Goal: Information Seeking & Learning: Check status

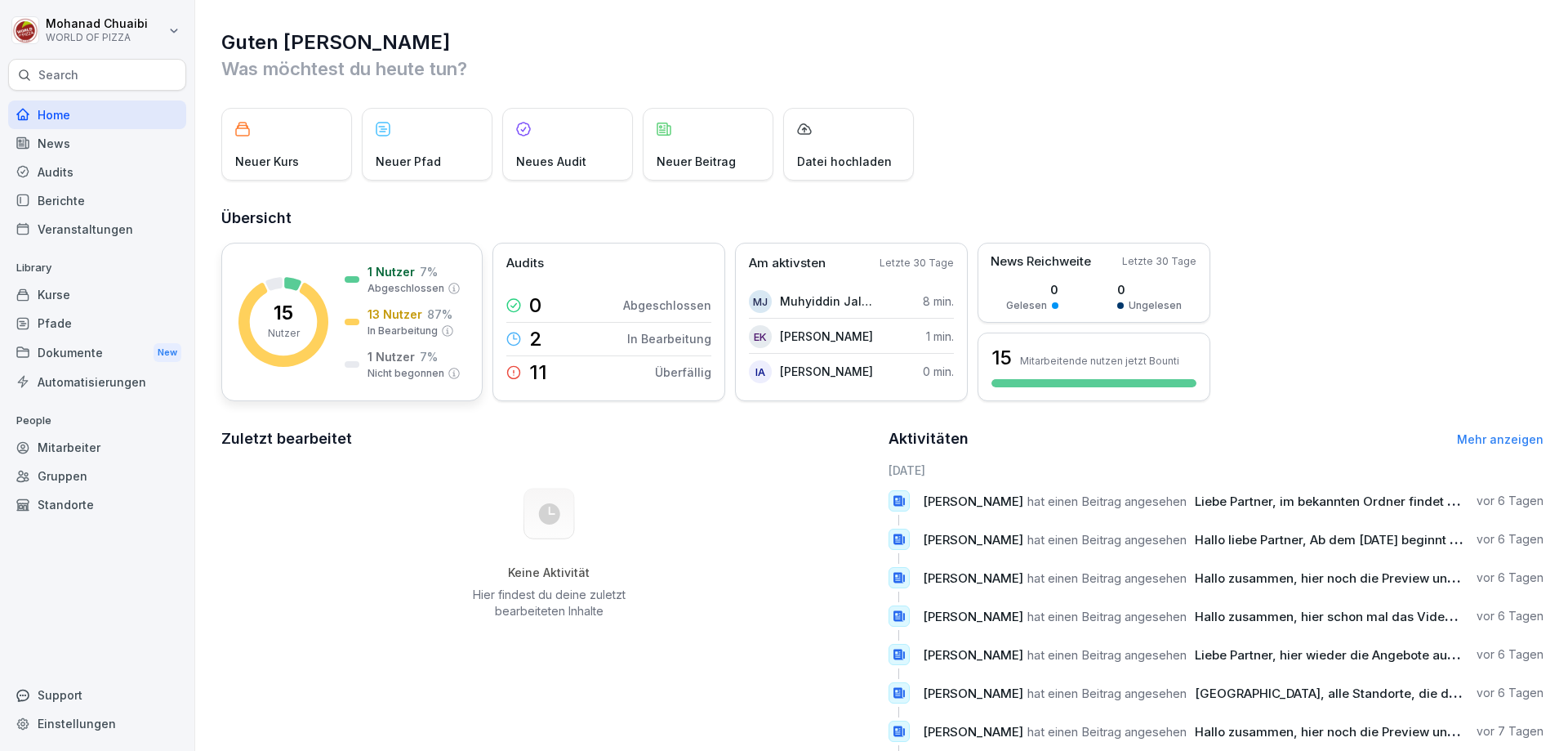
click at [401, 307] on p "13 Nutzer" at bounding box center [395, 314] width 55 height 17
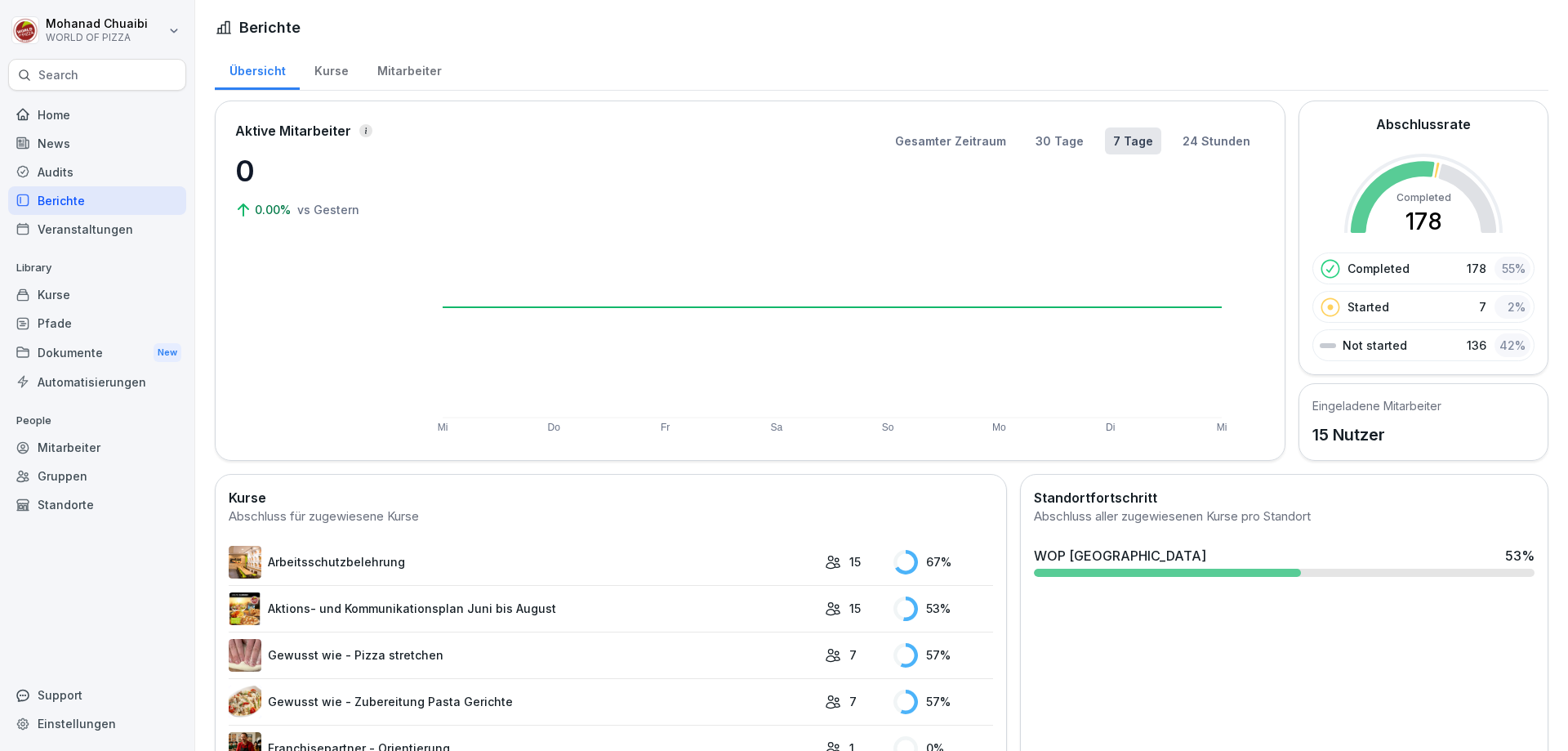
click at [388, 70] on div "Mitarbeiter" at bounding box center [408, 69] width 93 height 41
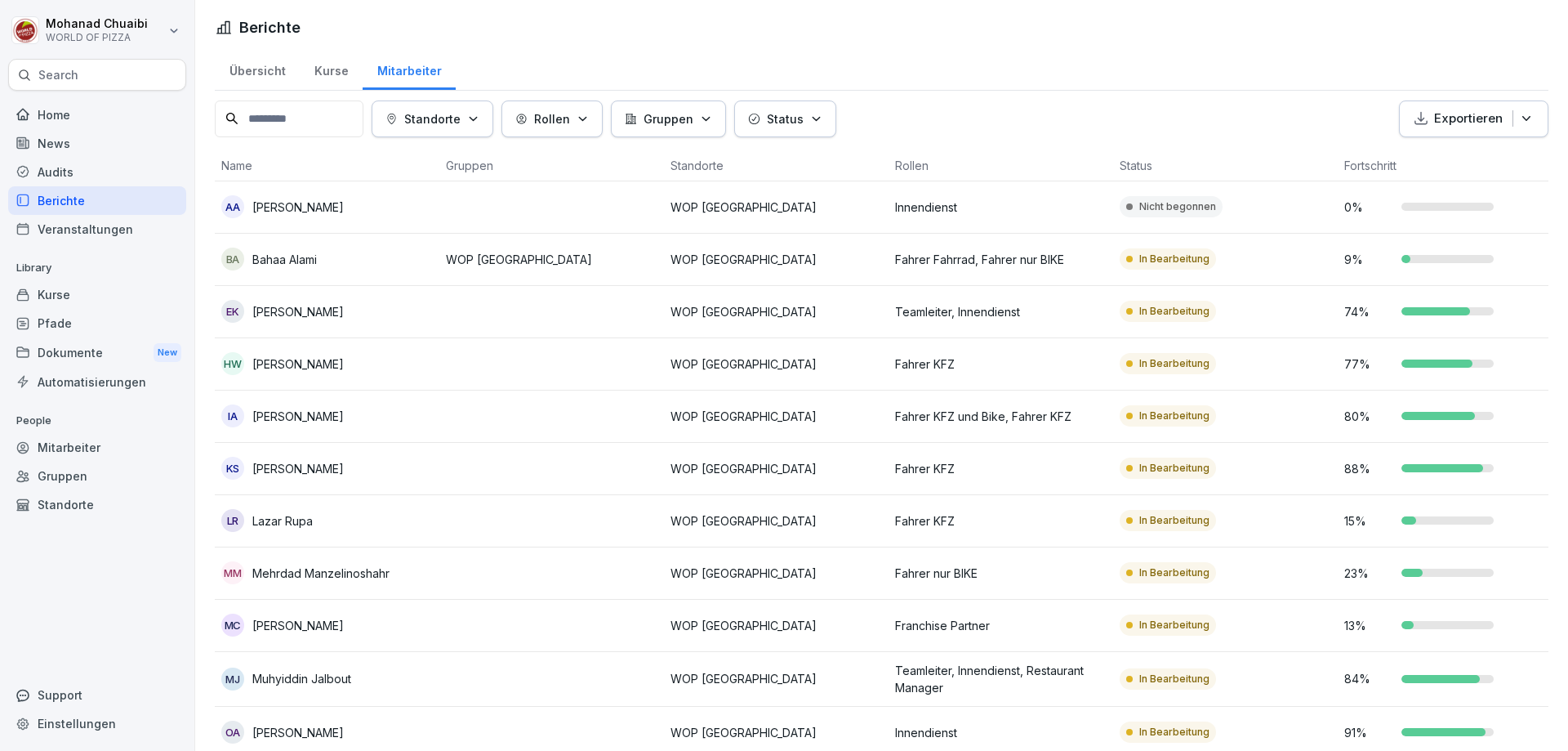
click at [941, 264] on p "Fahrer Fahrrad, Fahrer nur BIKE" at bounding box center [1000, 260] width 212 height 17
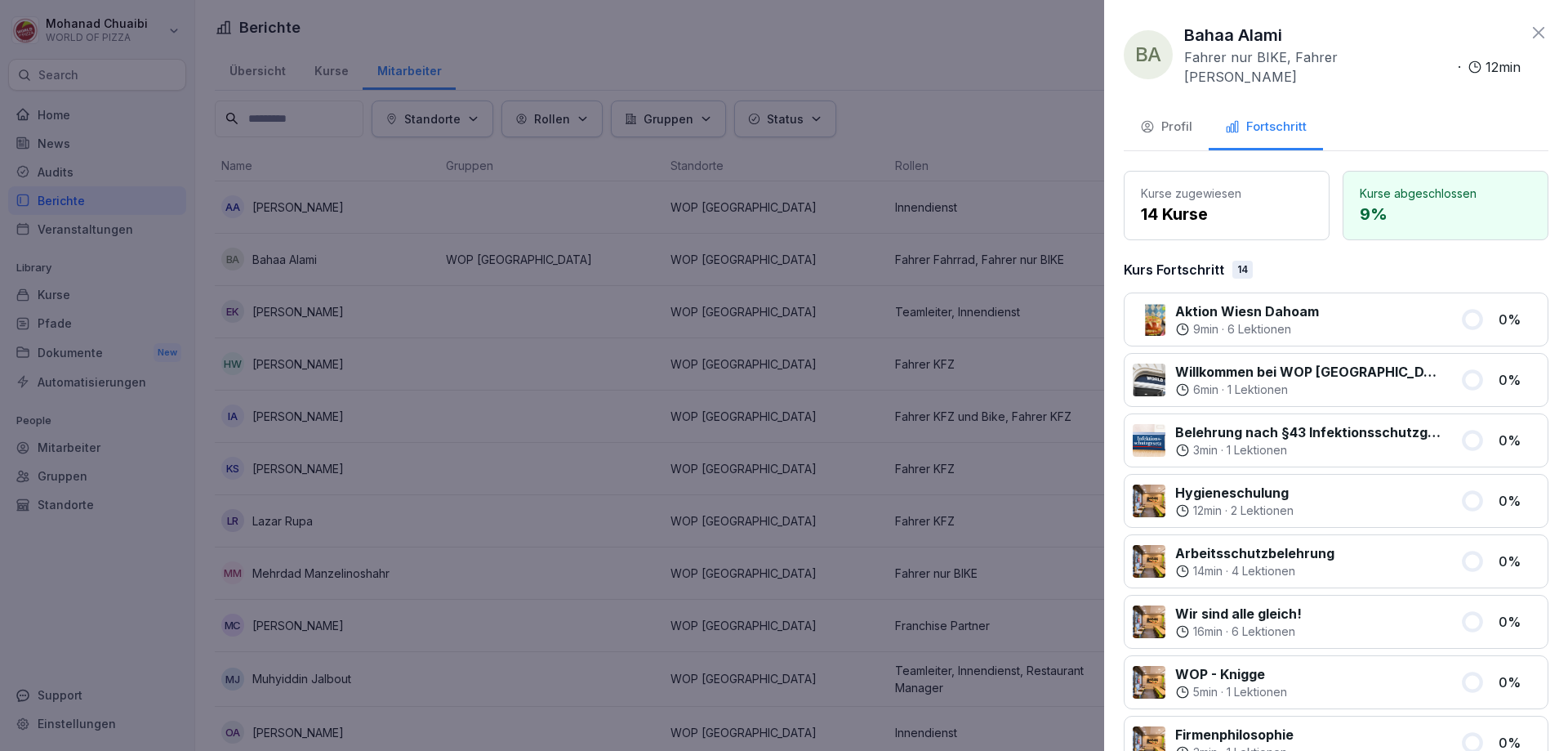
click at [1185, 120] on div "Profil" at bounding box center [1166, 127] width 53 height 19
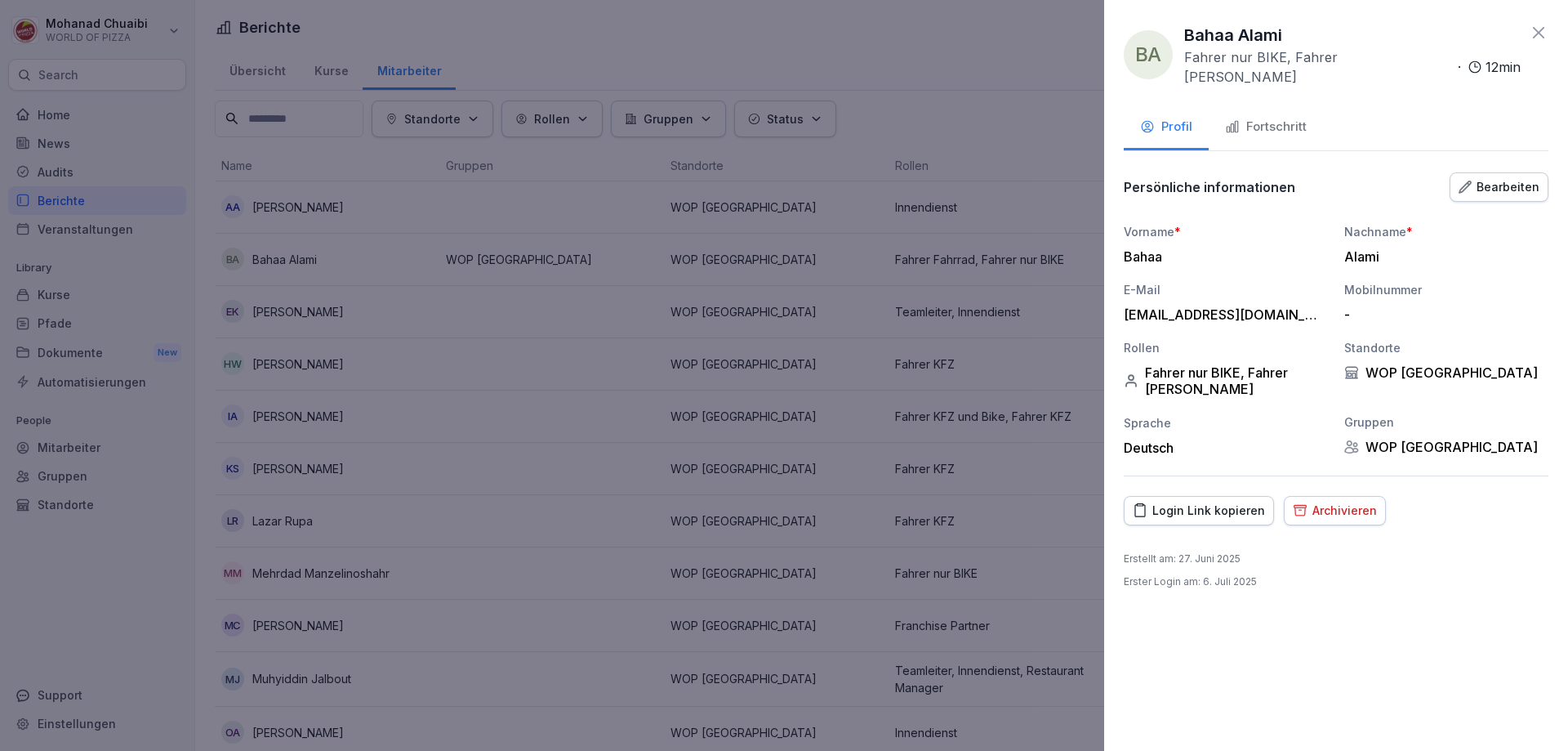
click at [1271, 118] on div "Fortschritt" at bounding box center [1265, 127] width 82 height 19
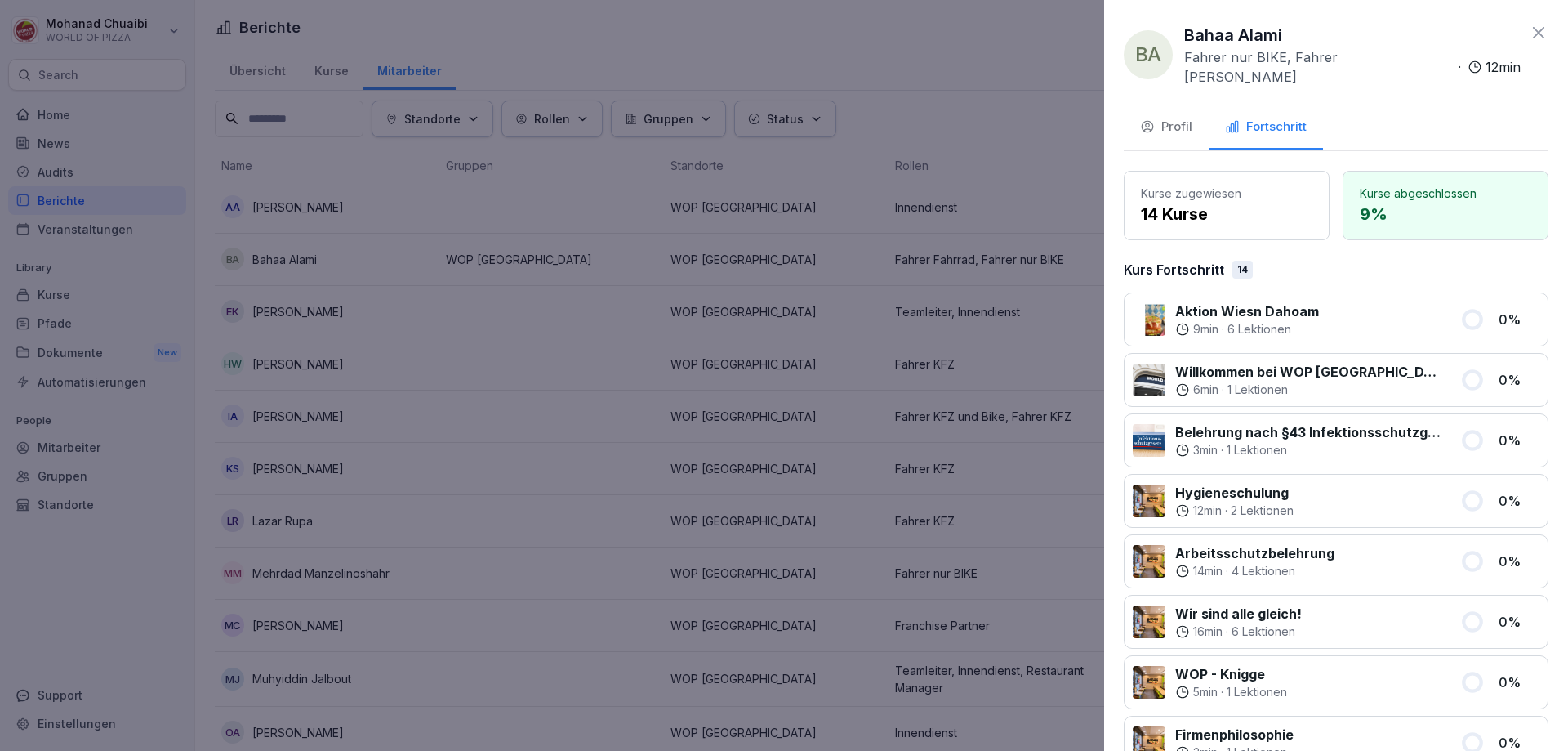
click at [1177, 118] on div "Profil" at bounding box center [1166, 127] width 53 height 19
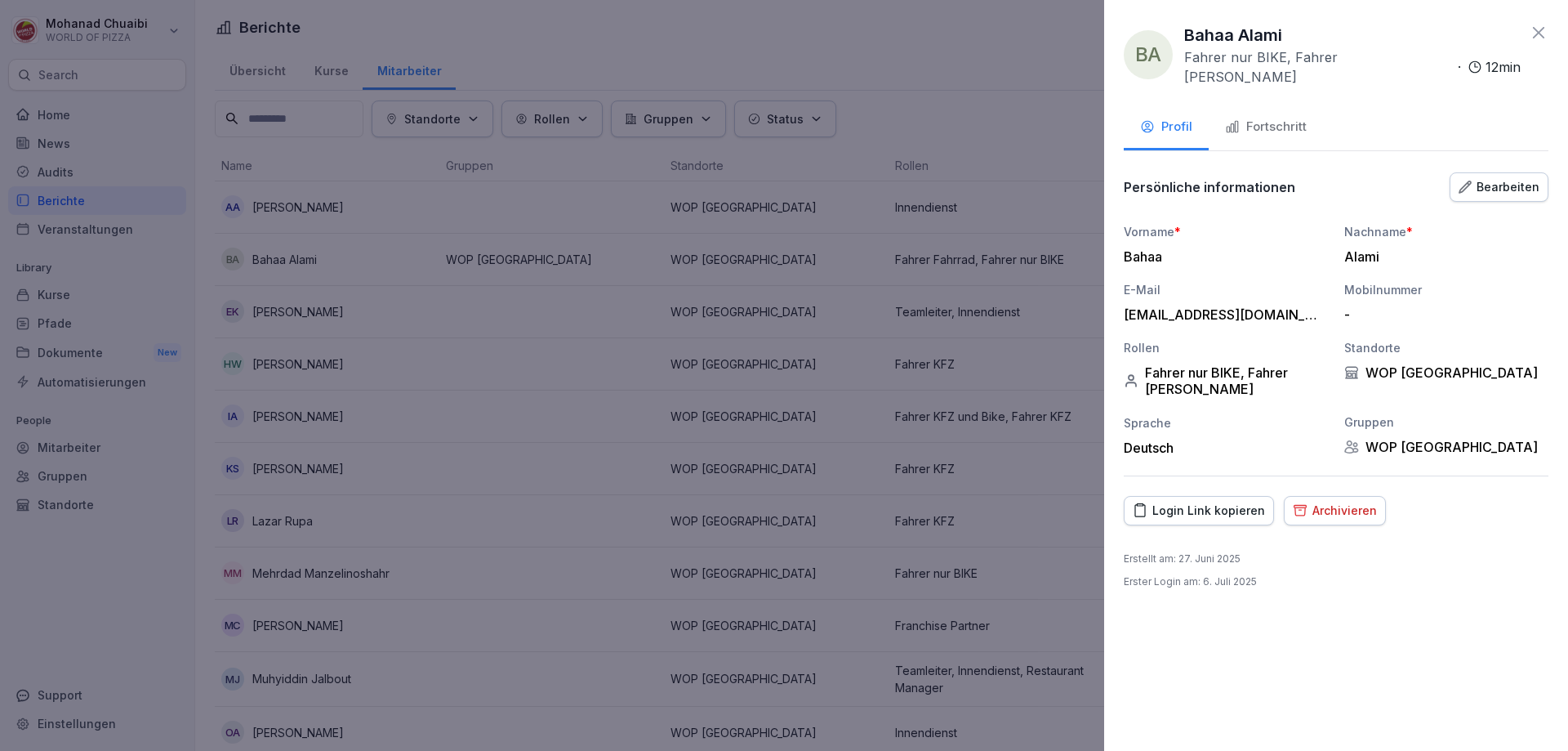
drag, startPoint x: 1326, startPoint y: 495, endPoint x: 1302, endPoint y: 563, distance: 72.1
click at [1302, 563] on div "BA Bahaa Alami Fahrer nur BIKE, Fahrer Fahrrad · 12 min Profil Fortschritt Pers…" at bounding box center [1336, 376] width 464 height 751
click at [1301, 564] on div "Erstellt am : 27. Juni 2025 Erster Login am : 6. Juli 2025" at bounding box center [1336, 570] width 424 height 38
click at [974, 292] on div at bounding box center [784, 376] width 1568 height 751
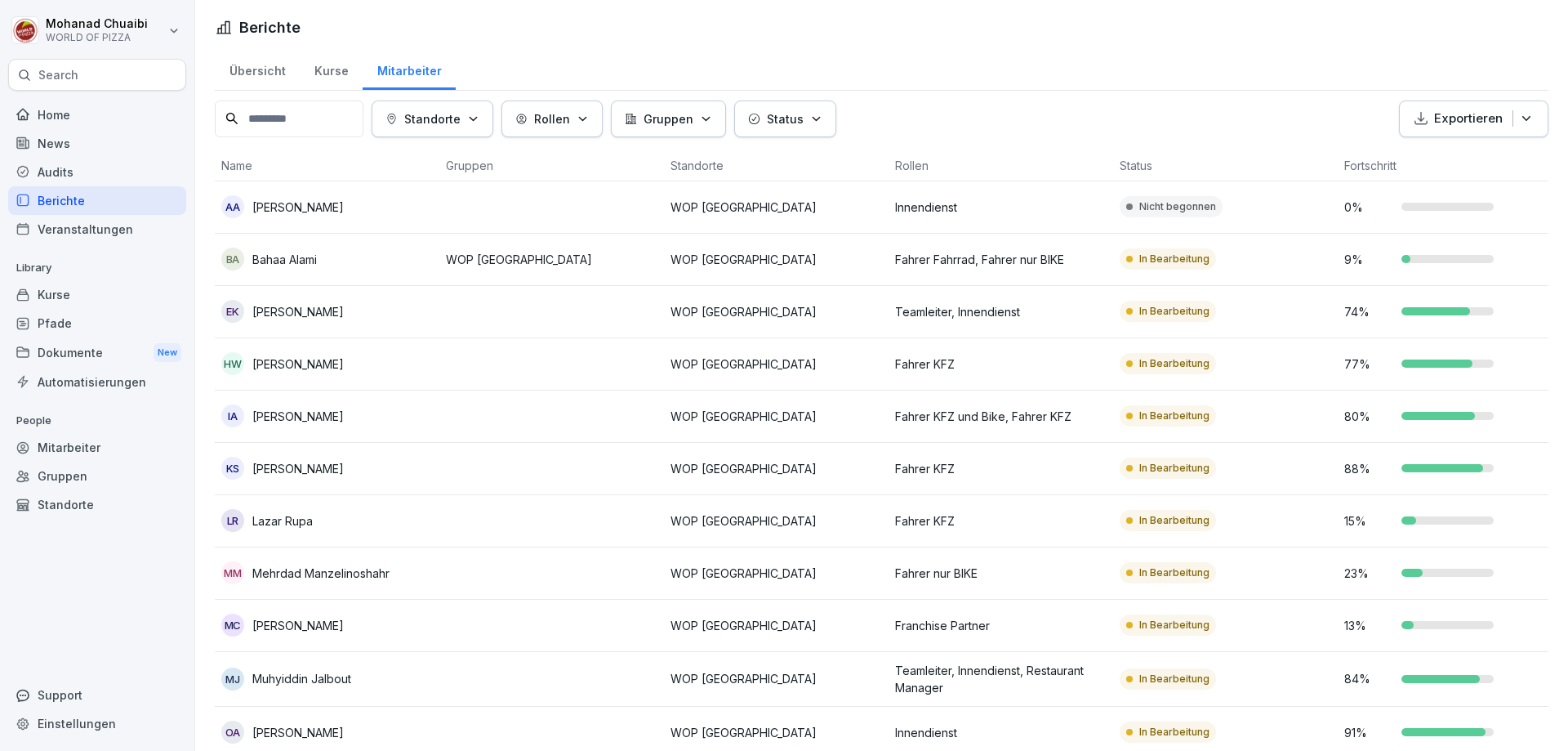
click at [89, 119] on div "Home" at bounding box center [97, 115] width 178 height 28
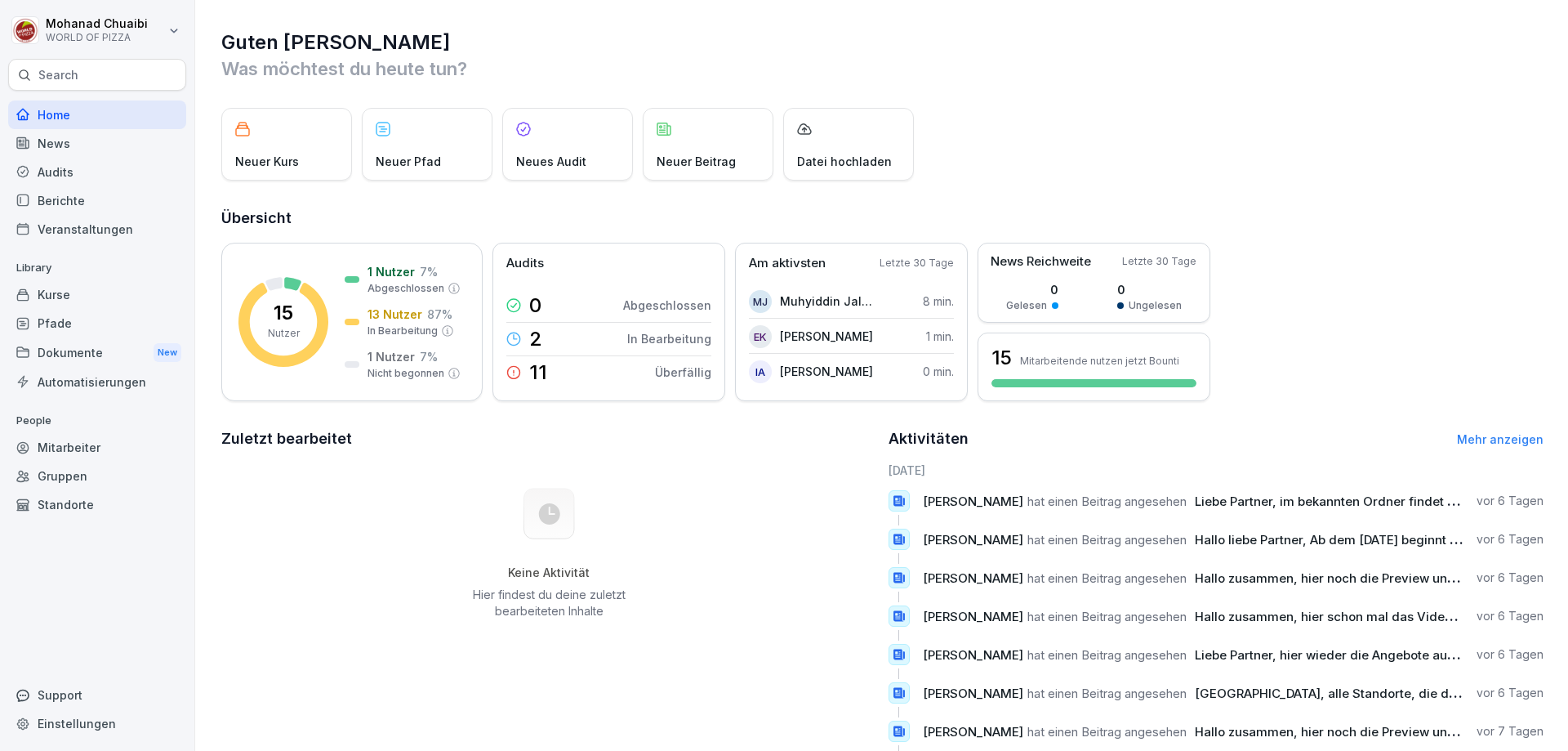
click at [103, 449] on div "Mitarbeiter" at bounding box center [97, 447] width 178 height 28
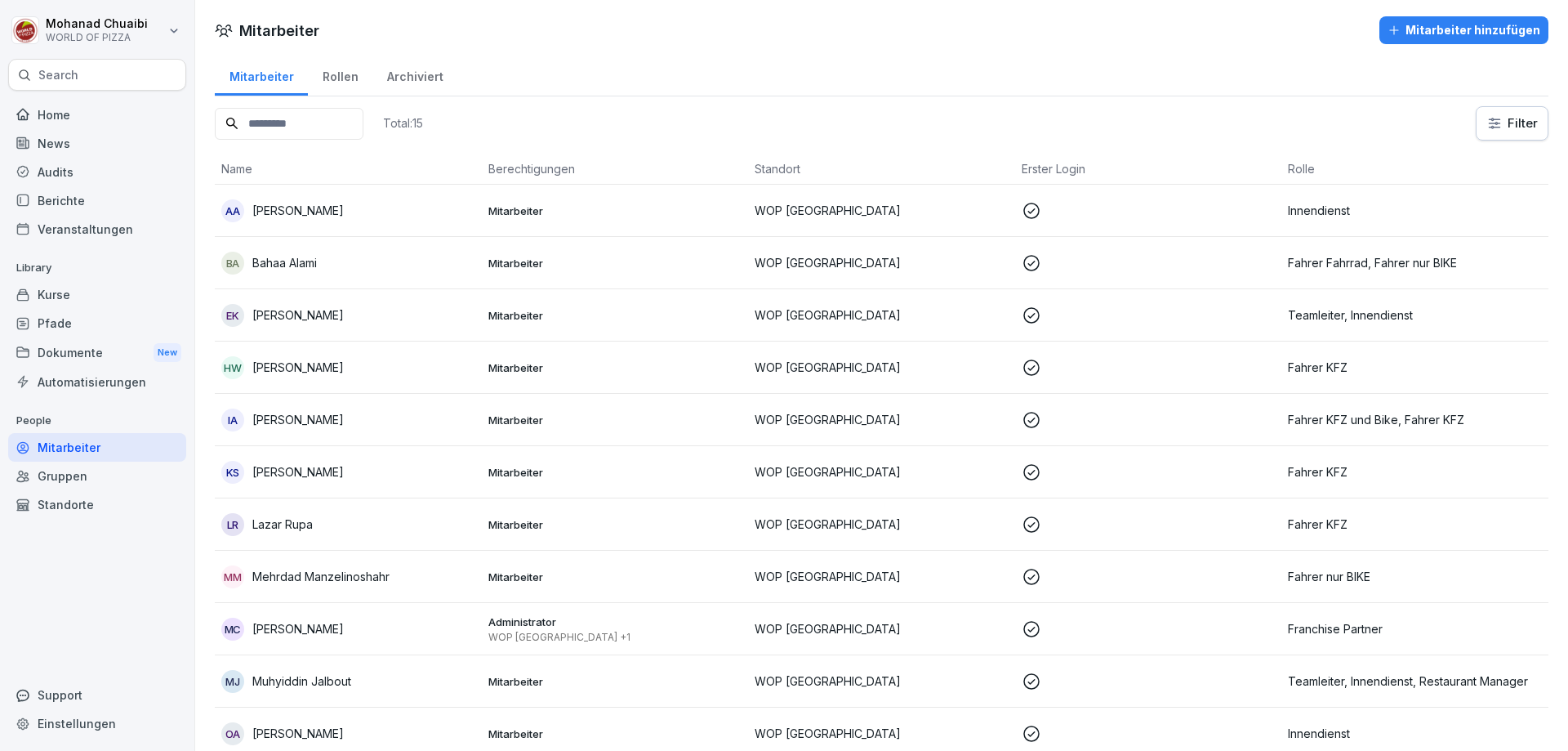
click at [622, 259] on p "Mitarbeiter" at bounding box center [615, 264] width 254 height 15
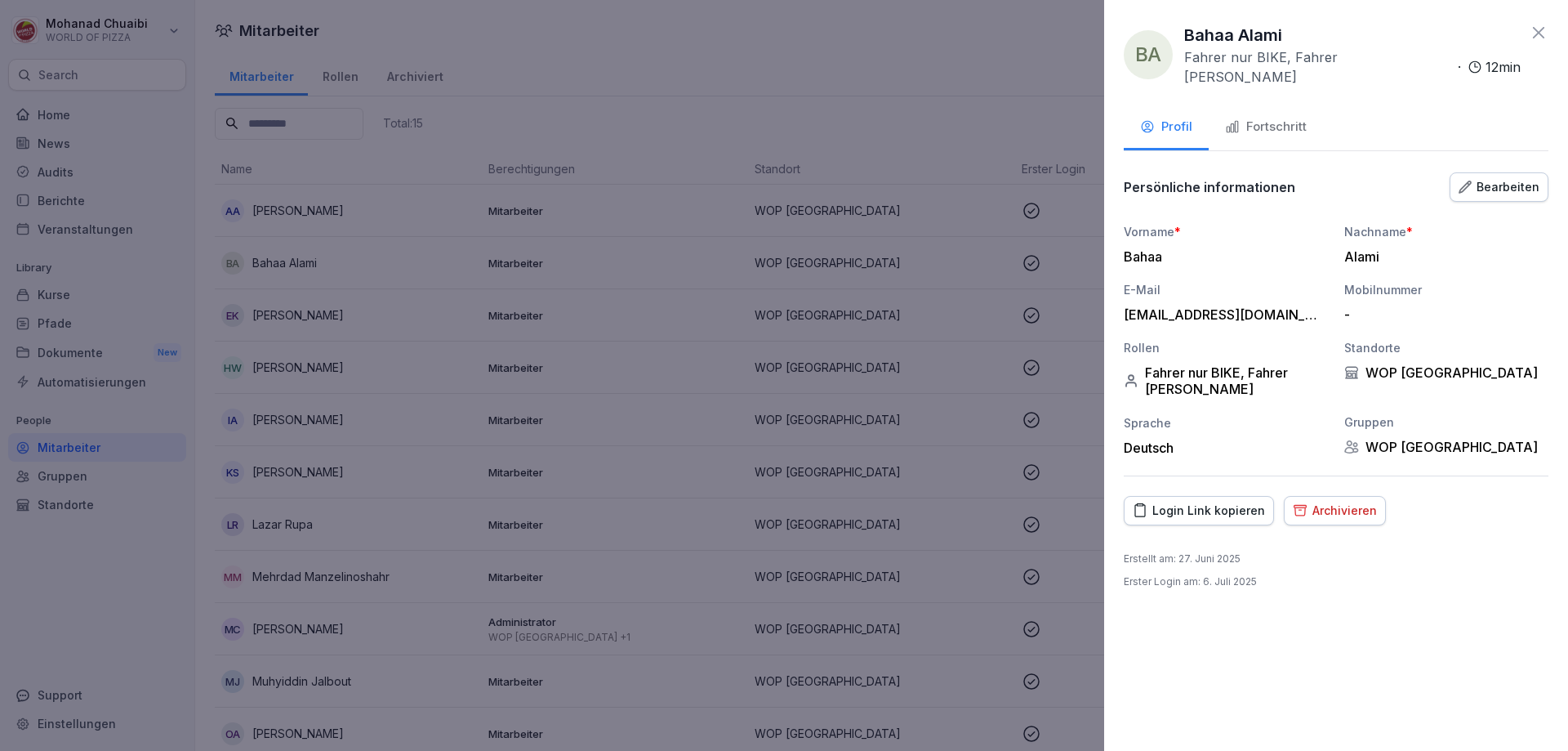
click at [1270, 120] on div "Fortschritt" at bounding box center [1265, 127] width 82 height 19
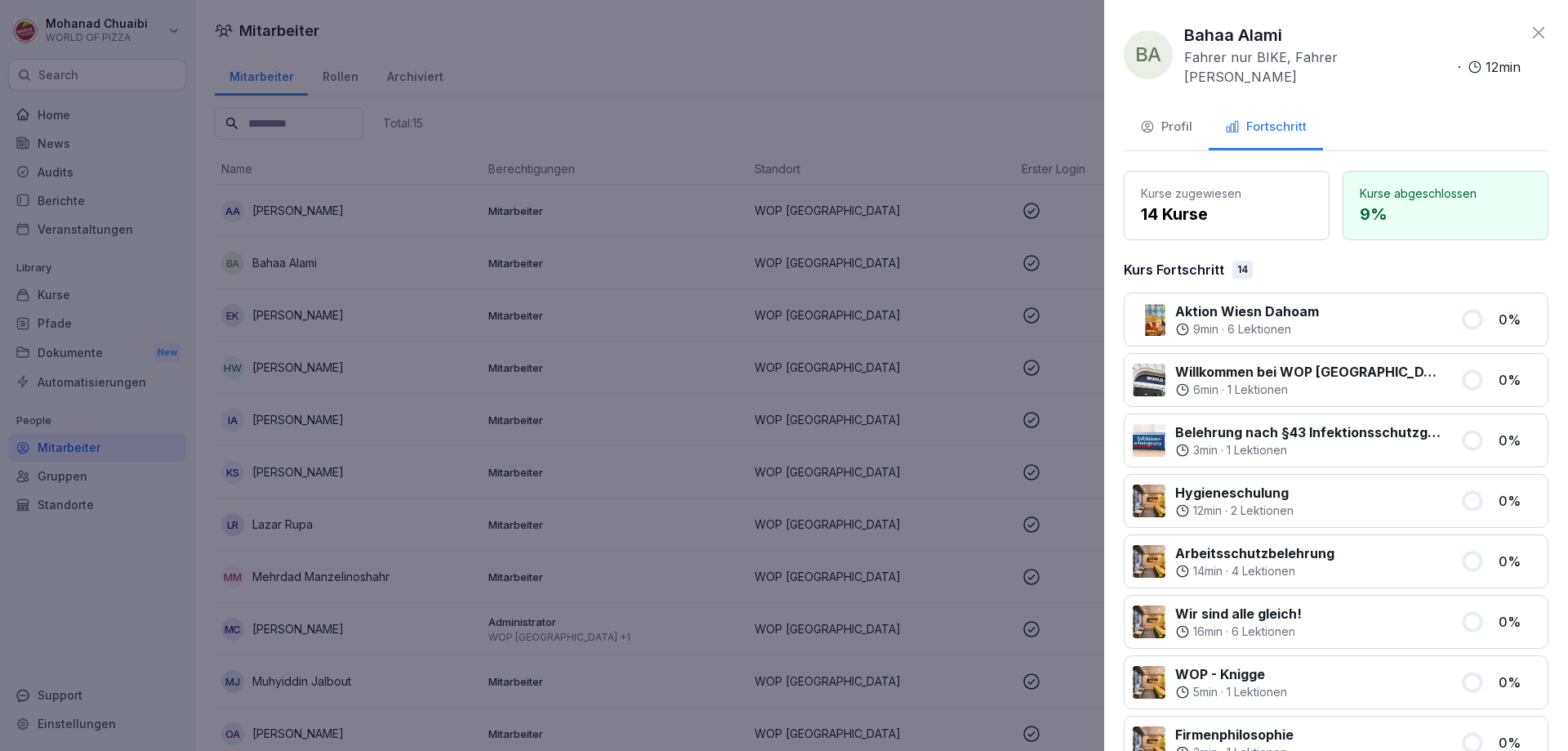
click at [1151, 121] on icon "button" at bounding box center [1148, 126] width 11 height 10
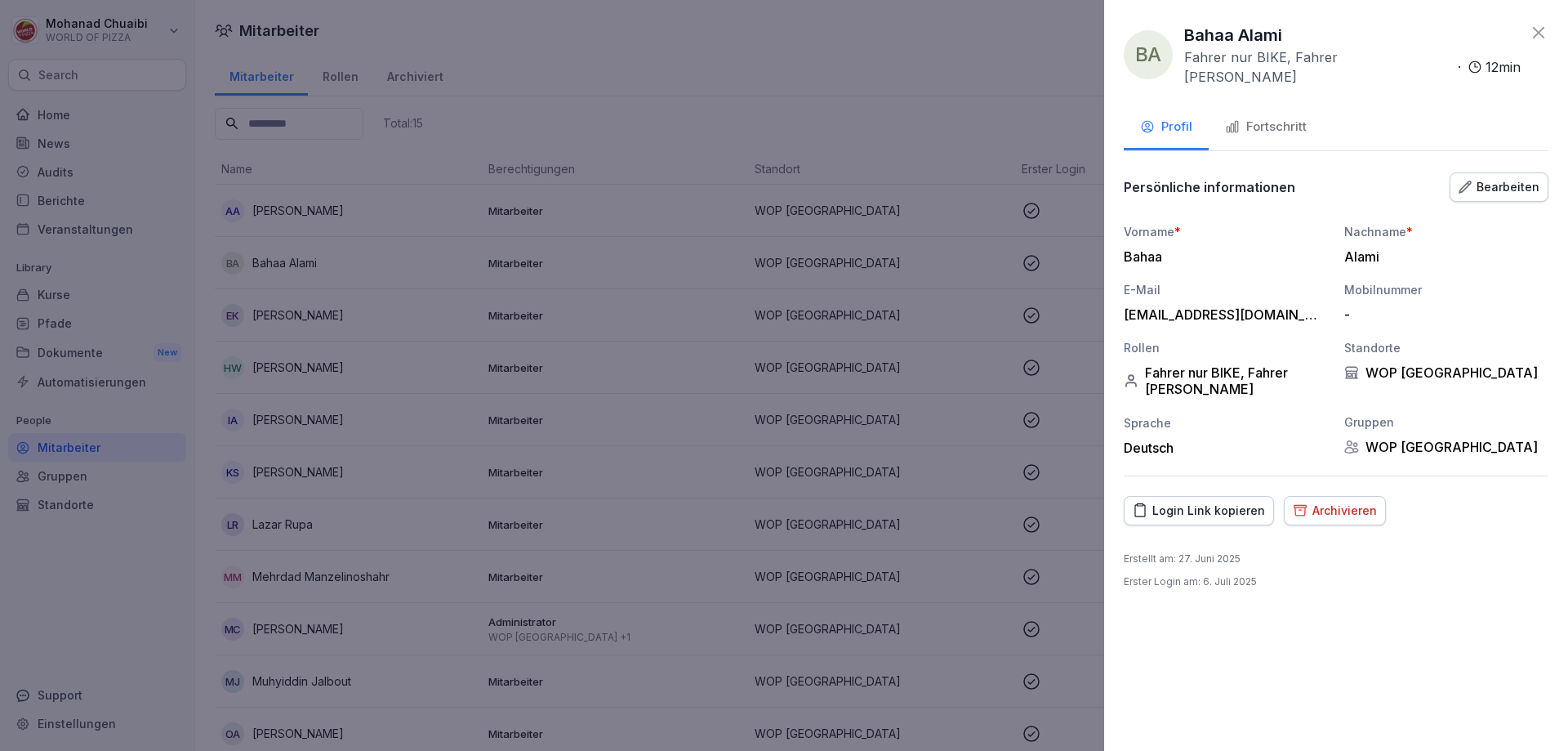
click at [1319, 502] on div "Archivieren" at bounding box center [1334, 510] width 84 height 18
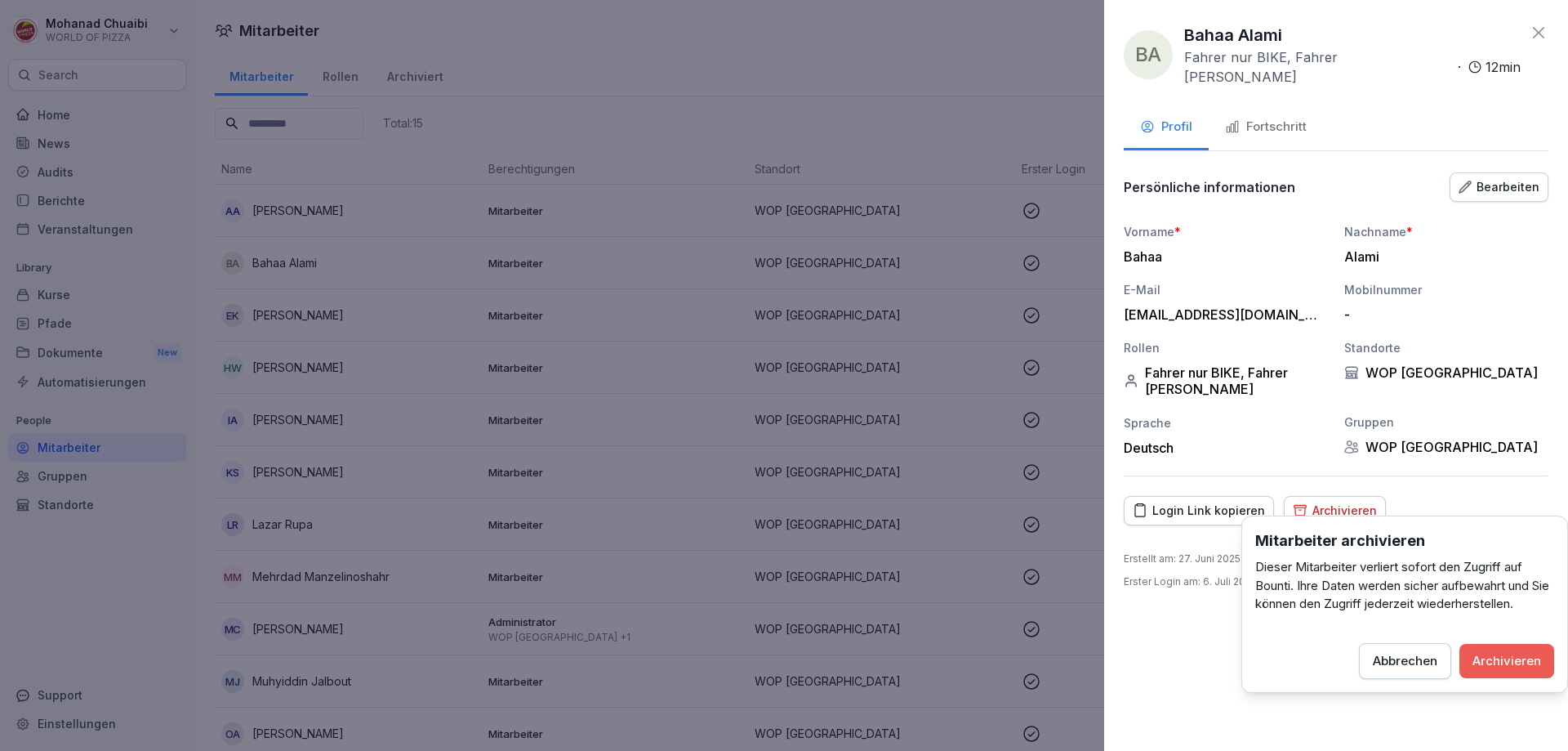
click at [1504, 654] on div "Archivieren" at bounding box center [1506, 661] width 69 height 18
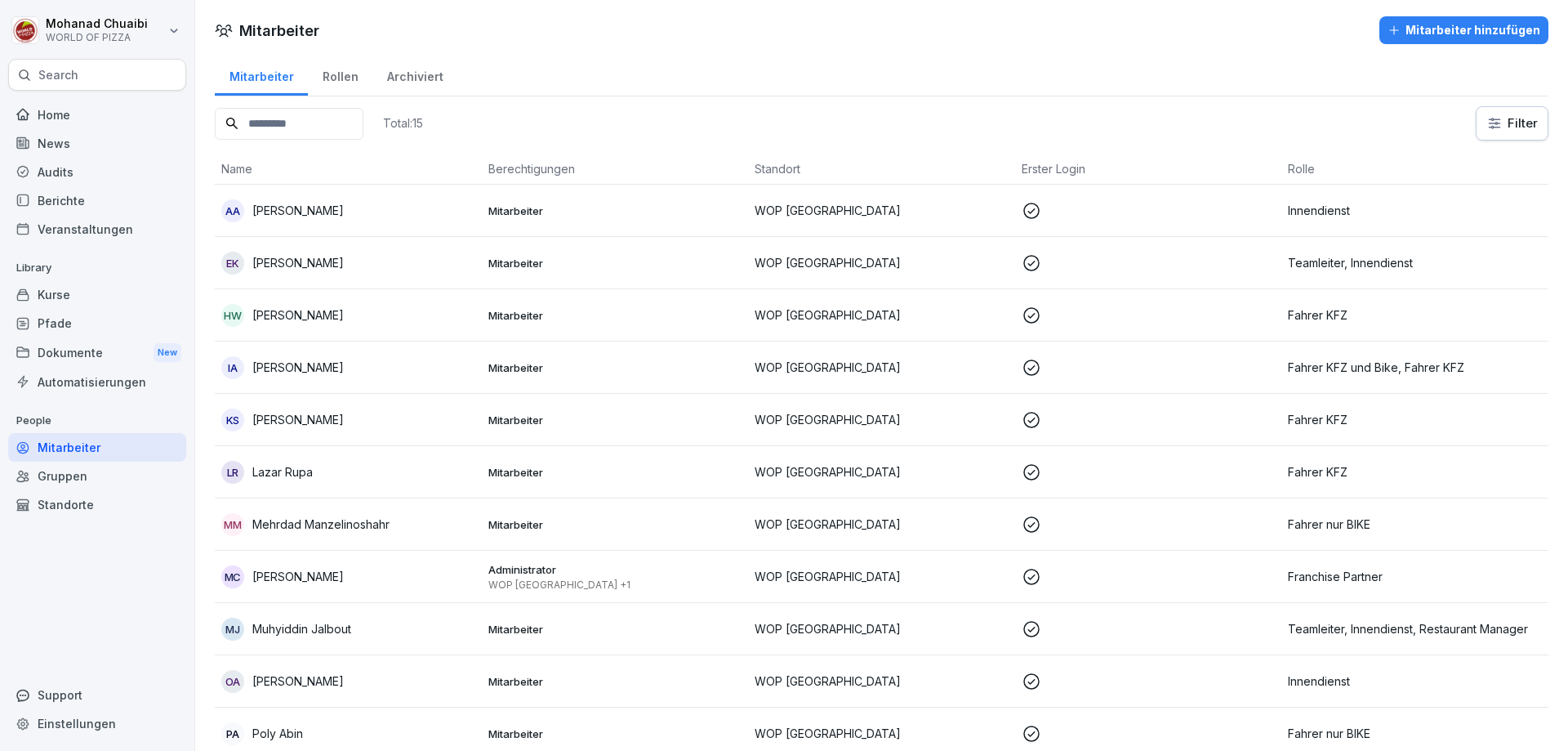
click at [458, 524] on div "MM Mehrdad Manzelinoshahr" at bounding box center [348, 524] width 254 height 23
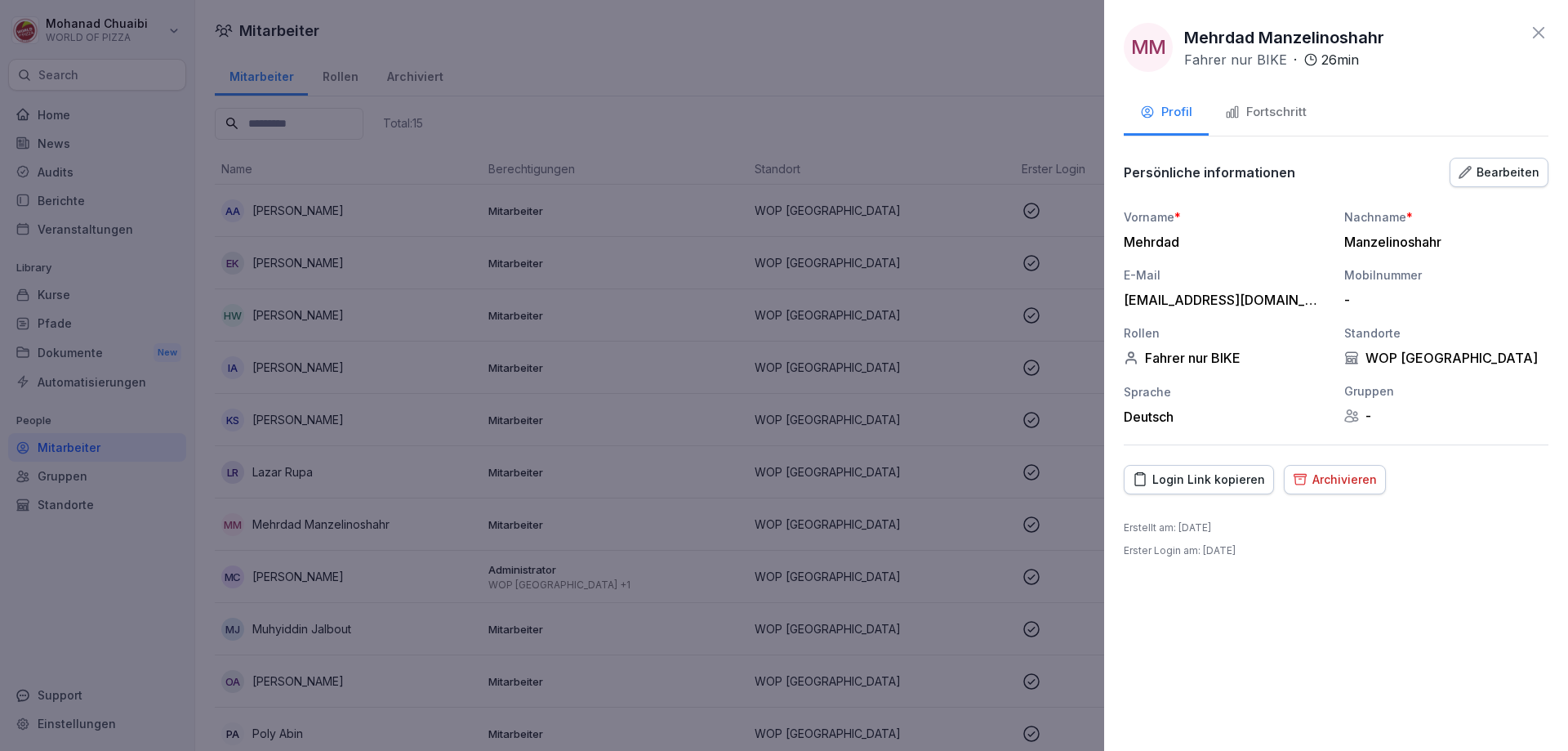
click at [1318, 479] on div "Archivieren" at bounding box center [1334, 479] width 84 height 18
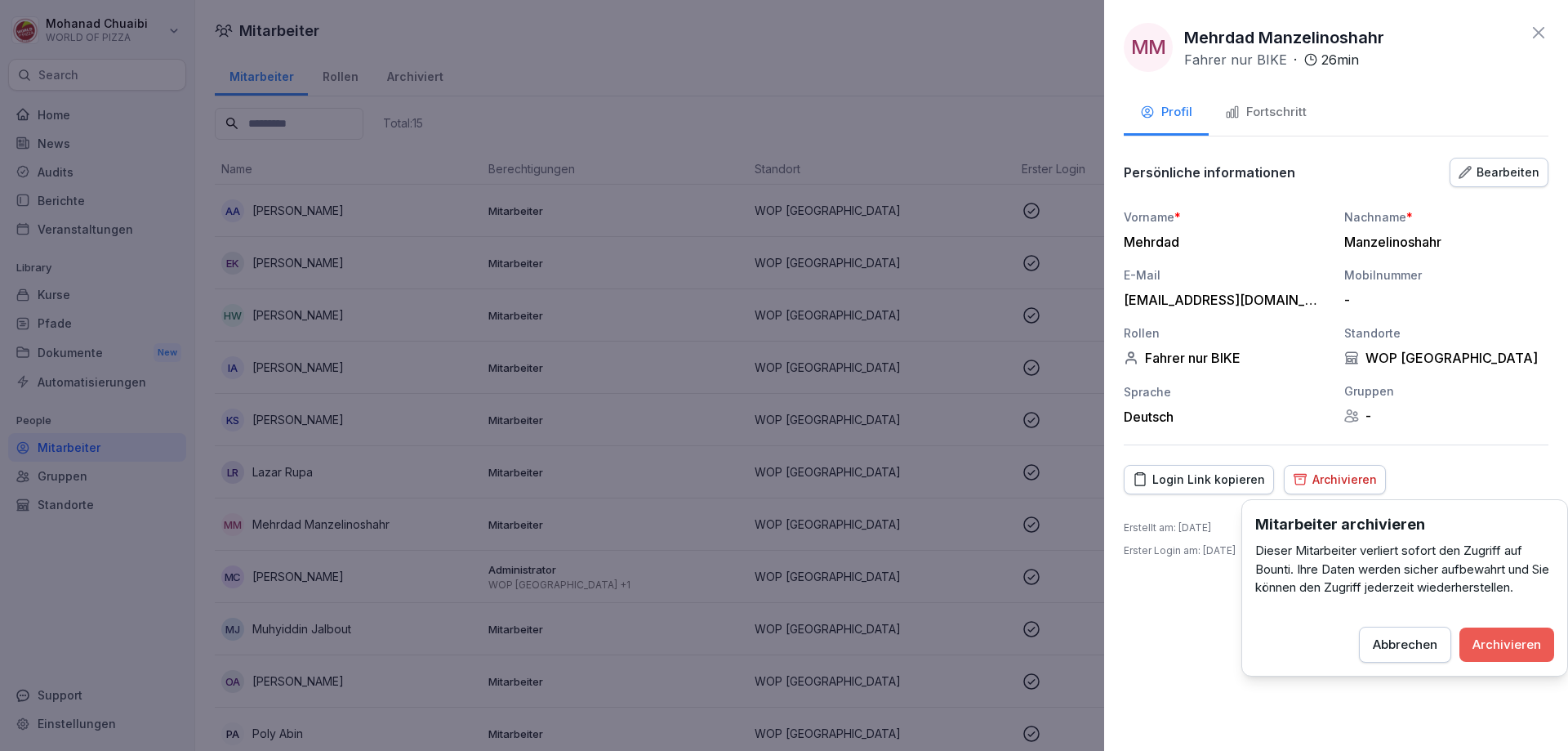
click at [1512, 644] on div "Archivieren" at bounding box center [1506, 644] width 69 height 18
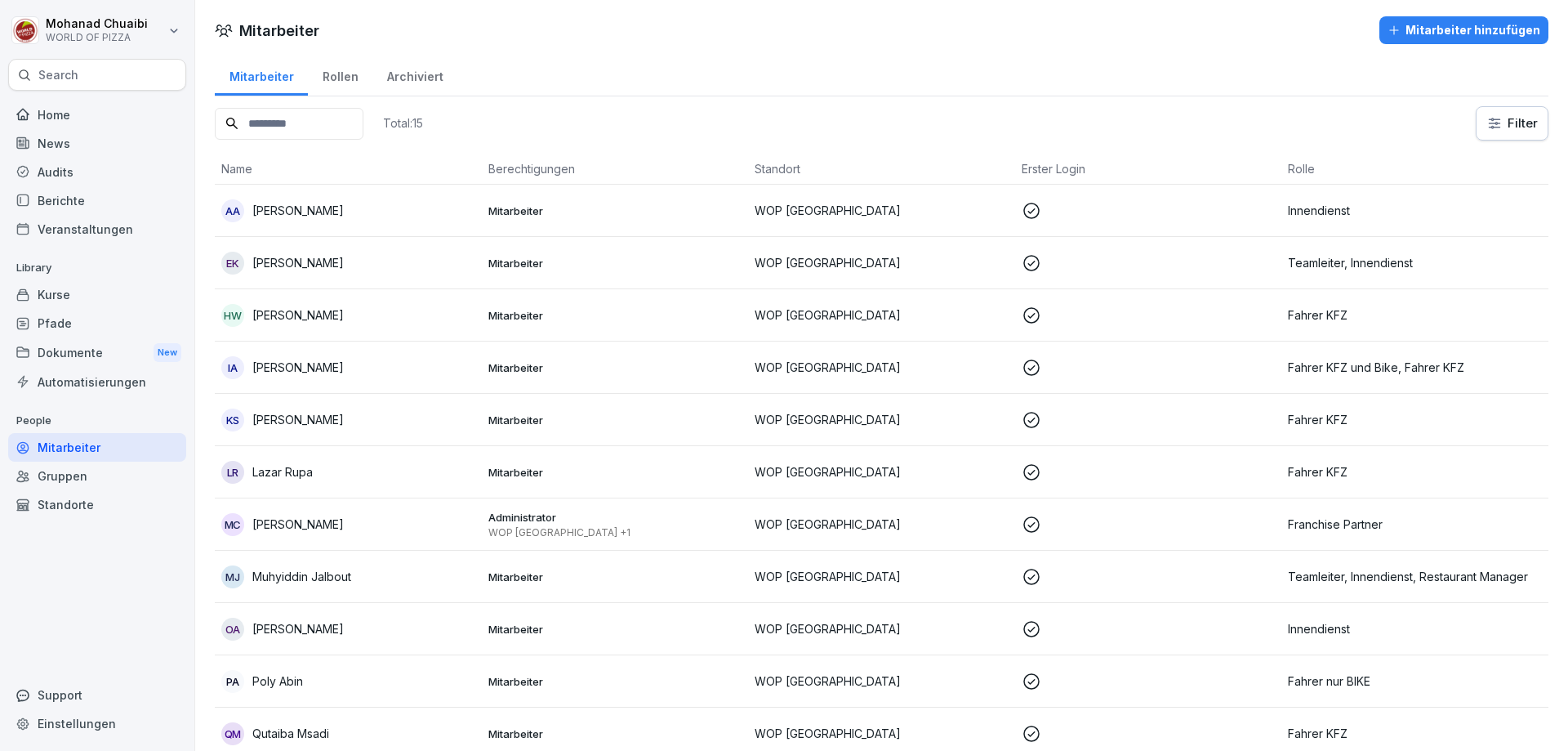
click at [330, 77] on div "Rollen" at bounding box center [340, 74] width 65 height 41
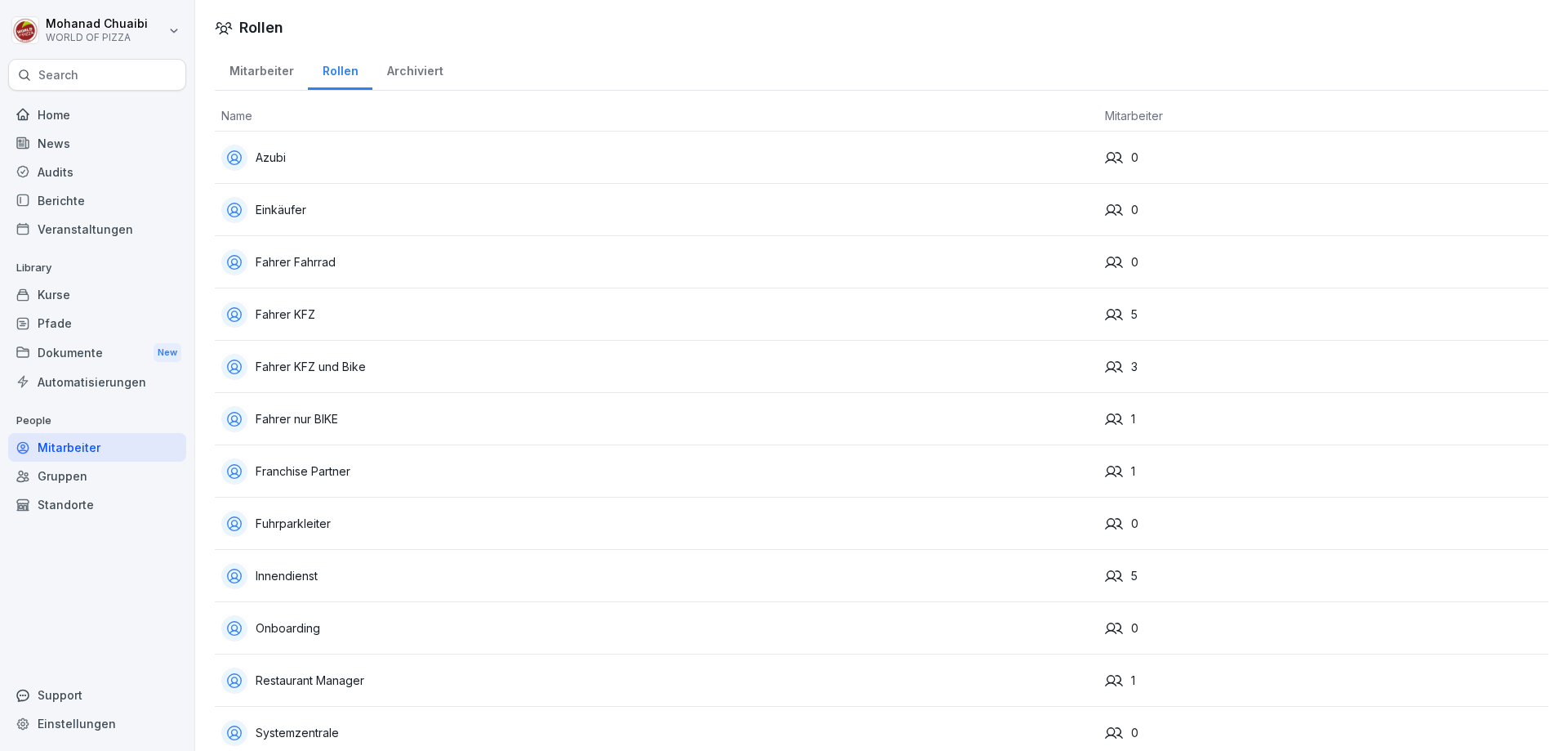
click at [266, 67] on div "Mitarbeiter" at bounding box center [261, 69] width 93 height 41
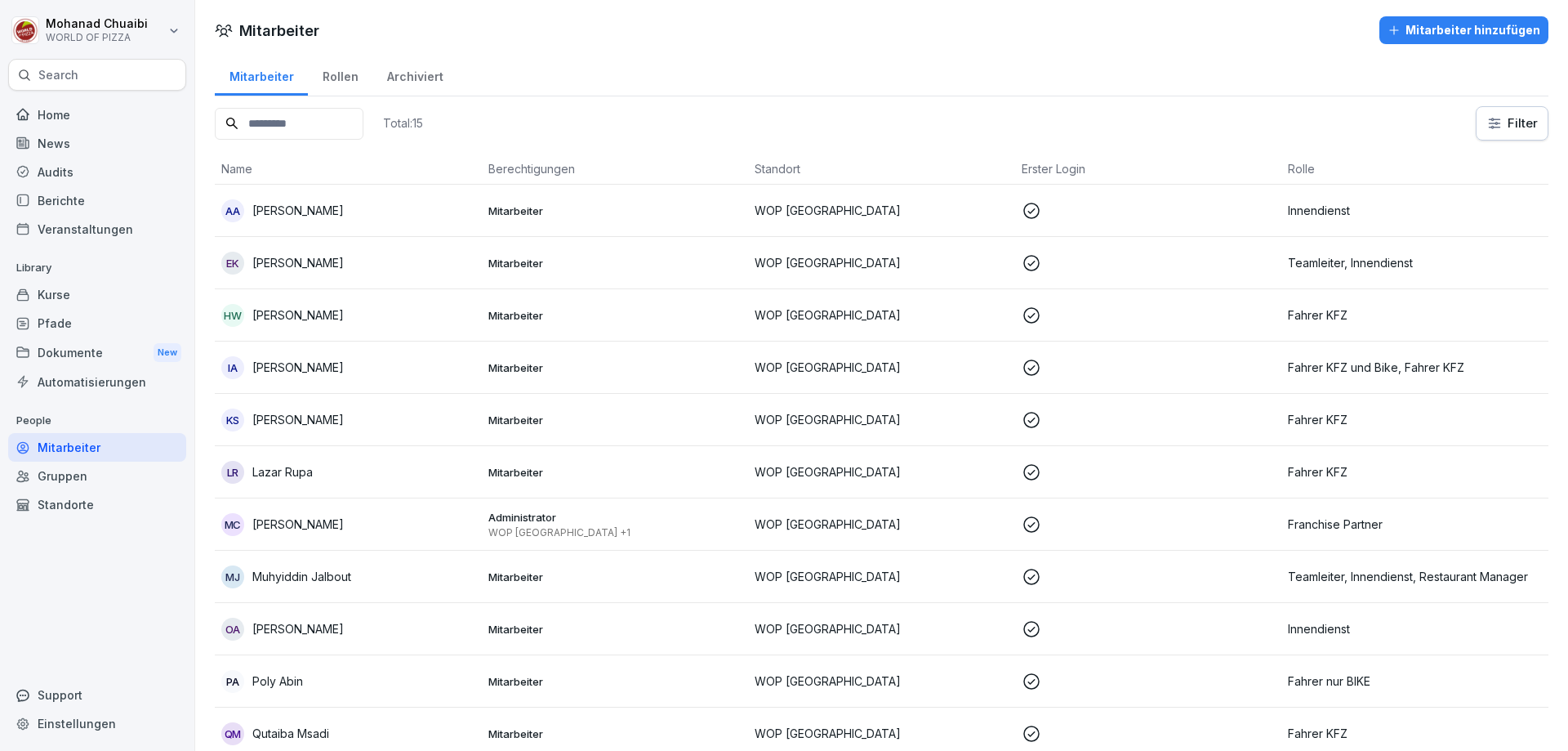
click at [77, 300] on div "Kurse" at bounding box center [97, 295] width 178 height 28
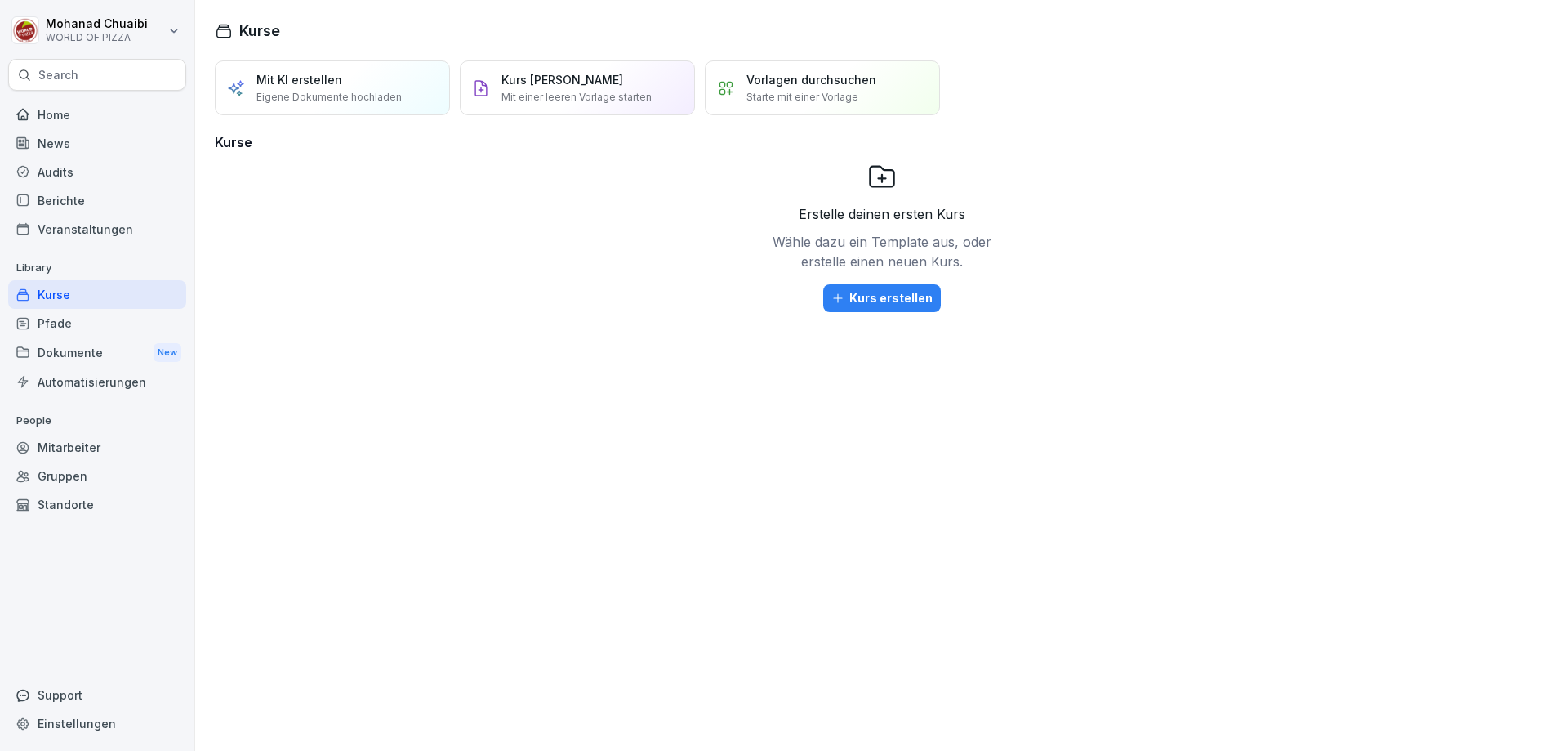
click at [114, 194] on div "Berichte" at bounding box center [97, 200] width 178 height 28
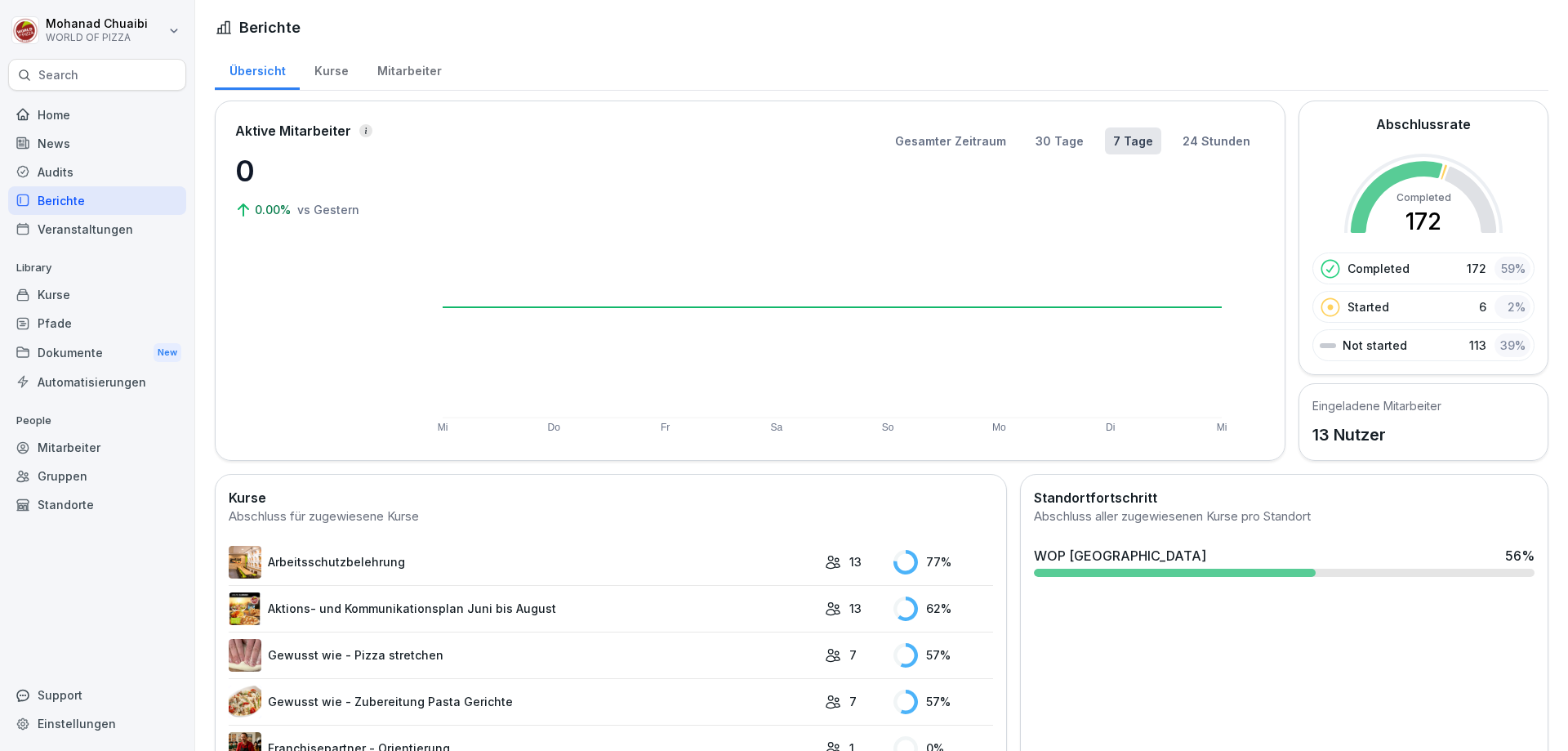
click at [337, 68] on div "Kurse" at bounding box center [331, 69] width 63 height 41
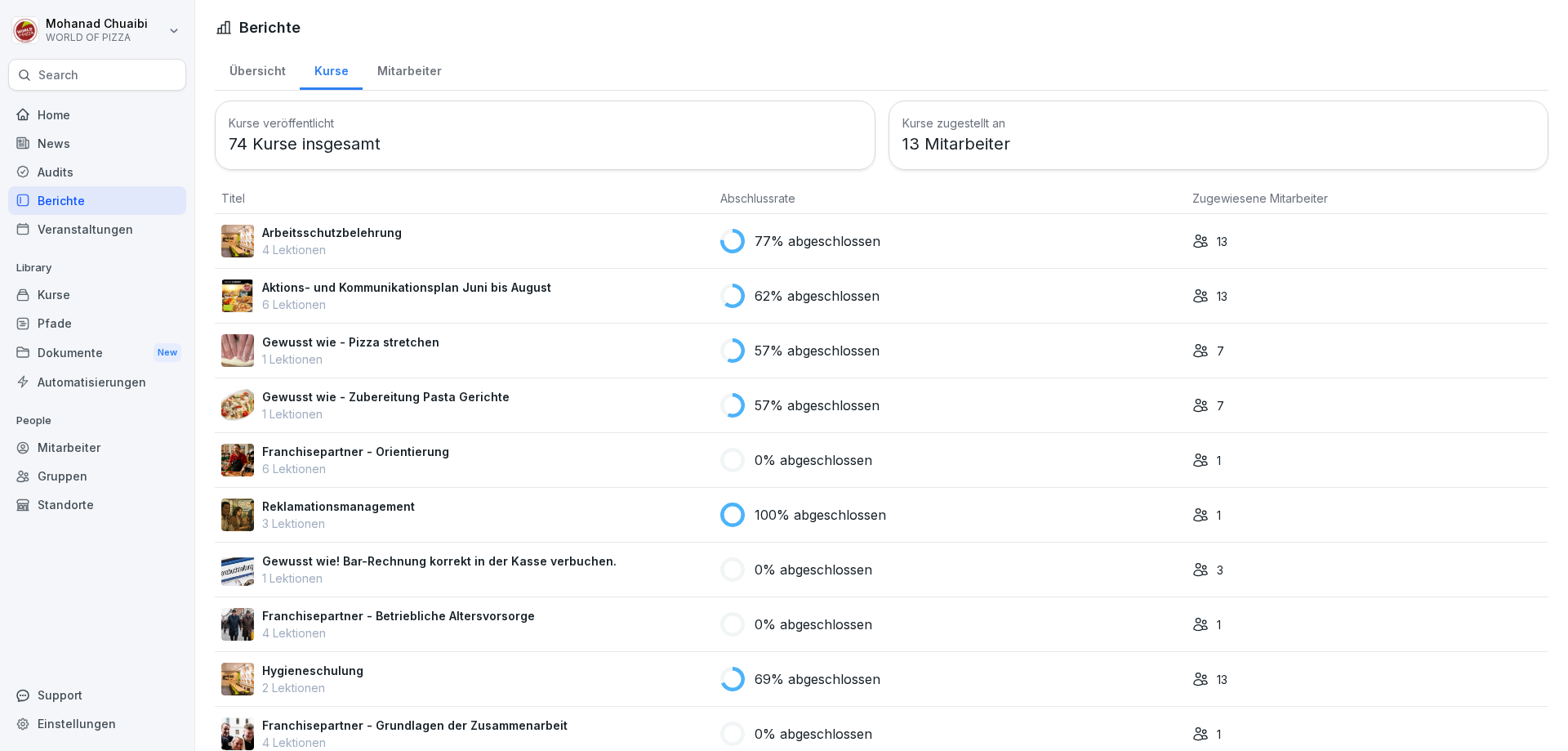
click at [256, 63] on div "Übersicht" at bounding box center [257, 69] width 85 height 41
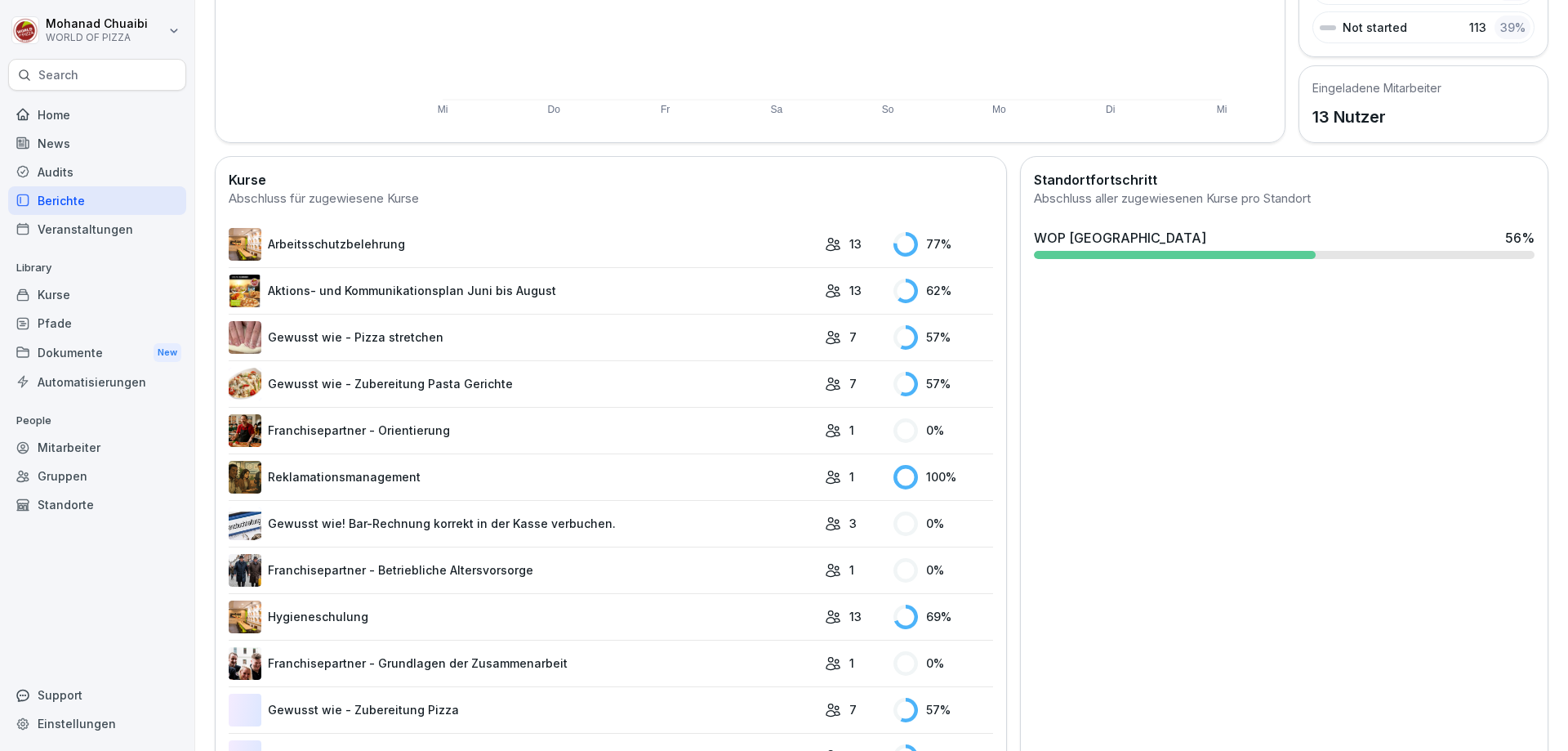
scroll to position [327, 0]
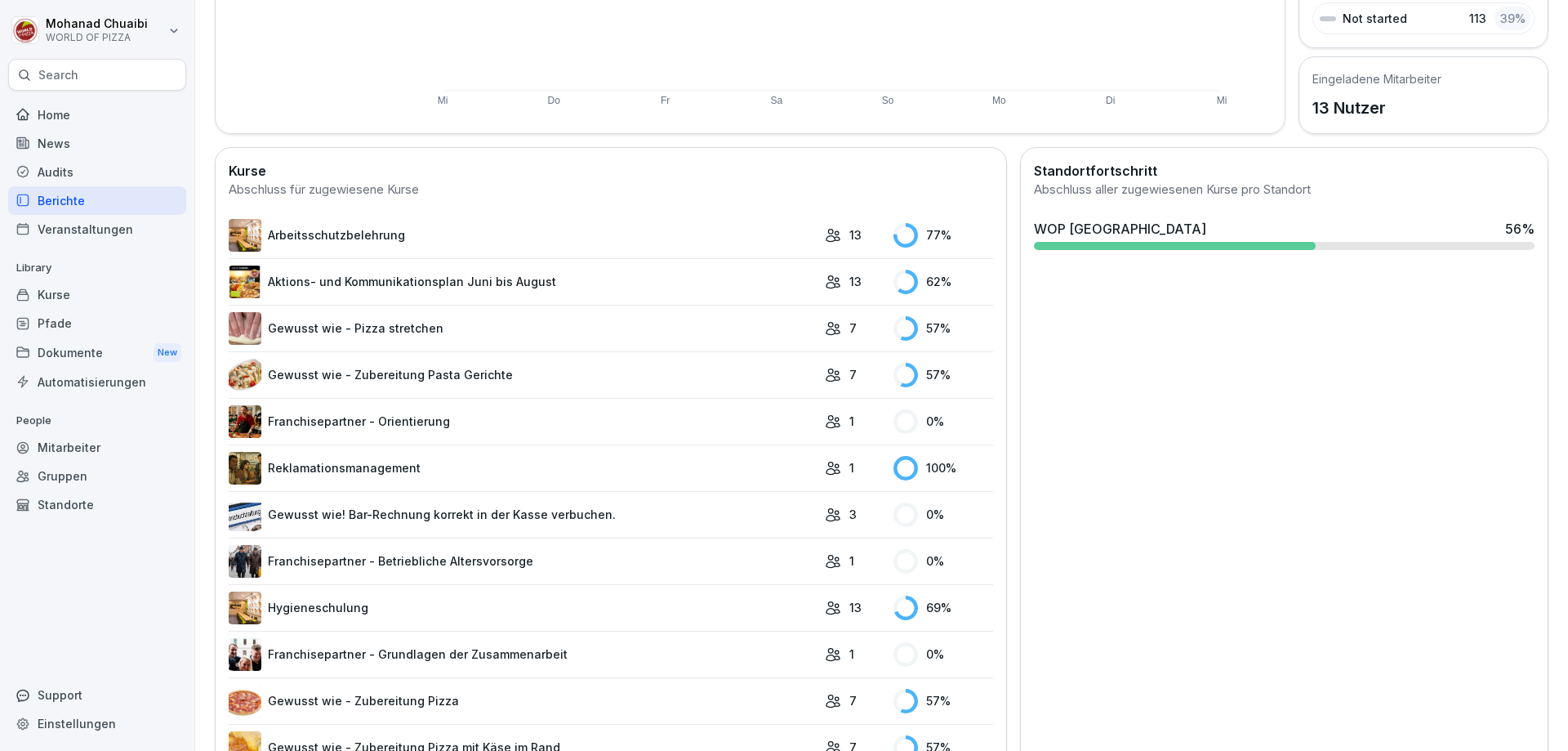
click at [428, 229] on link "Arbeitsschutzbelehrung" at bounding box center [522, 235] width 588 height 33
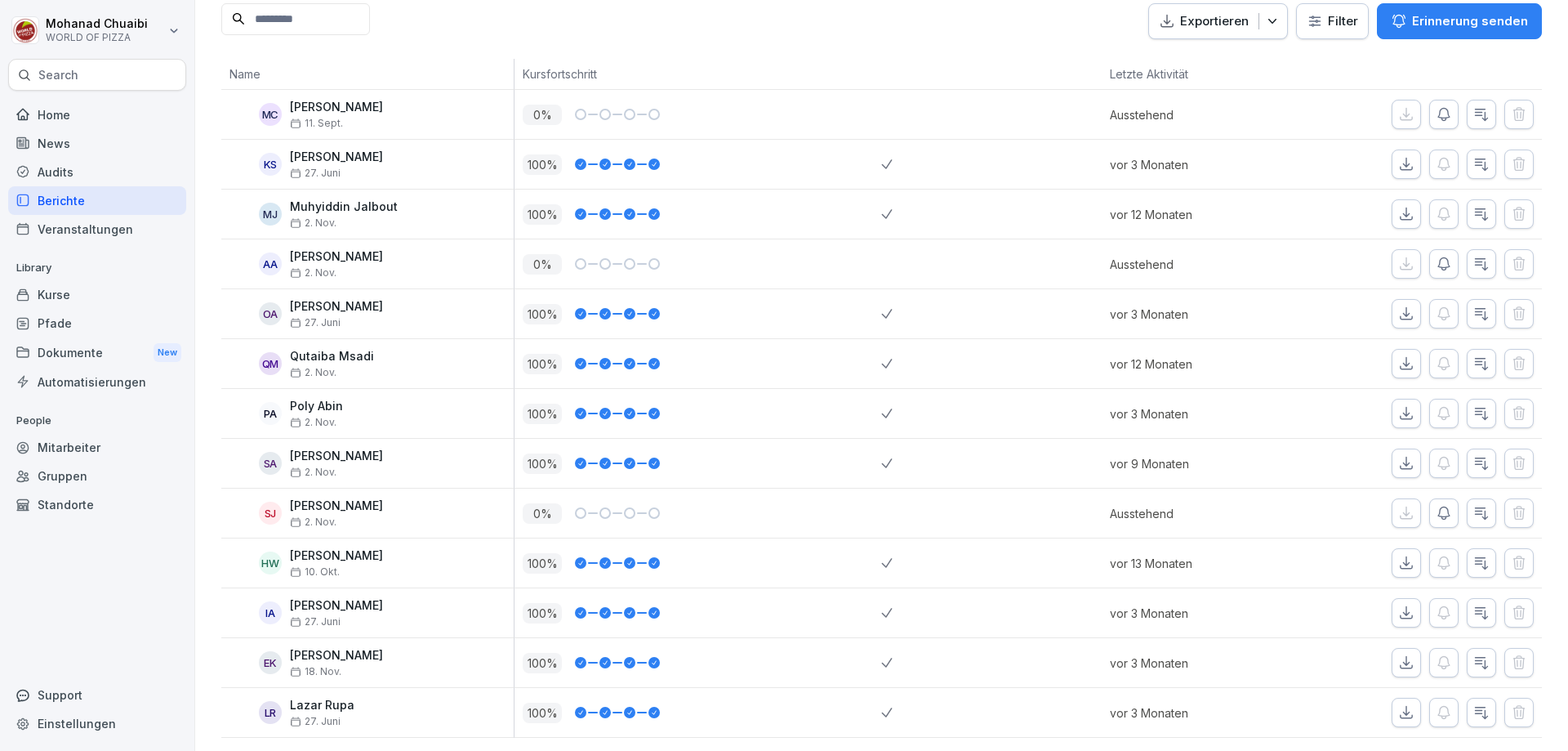
scroll to position [250, 0]
click at [1435, 504] on icon "button" at bounding box center [1443, 512] width 16 height 16
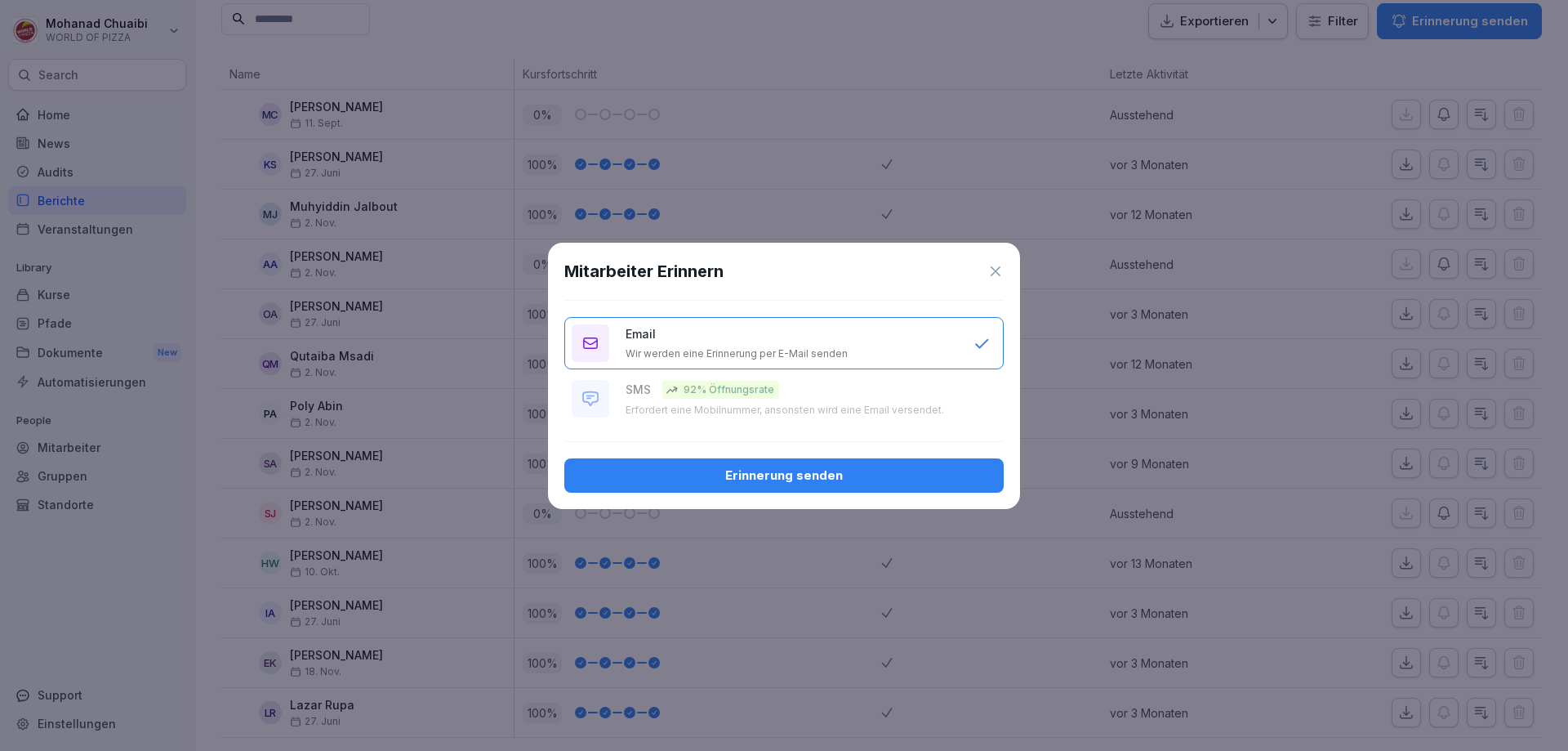
click at [747, 478] on div "Erinnerung senden" at bounding box center [784, 475] width 413 height 18
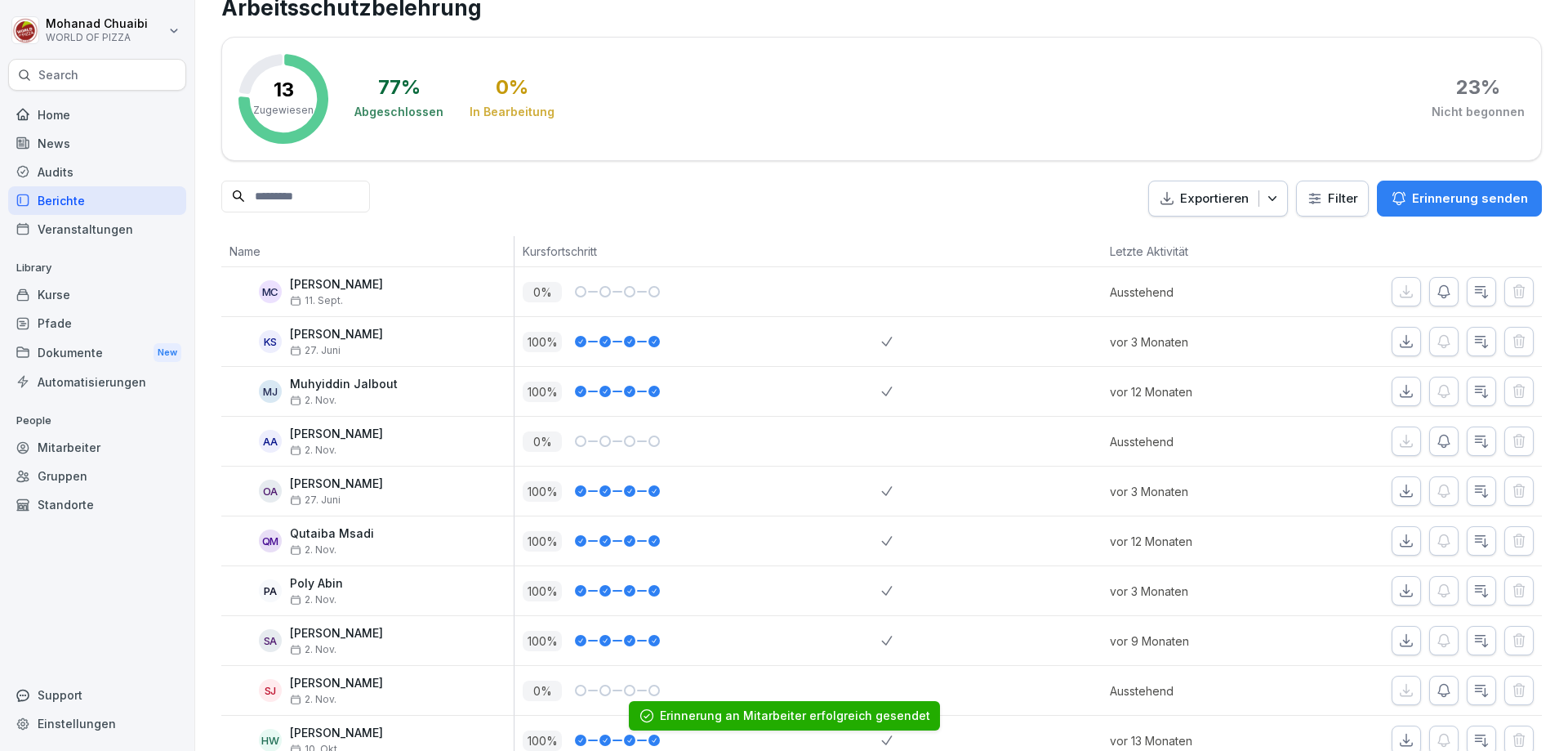
scroll to position [0, 0]
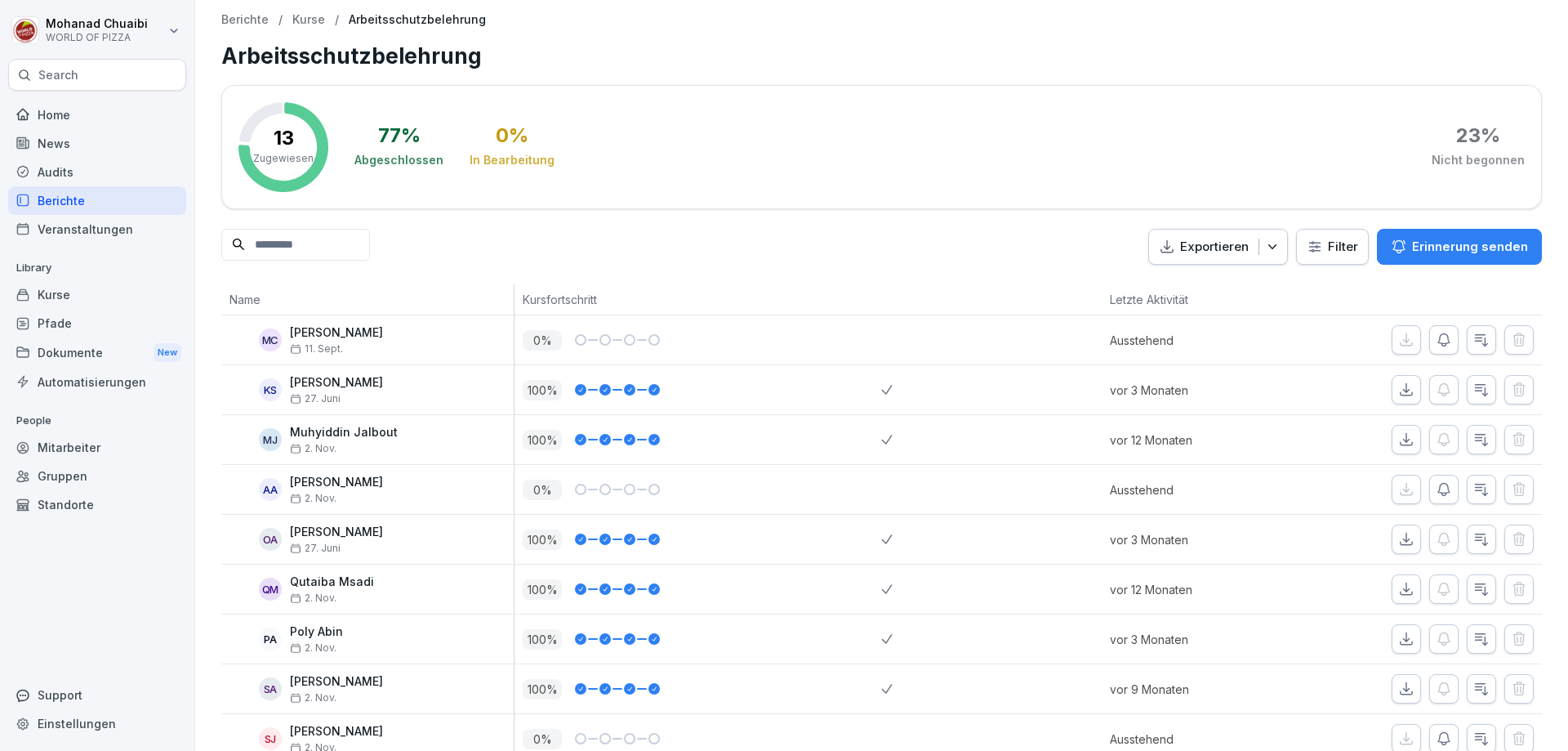
click at [306, 16] on p "Kurse" at bounding box center [309, 20] width 33 height 14
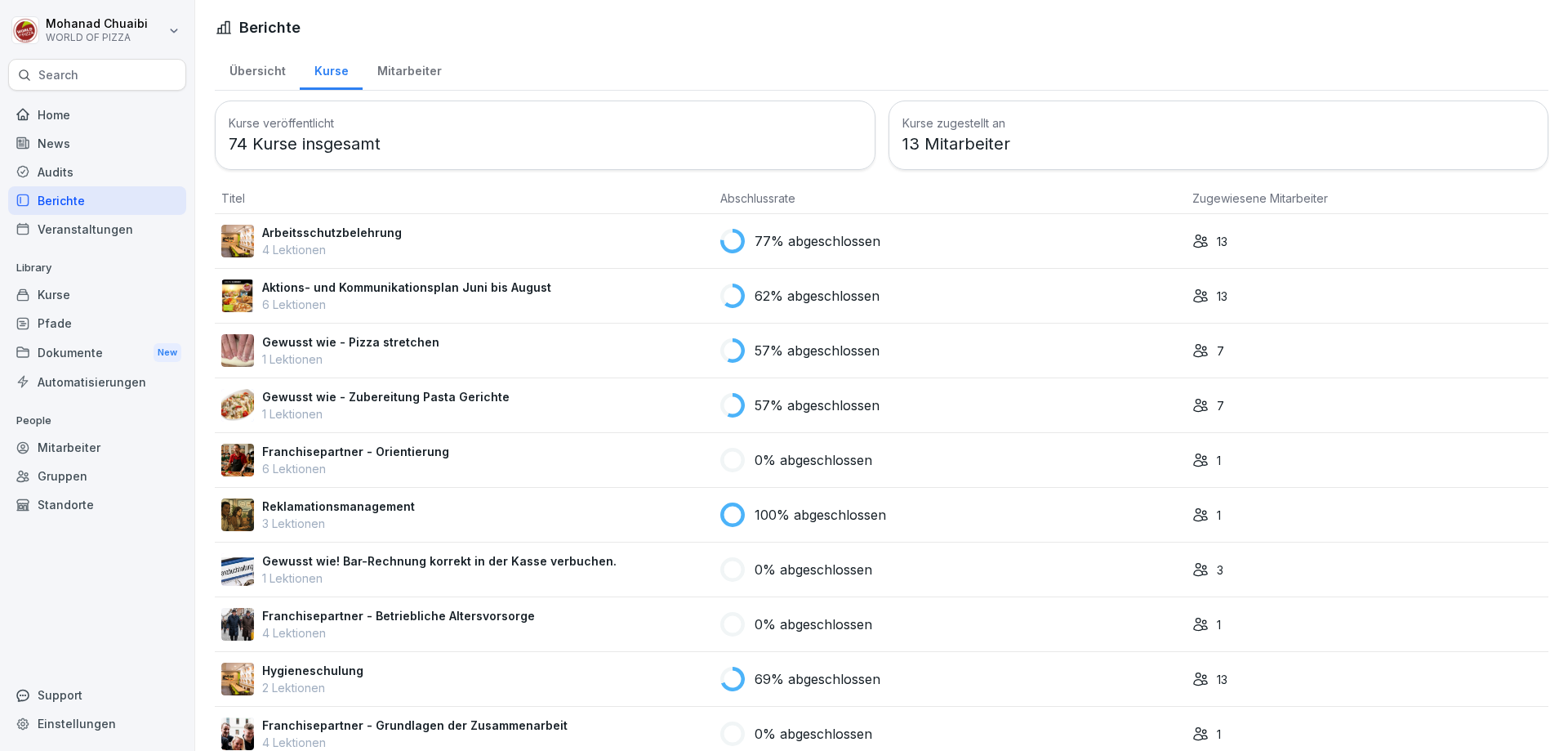
click at [600, 285] on div "Aktions- und Kommunikationsplan Juni bis August 6 Lektionen" at bounding box center [464, 296] width 486 height 34
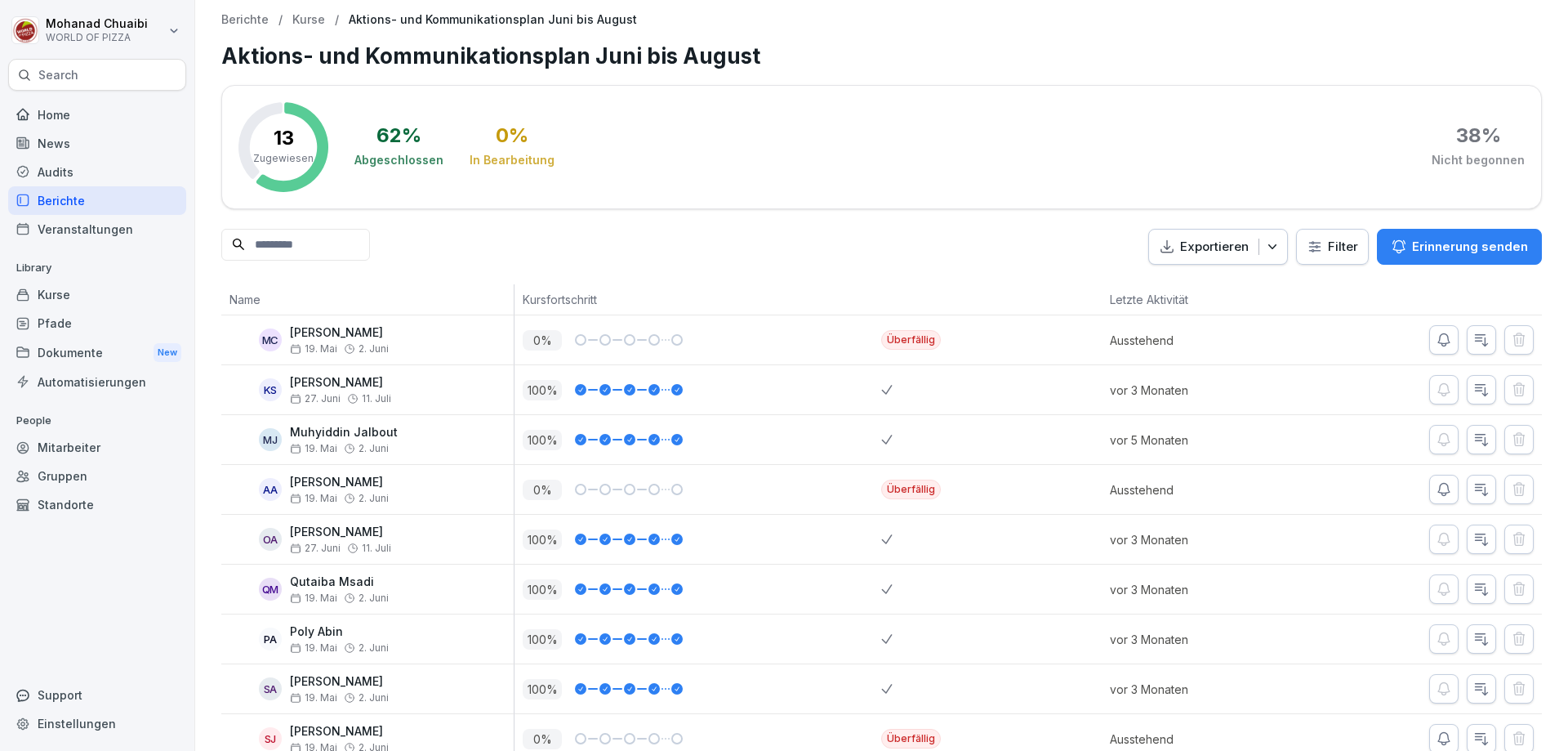
click at [312, 19] on p "Kurse" at bounding box center [309, 20] width 33 height 14
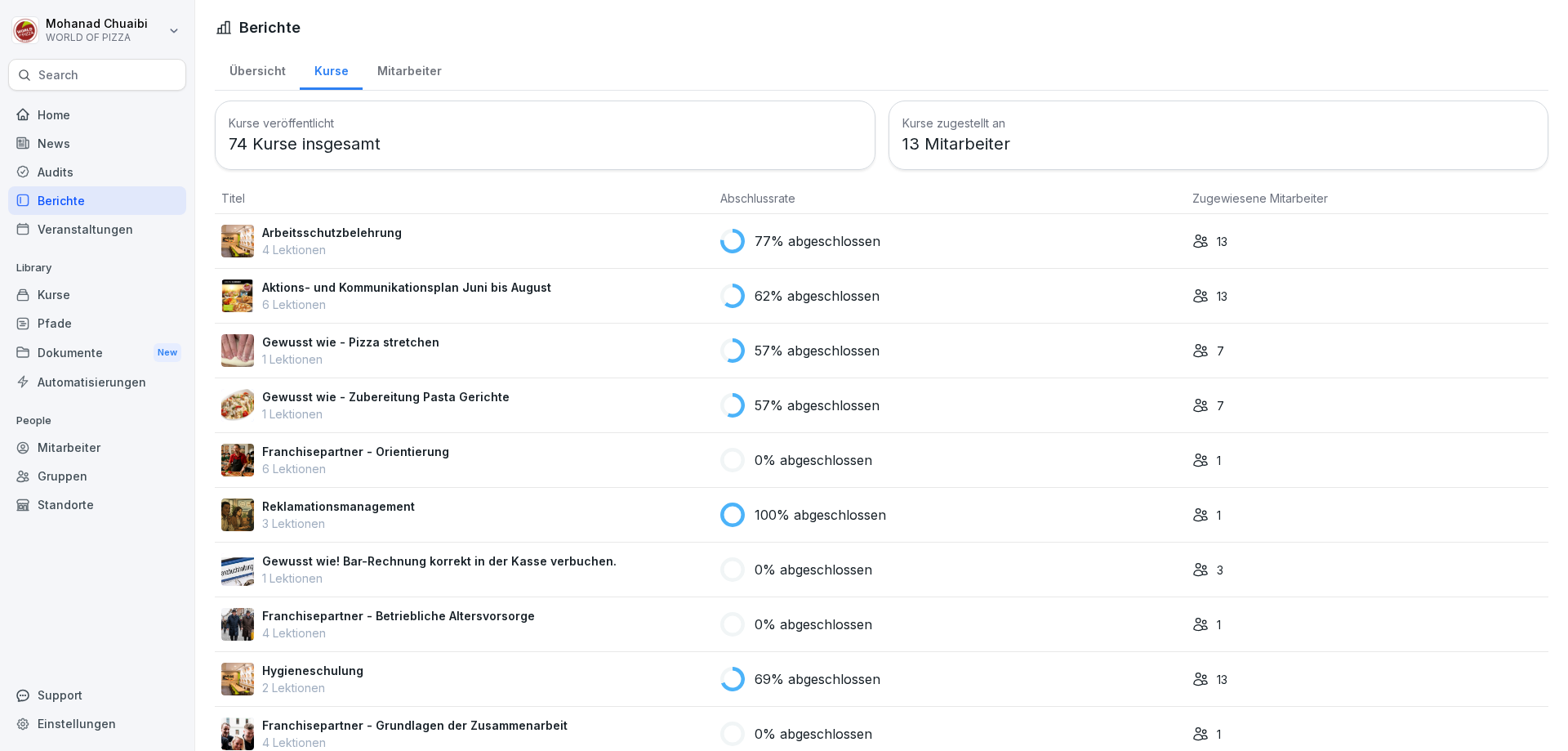
click at [621, 340] on div "Gewusst wie - Pizza stretchen 1 Lektionen" at bounding box center [464, 350] width 486 height 34
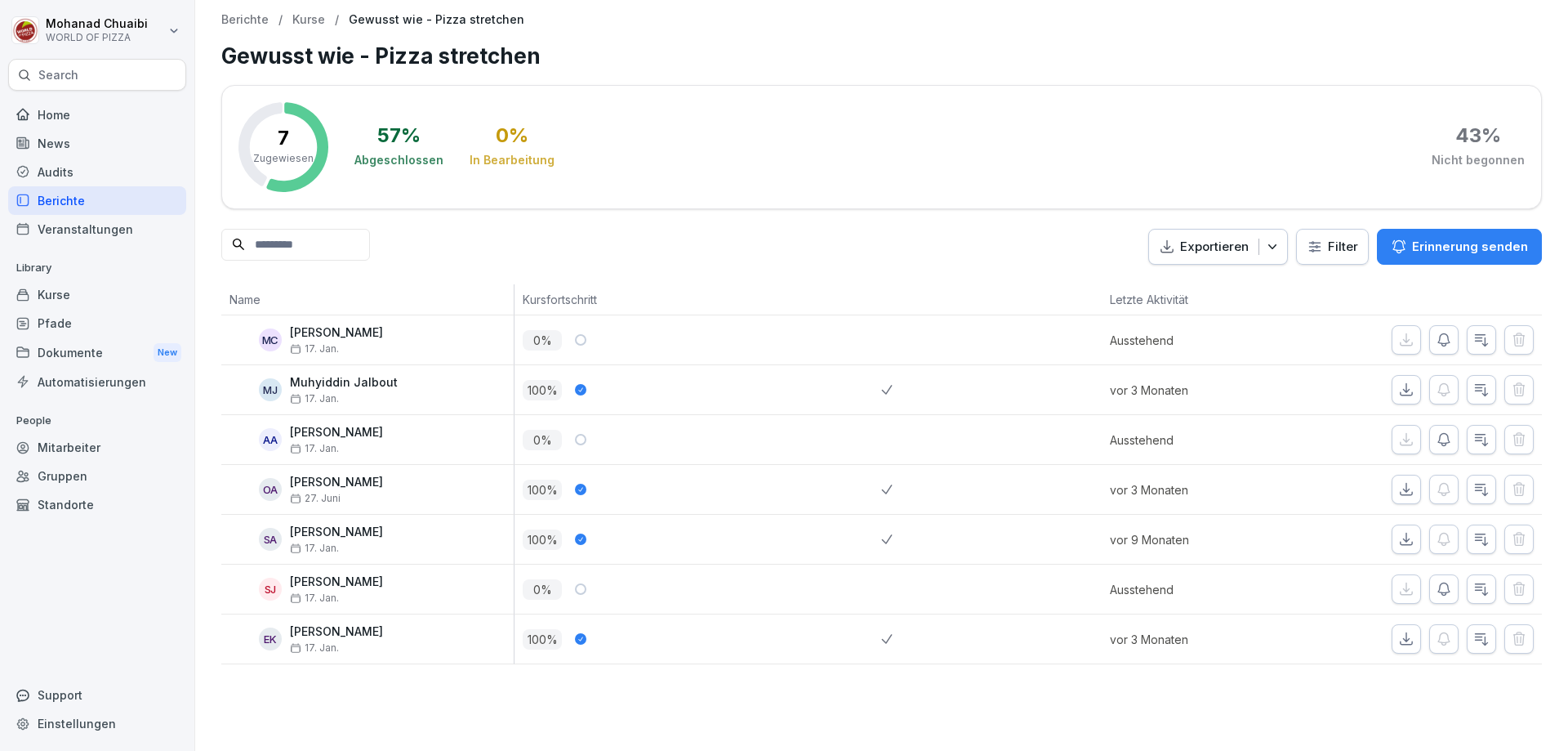
click at [82, 447] on div "Mitarbeiter" at bounding box center [97, 447] width 178 height 28
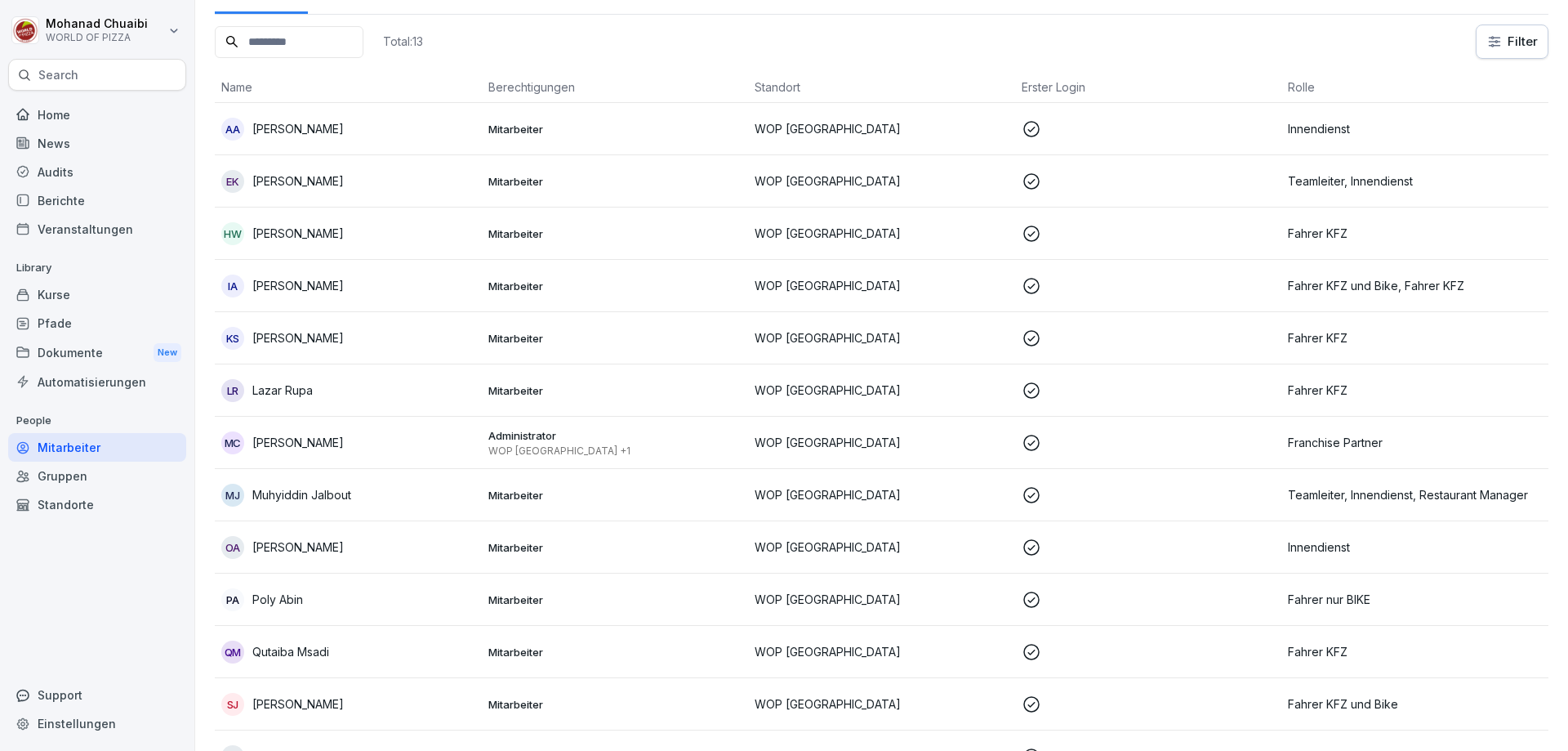
scroll to position [139, 0]
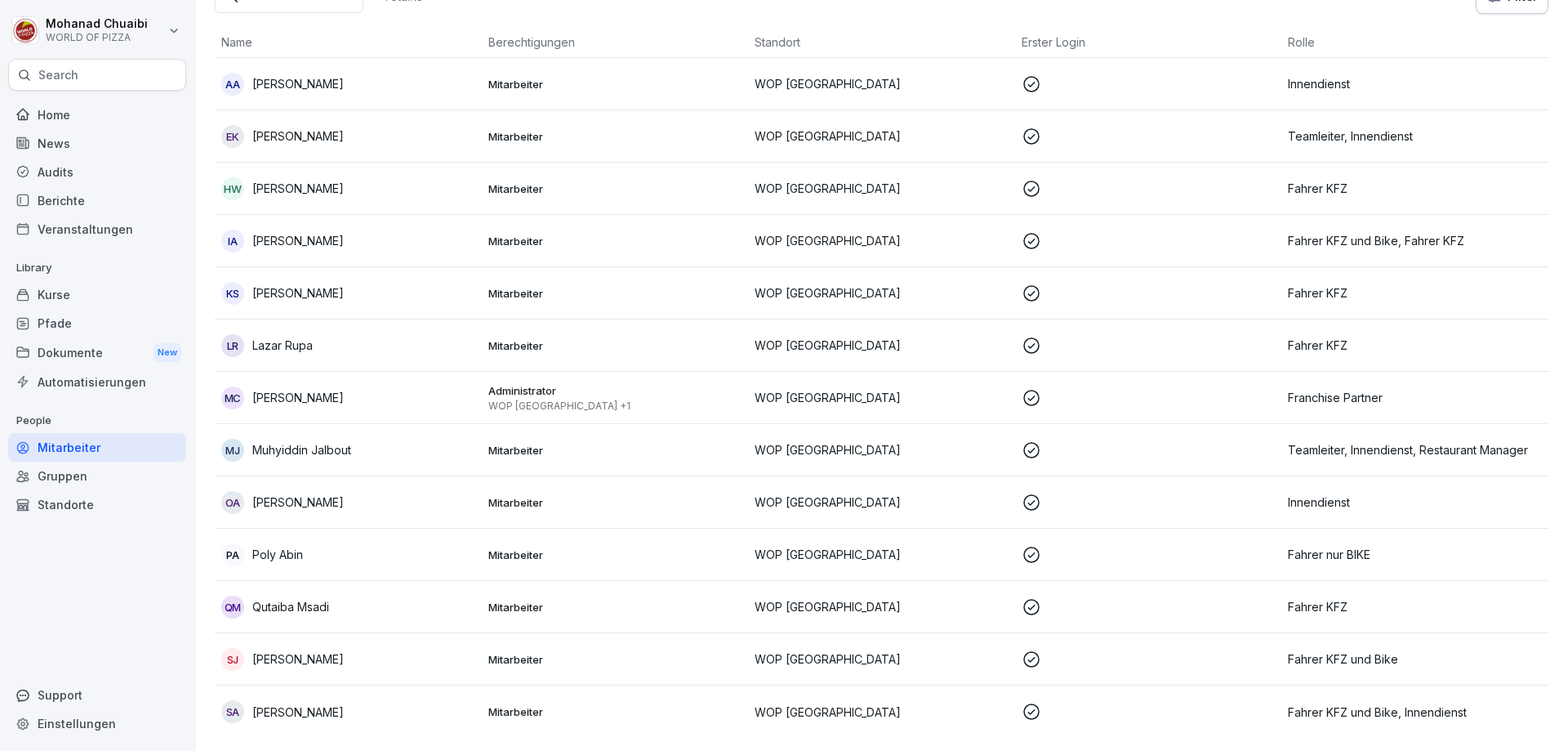
click at [705, 656] on td "Mitarbeiter" at bounding box center [615, 660] width 267 height 53
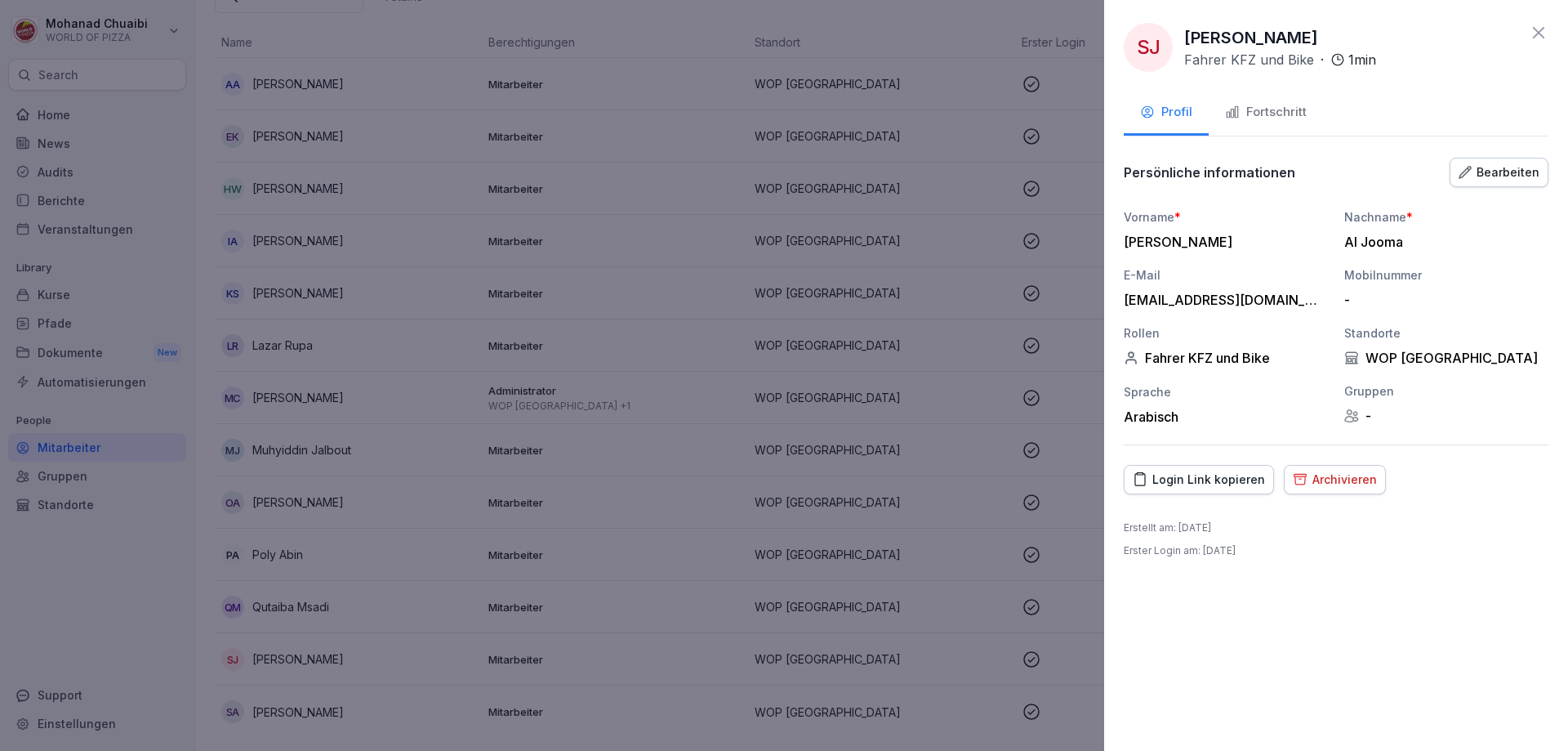
click at [1494, 168] on div "Bearbeiten" at bounding box center [1498, 172] width 81 height 18
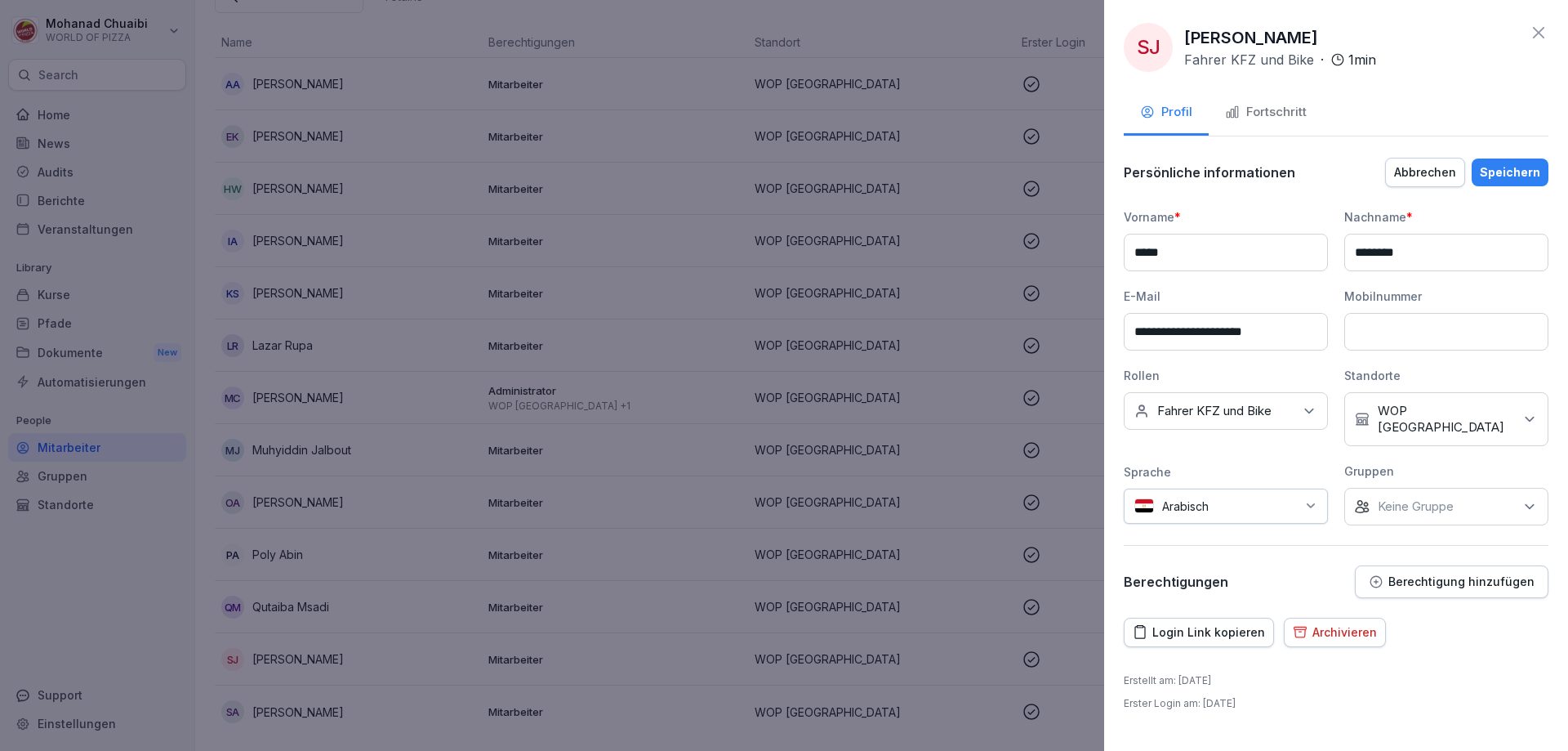
click at [1312, 416] on icon at bounding box center [1308, 410] width 16 height 16
click at [1143, 495] on button "Fahrer KFZ" at bounding box center [1143, 498] width 15 height 15
click at [1331, 660] on div "**********" at bounding box center [1336, 376] width 464 height 751
click at [1520, 173] on div "Speichern" at bounding box center [1510, 172] width 60 height 18
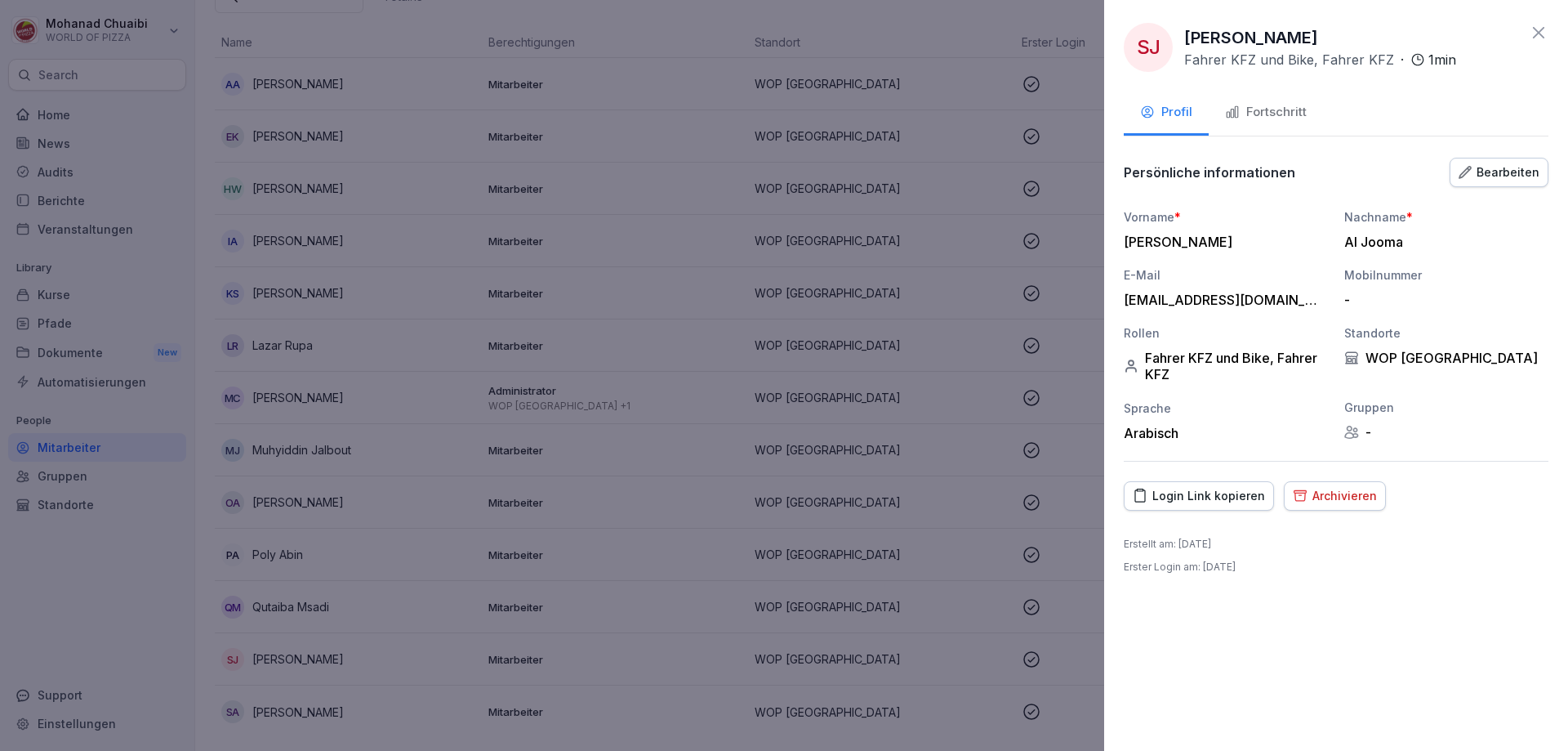
click at [1534, 29] on icon at bounding box center [1538, 33] width 11 height 11
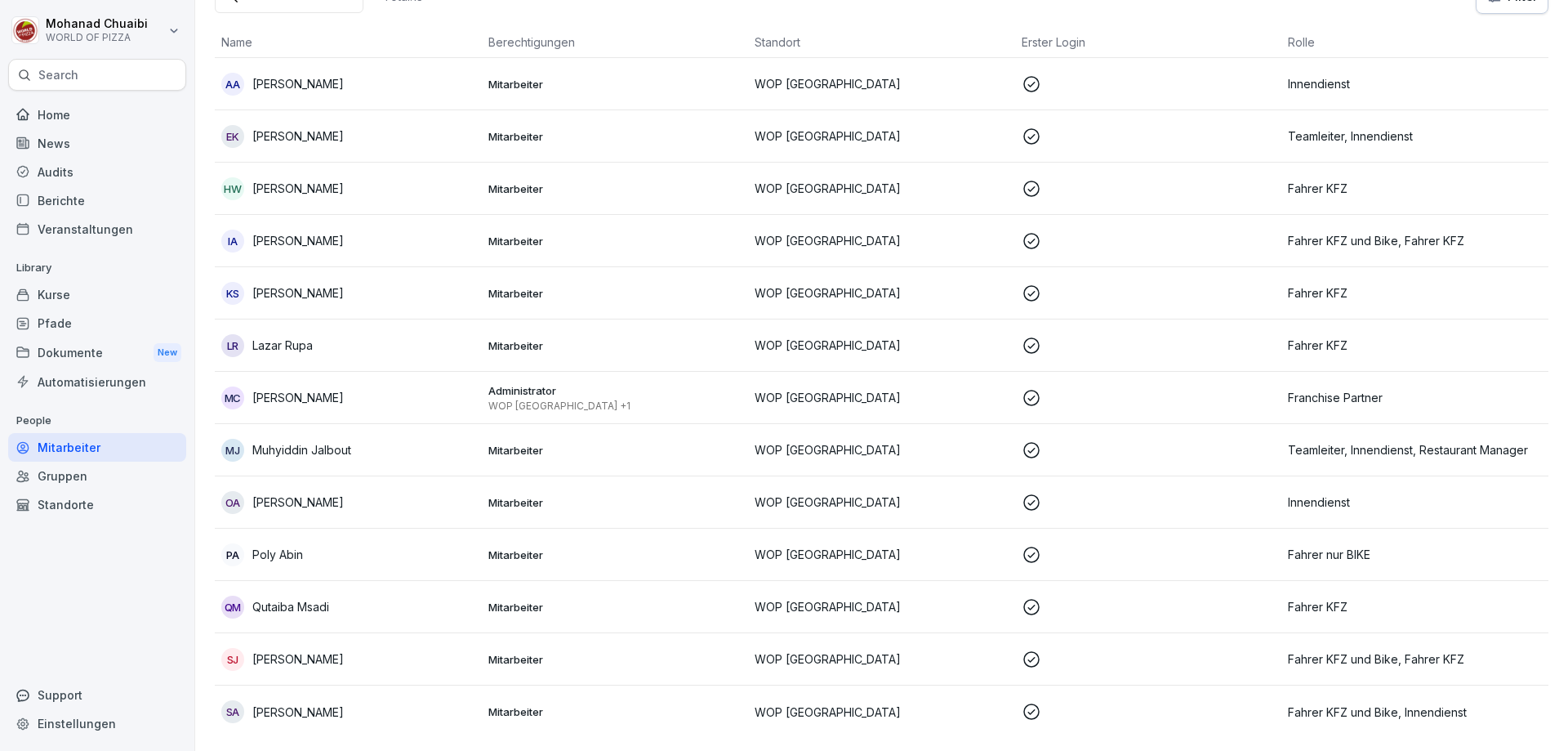
click at [89, 120] on div "Home" at bounding box center [97, 115] width 178 height 28
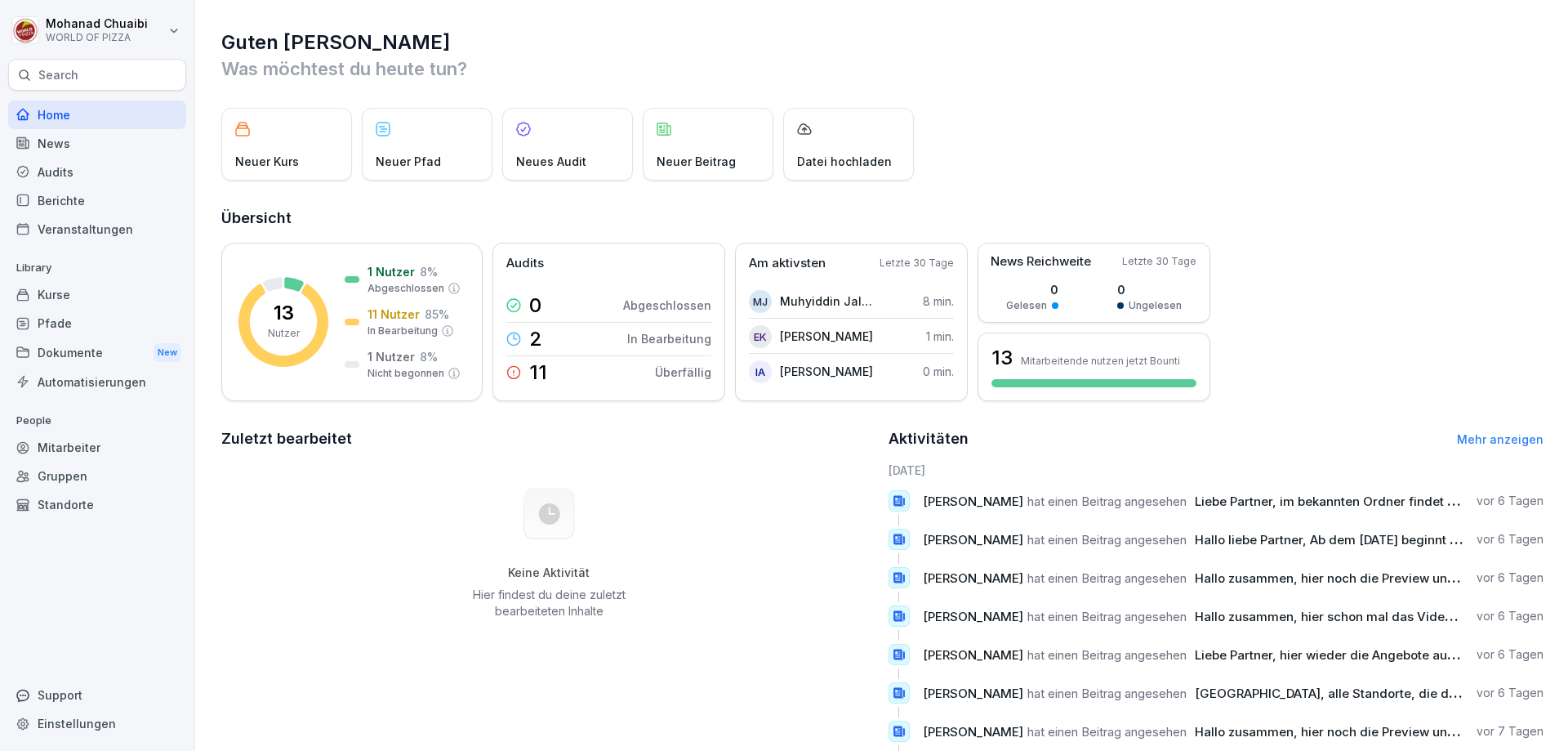
click at [73, 197] on div "Berichte" at bounding box center [97, 200] width 178 height 28
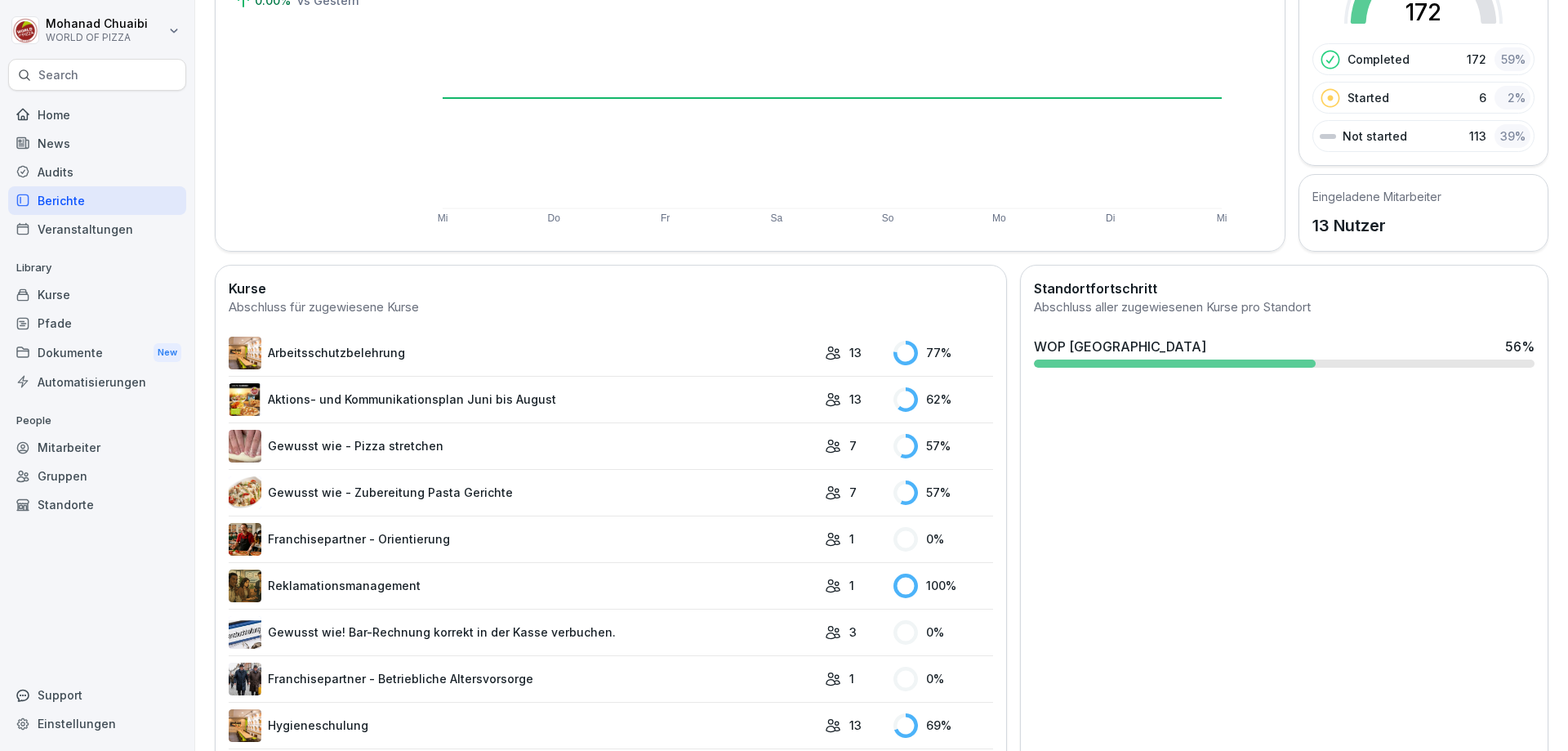
scroll to position [245, 0]
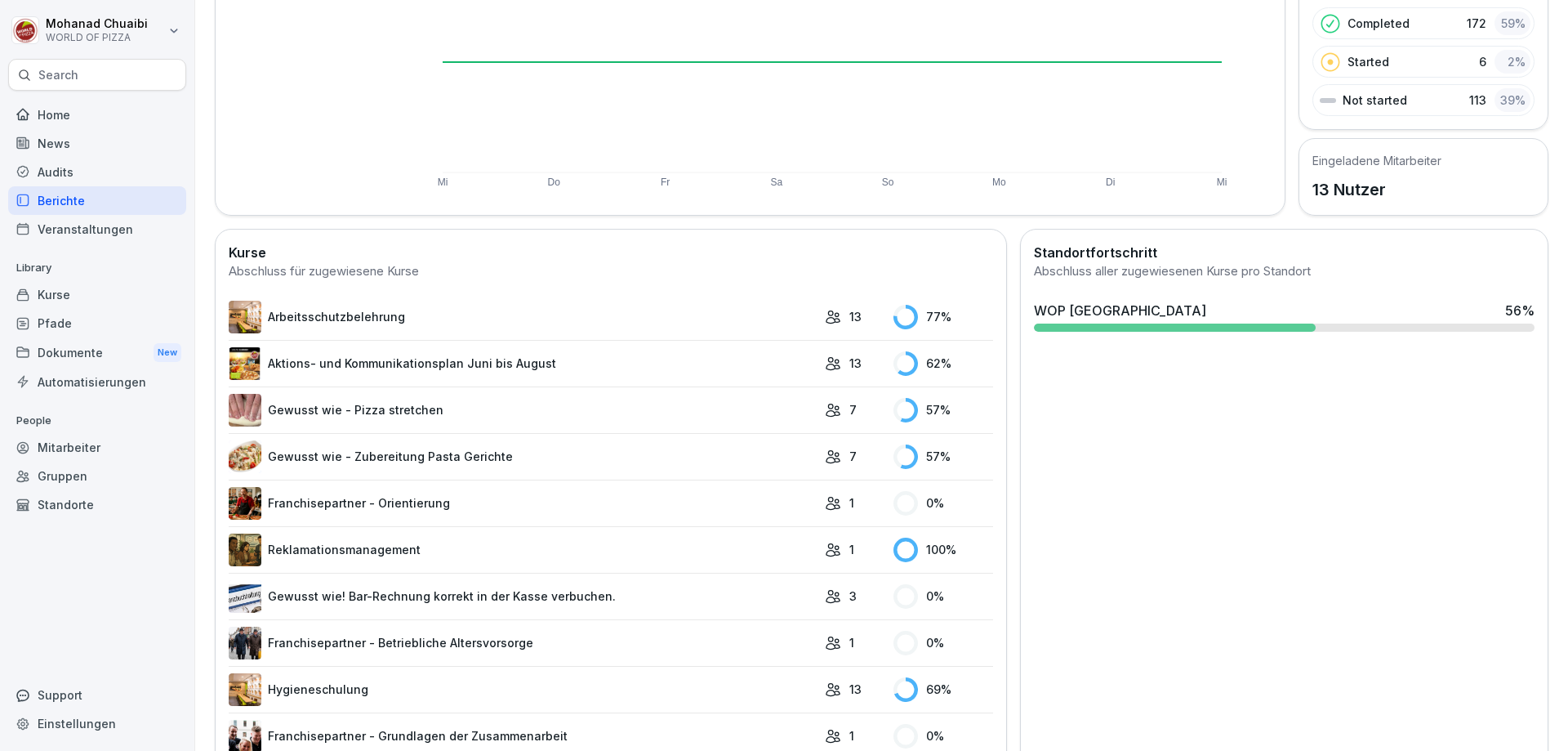
click at [485, 455] on link "Gewusst wie - Zubereitung Pasta Gerichte" at bounding box center [522, 456] width 588 height 33
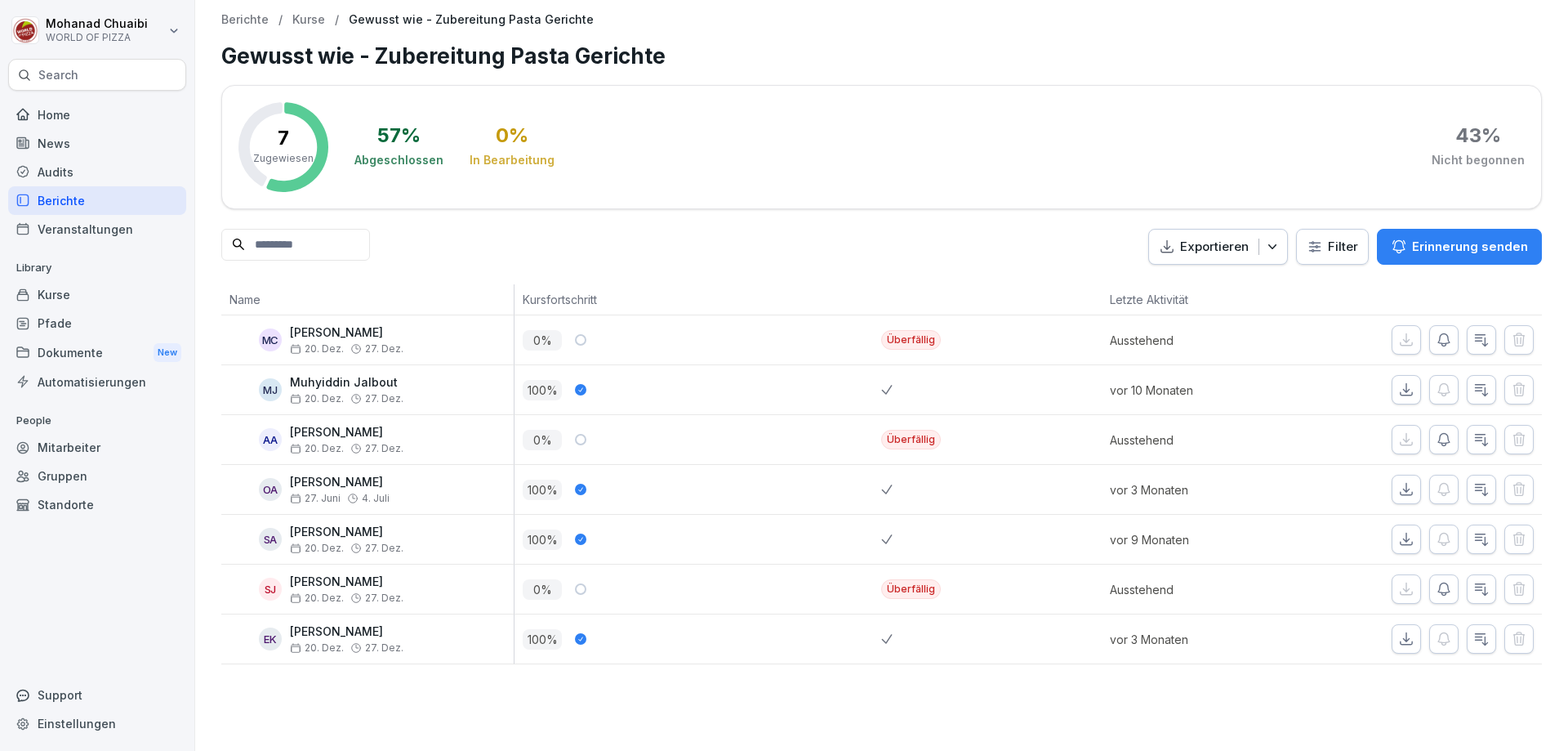
click at [65, 201] on div "Berichte" at bounding box center [97, 200] width 178 height 28
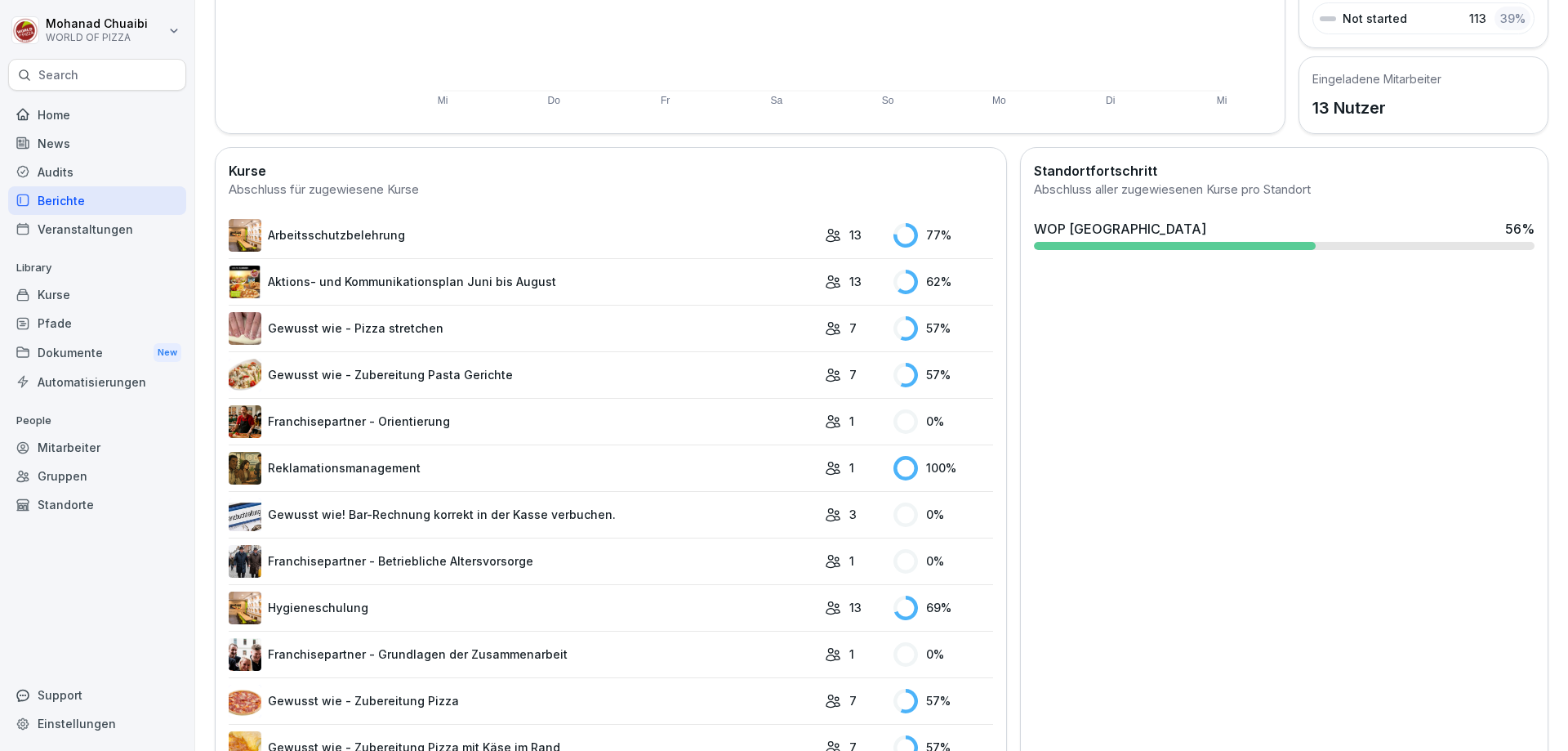
scroll to position [408, 0]
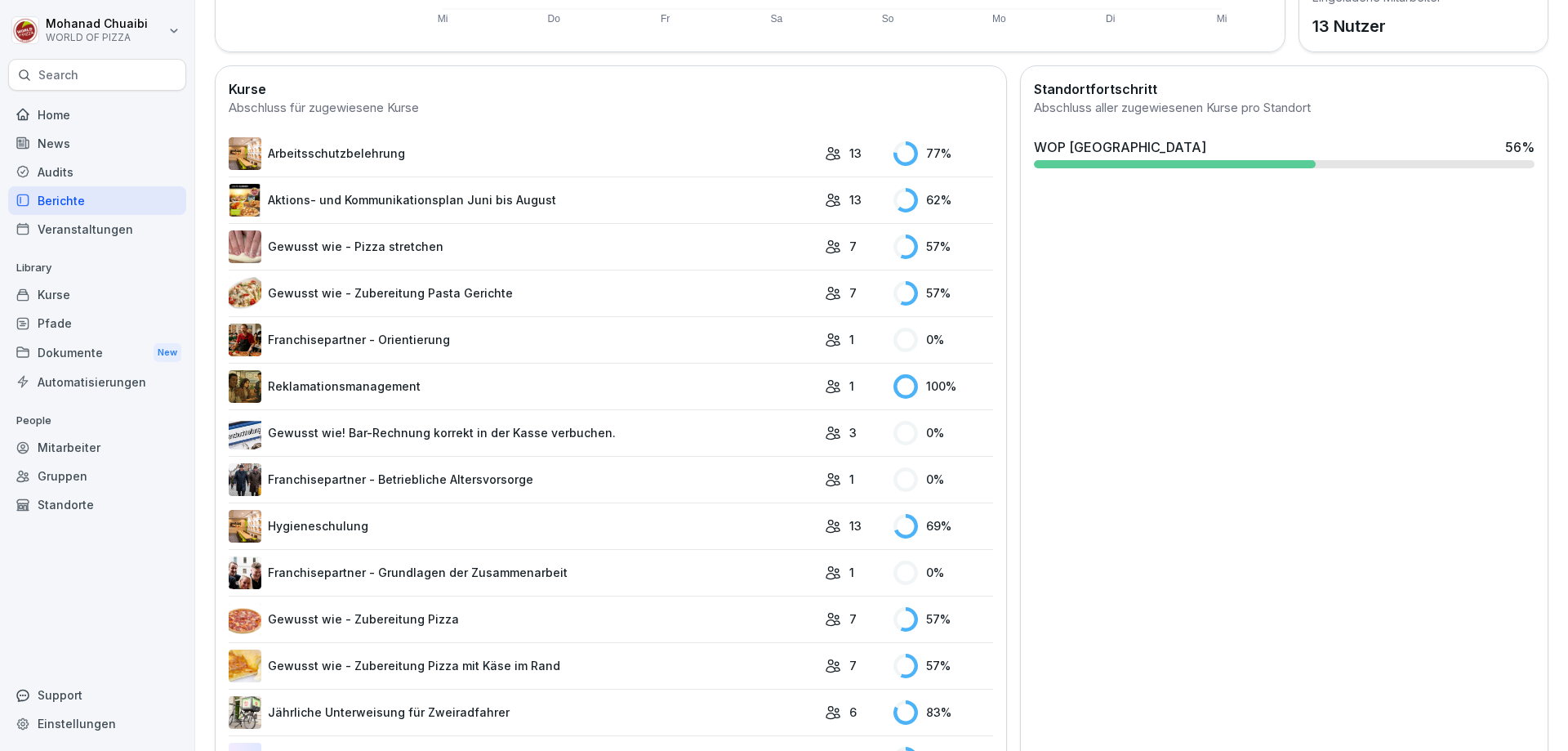
click at [479, 441] on link "Gewusst wie! Bar-Rechnung korrekt in der Kasse verbuchen." at bounding box center [522, 433] width 588 height 33
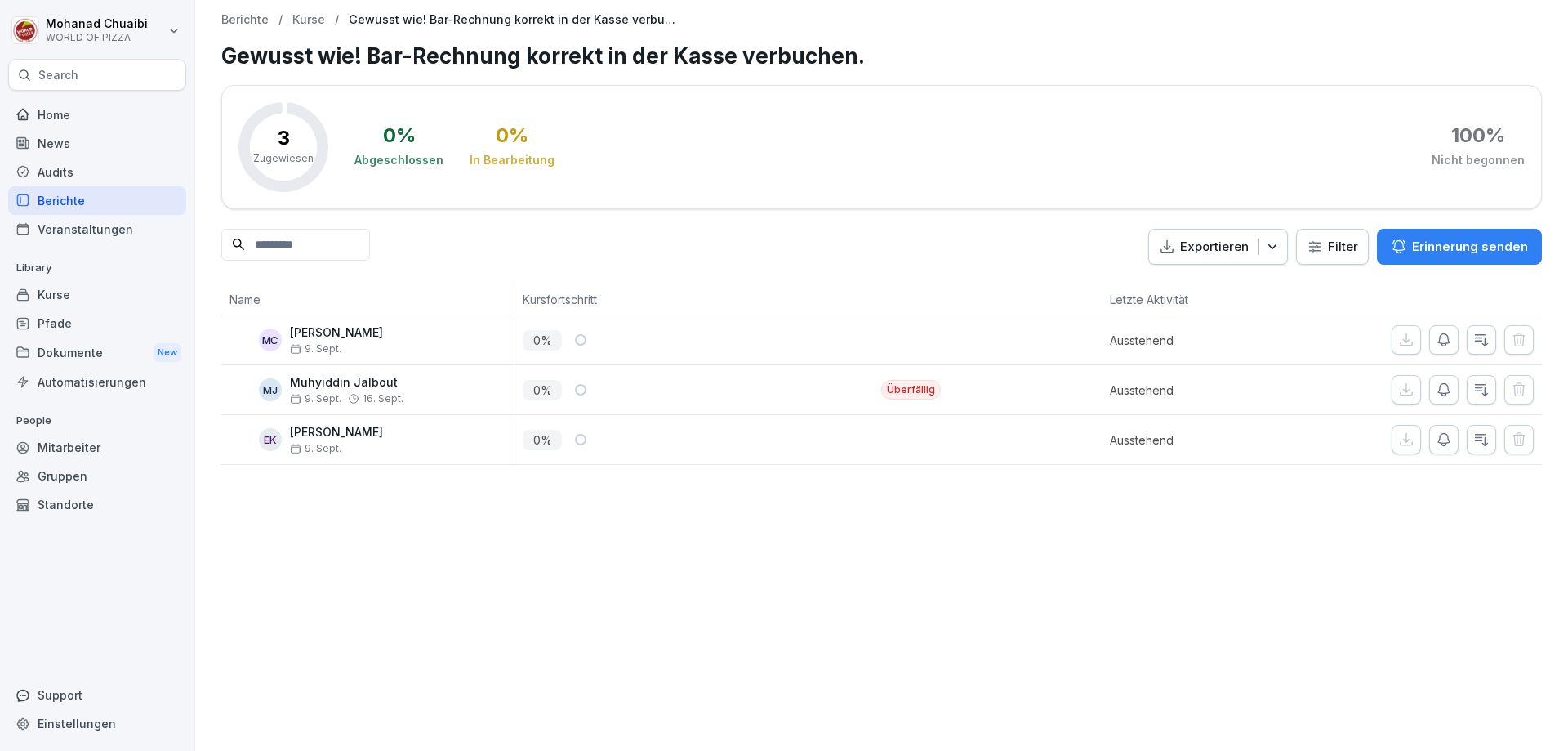
click at [1435, 394] on icon "button" at bounding box center [1443, 389] width 16 height 16
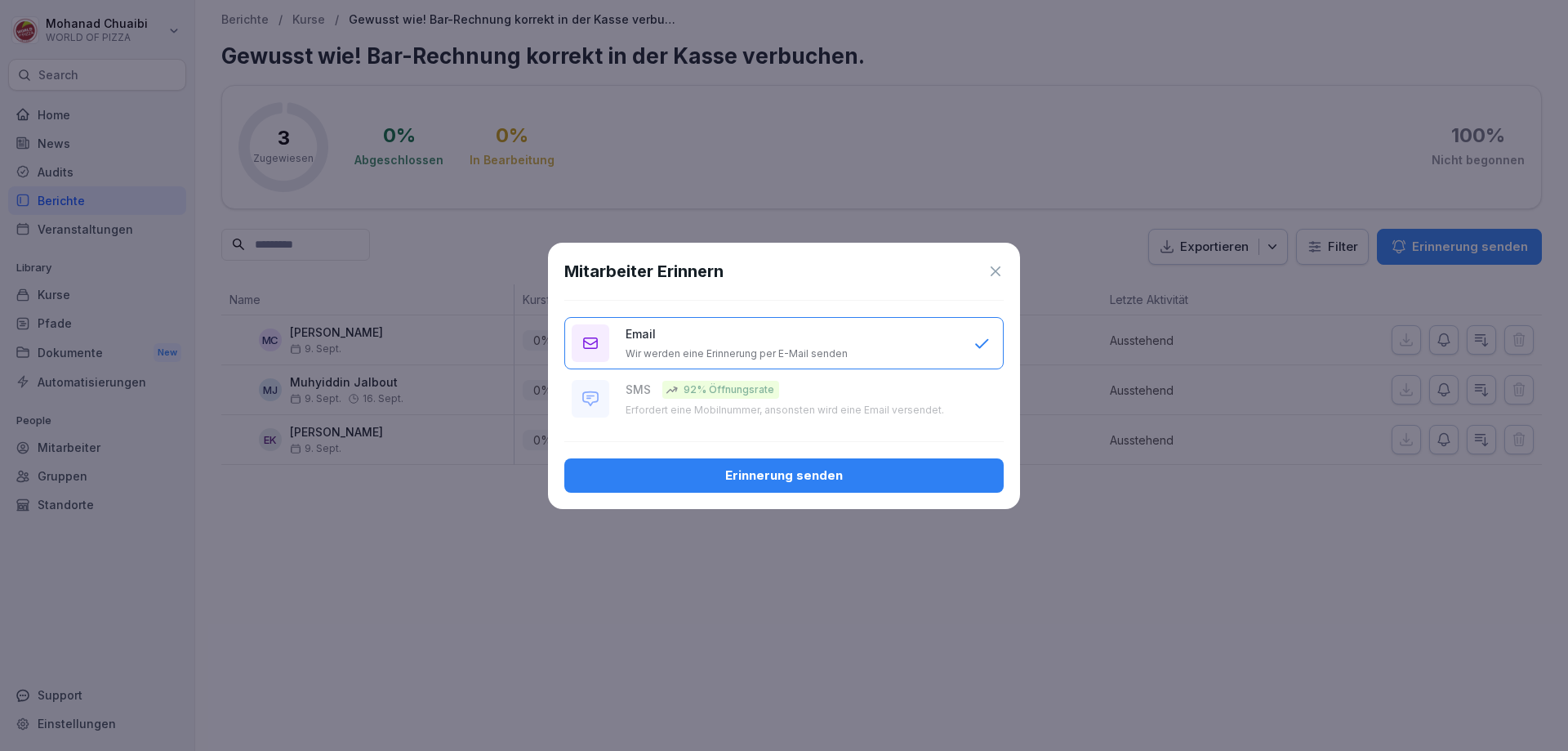
click at [997, 271] on icon at bounding box center [995, 271] width 16 height 16
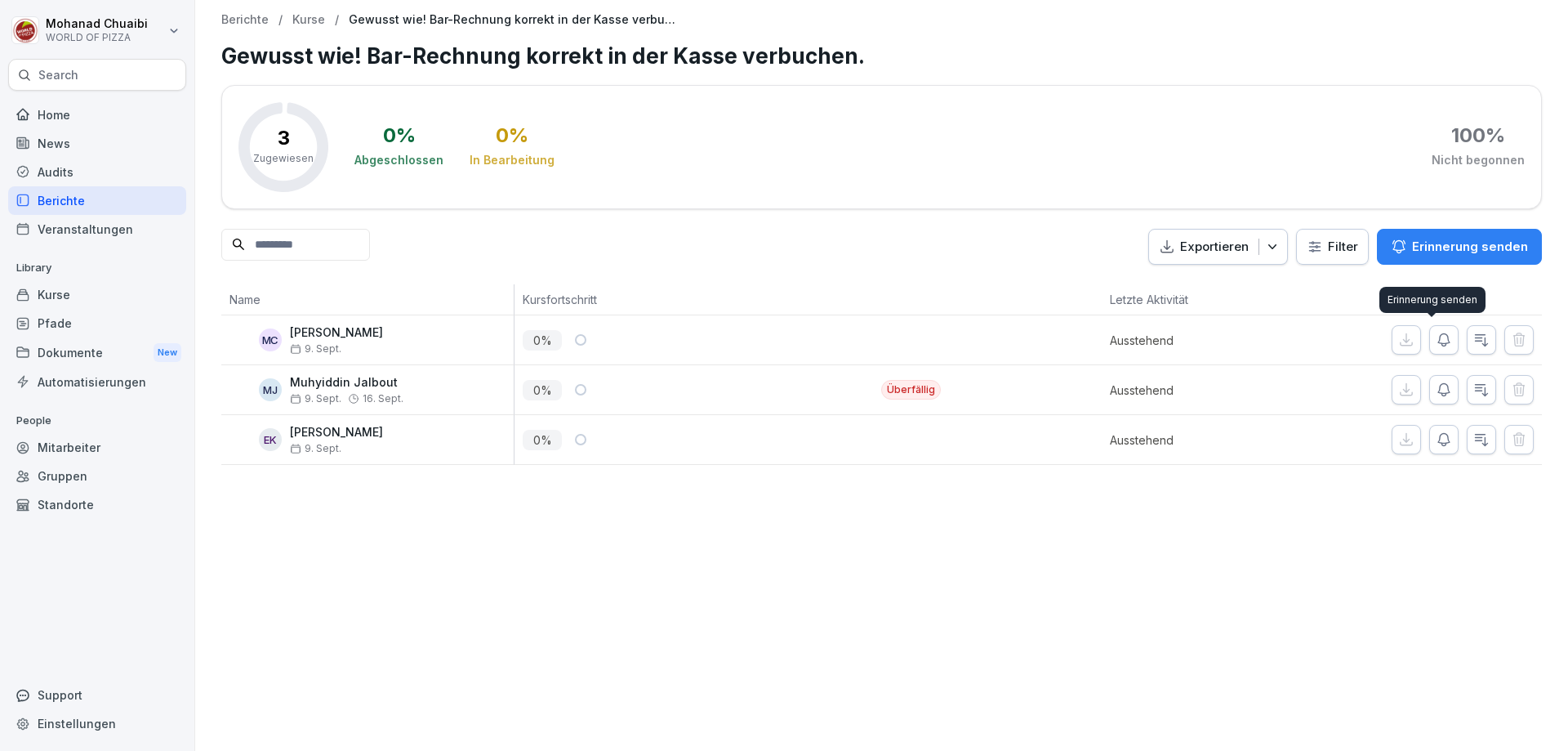
click at [1435, 340] on icon "button" at bounding box center [1443, 339] width 16 height 16
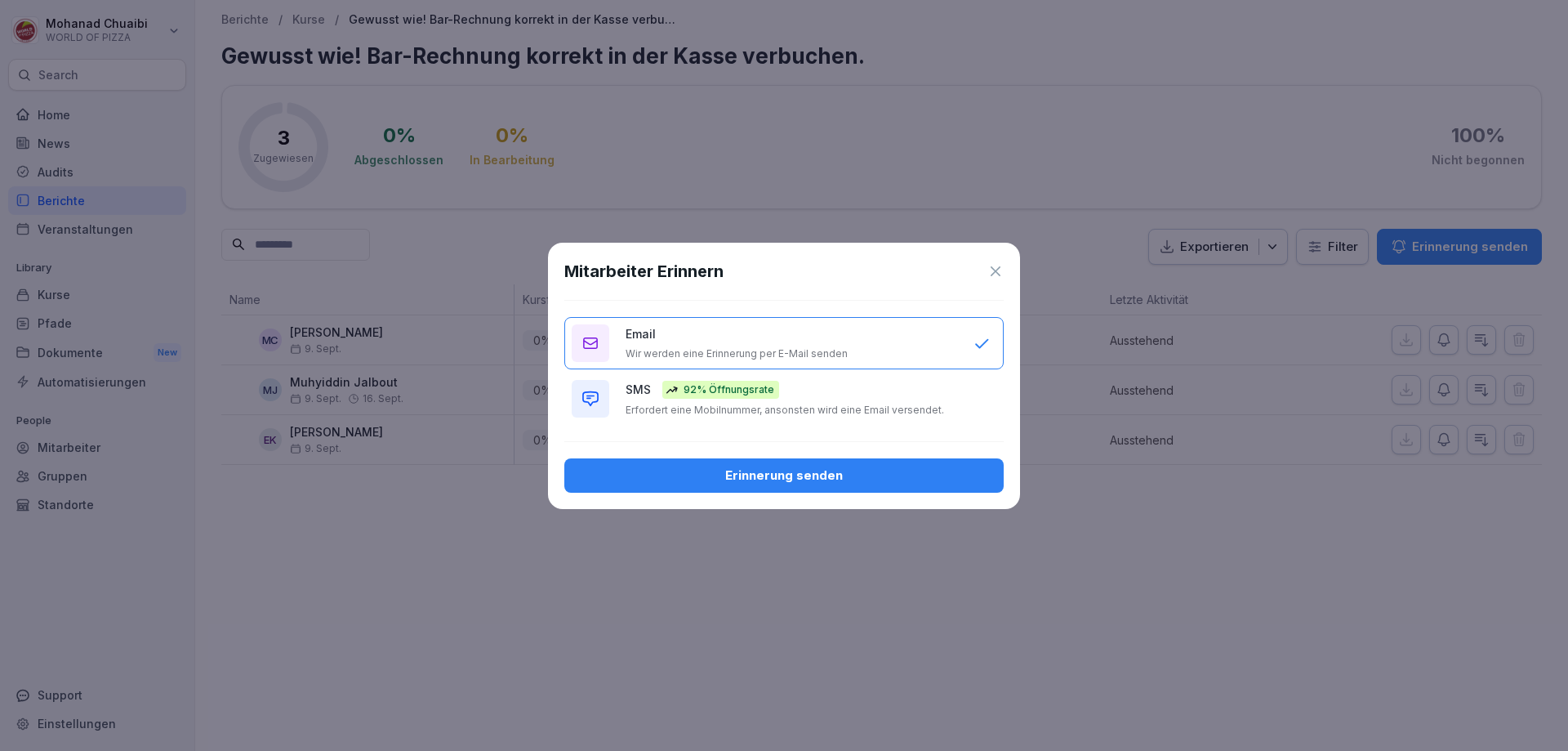
click at [769, 480] on div "Erinnerung senden" at bounding box center [784, 475] width 413 height 18
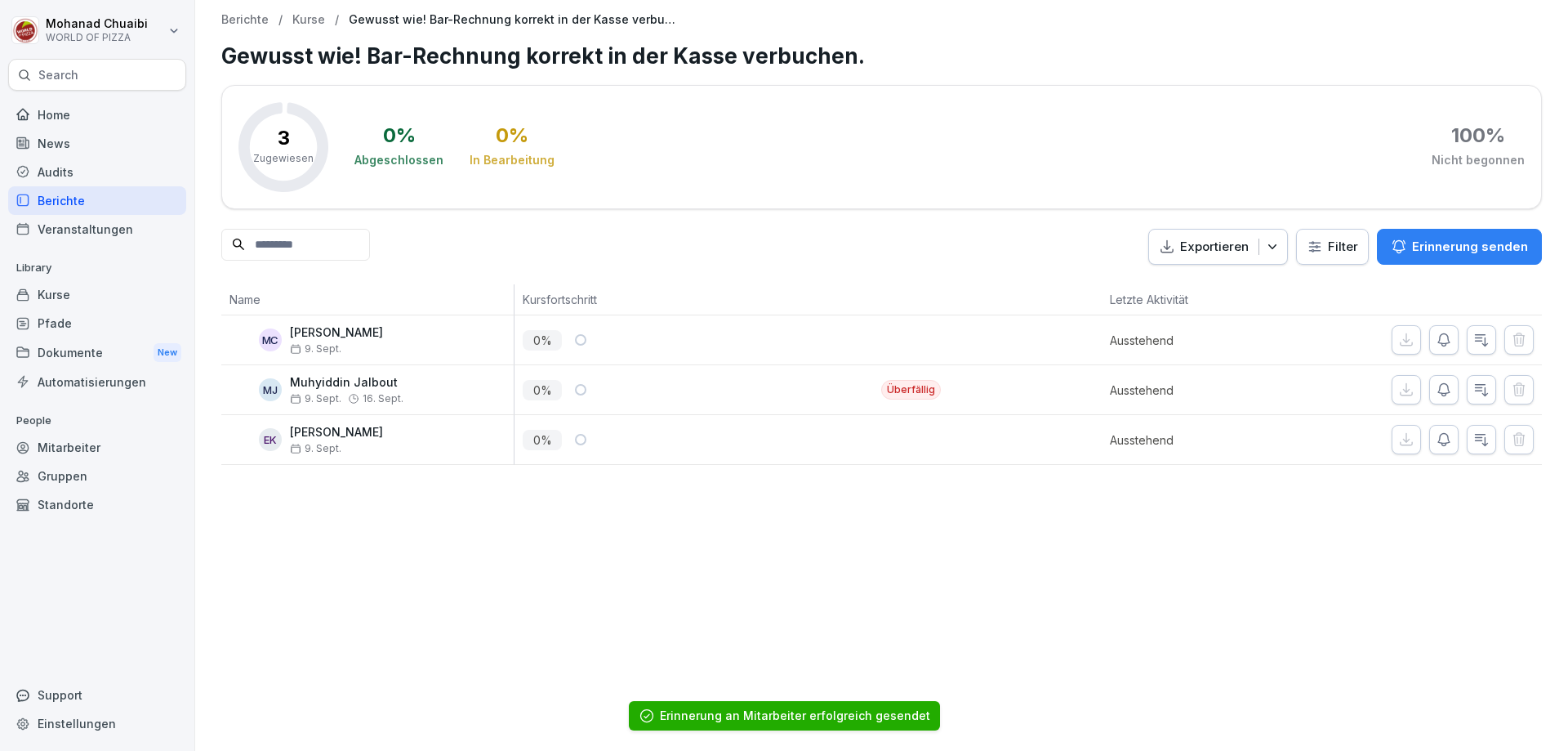
click at [1435, 386] on icon "button" at bounding box center [1443, 389] width 16 height 16
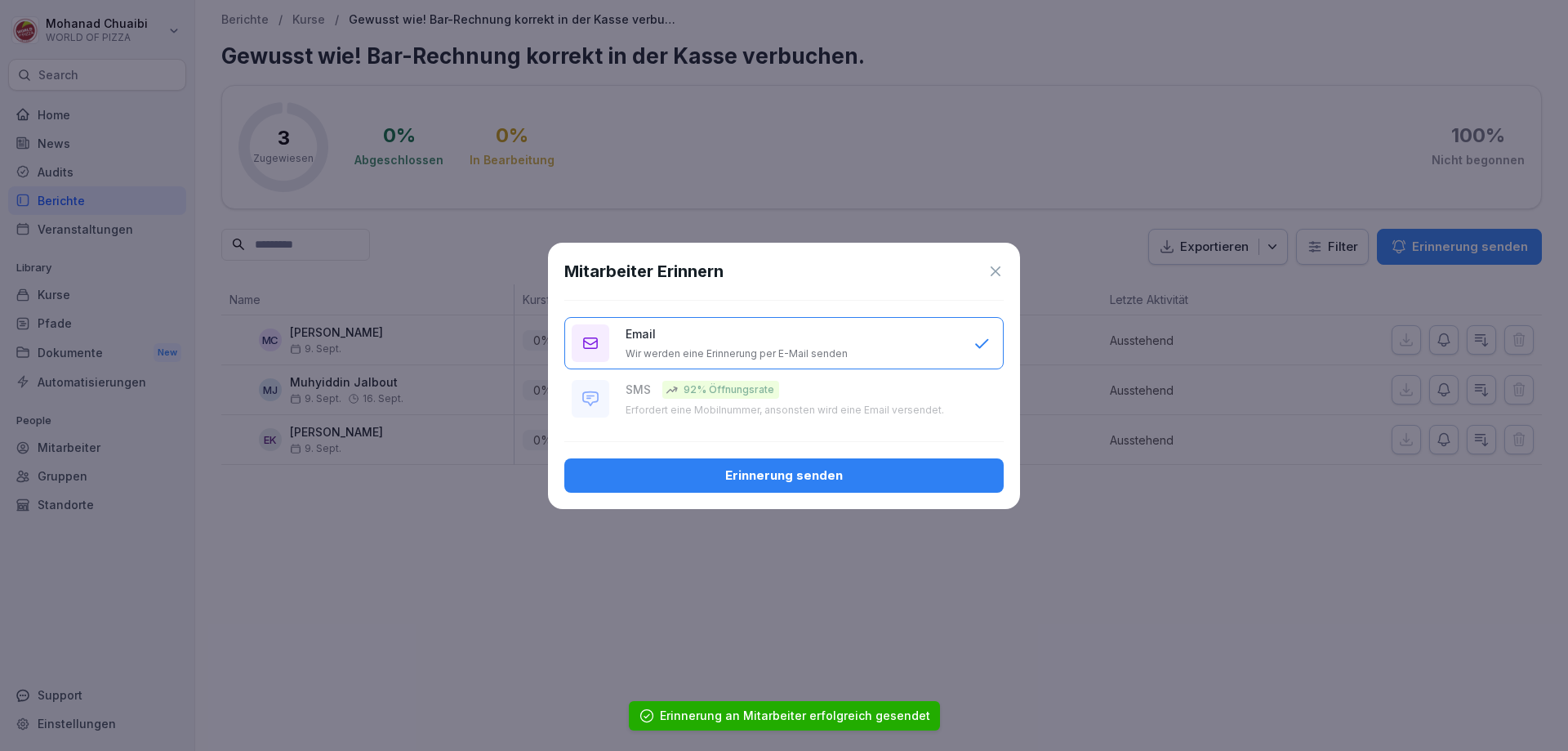
click at [820, 474] on div "Erinnerung senden" at bounding box center [784, 475] width 413 height 18
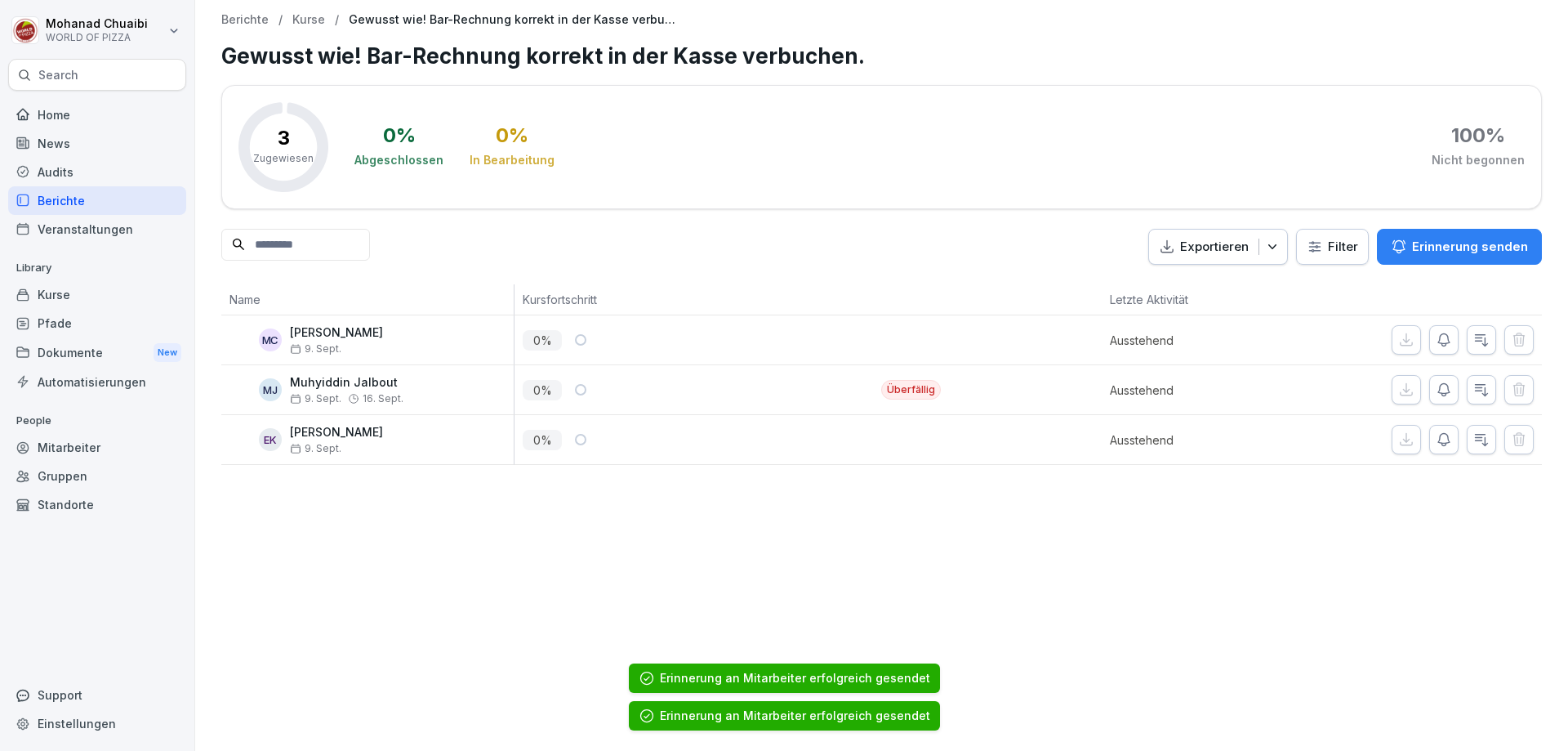
click at [1435, 439] on icon "button" at bounding box center [1443, 439] width 16 height 16
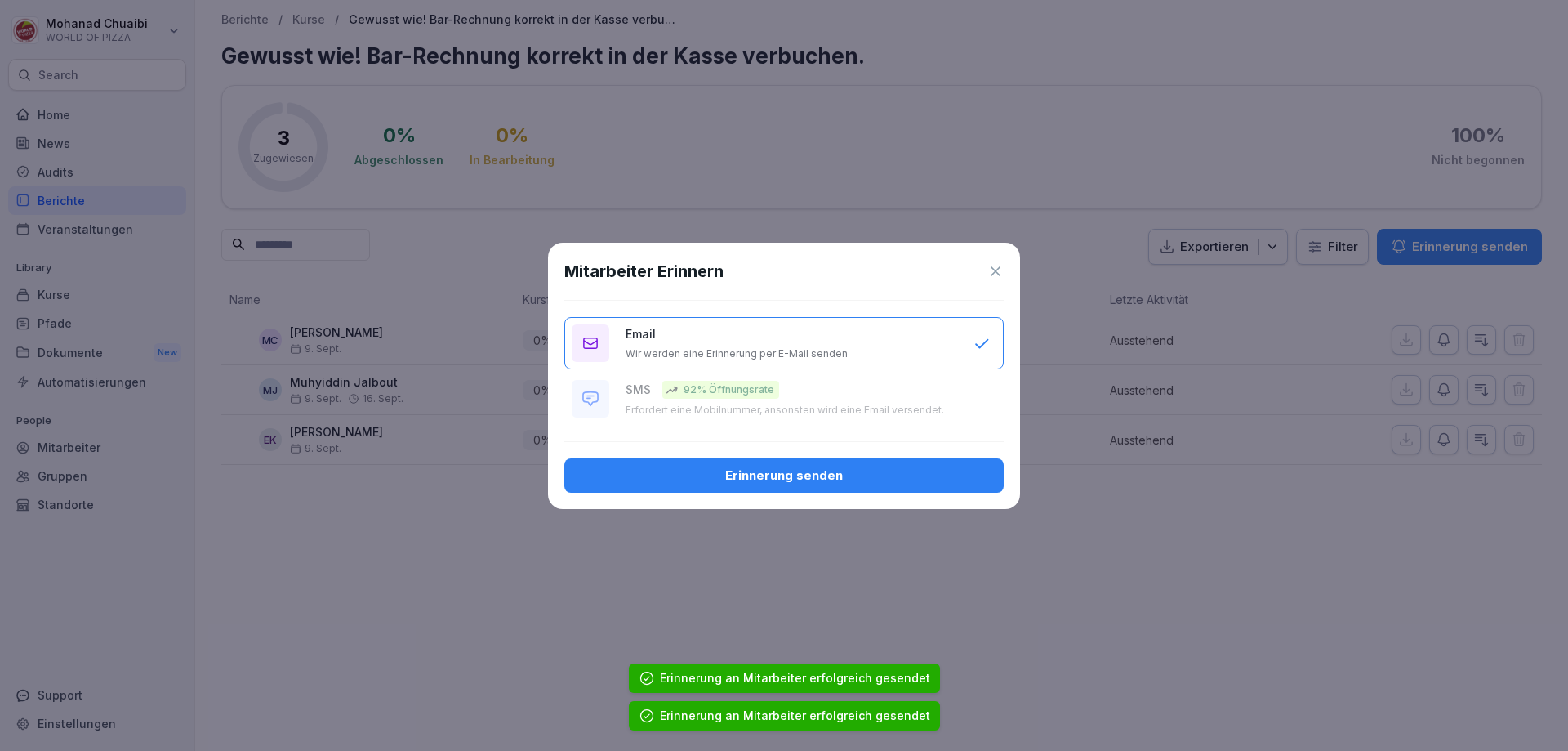
click at [758, 476] on div "Erinnerung senden" at bounding box center [784, 475] width 413 height 18
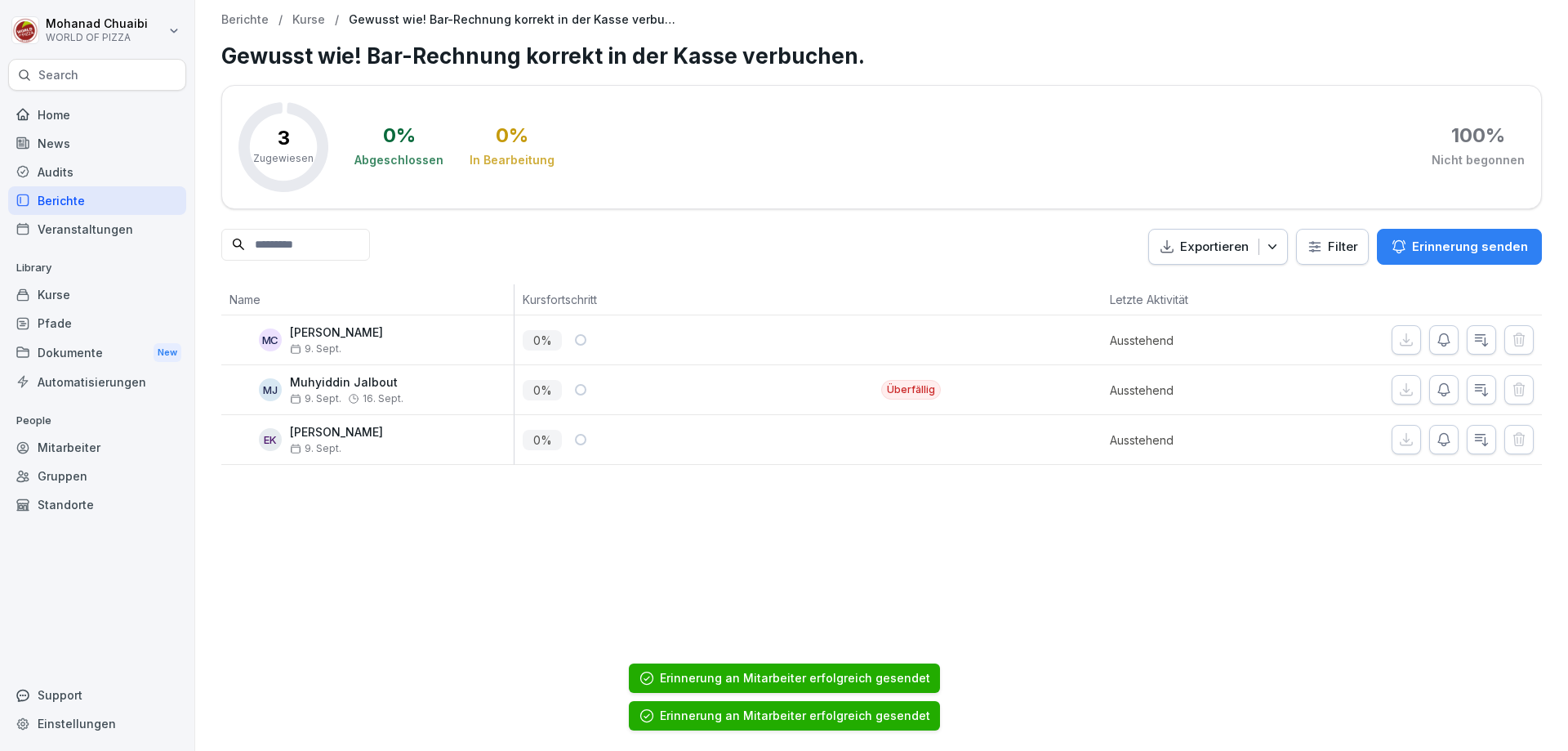
click at [309, 19] on p "Kurse" at bounding box center [309, 20] width 33 height 14
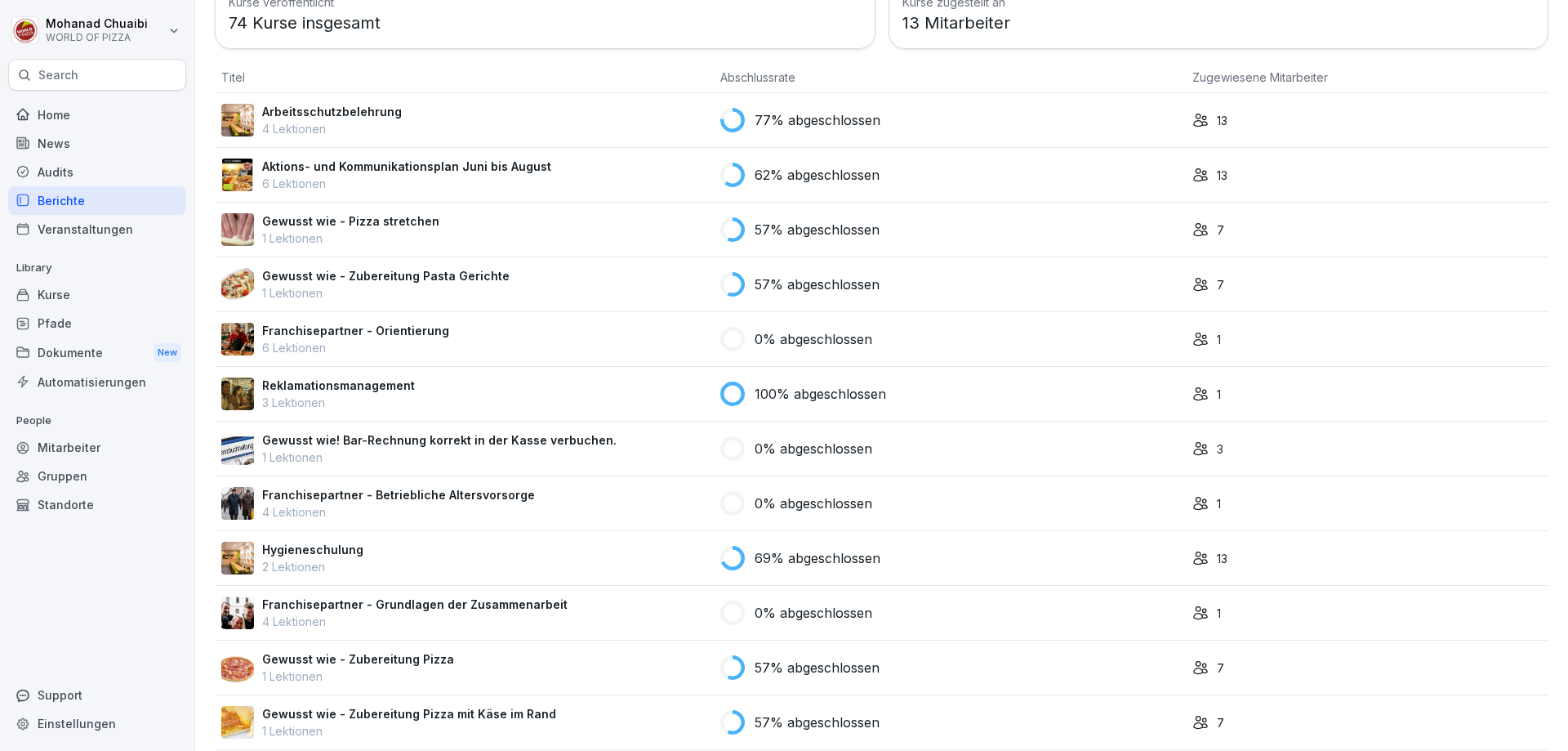
scroll to position [164, 0]
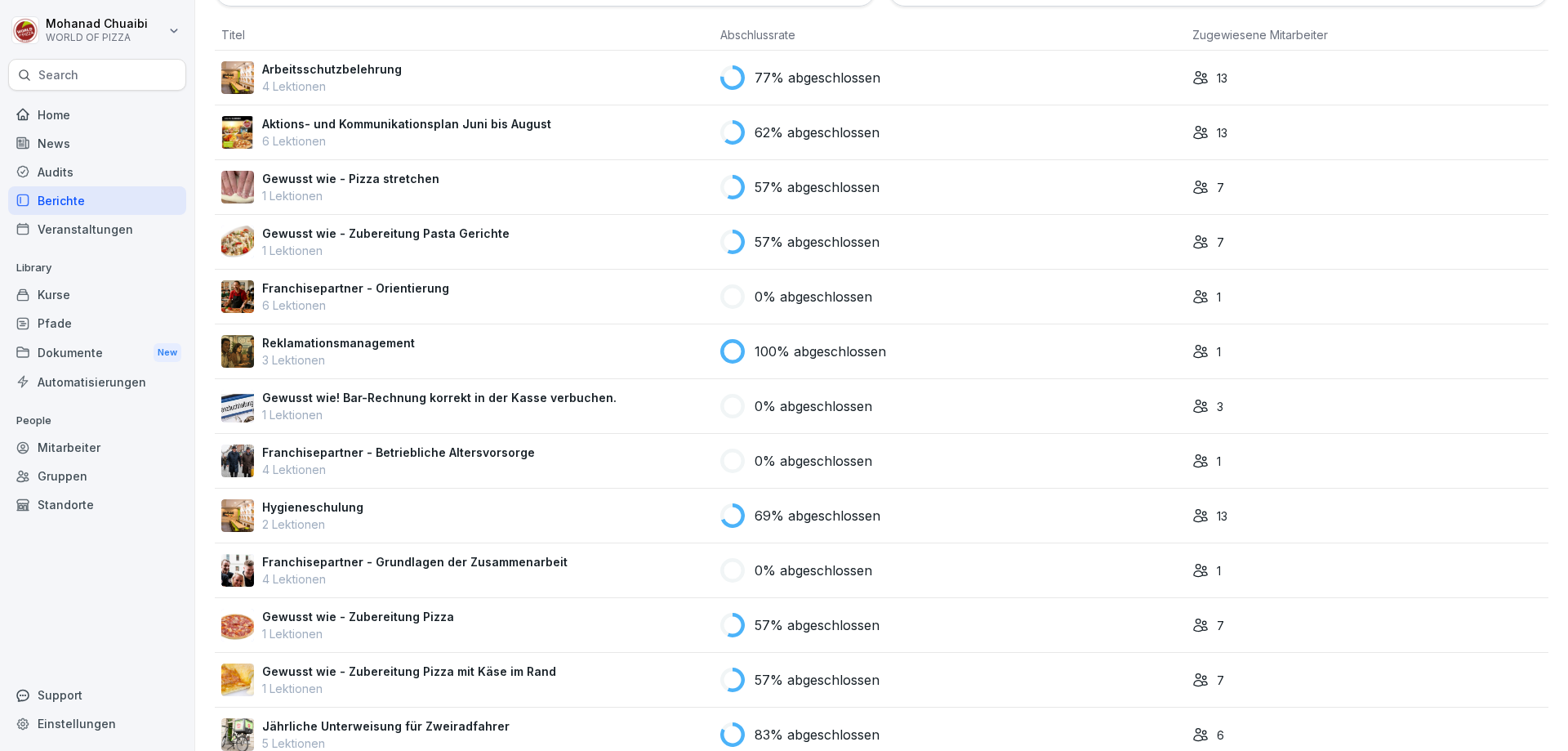
click at [674, 518] on div "Hygieneschulung 2 Lektionen" at bounding box center [464, 516] width 486 height 34
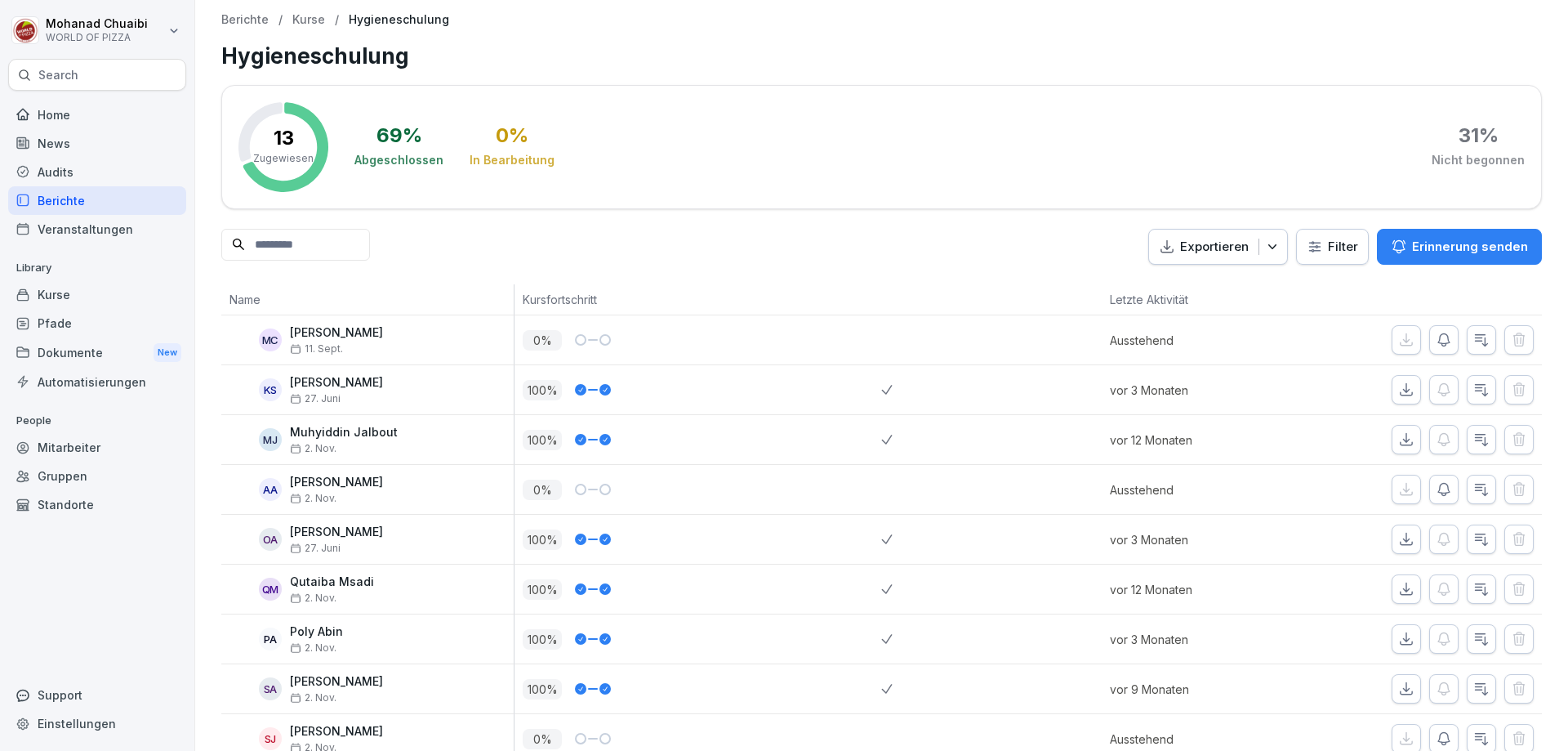
click at [1451, 248] on p "Erinnerung senden" at bounding box center [1469, 247] width 116 height 18
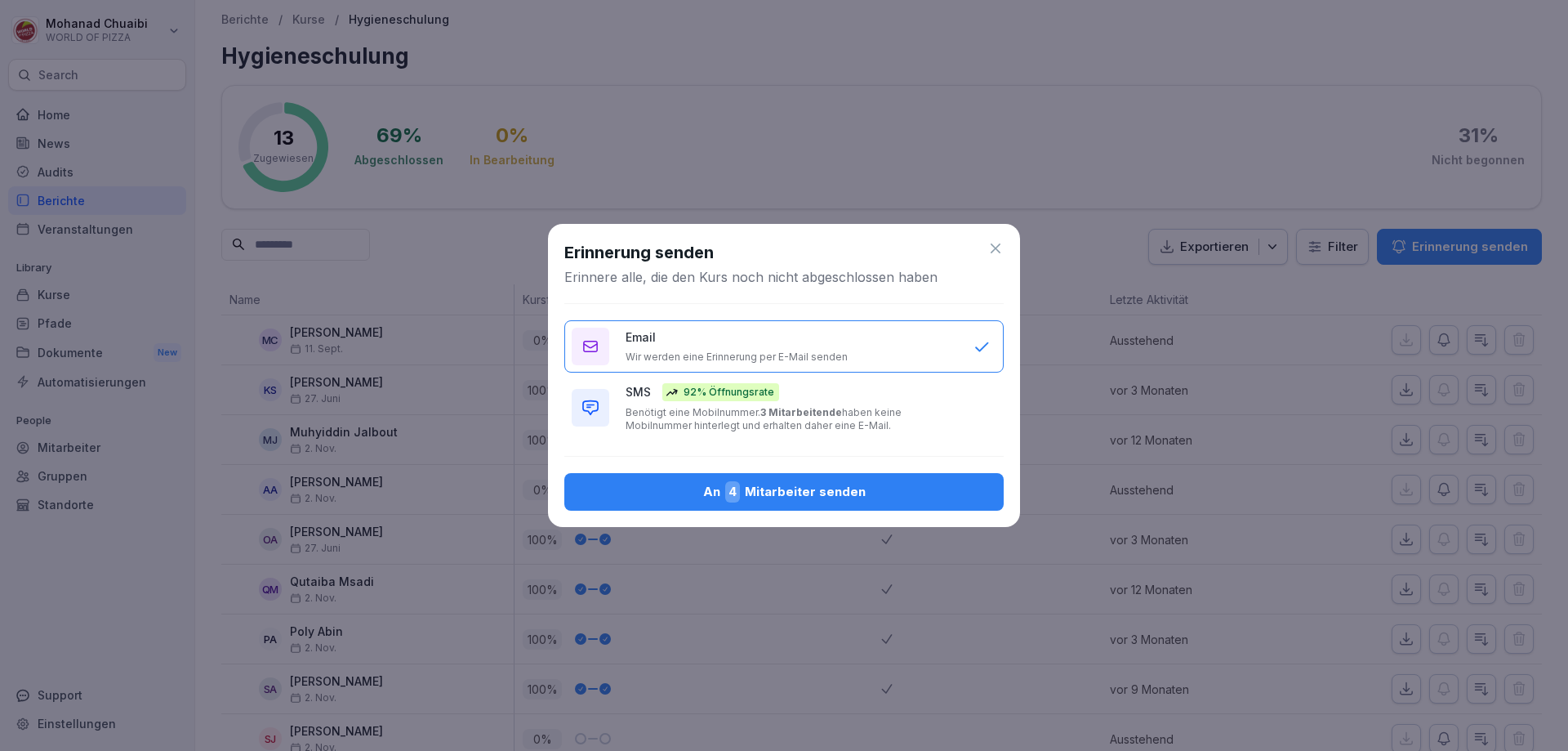
click at [819, 499] on div "An 4 Mitarbeiter senden" at bounding box center [784, 491] width 413 height 22
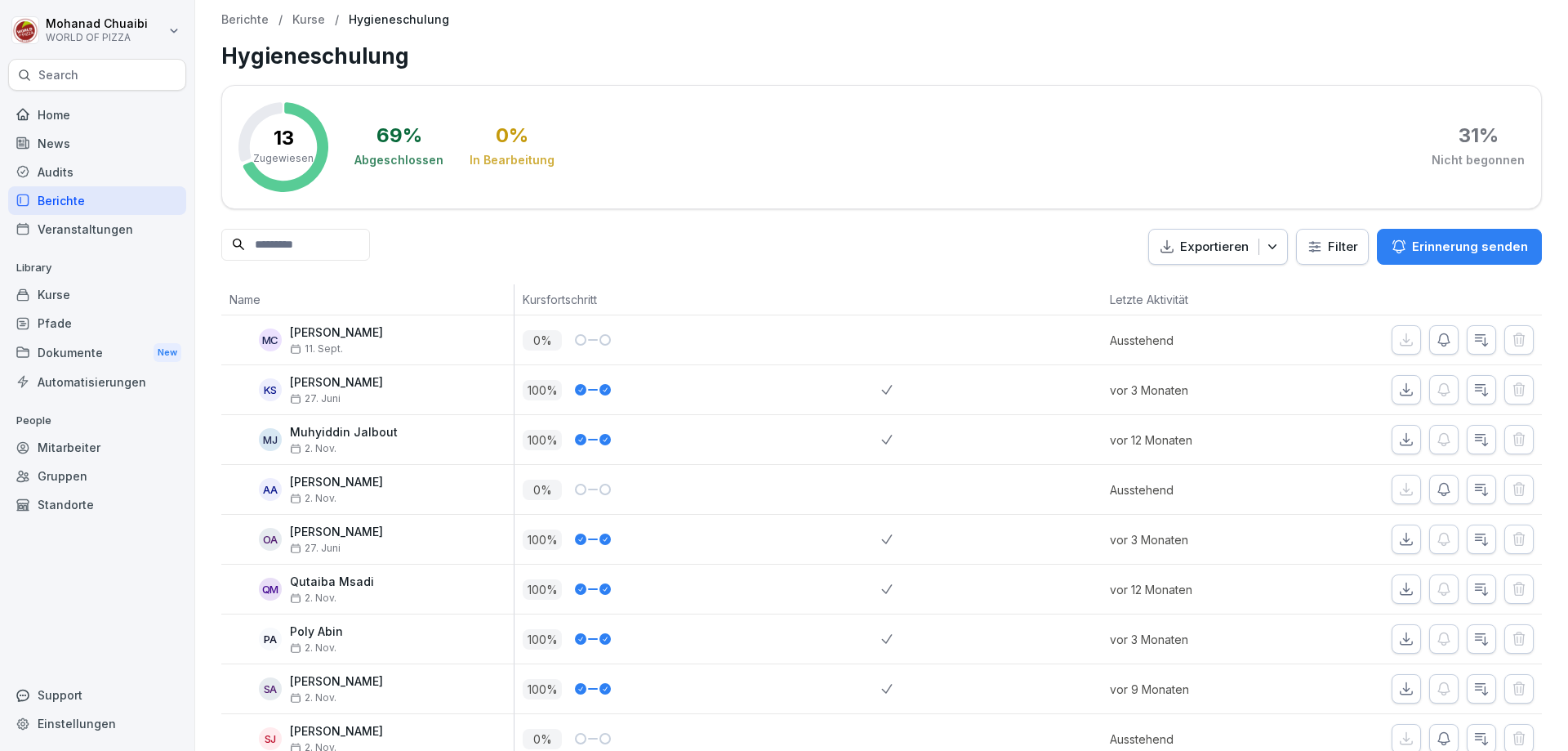
click at [299, 23] on p "Kurse" at bounding box center [309, 20] width 33 height 14
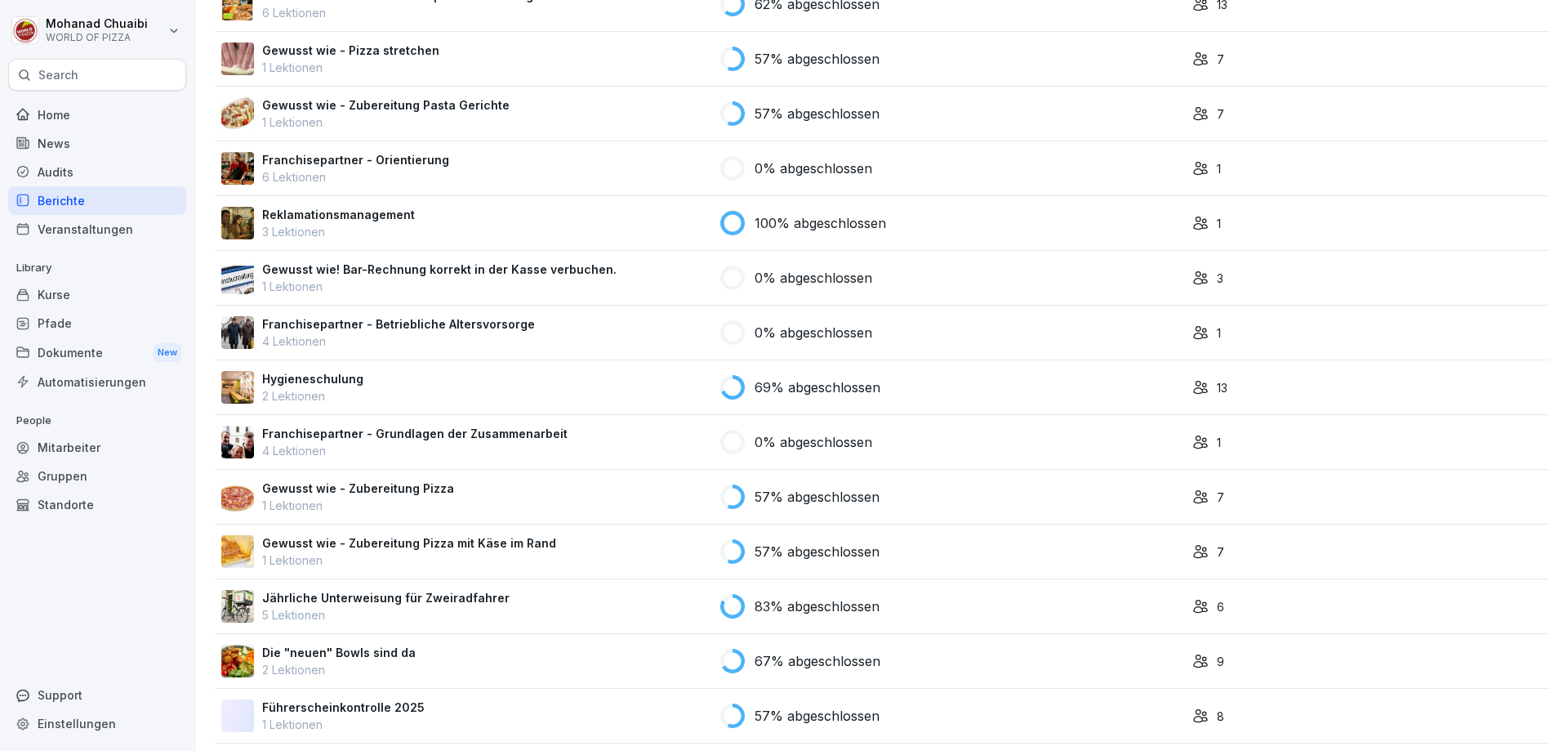
scroll to position [327, 0]
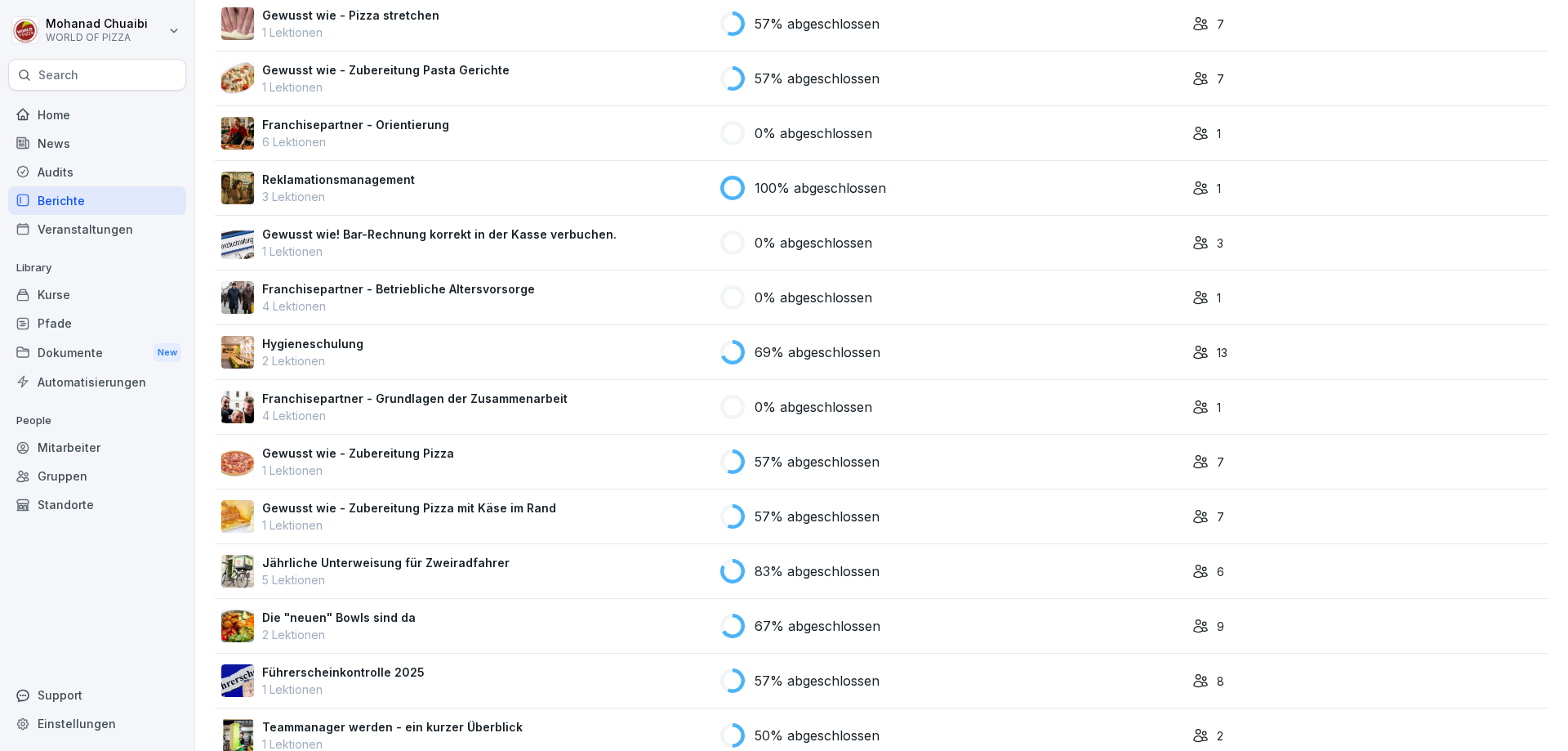
click at [673, 458] on div "Gewusst wie - Zubereitung Pizza 1 Lektionen" at bounding box center [464, 461] width 486 height 34
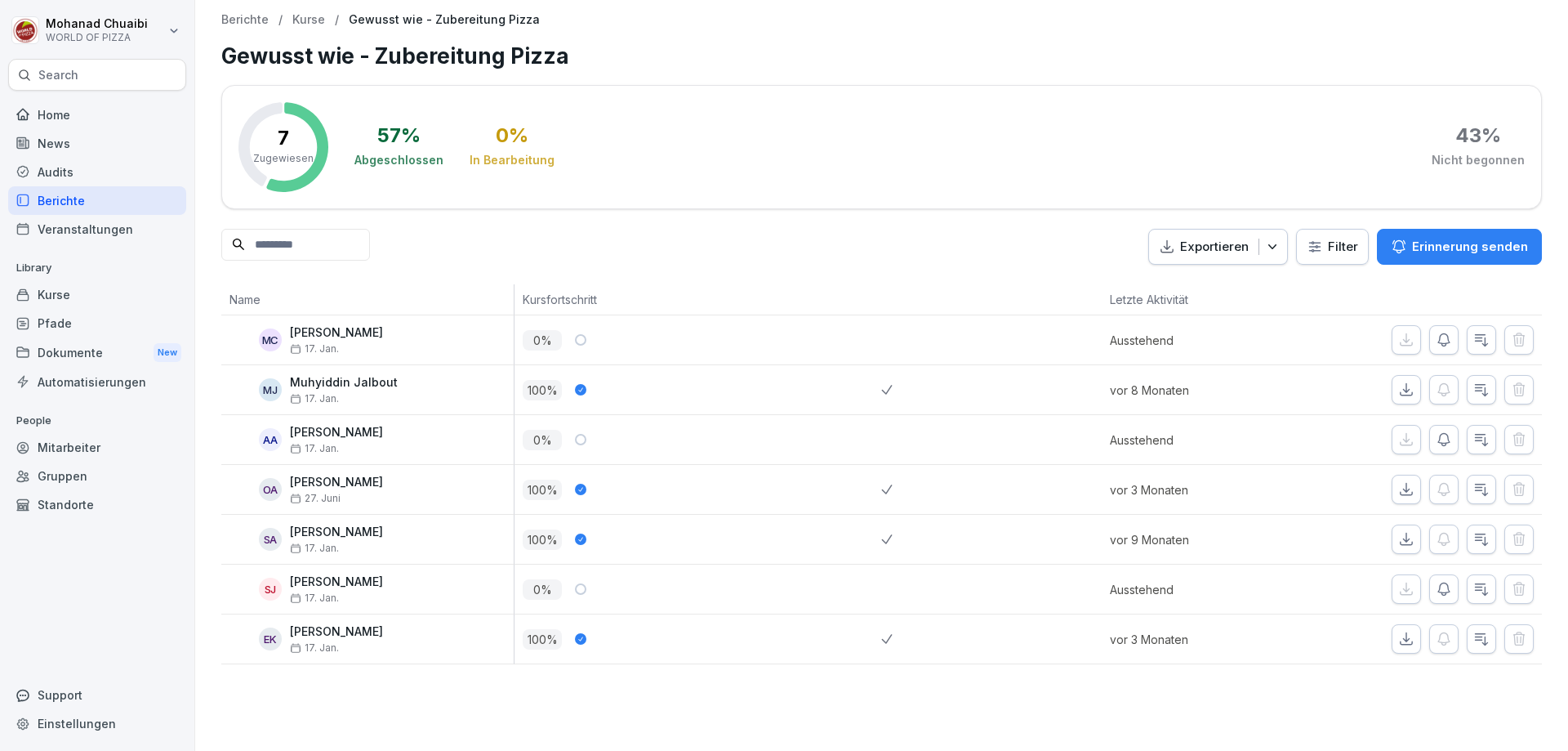
click at [1439, 247] on p "Erinnerung senden" at bounding box center [1469, 247] width 116 height 18
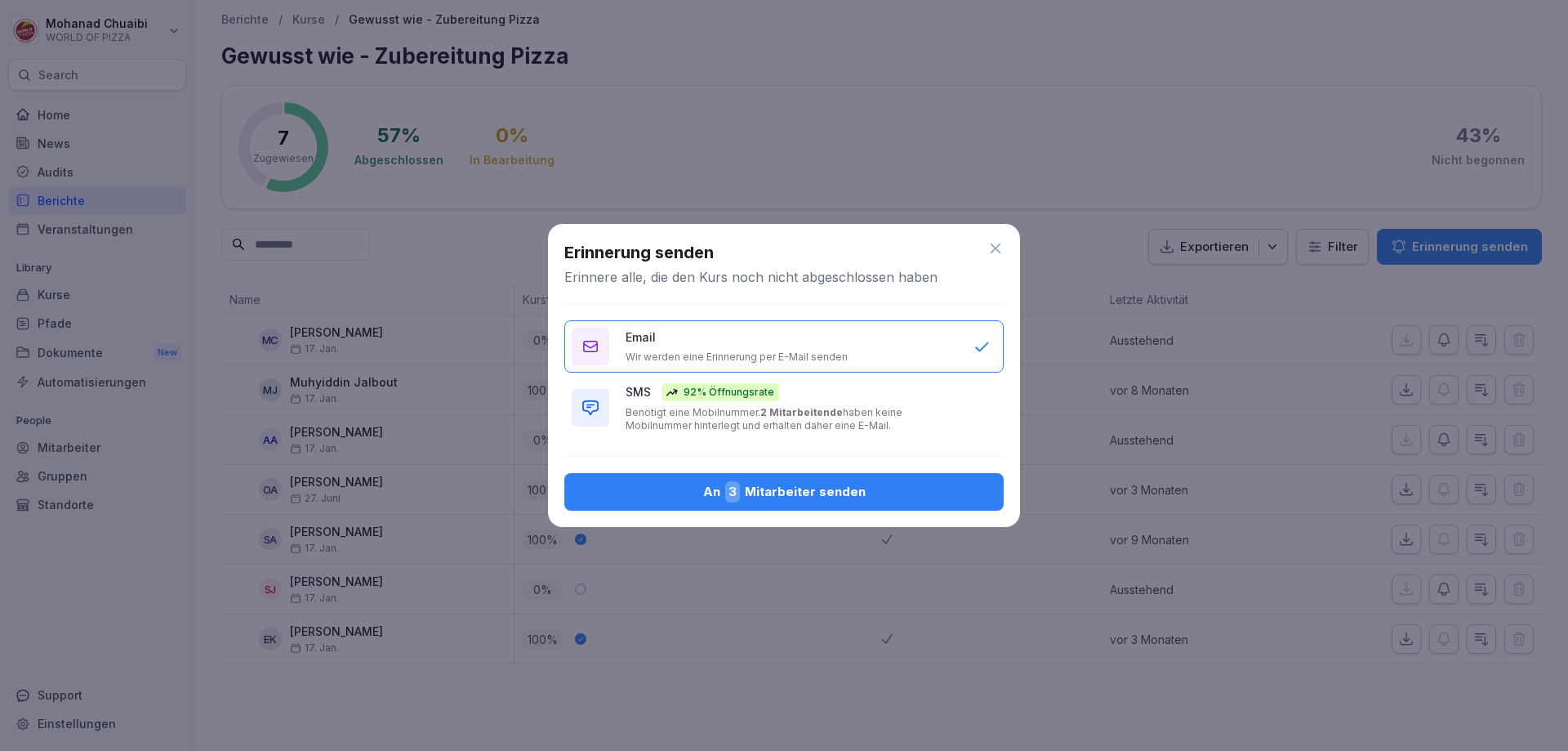
click at [787, 488] on div "An 3 Mitarbeiter senden" at bounding box center [784, 491] width 413 height 22
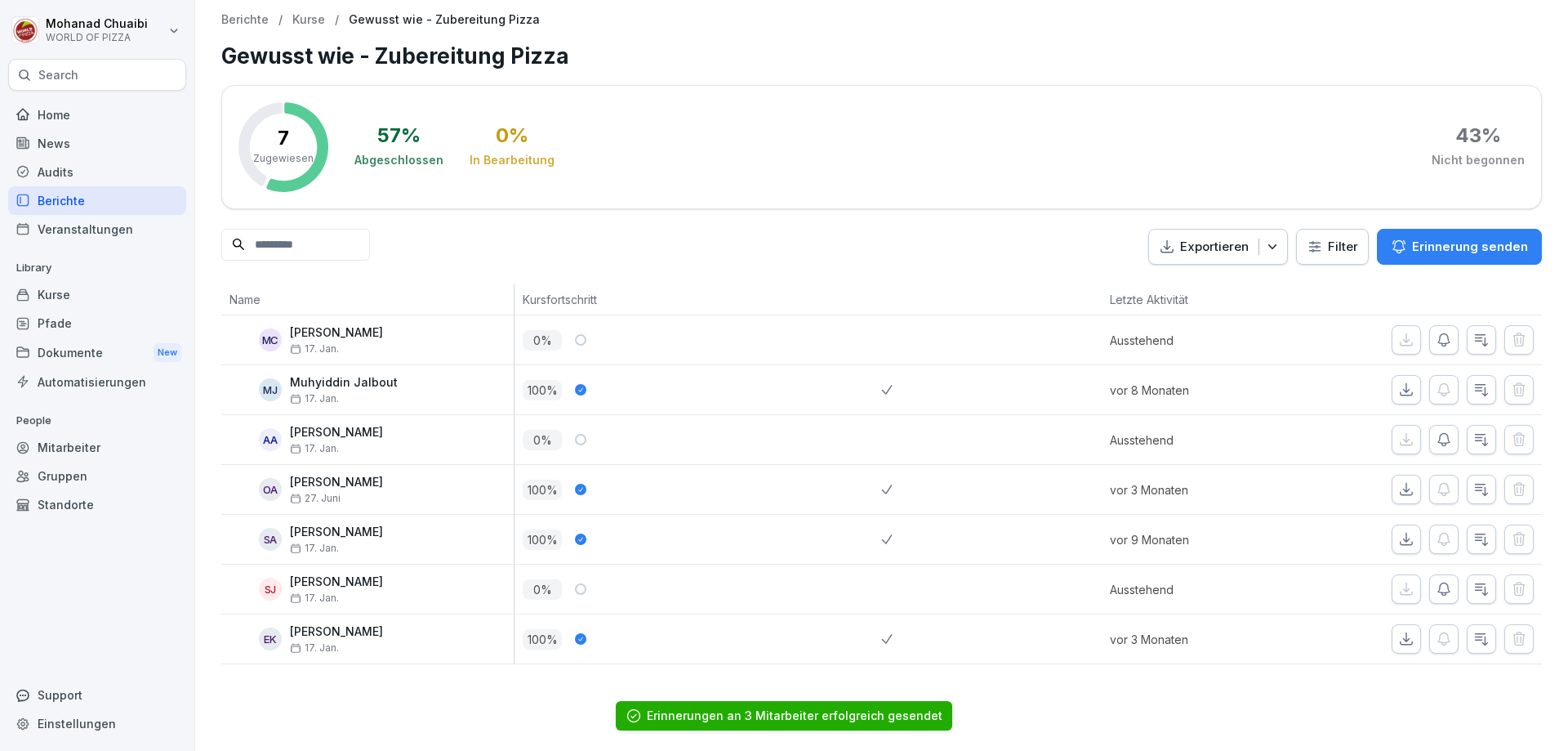
click at [312, 22] on p "Kurse" at bounding box center [309, 20] width 33 height 14
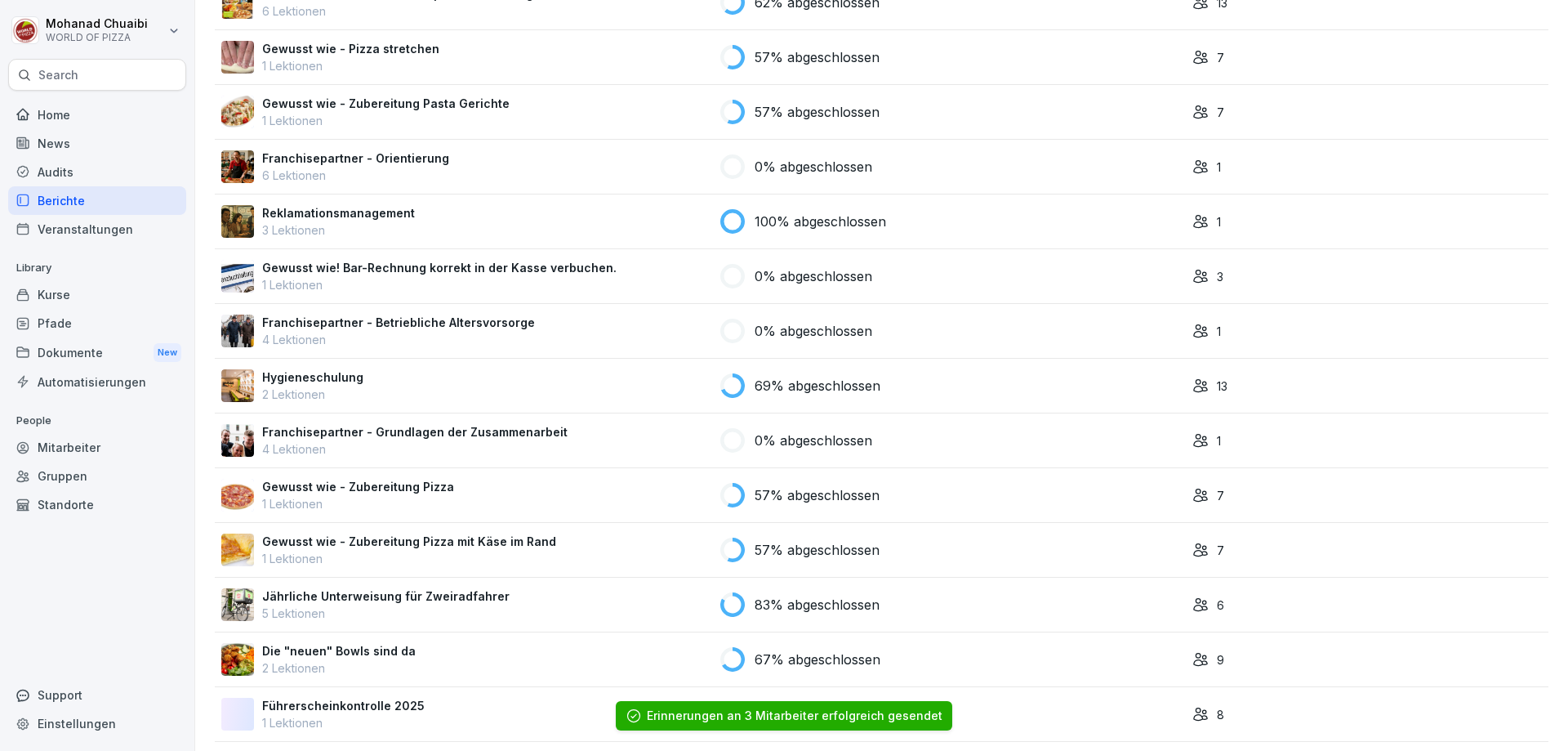
scroll to position [327, 0]
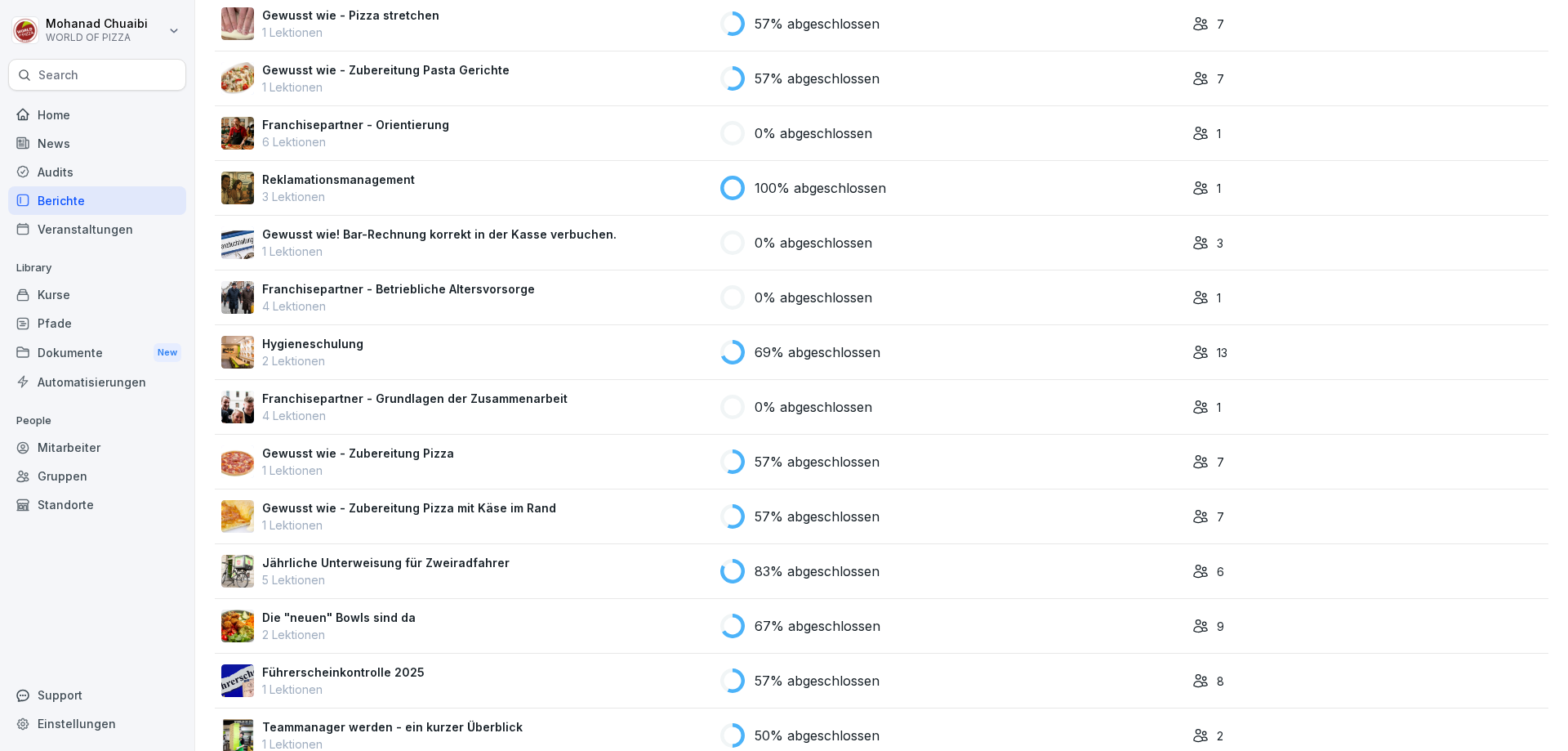
click at [788, 587] on td "83% abgeschlossen" at bounding box center [950, 571] width 472 height 55
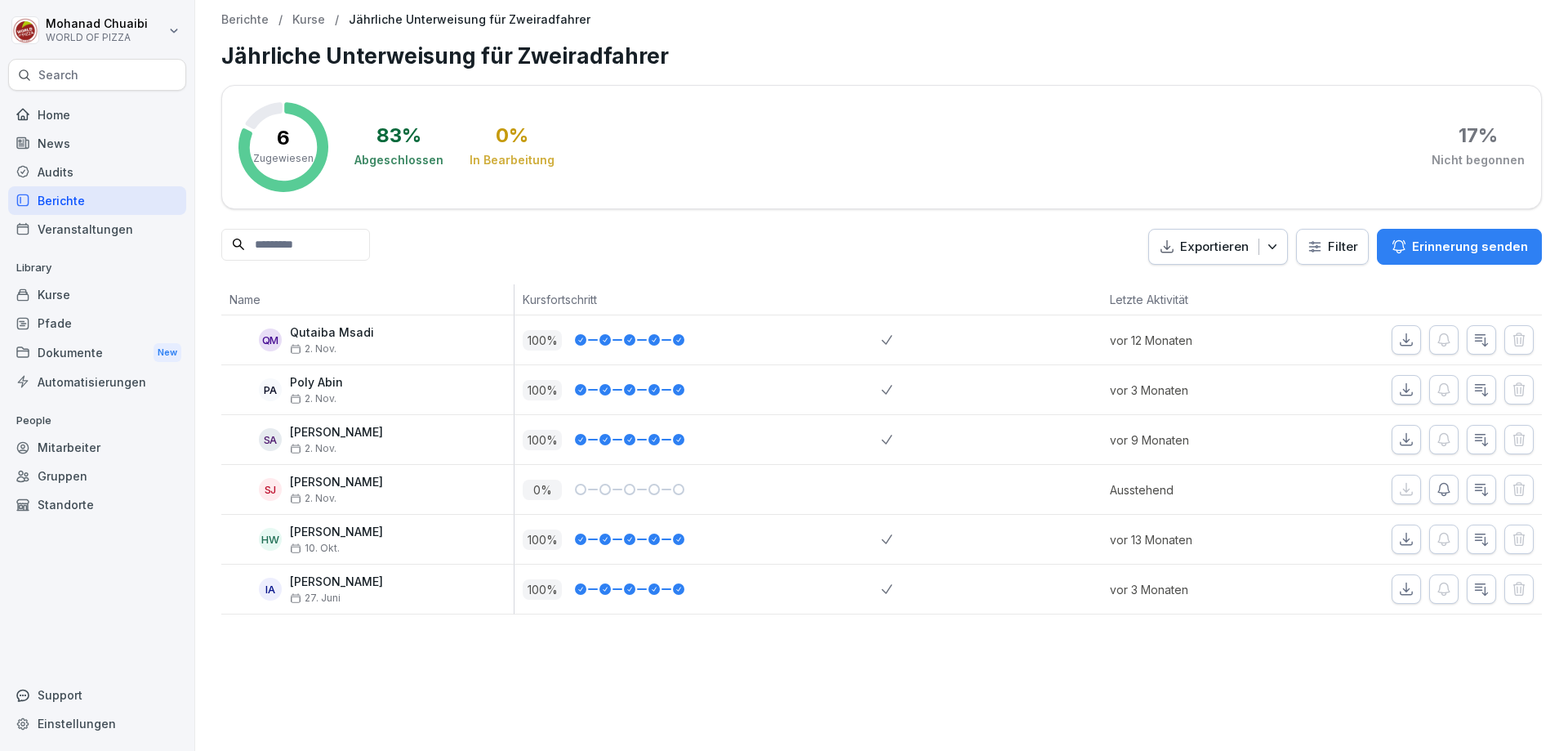
click at [1416, 239] on p "Erinnerung senden" at bounding box center [1469, 247] width 116 height 18
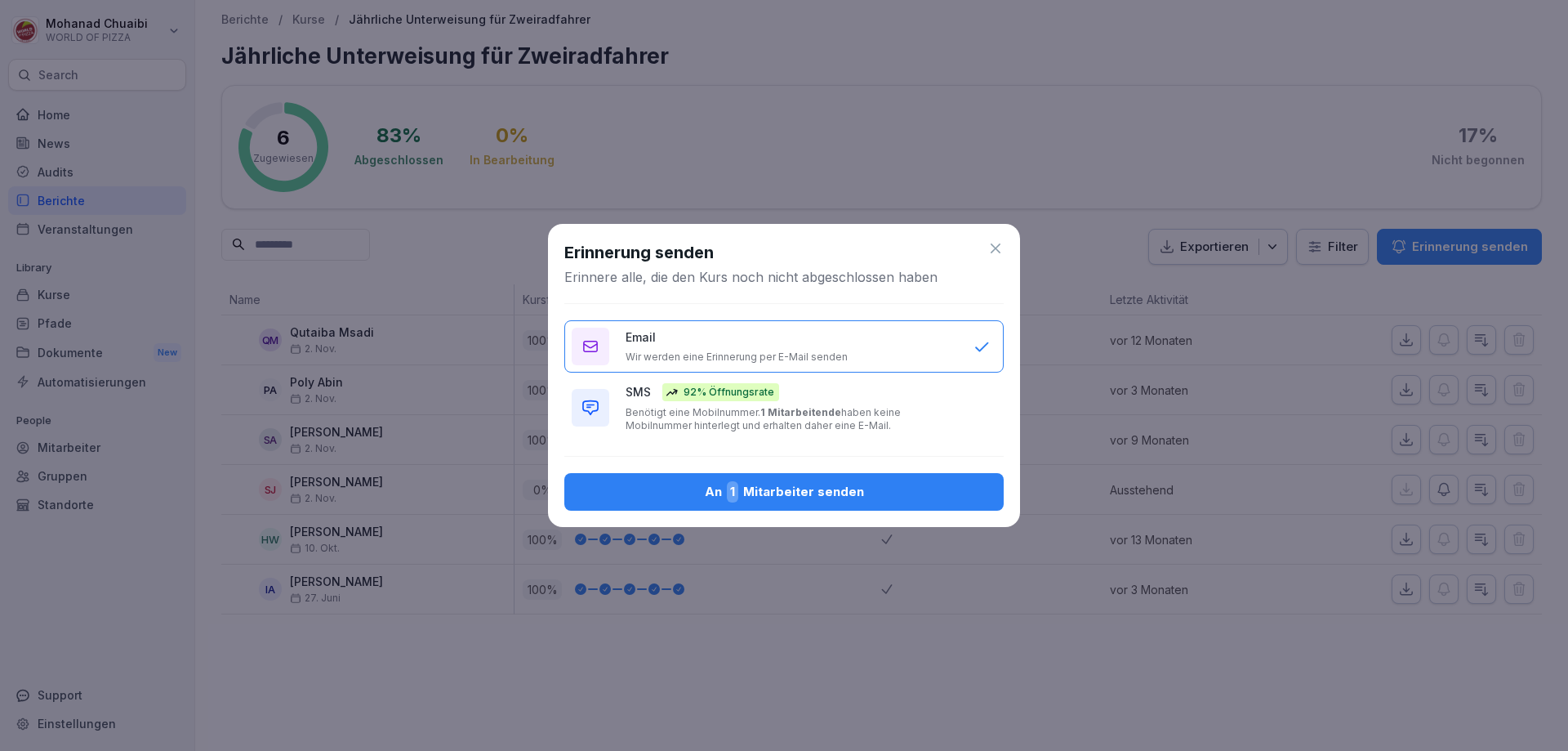
click at [709, 495] on div "An 1 Mitarbeiter senden" at bounding box center [784, 491] width 413 height 22
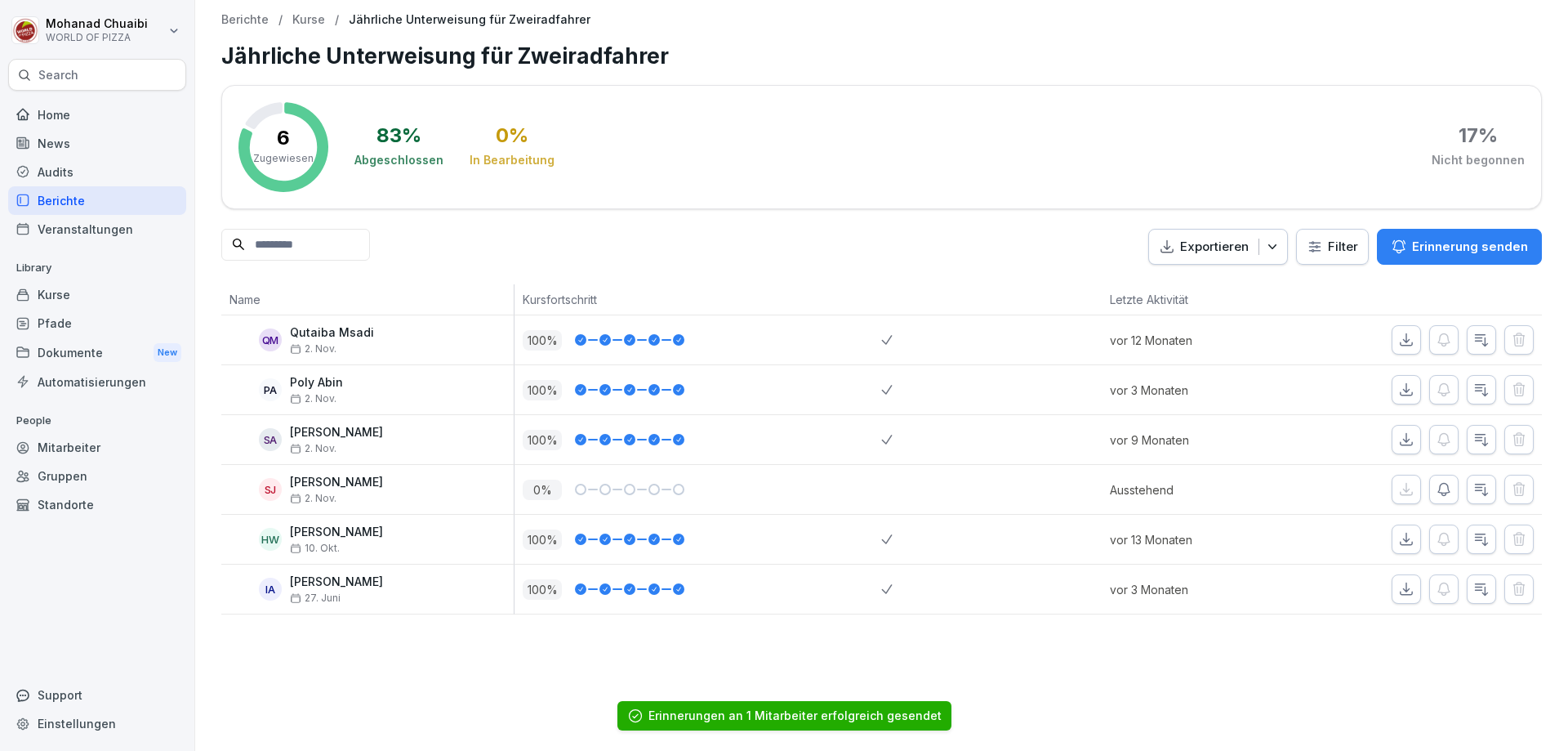
click at [309, 17] on p "Kurse" at bounding box center [309, 20] width 33 height 14
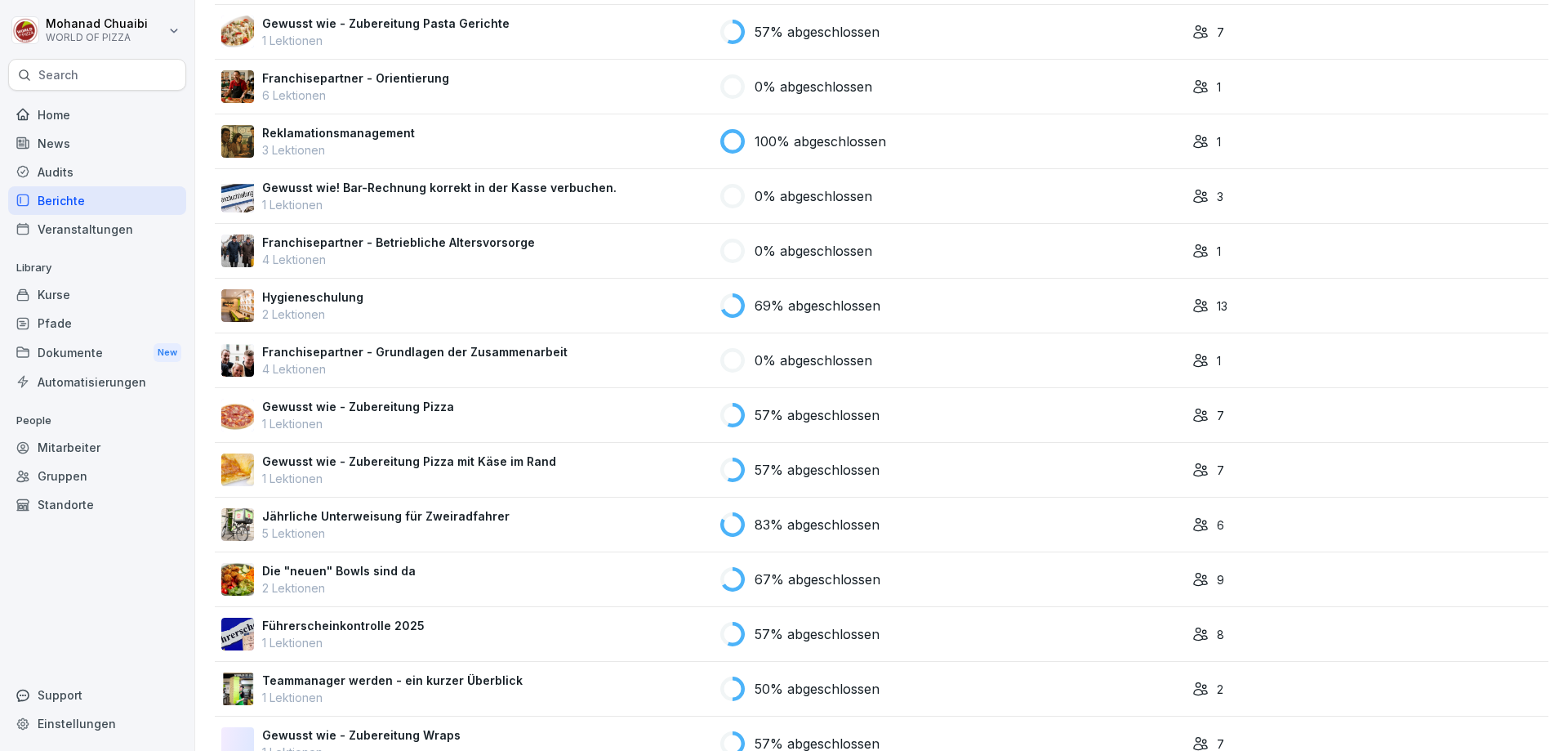
scroll to position [408, 0]
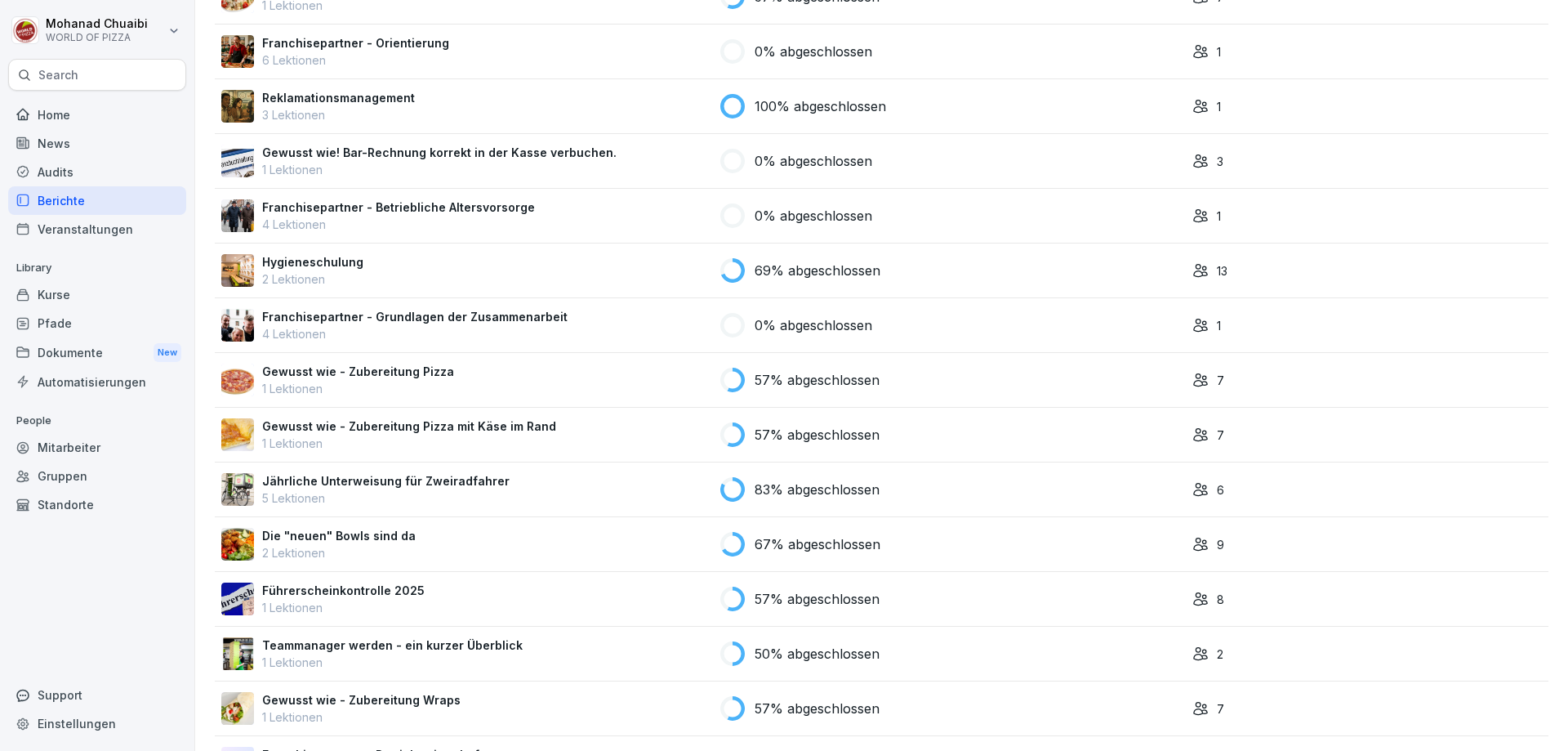
click at [566, 548] on div "Die "neuen" Bowls sind da 2 Lektionen" at bounding box center [464, 544] width 486 height 34
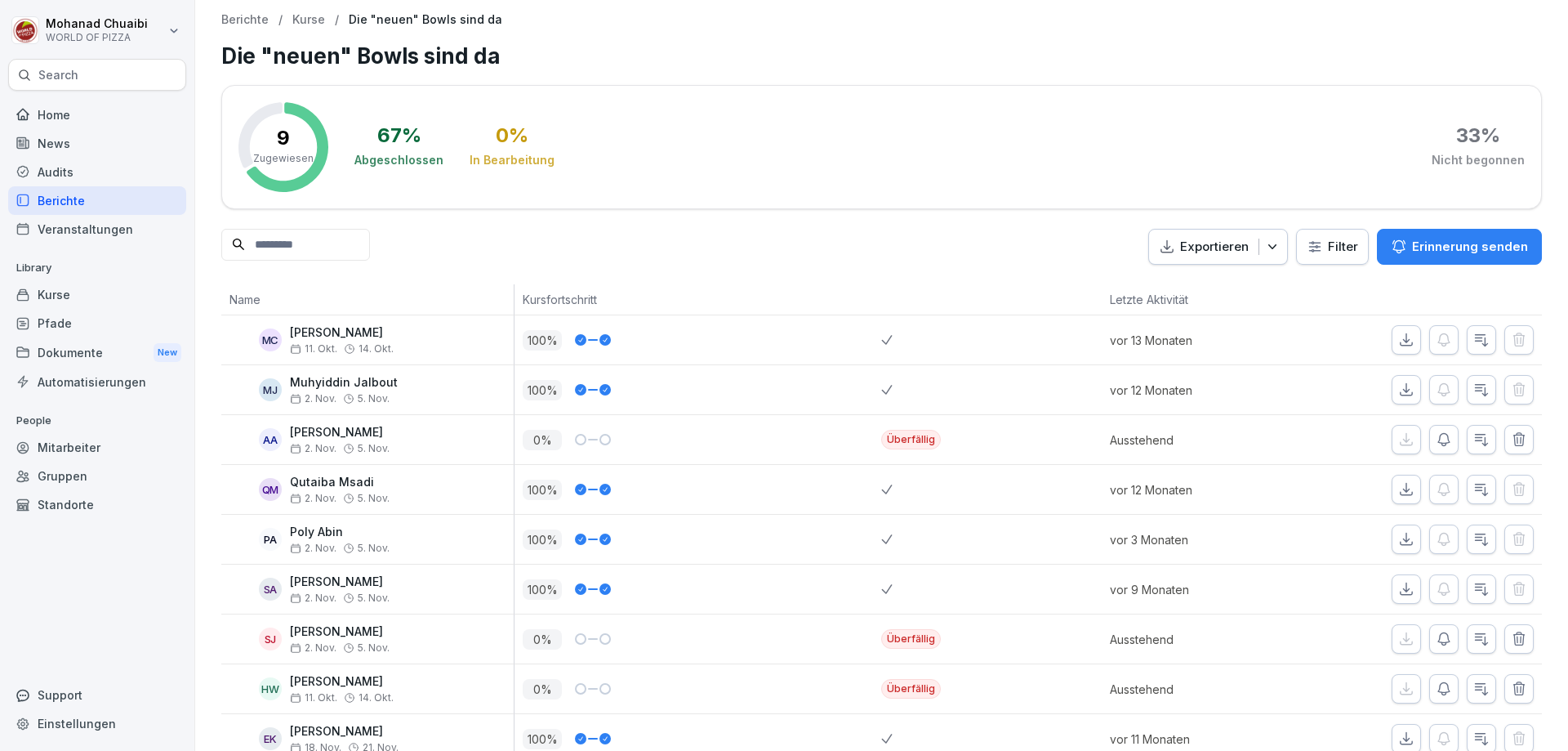
scroll to position [51, 0]
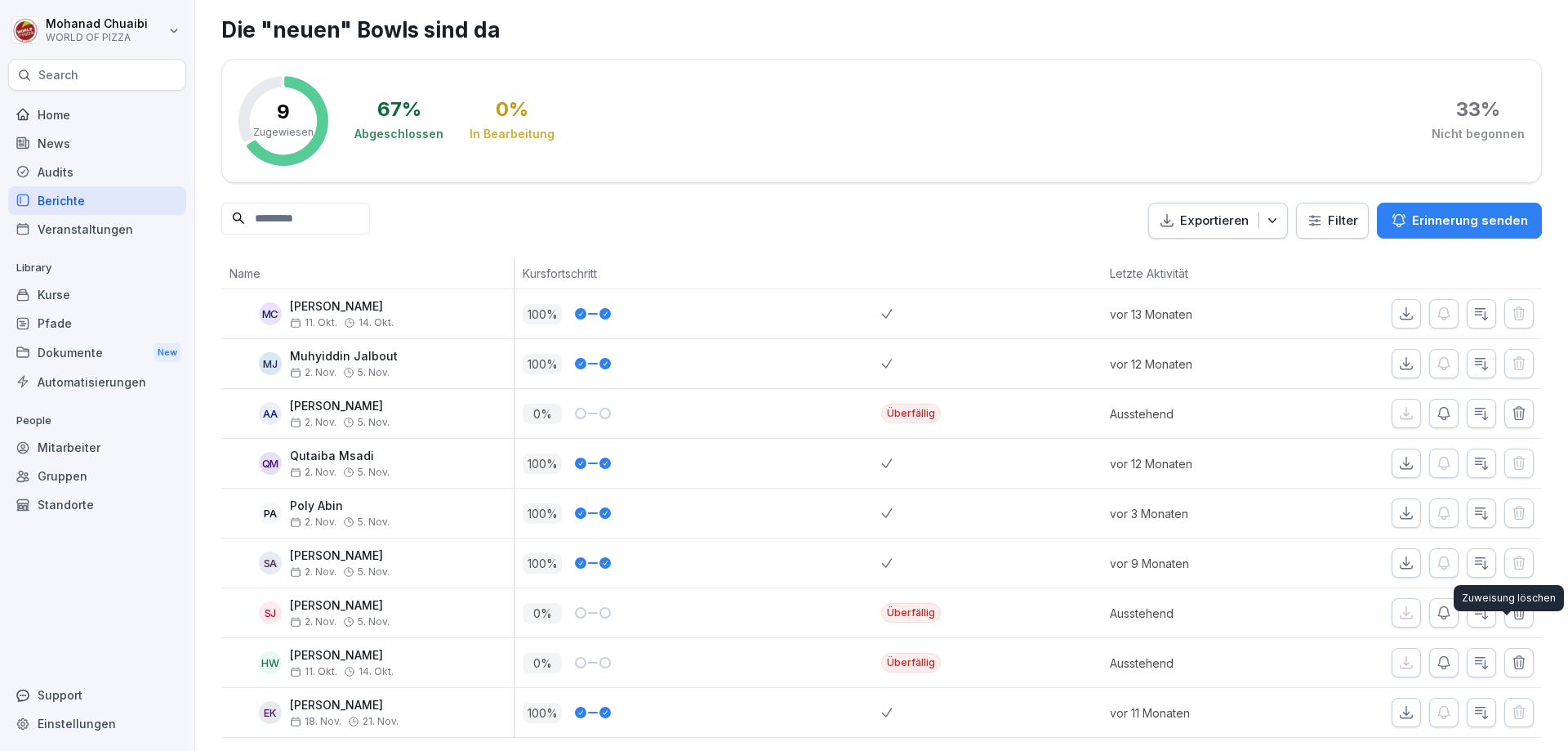
click at [1513, 656] on icon "button" at bounding box center [1518, 662] width 10 height 12
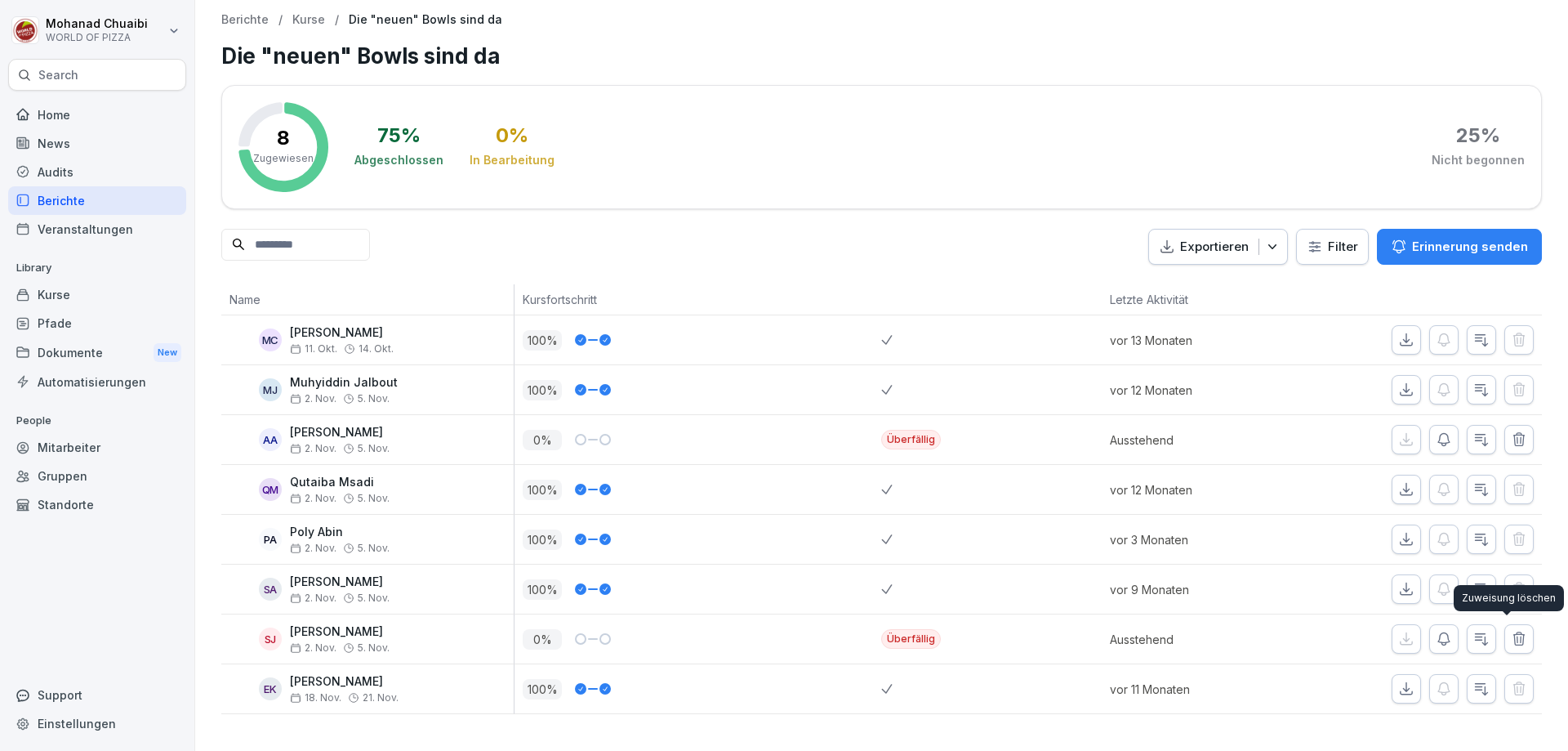
click at [1513, 639] on icon "button" at bounding box center [1518, 638] width 16 height 16
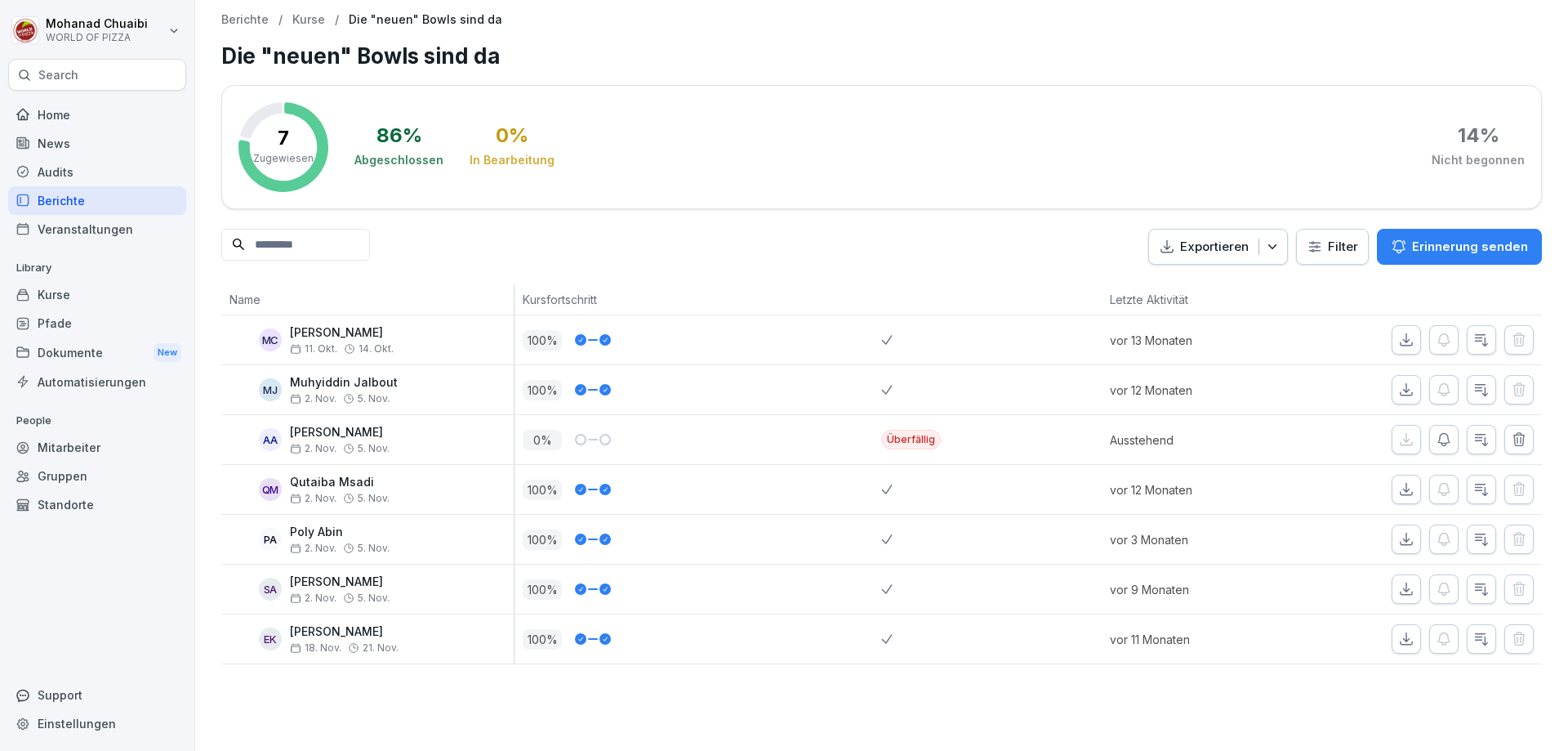
scroll to position [0, 0]
click at [1511, 437] on icon "button" at bounding box center [1518, 439] width 16 height 16
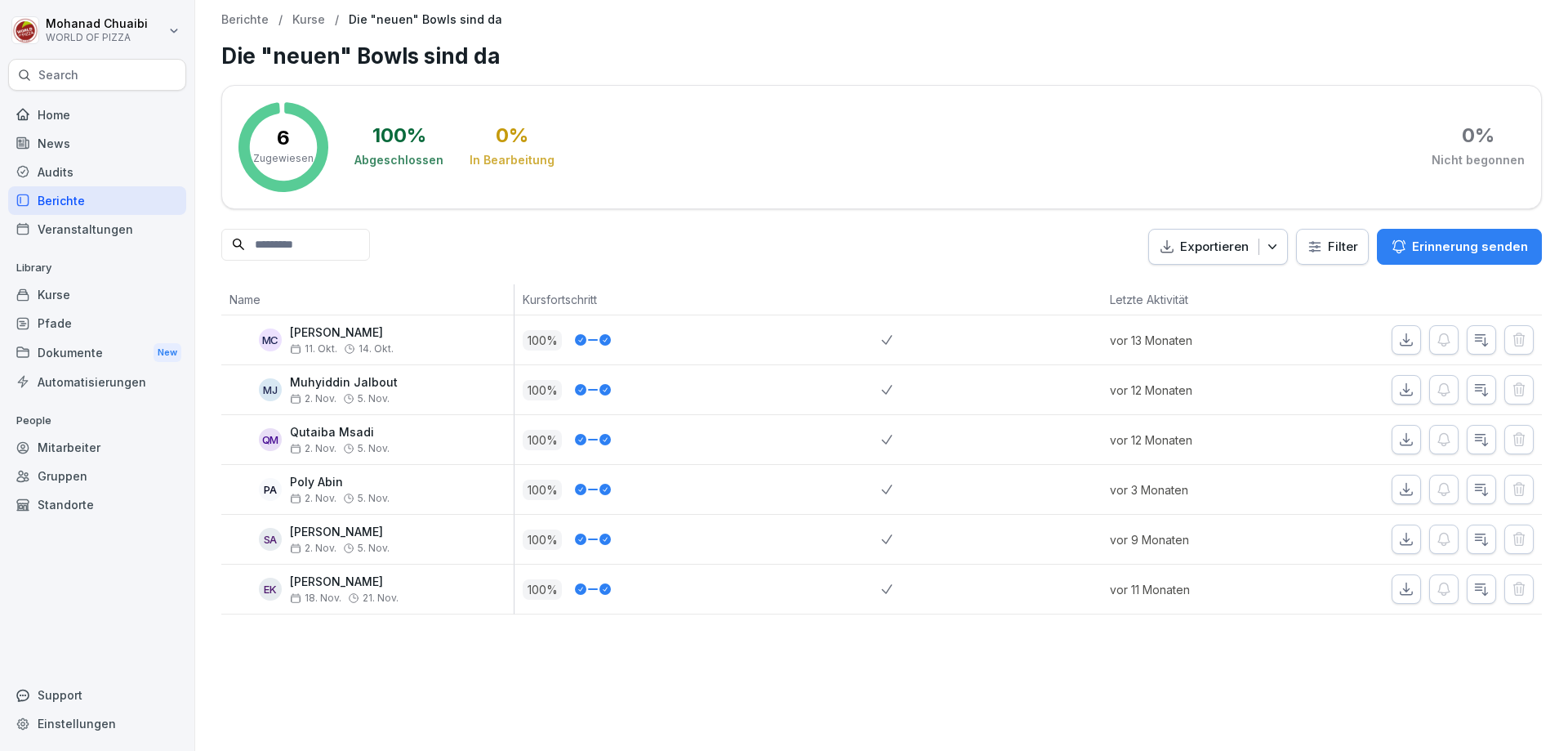
click at [298, 19] on p "Kurse" at bounding box center [309, 20] width 33 height 14
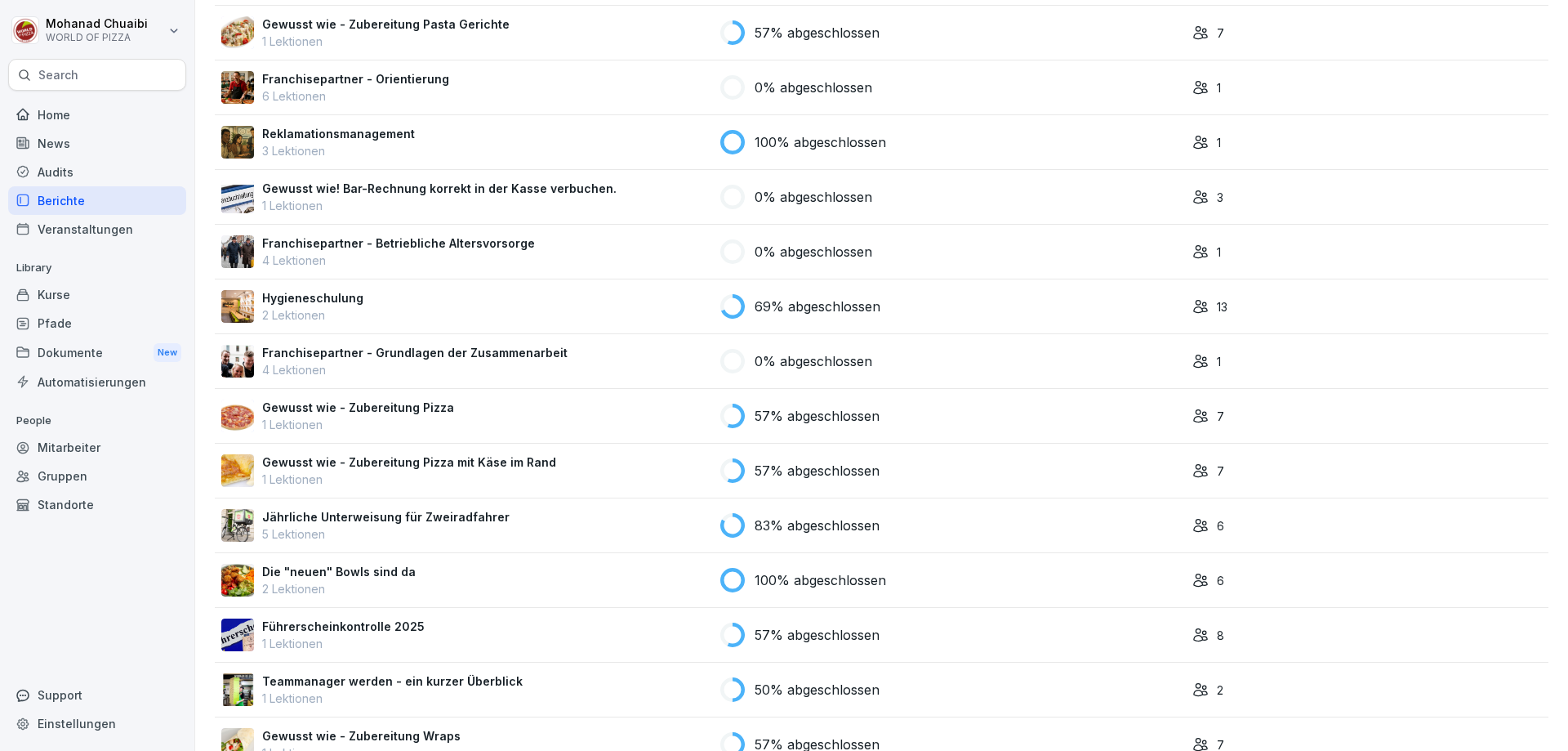
scroll to position [408, 0]
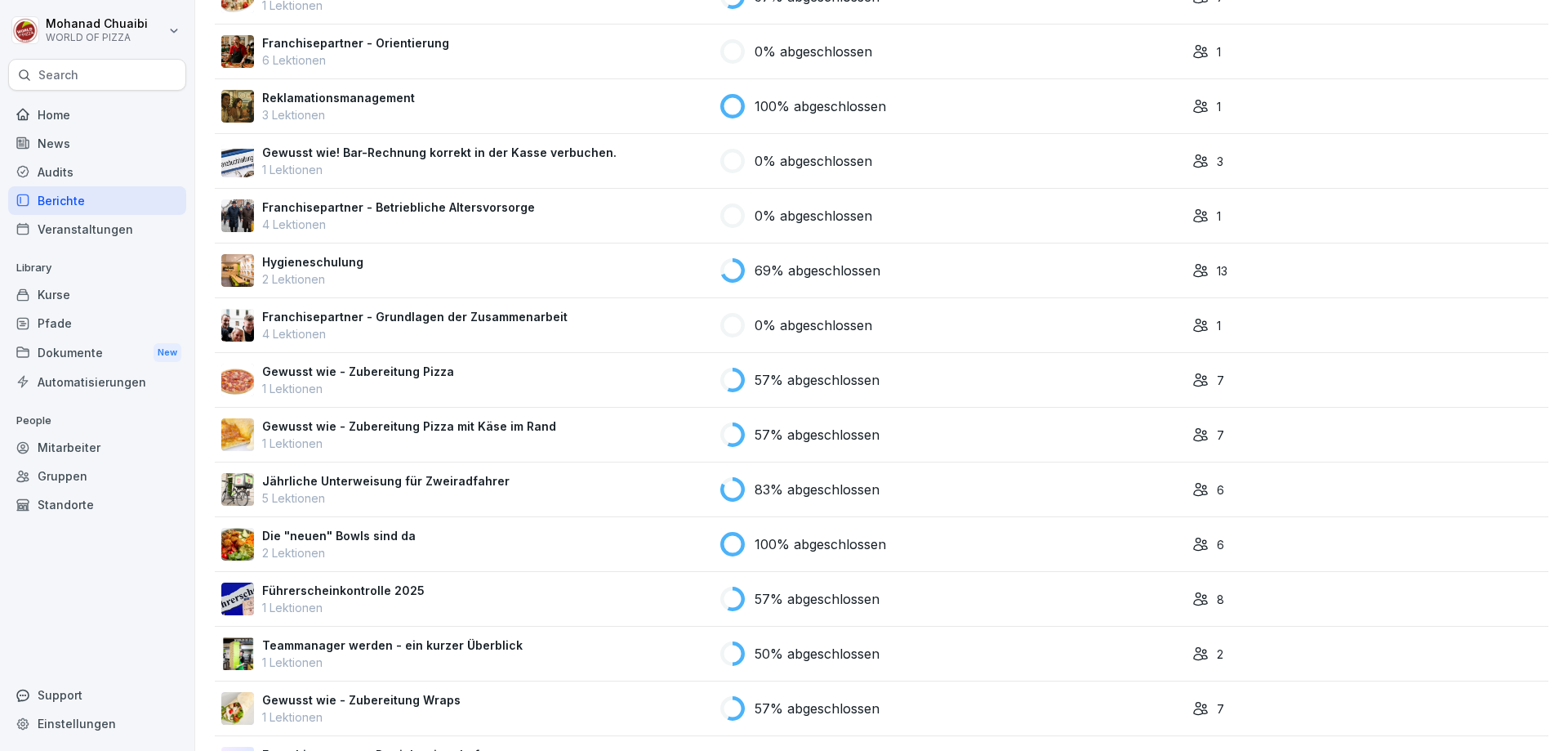
click at [765, 599] on p "57% abgeschlossen" at bounding box center [816, 599] width 125 height 20
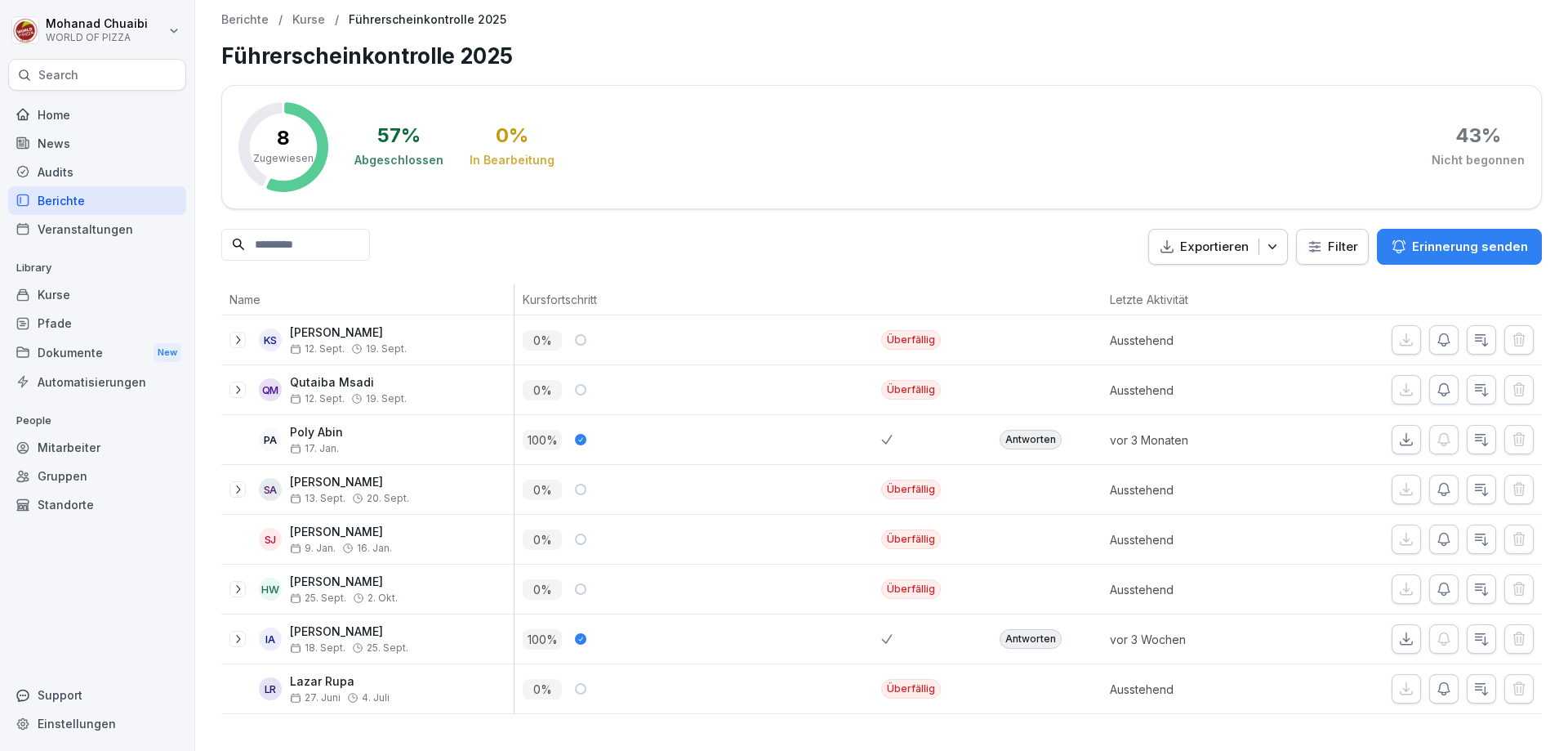
click at [1421, 231] on button "Erinnerung senden" at bounding box center [1459, 247] width 165 height 36
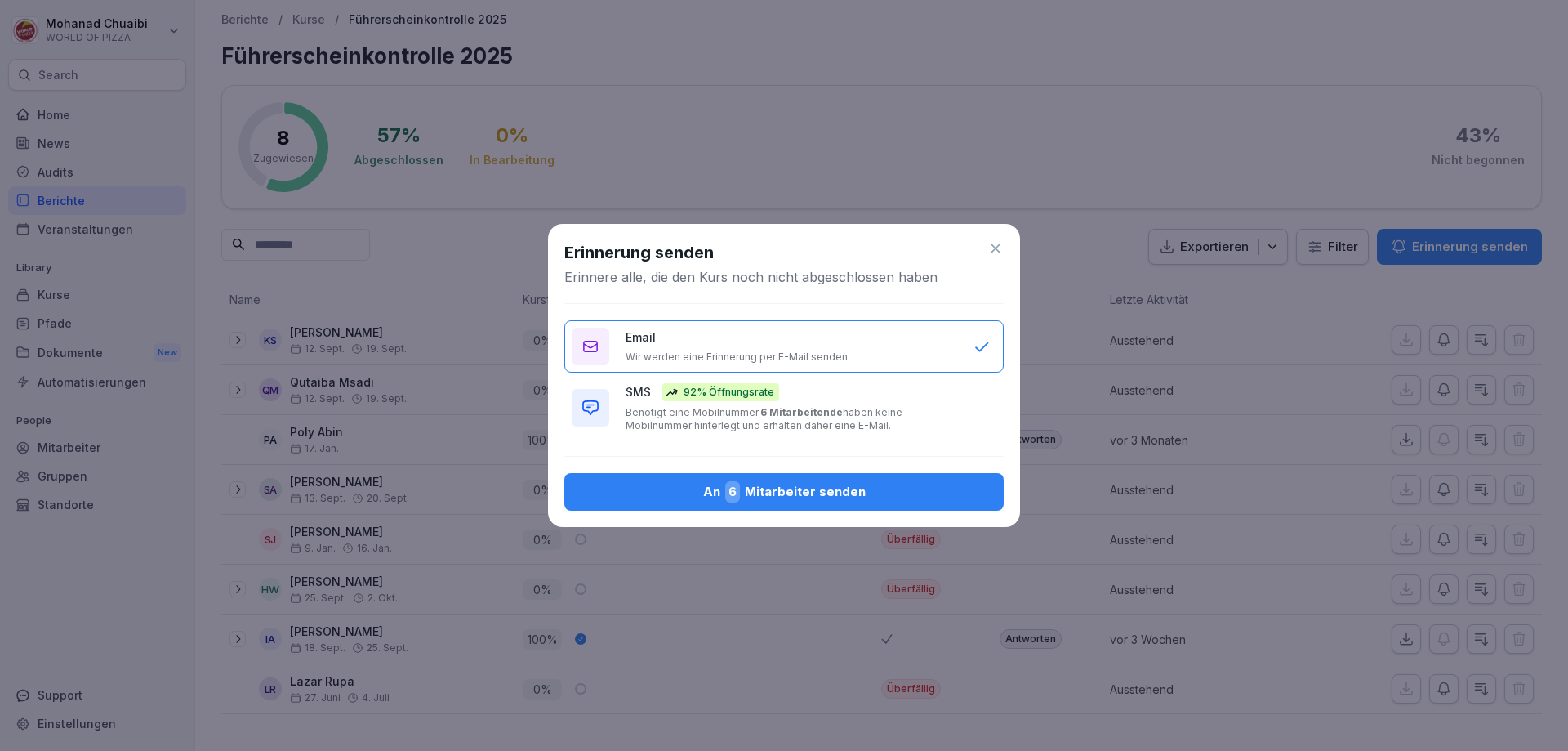
click at [901, 482] on div "An 6 Mitarbeiter senden" at bounding box center [784, 491] width 413 height 22
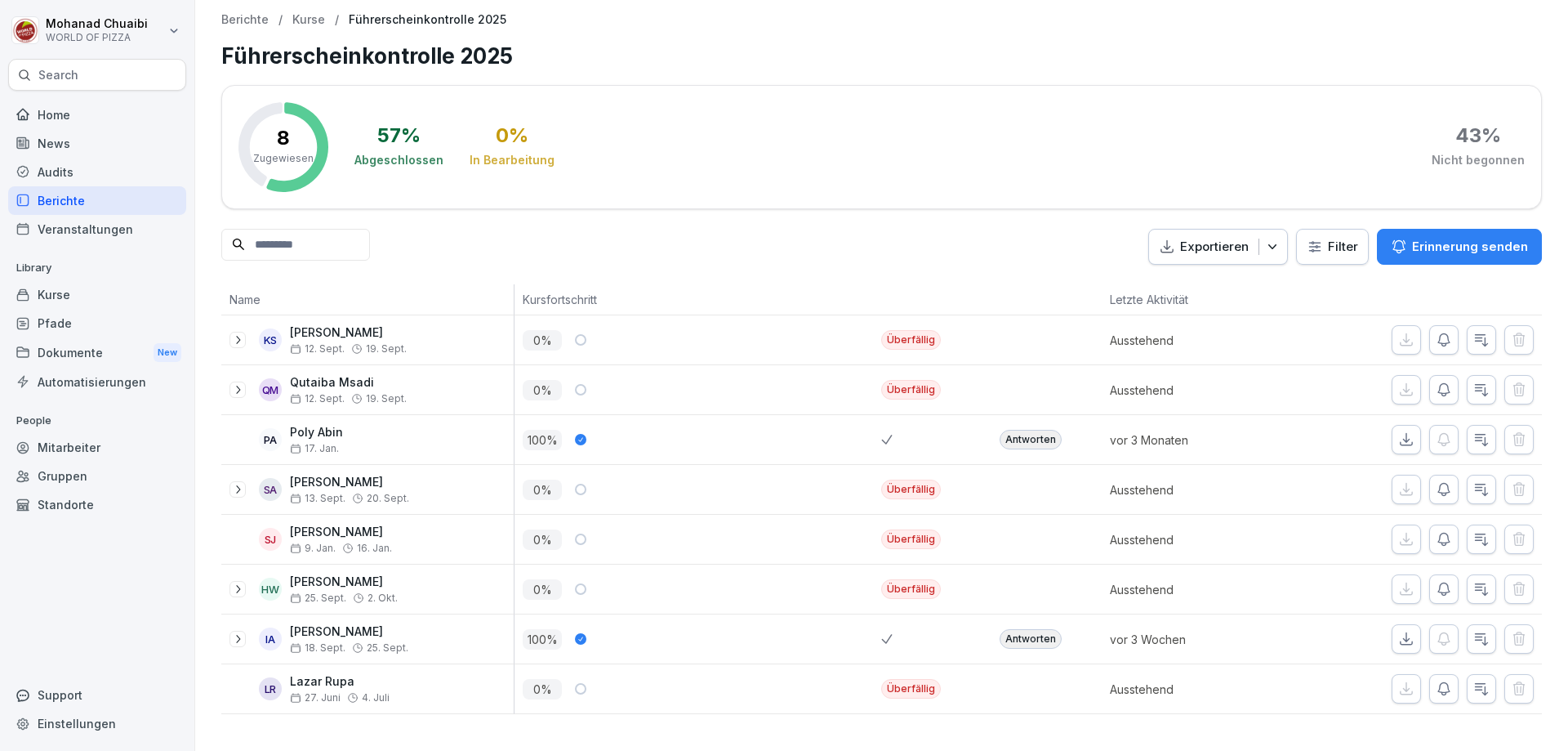
click at [317, 22] on p "Kurse" at bounding box center [309, 20] width 33 height 14
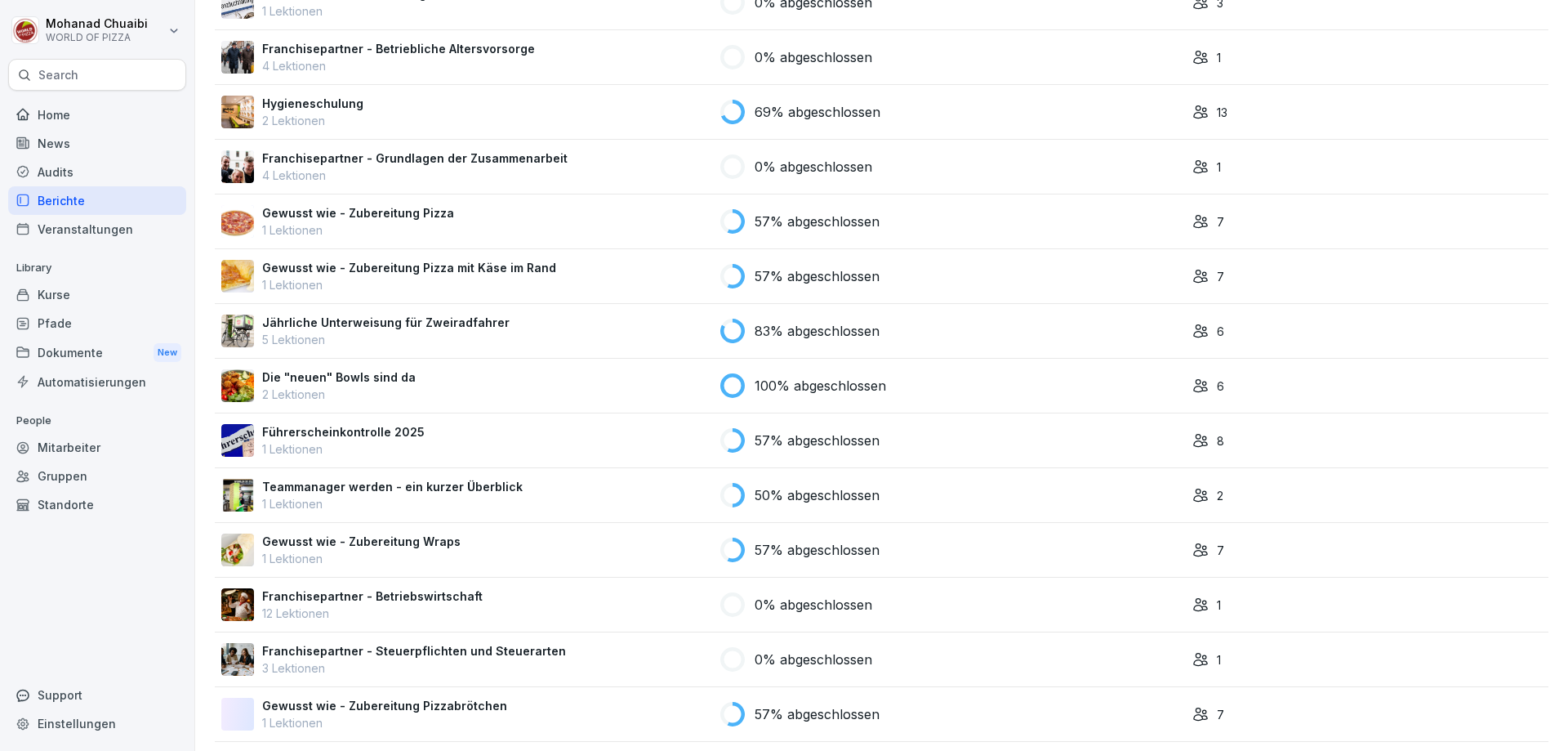
scroll to position [572, 0]
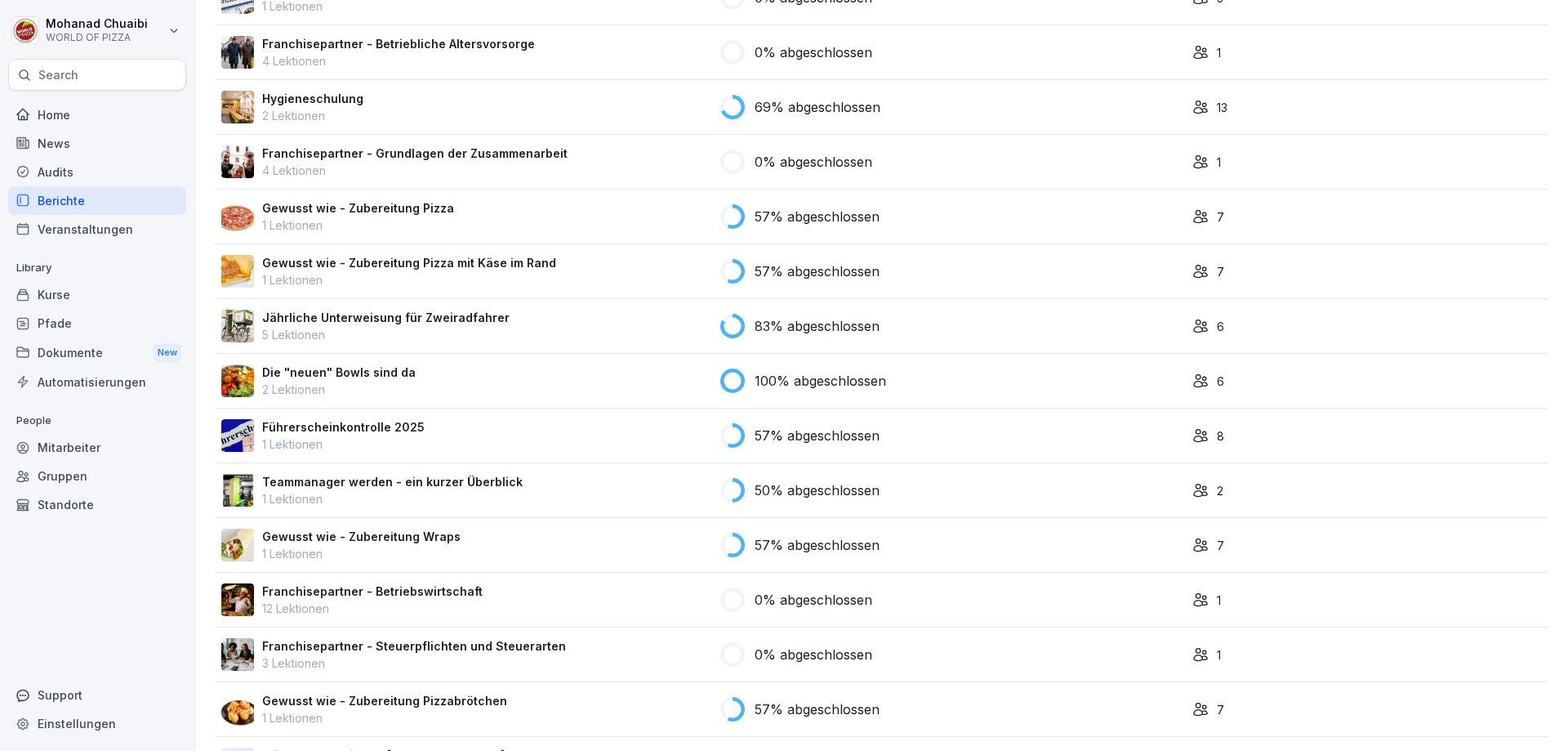
click at [686, 491] on div "Teammanager werden - ein kurzer Überblick 1 Lektionen" at bounding box center [464, 490] width 486 height 34
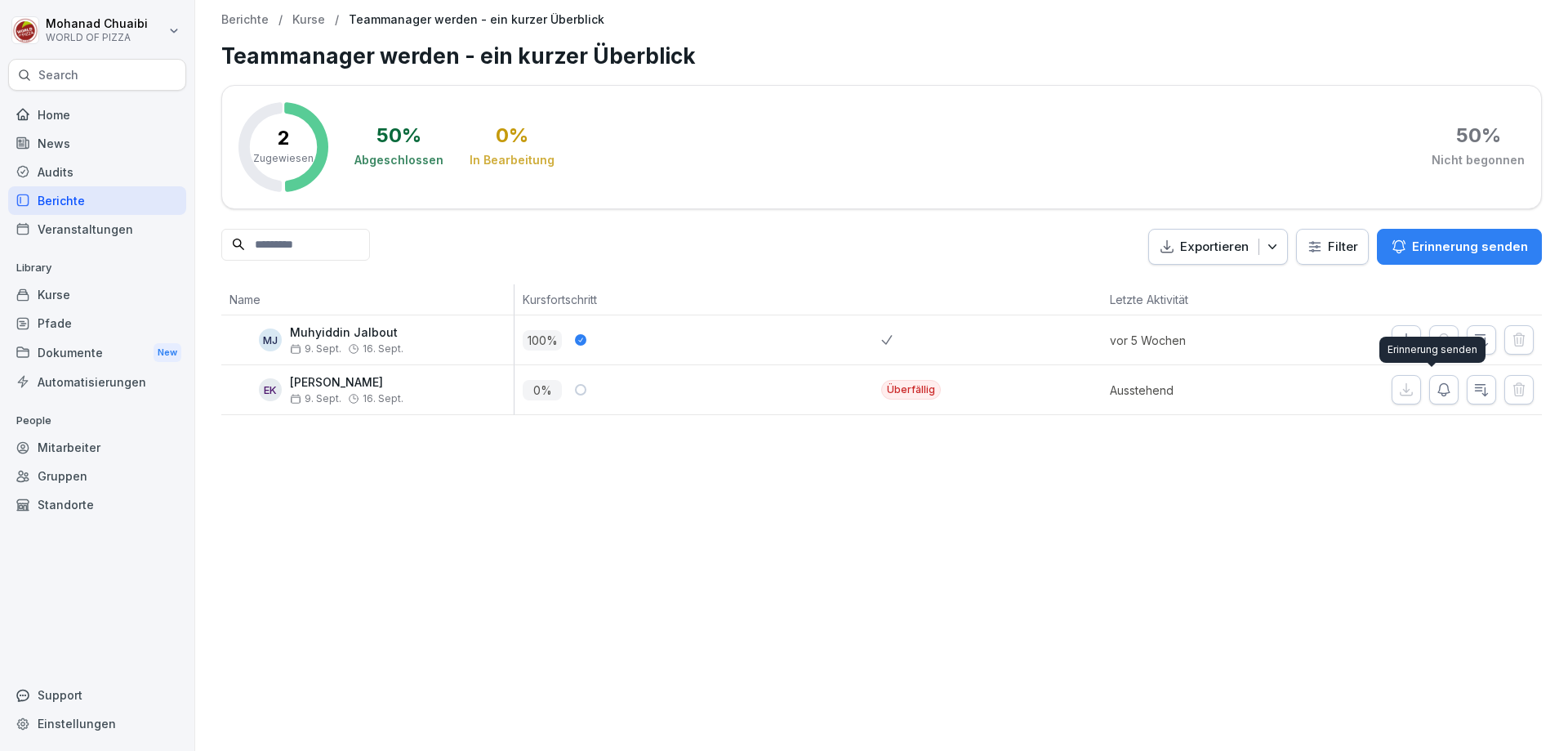
click at [1439, 387] on button "button" at bounding box center [1443, 389] width 29 height 29
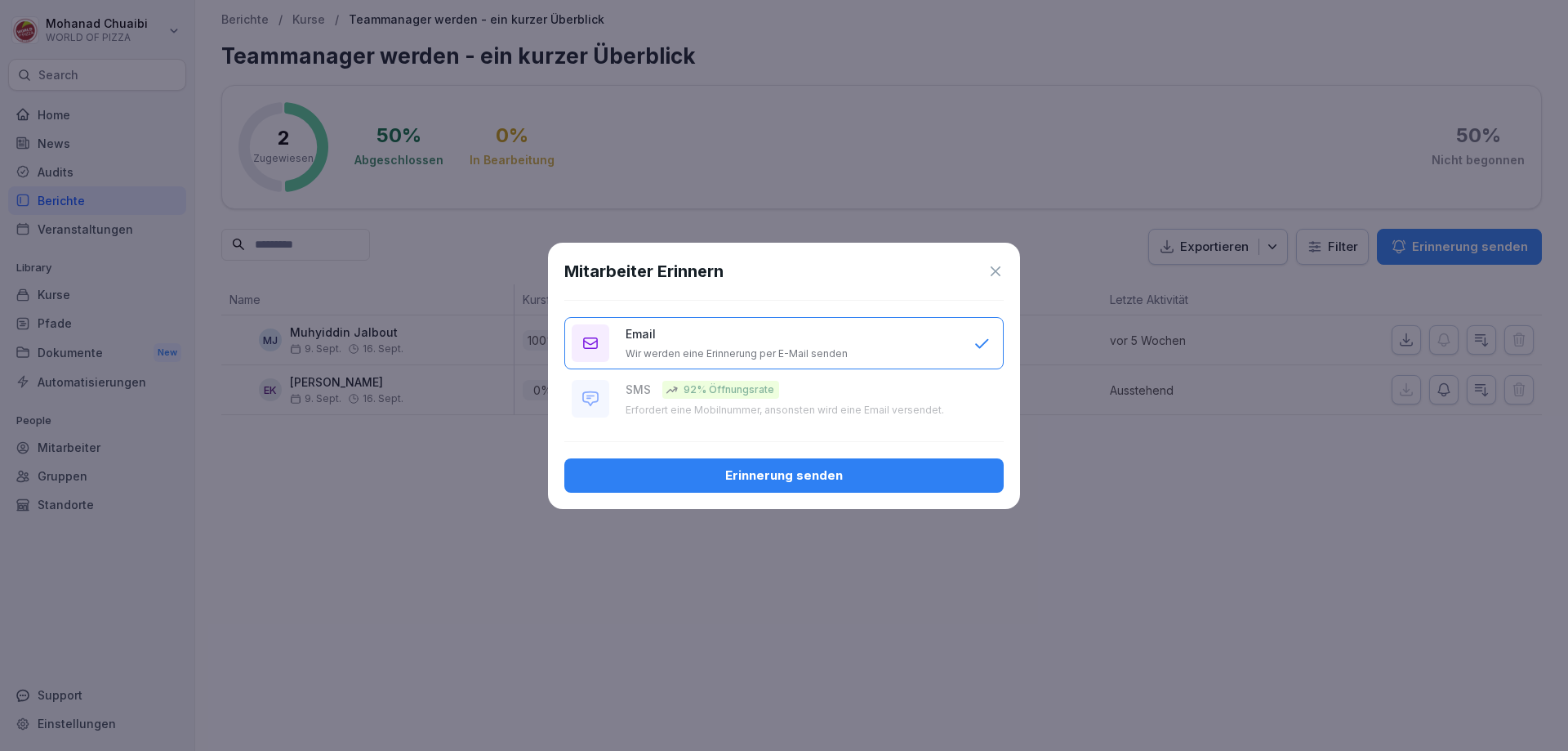
click at [641, 482] on div "Erinnerung senden" at bounding box center [784, 475] width 413 height 18
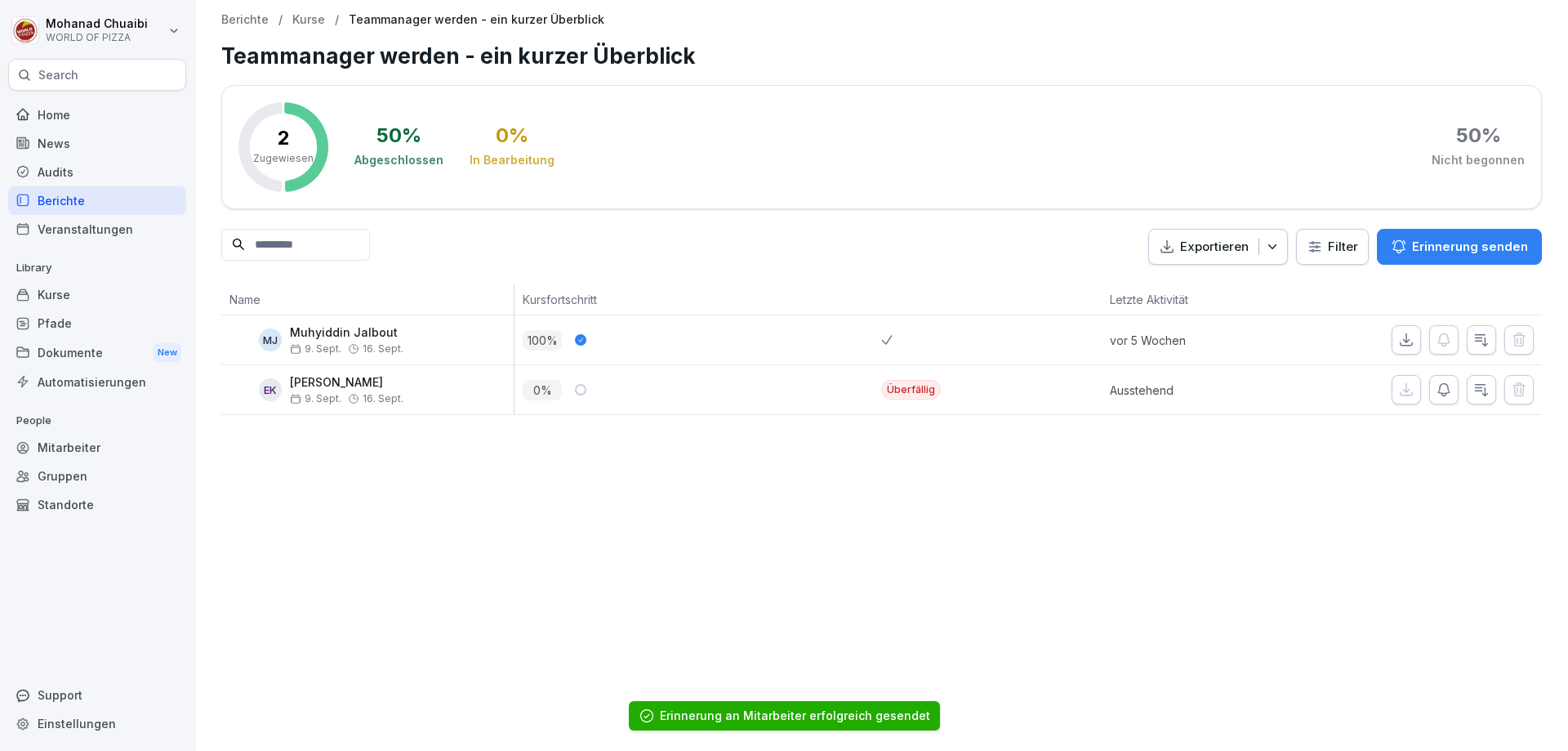
click at [307, 23] on p "Kurse" at bounding box center [309, 20] width 33 height 14
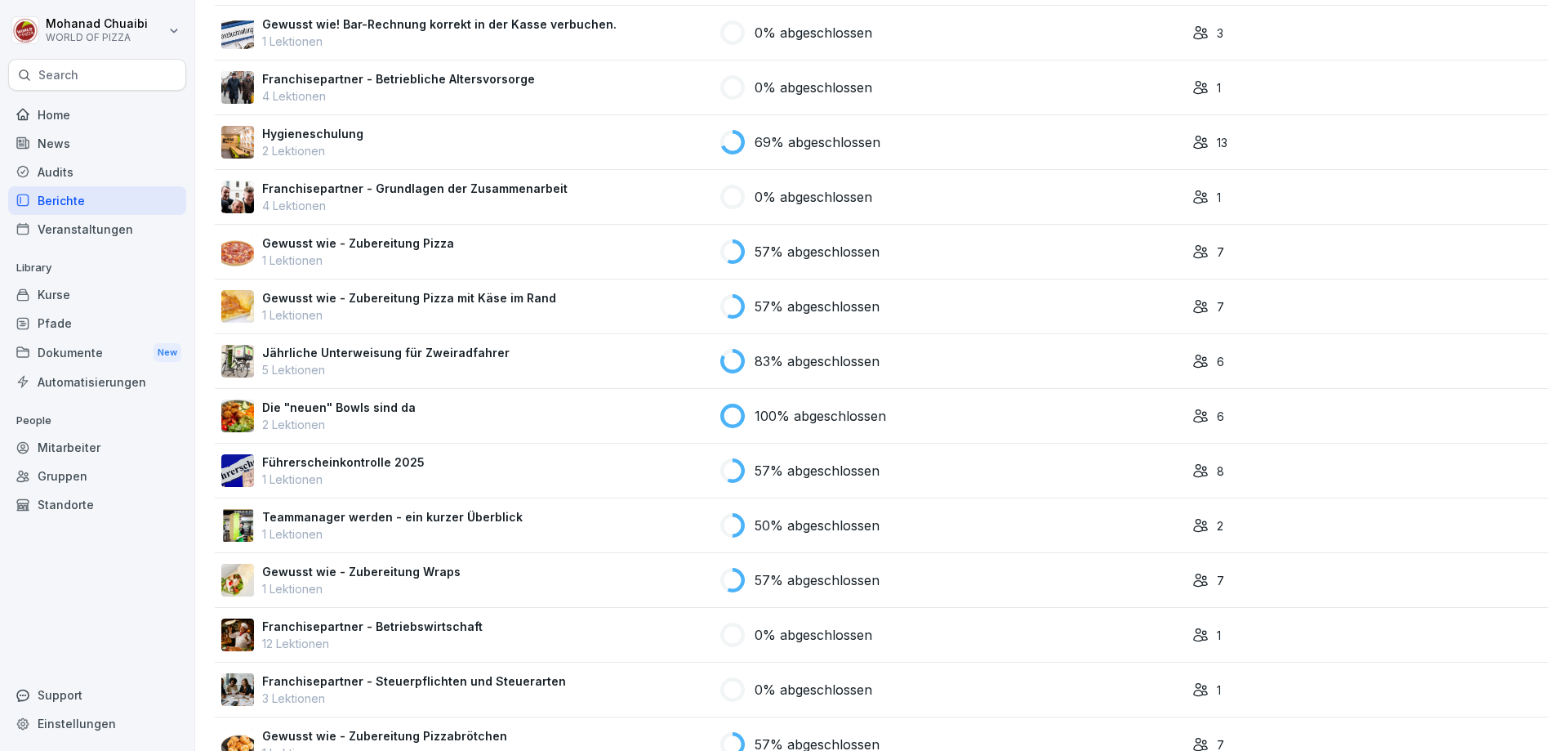
scroll to position [572, 0]
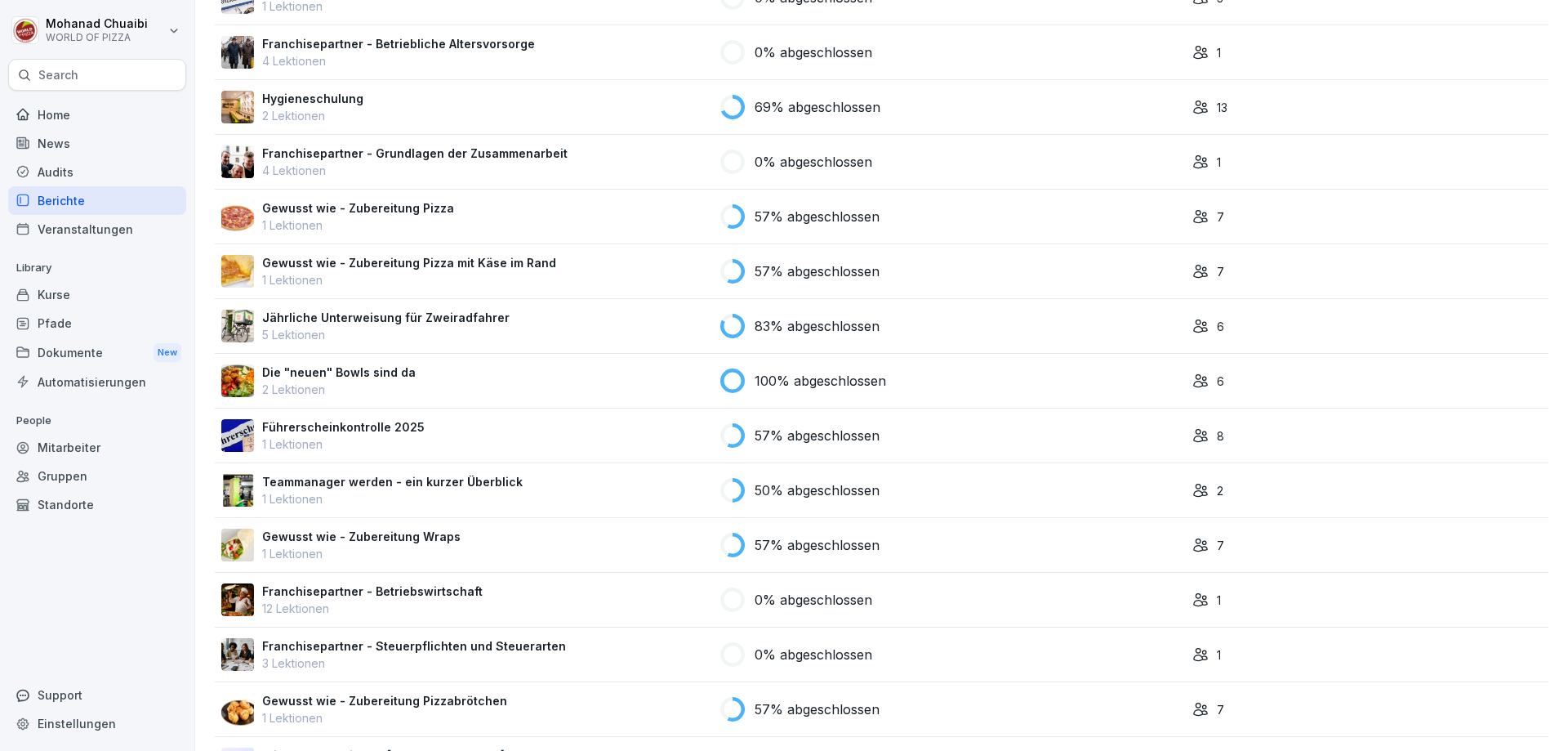
click at [666, 542] on div "Gewusst wie - Zubereitung Wraps 1 Lektionen" at bounding box center [464, 545] width 486 height 34
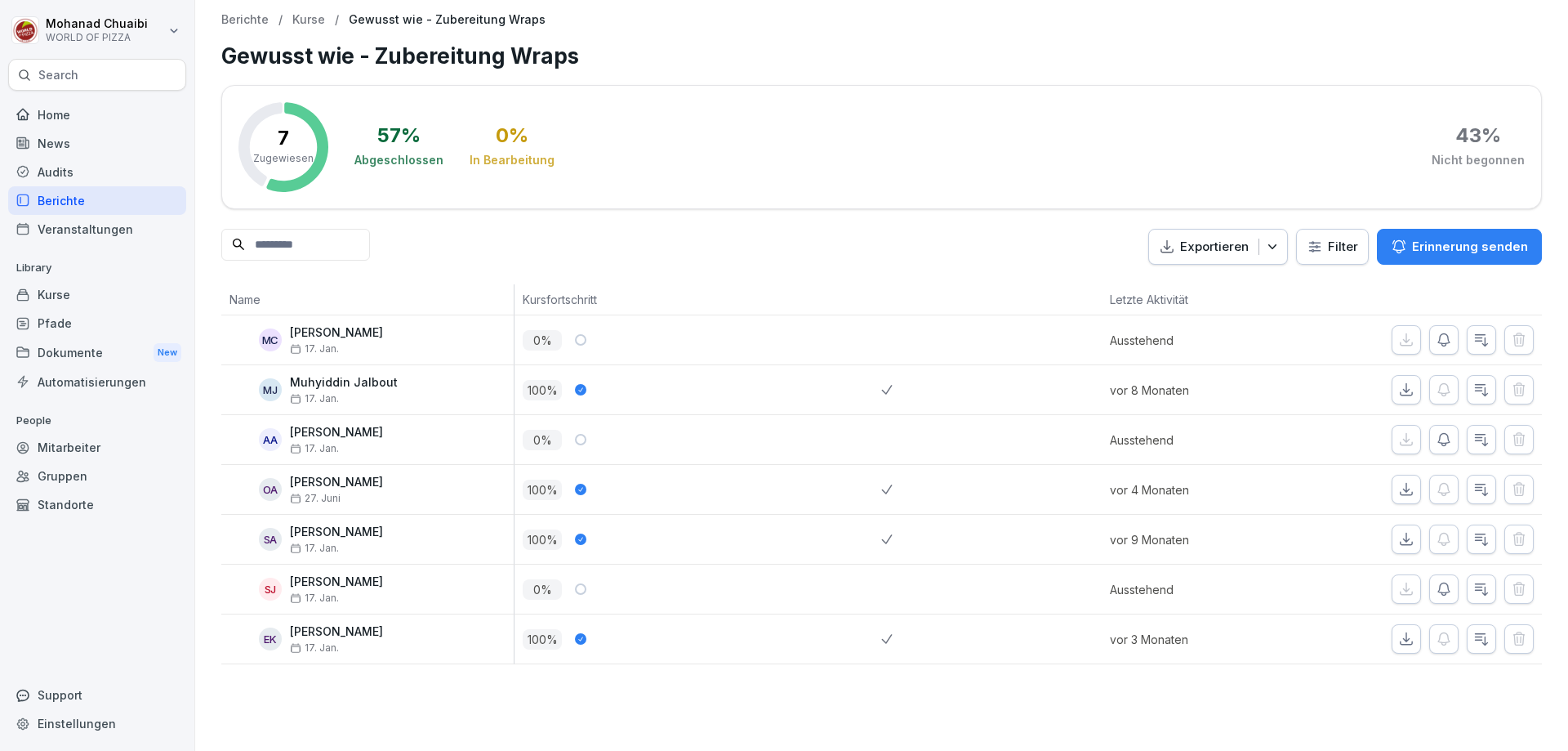
click at [1434, 246] on p "Erinnerung senden" at bounding box center [1469, 247] width 116 height 18
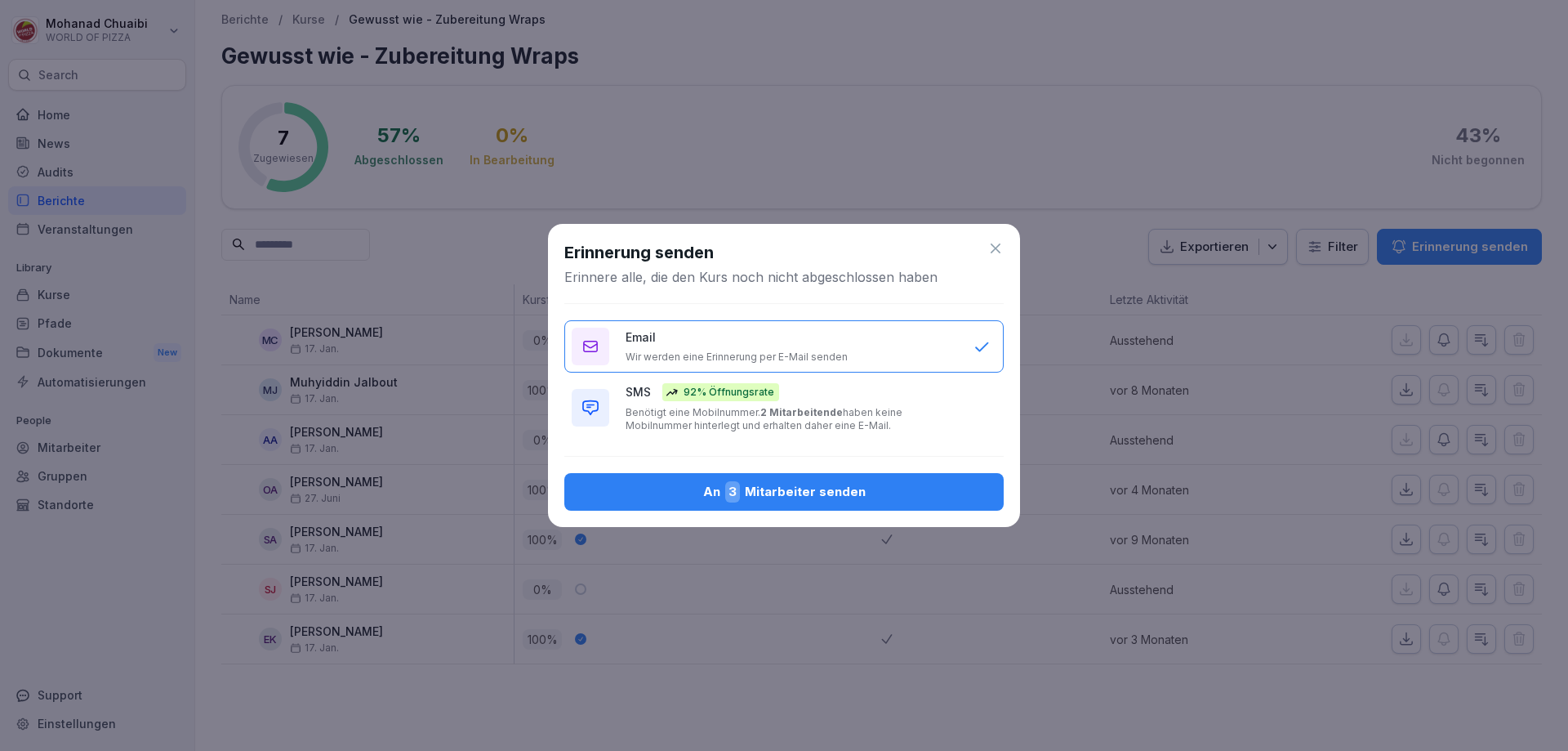
click at [901, 487] on div "An 3 Mitarbeiter senden" at bounding box center [784, 491] width 413 height 22
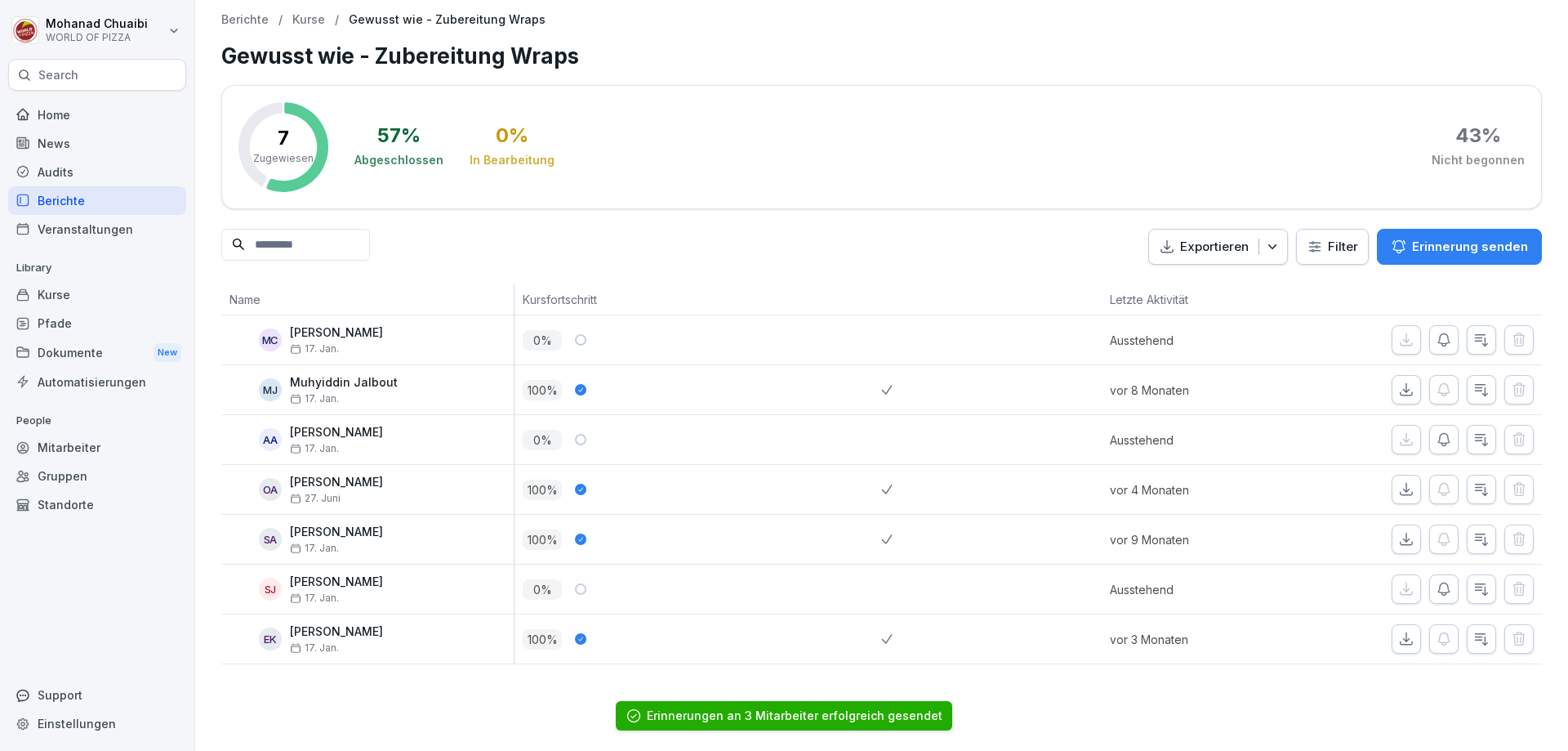
click at [312, 13] on p "Kurse" at bounding box center [309, 20] width 33 height 14
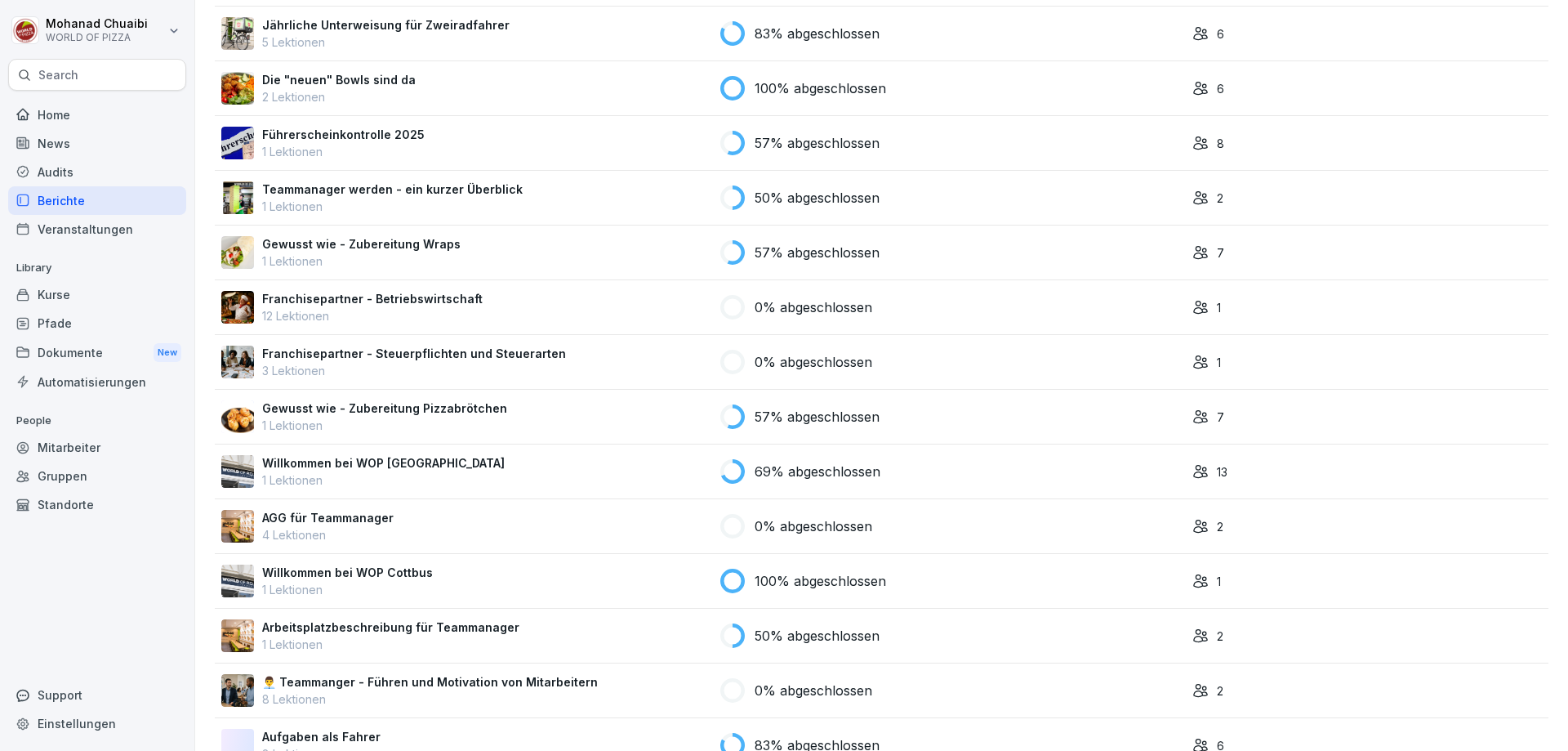
scroll to position [899, 0]
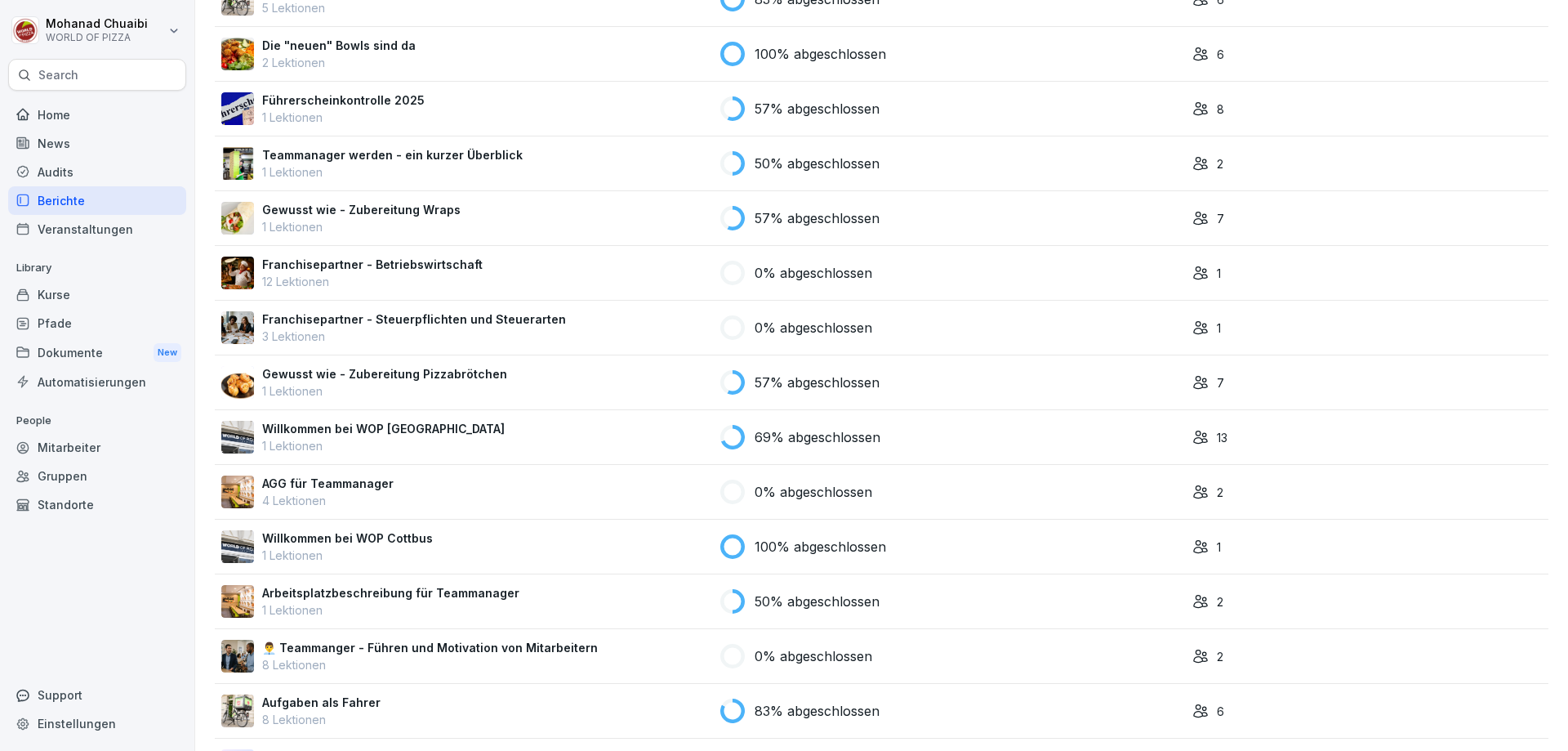
click at [653, 487] on div "AGG für Teammanager 4 Lektionen" at bounding box center [464, 491] width 486 height 34
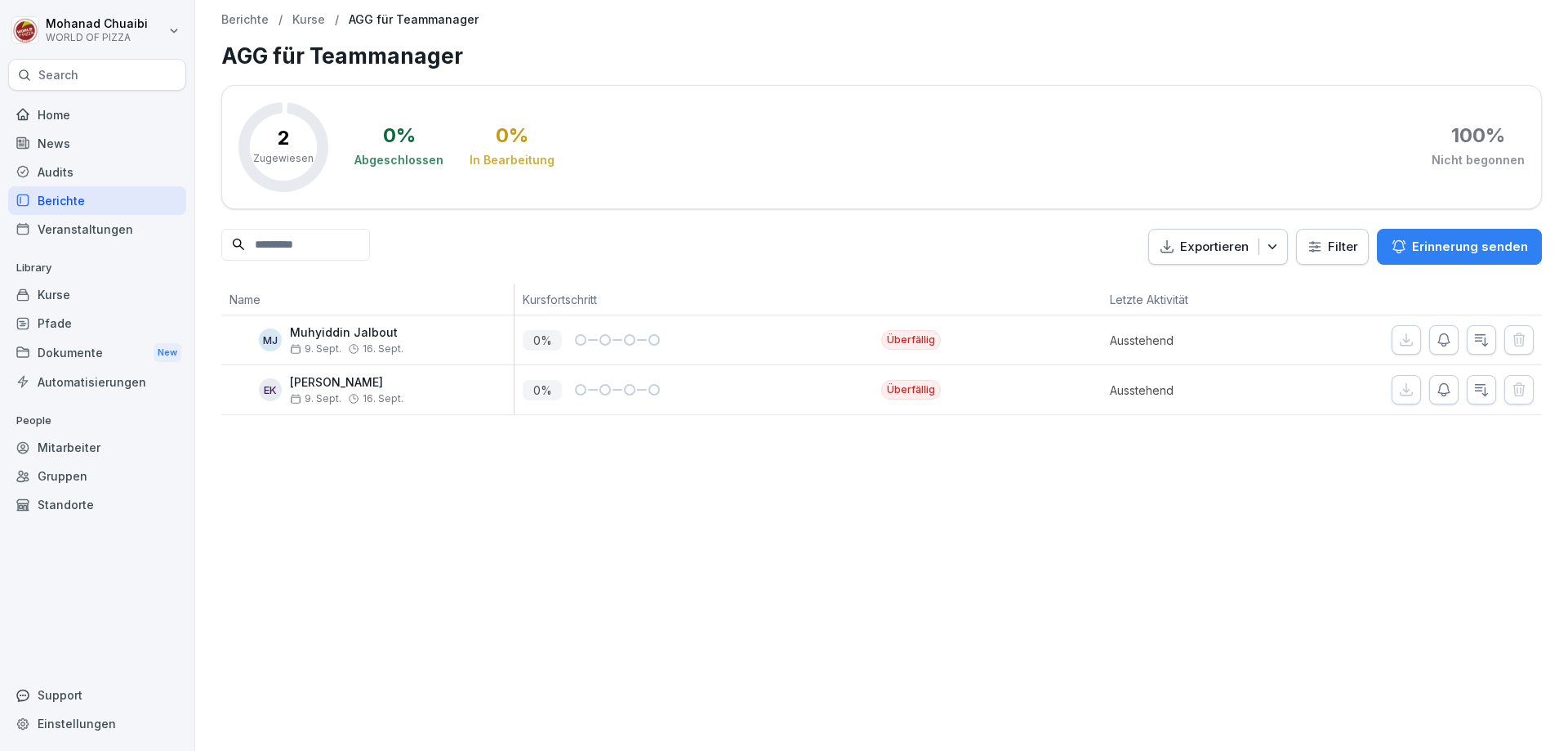
click at [1440, 229] on button "Erinnerung senden" at bounding box center [1459, 247] width 165 height 36
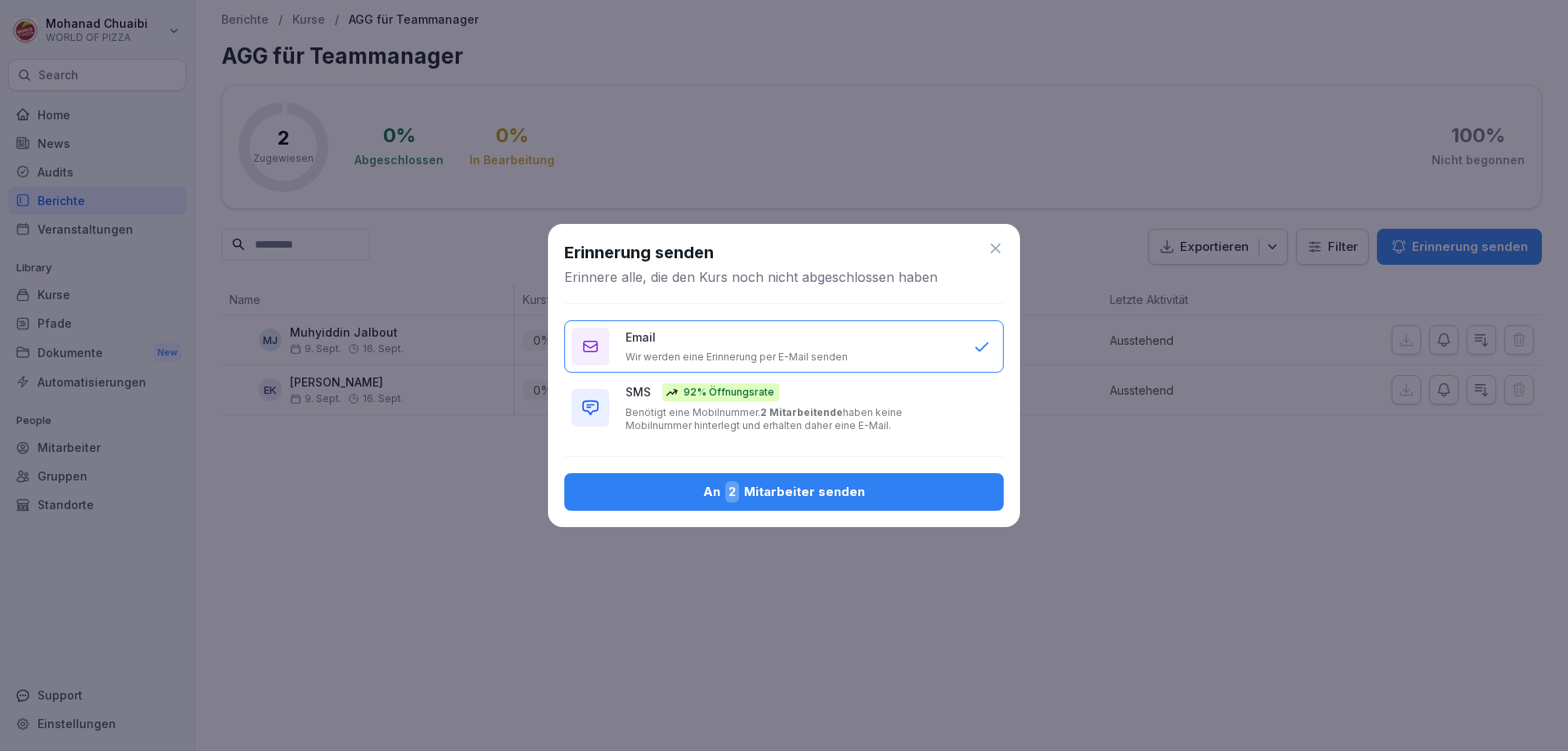
click at [857, 490] on div "An 2 Mitarbeiter senden" at bounding box center [784, 491] width 413 height 22
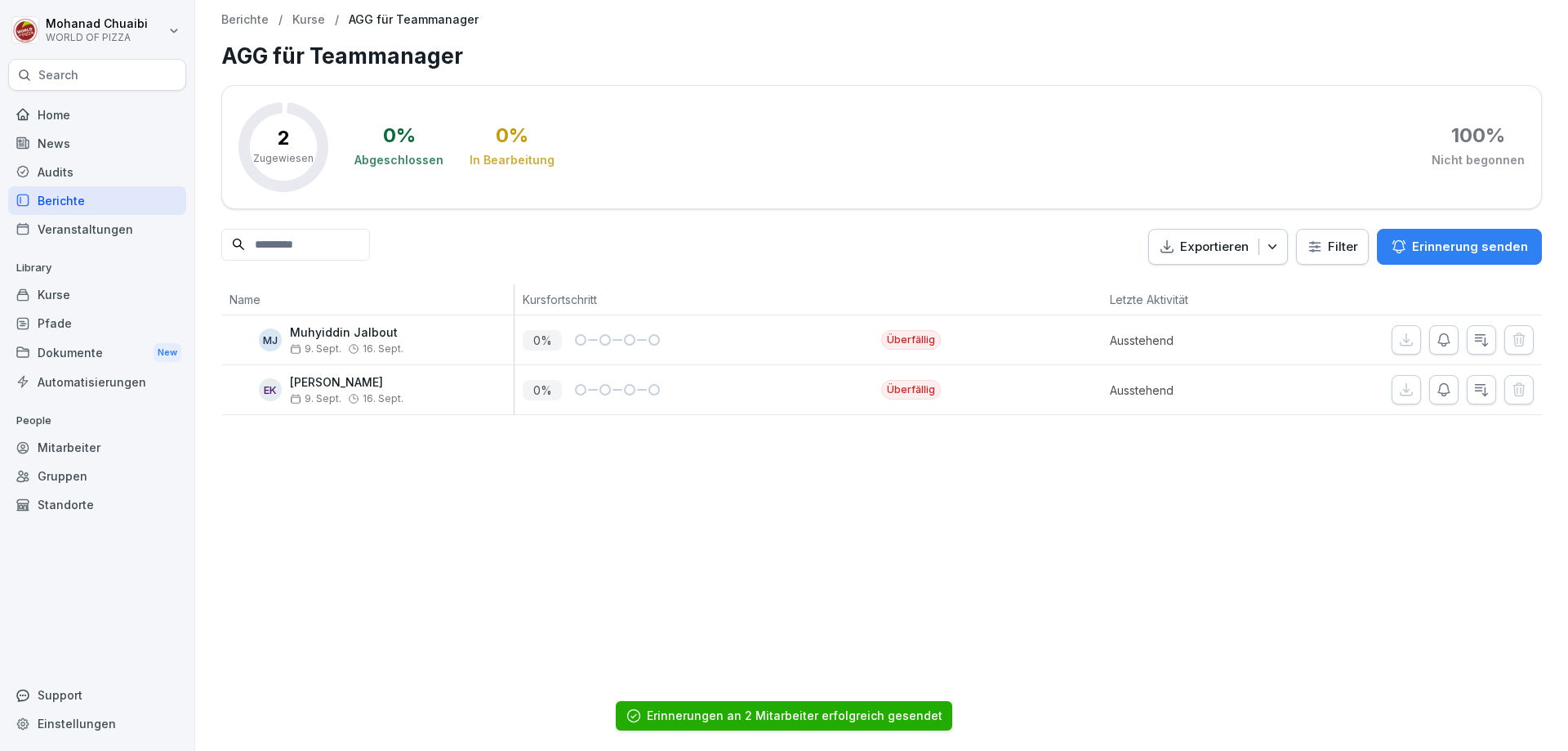
click at [296, 22] on p "Kurse" at bounding box center [309, 20] width 33 height 14
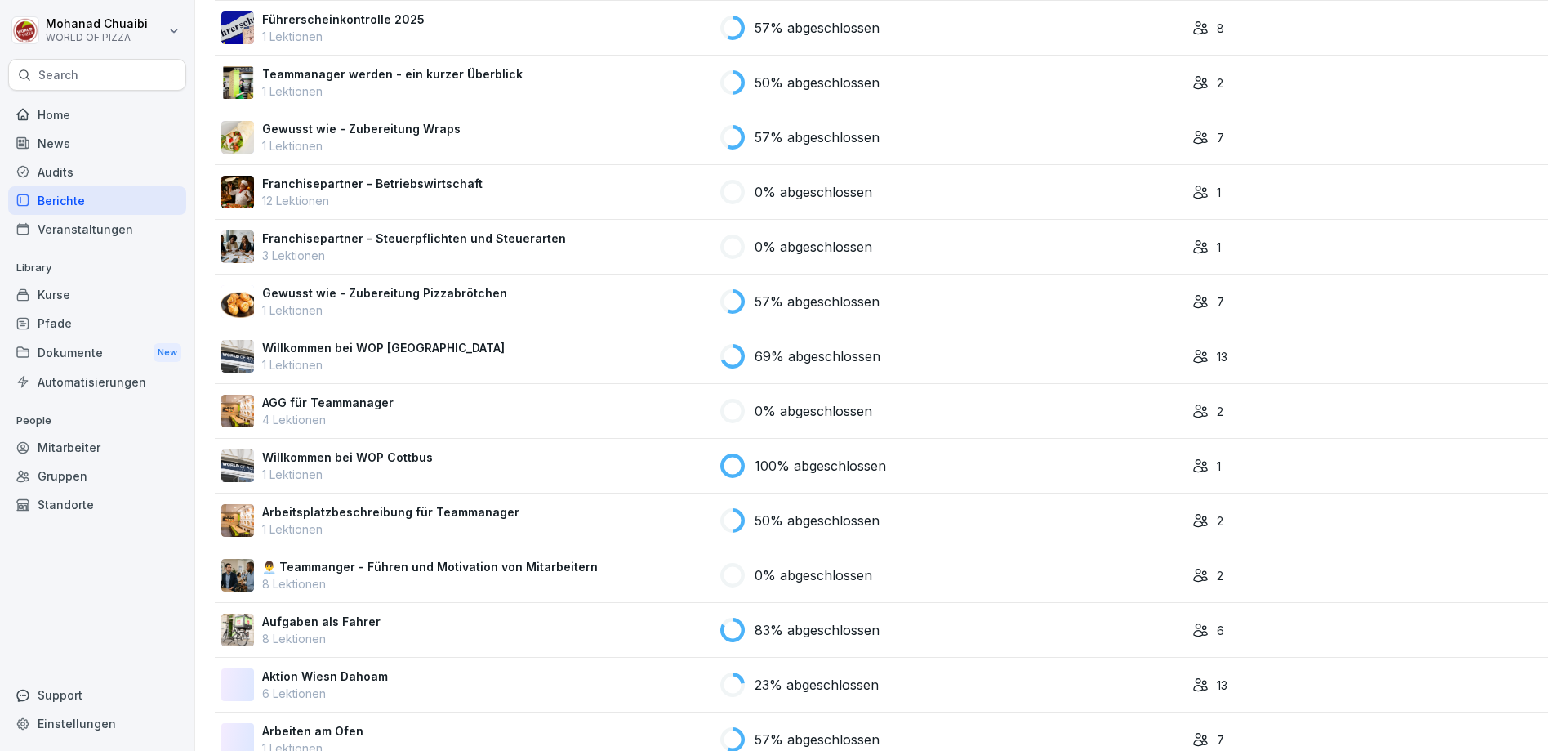
scroll to position [981, 0]
click at [619, 525] on div "Arbeitsplatzbeschreibung für Teammanager 1 Lektionen" at bounding box center [464, 519] width 486 height 34
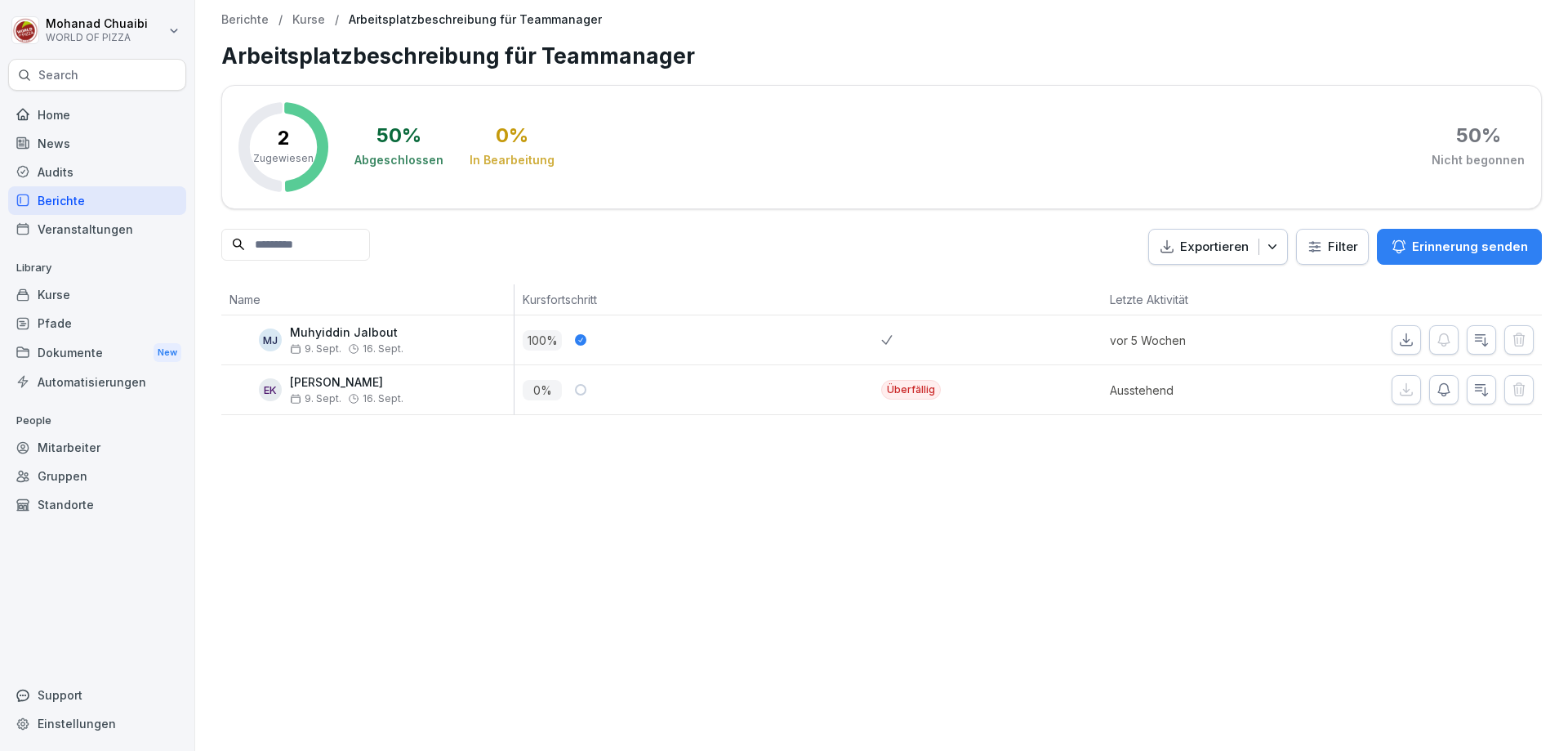
click at [1439, 391] on icon "button" at bounding box center [1443, 389] width 16 height 16
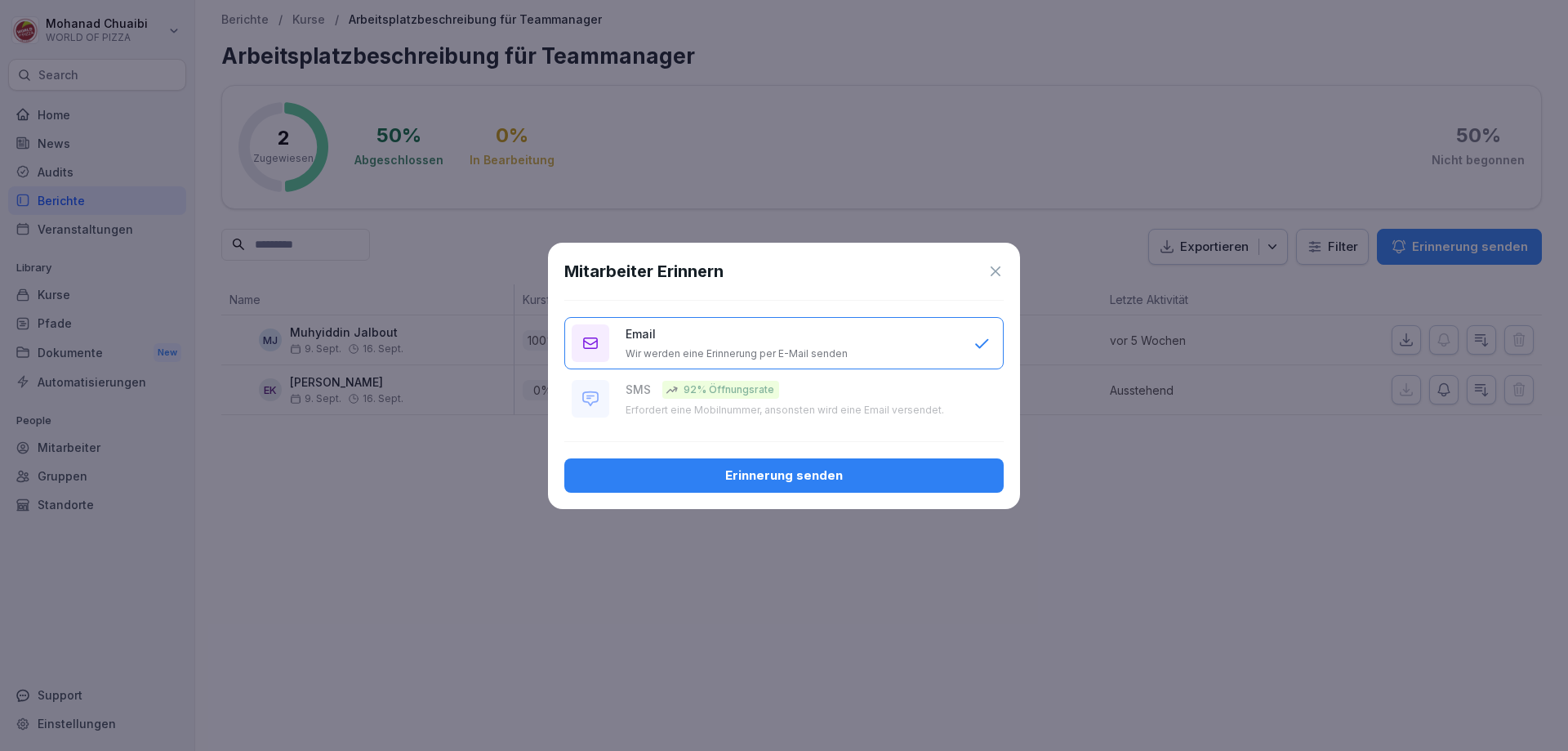
click at [801, 479] on div "Erinnerung senden" at bounding box center [784, 475] width 413 height 18
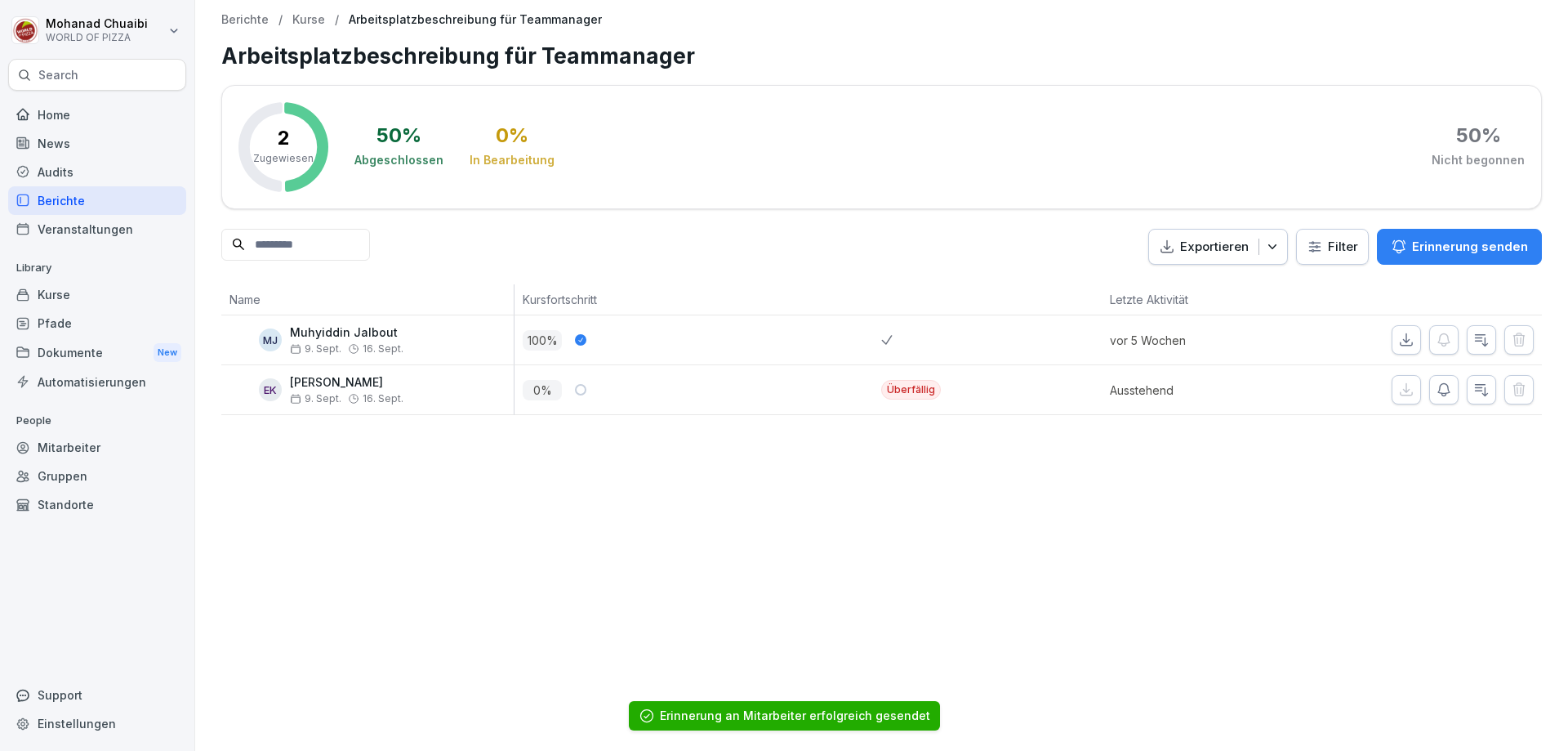
click at [313, 17] on p "Kurse" at bounding box center [309, 20] width 33 height 14
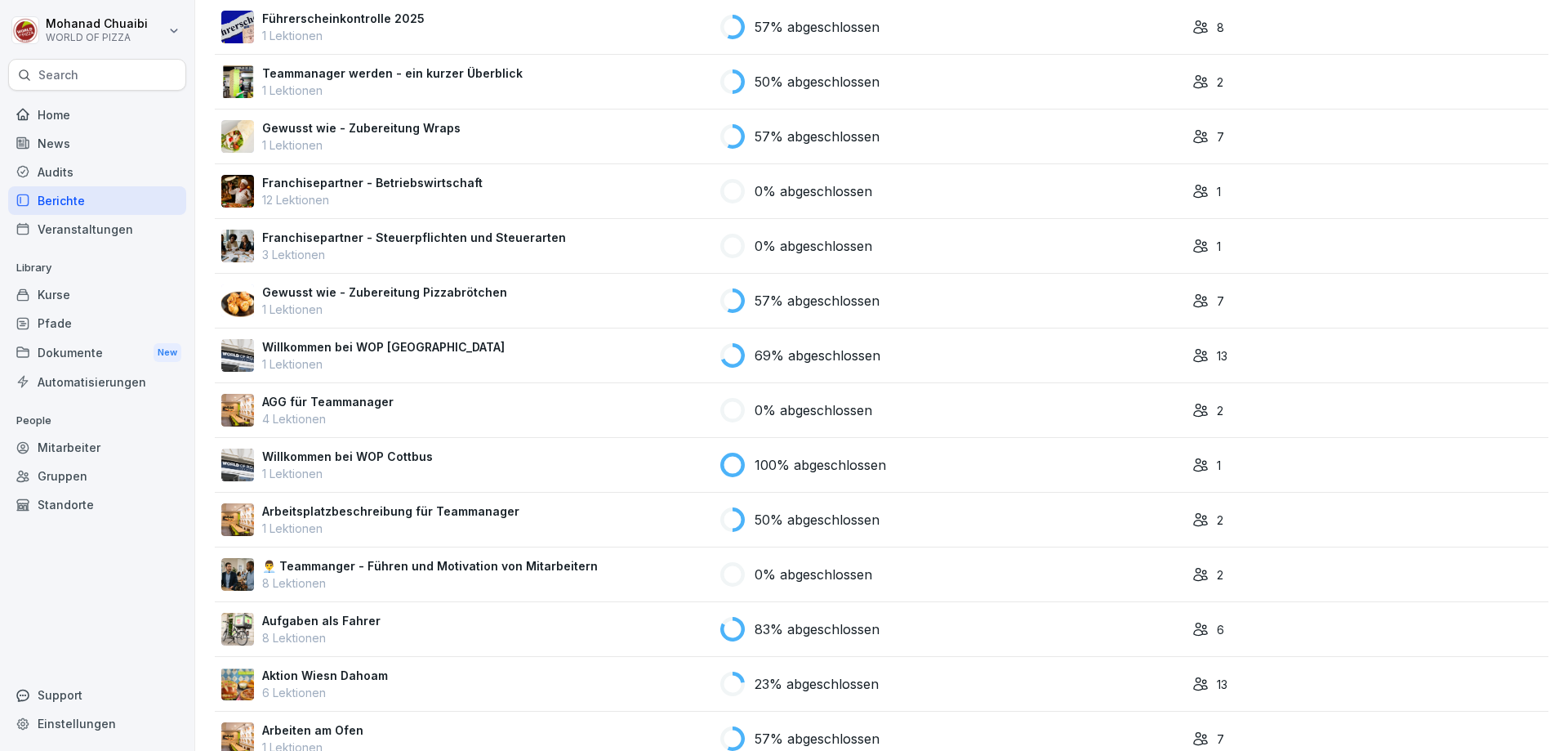
scroll to position [1063, 0]
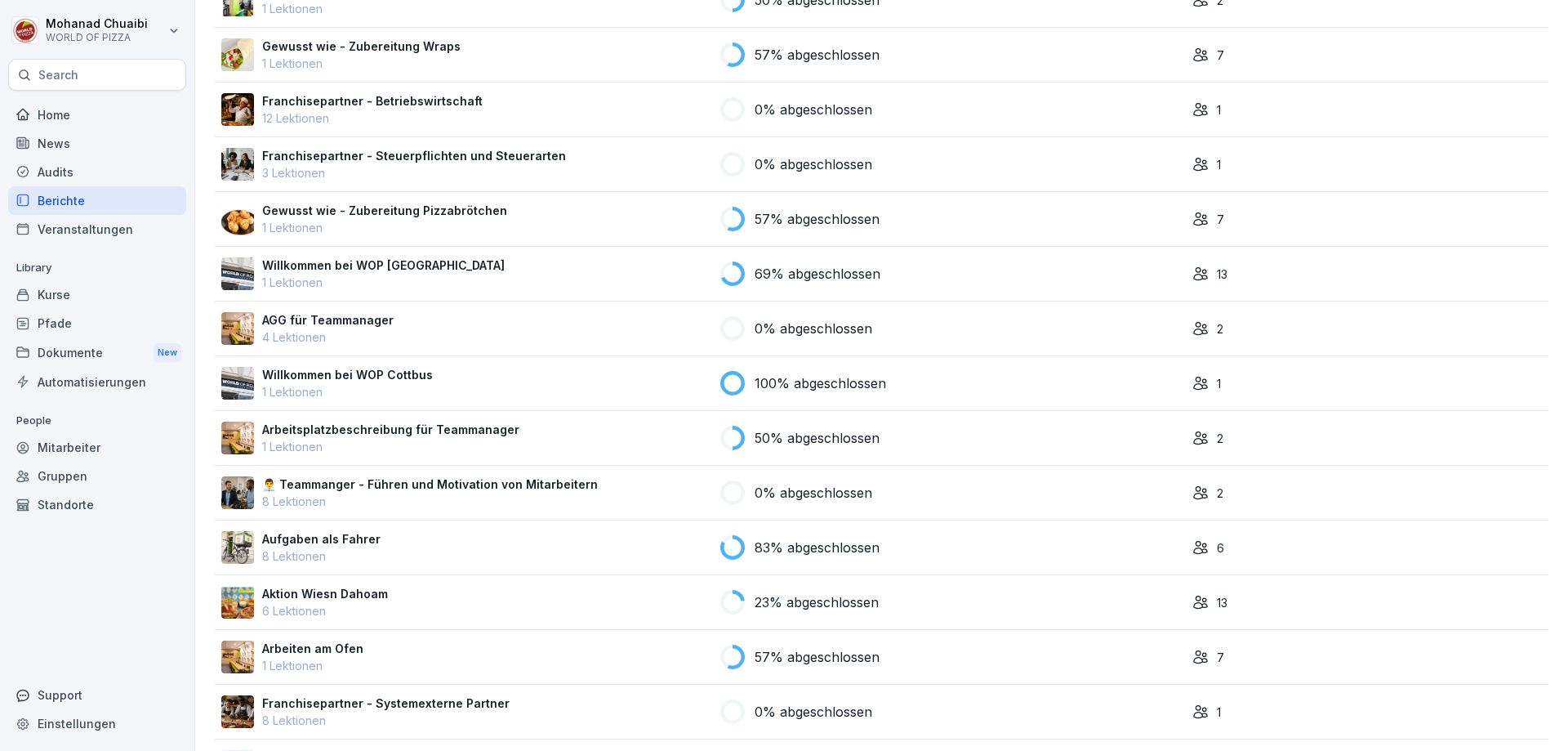
click at [578, 549] on div "Aufgaben als Fahrer 8 Lektionen" at bounding box center [464, 547] width 486 height 34
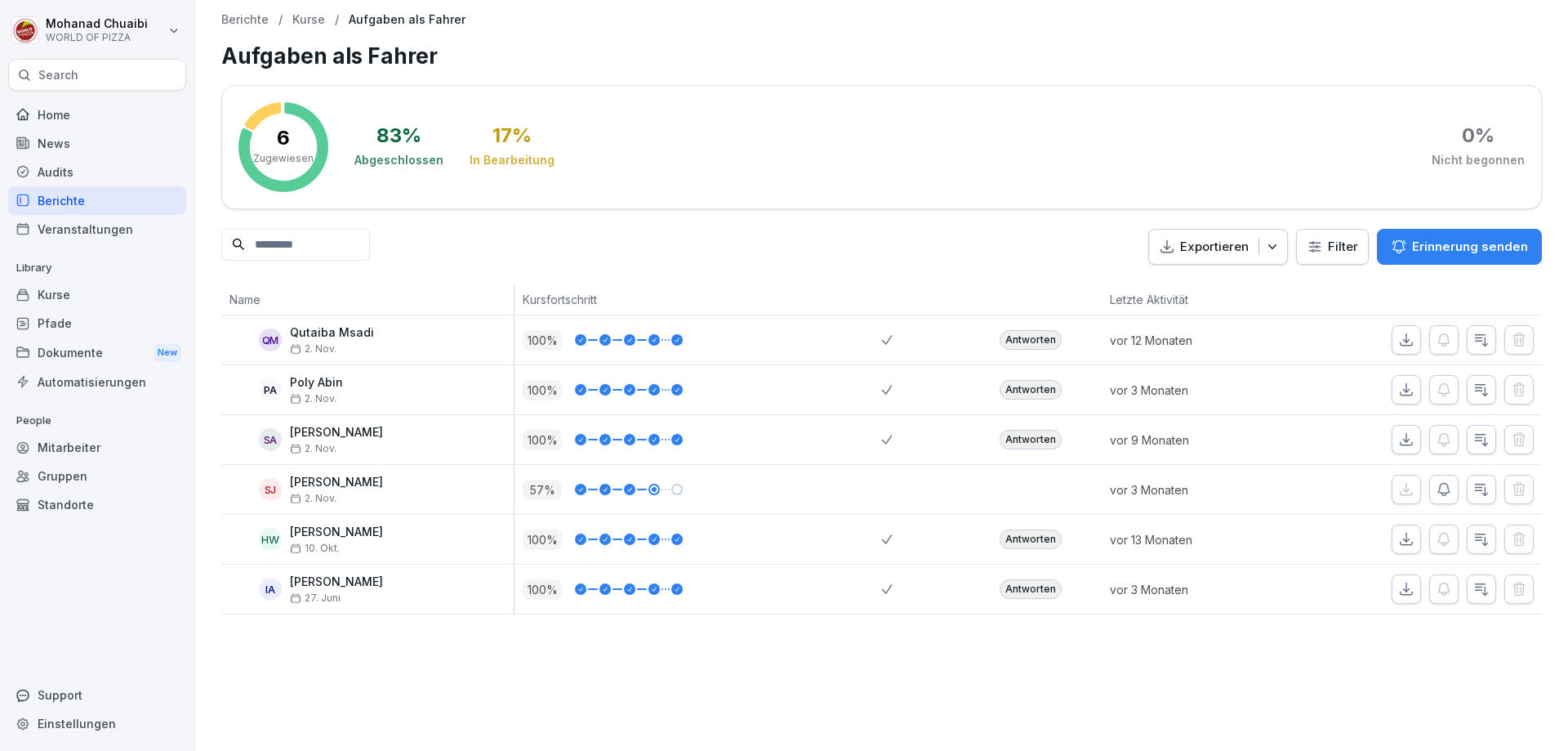
click at [1438, 495] on icon "button" at bounding box center [1444, 489] width 11 height 12
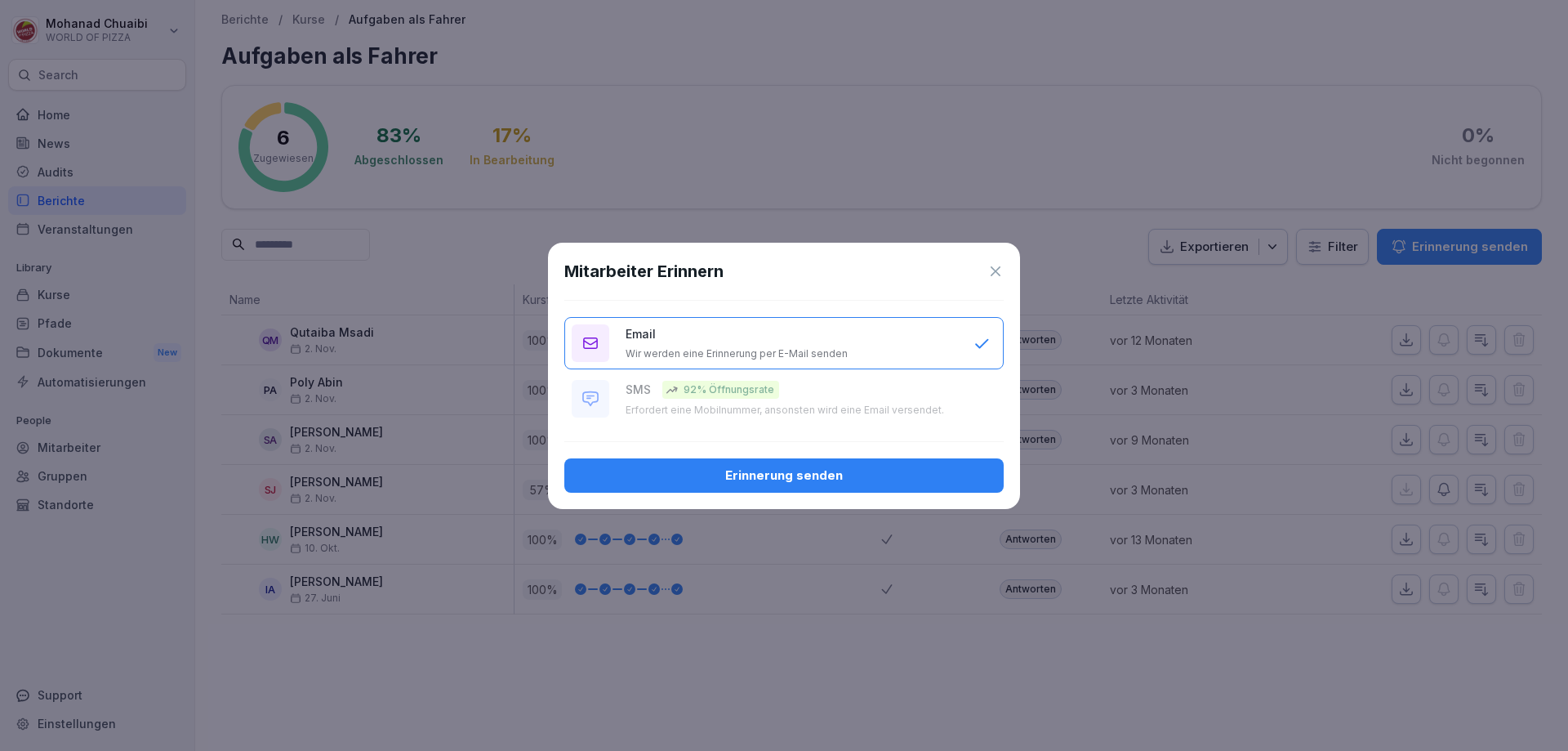
click at [884, 478] on div "Erinnerung senden" at bounding box center [784, 475] width 413 height 18
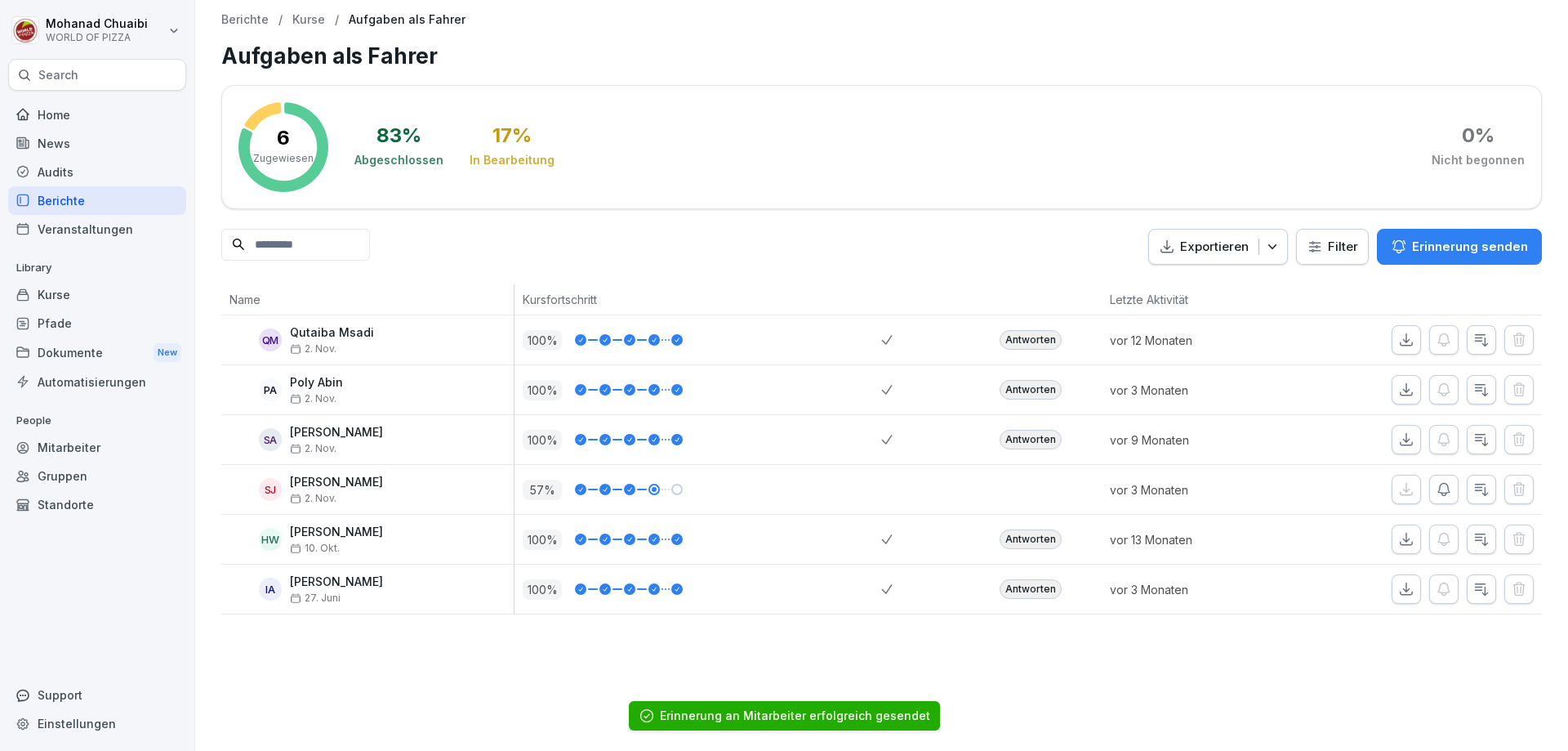
click at [307, 21] on p "Kurse" at bounding box center [309, 20] width 33 height 14
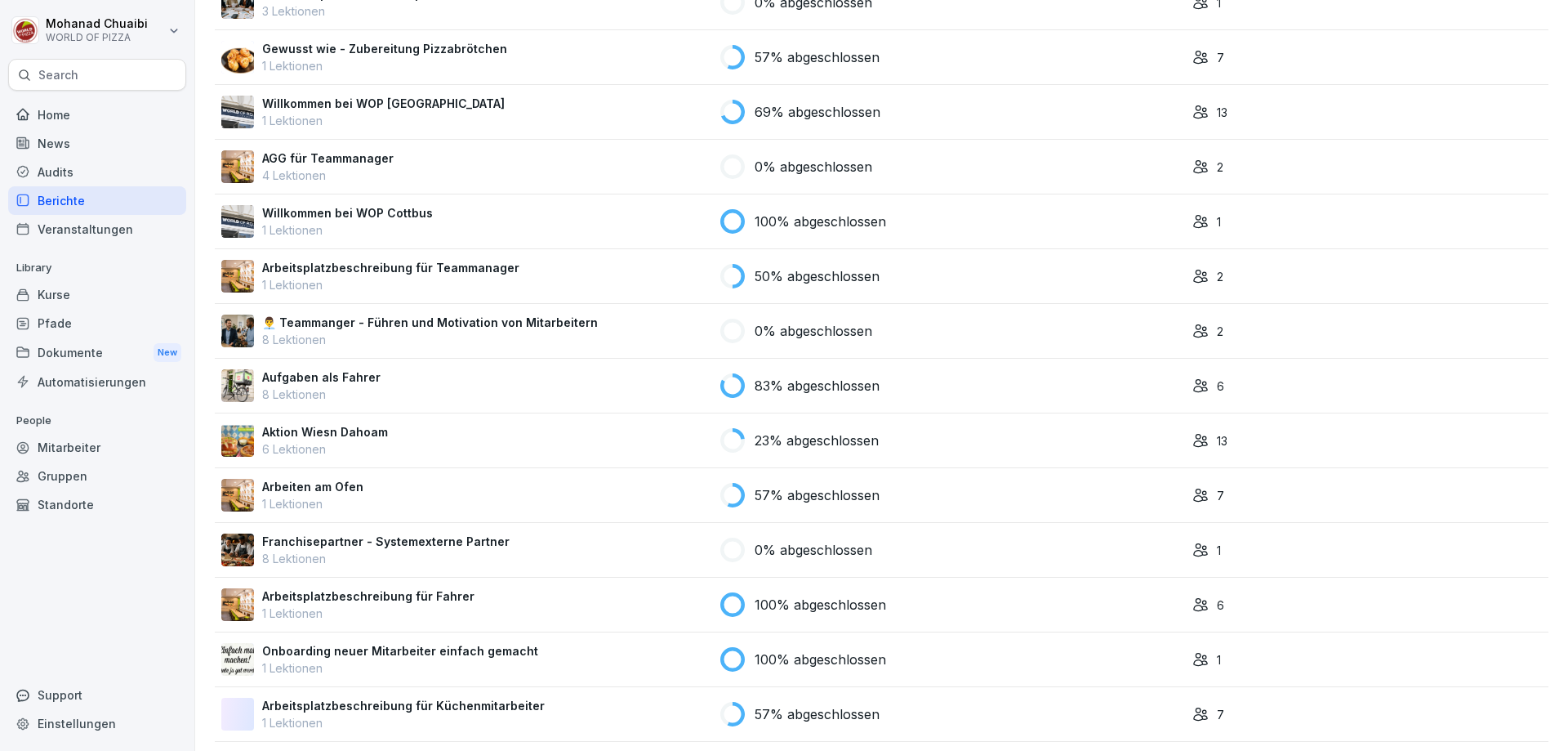
scroll to position [1225, 0]
click at [659, 431] on div "Aktion Wiesn Dahoam 6 Lektionen" at bounding box center [464, 439] width 486 height 34
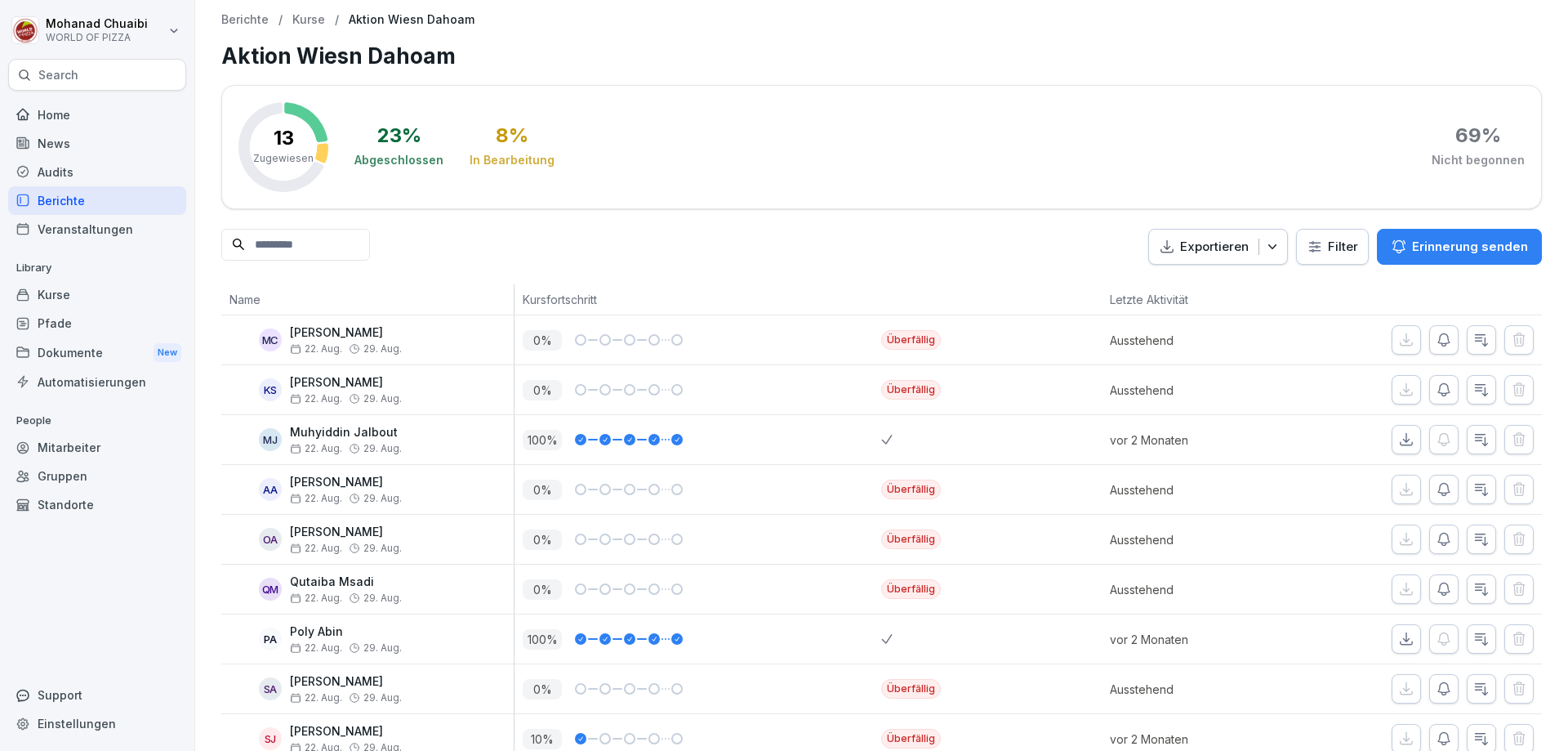
click at [1425, 253] on p "Erinnerung senden" at bounding box center [1469, 247] width 116 height 18
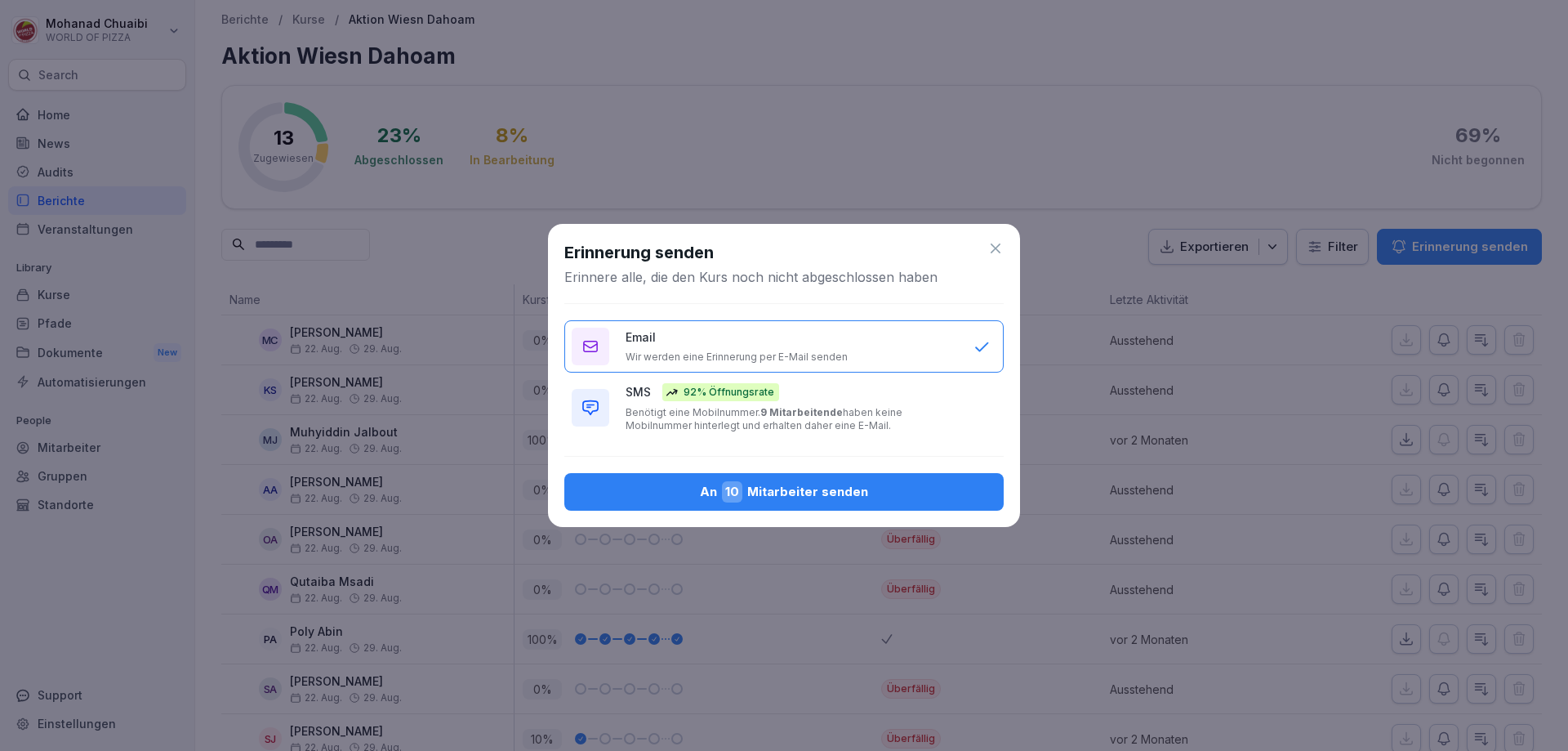
click at [784, 492] on div "An 10 Mitarbeiter senden" at bounding box center [784, 491] width 413 height 22
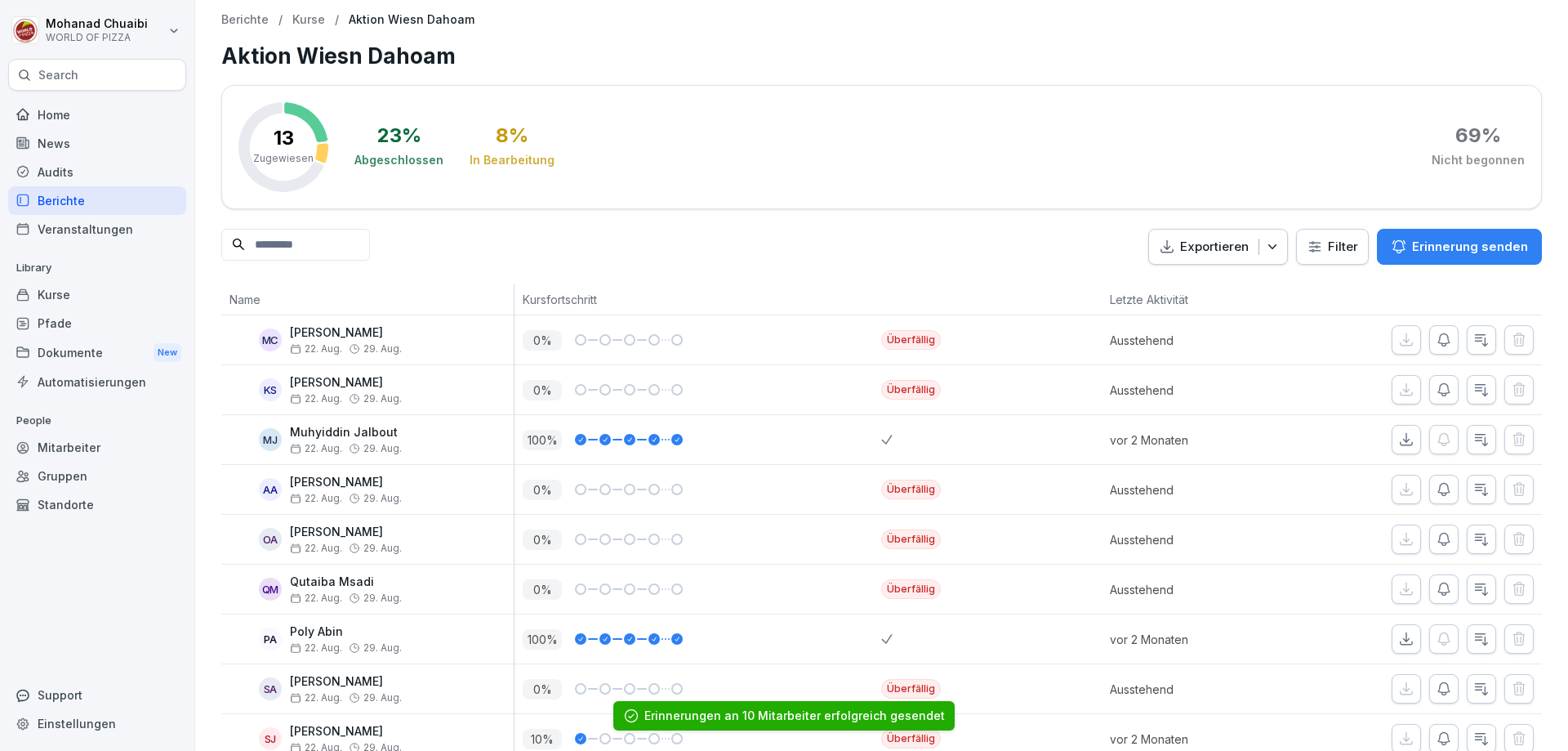
click at [309, 22] on p "Kurse" at bounding box center [309, 20] width 33 height 14
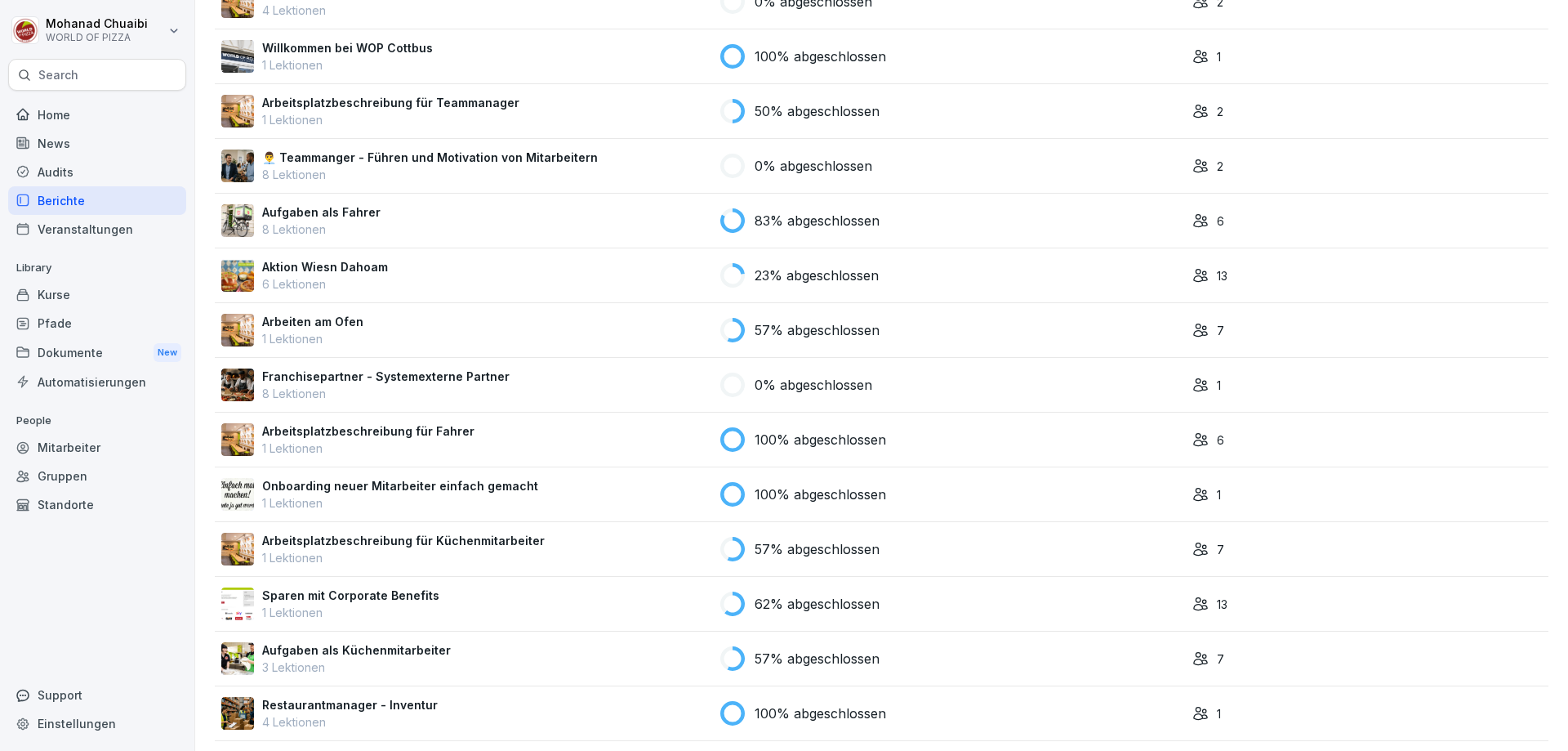
scroll to position [1471, 0]
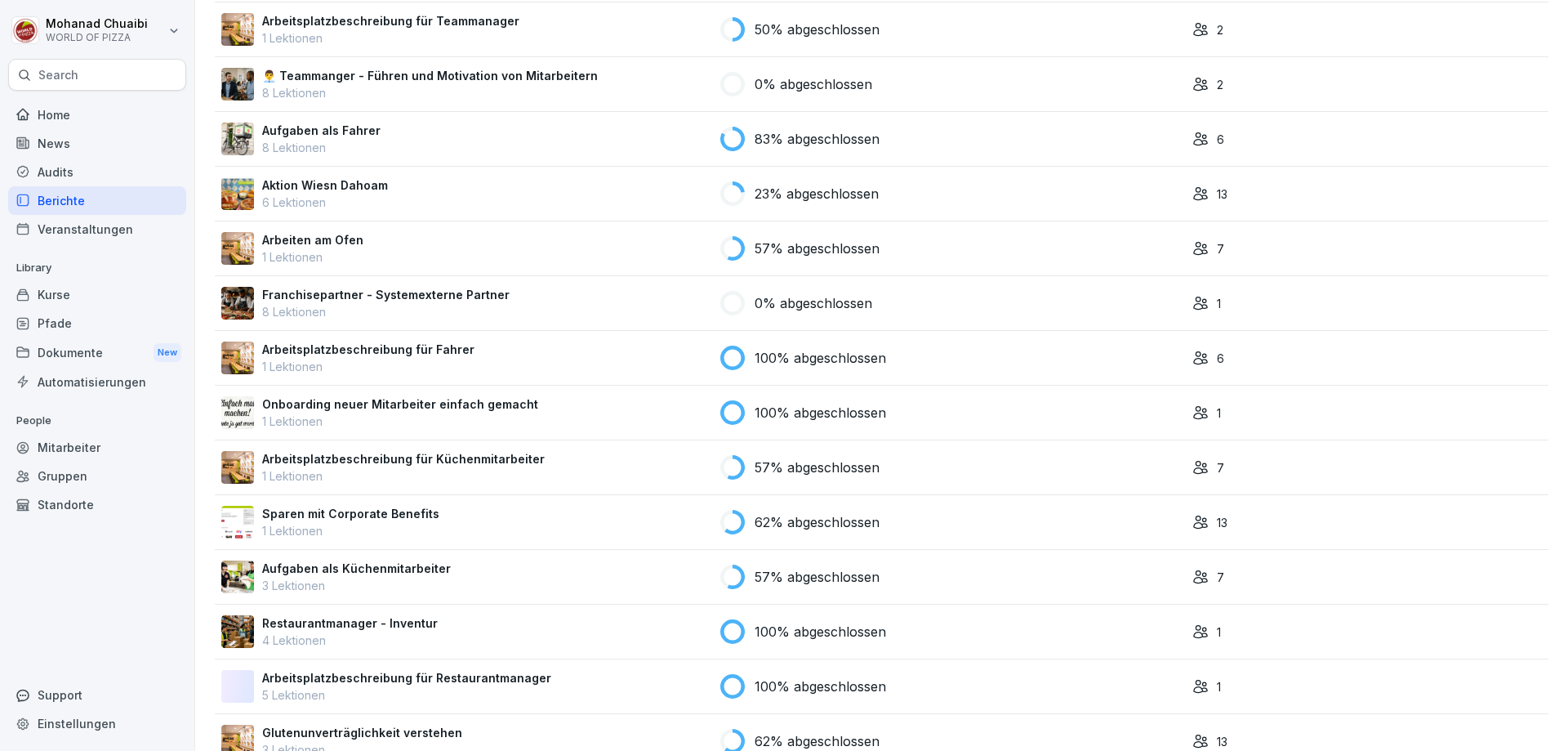
click at [666, 567] on div "Aufgaben als Küchenmitarbeiter 3 Lektionen" at bounding box center [464, 577] width 486 height 34
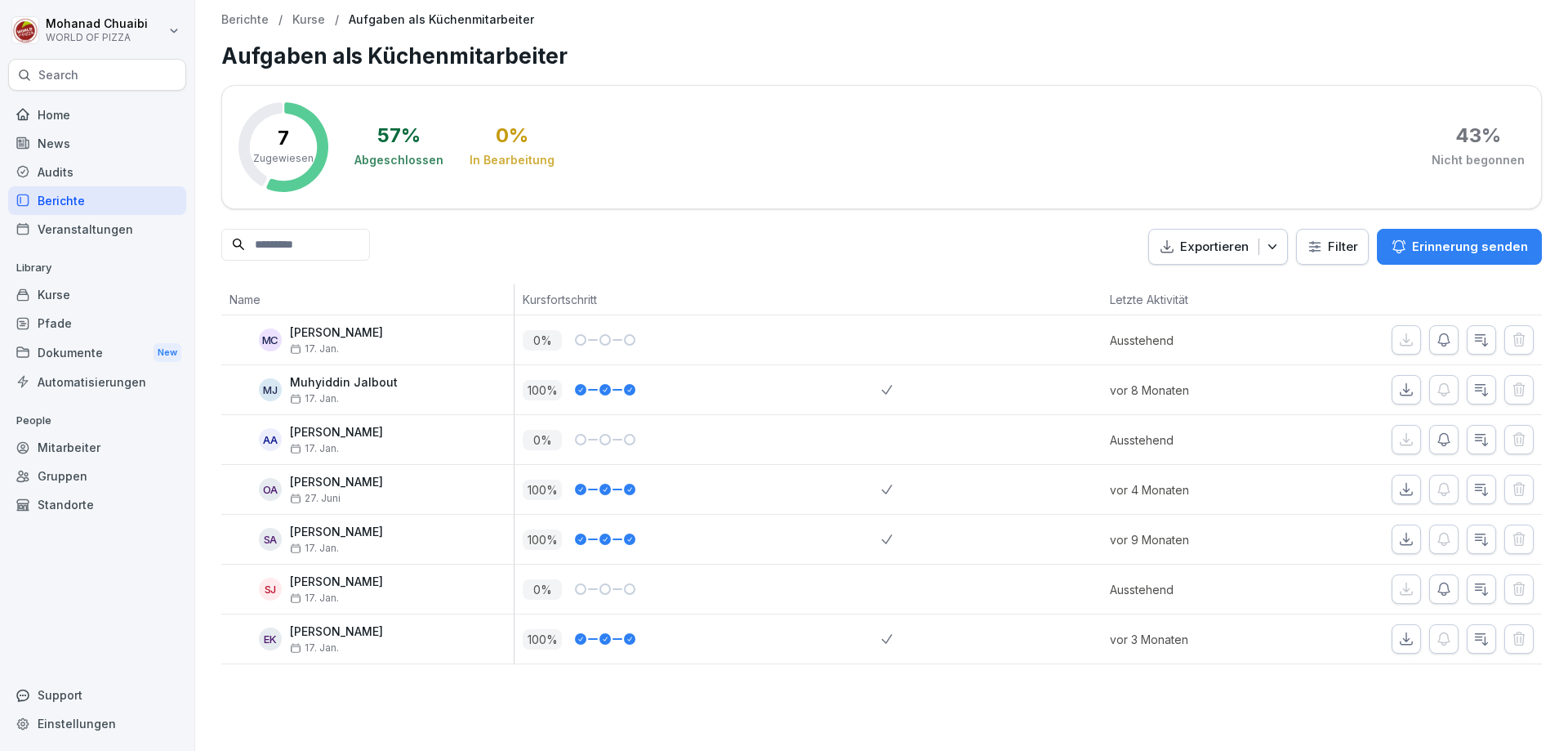
click at [1436, 255] on p "Erinnerung senden" at bounding box center [1469, 247] width 116 height 18
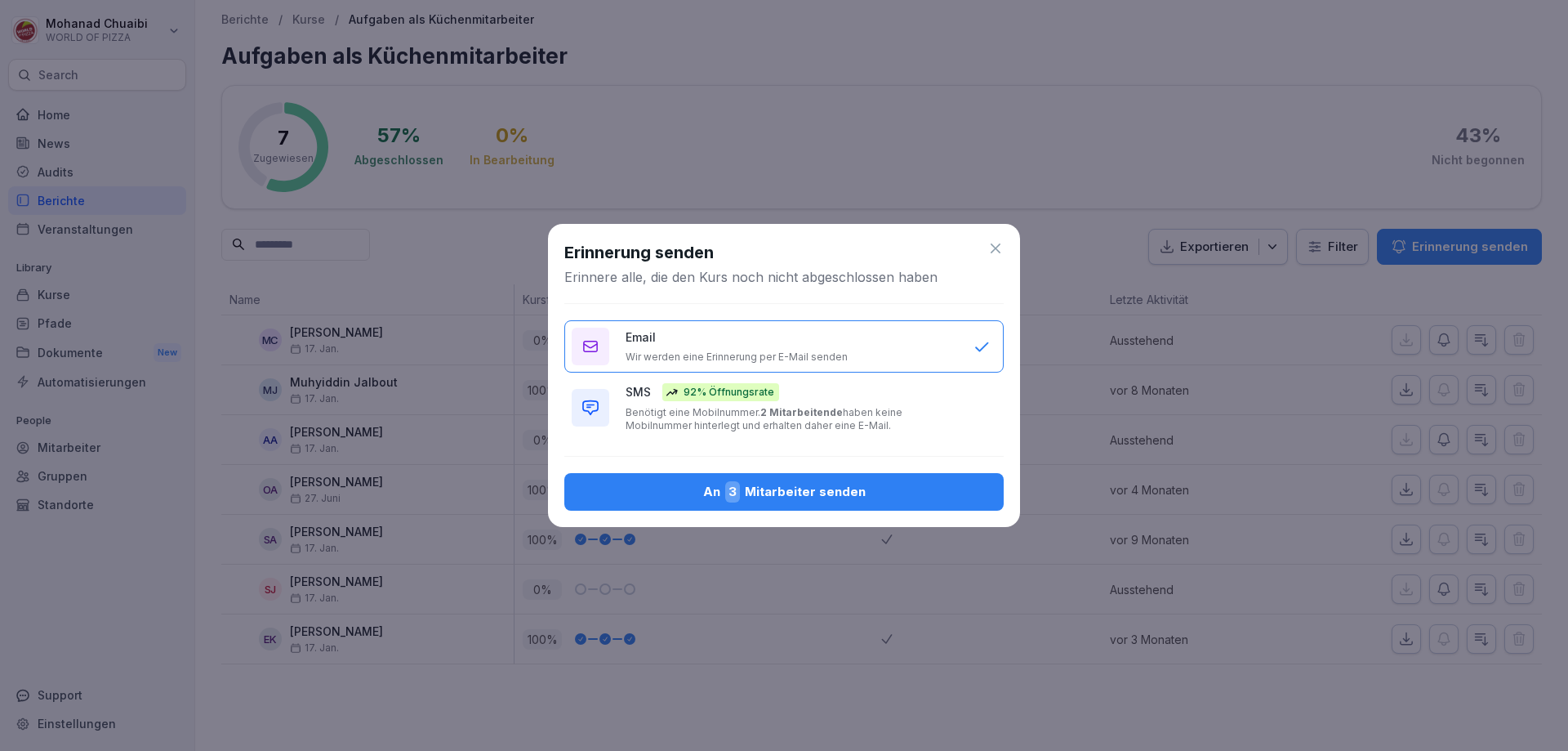
click at [775, 504] on button "An 3 Mitarbeiter senden" at bounding box center [784, 492] width 439 height 38
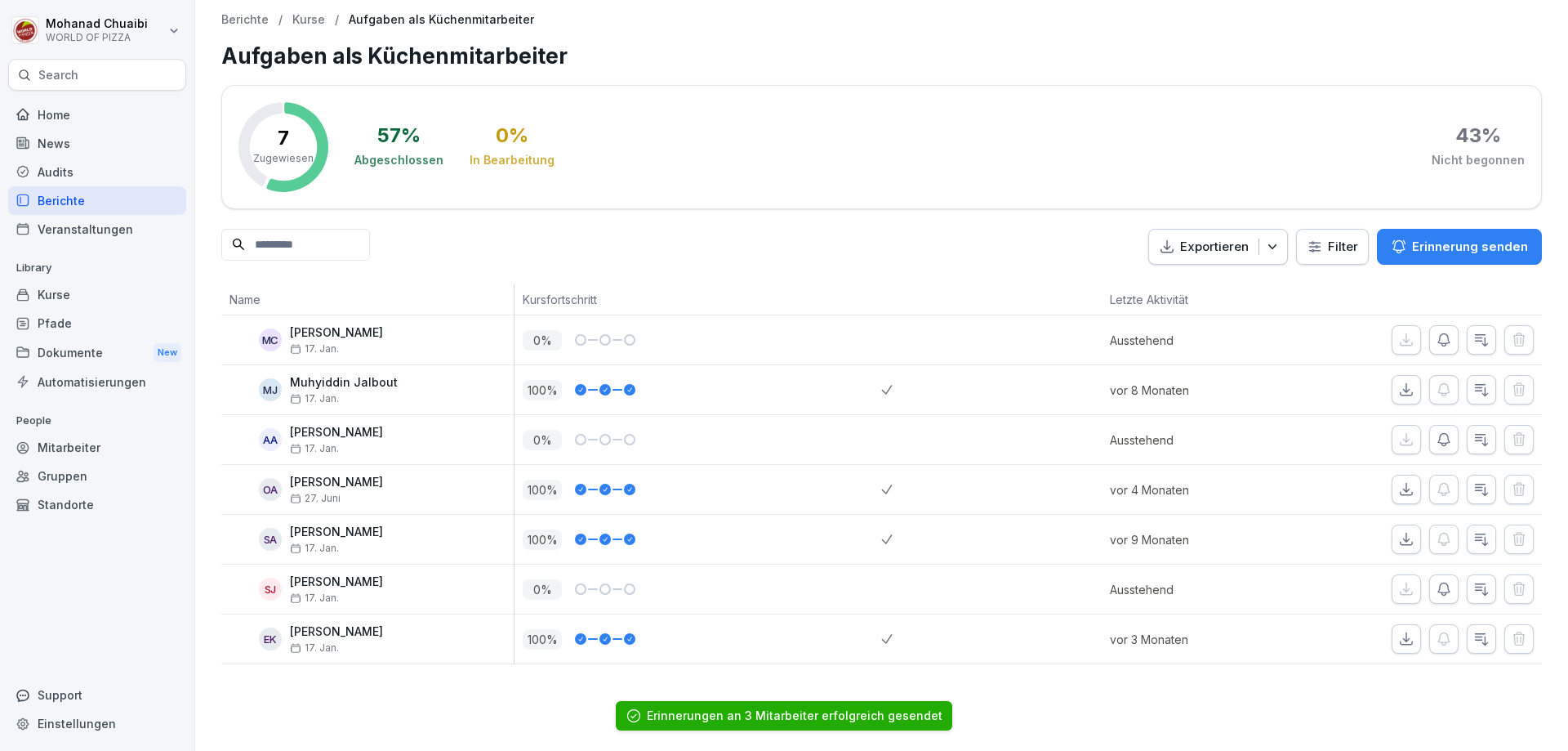
click at [300, 23] on p "Kurse" at bounding box center [309, 20] width 33 height 14
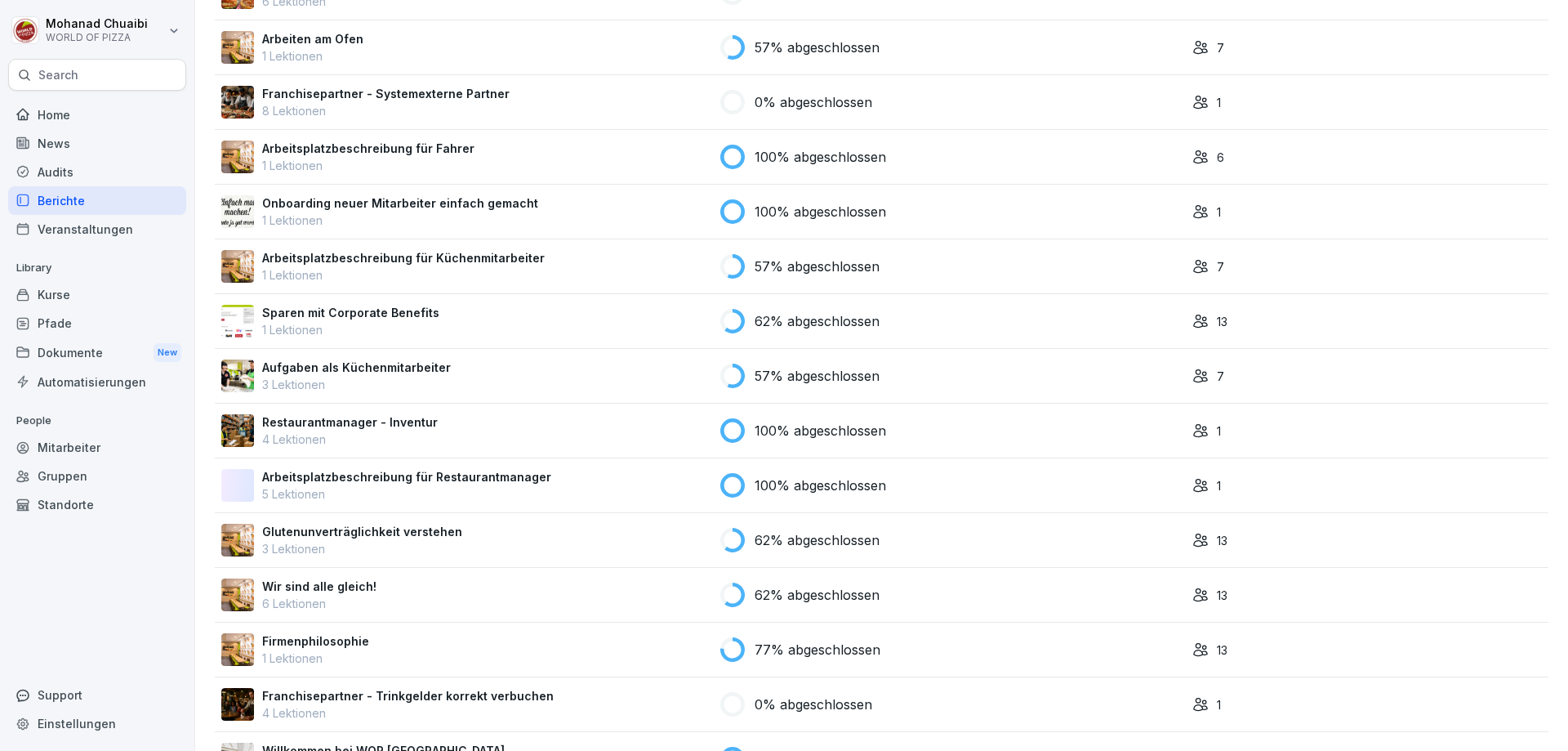
scroll to position [1798, 0]
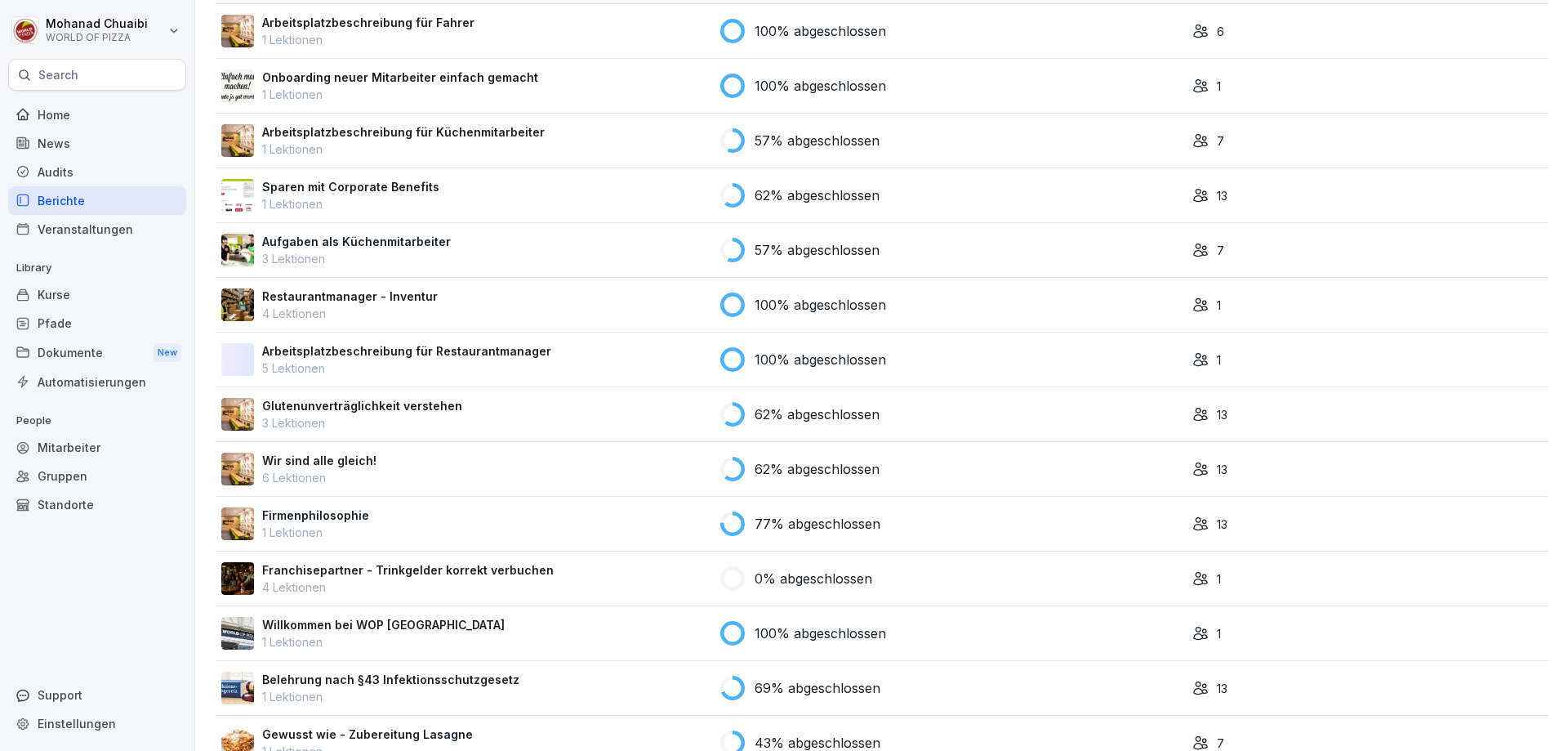
click at [622, 412] on div "Glutenunverträglichkeit verstehen 3 Lektionen" at bounding box center [464, 414] width 486 height 34
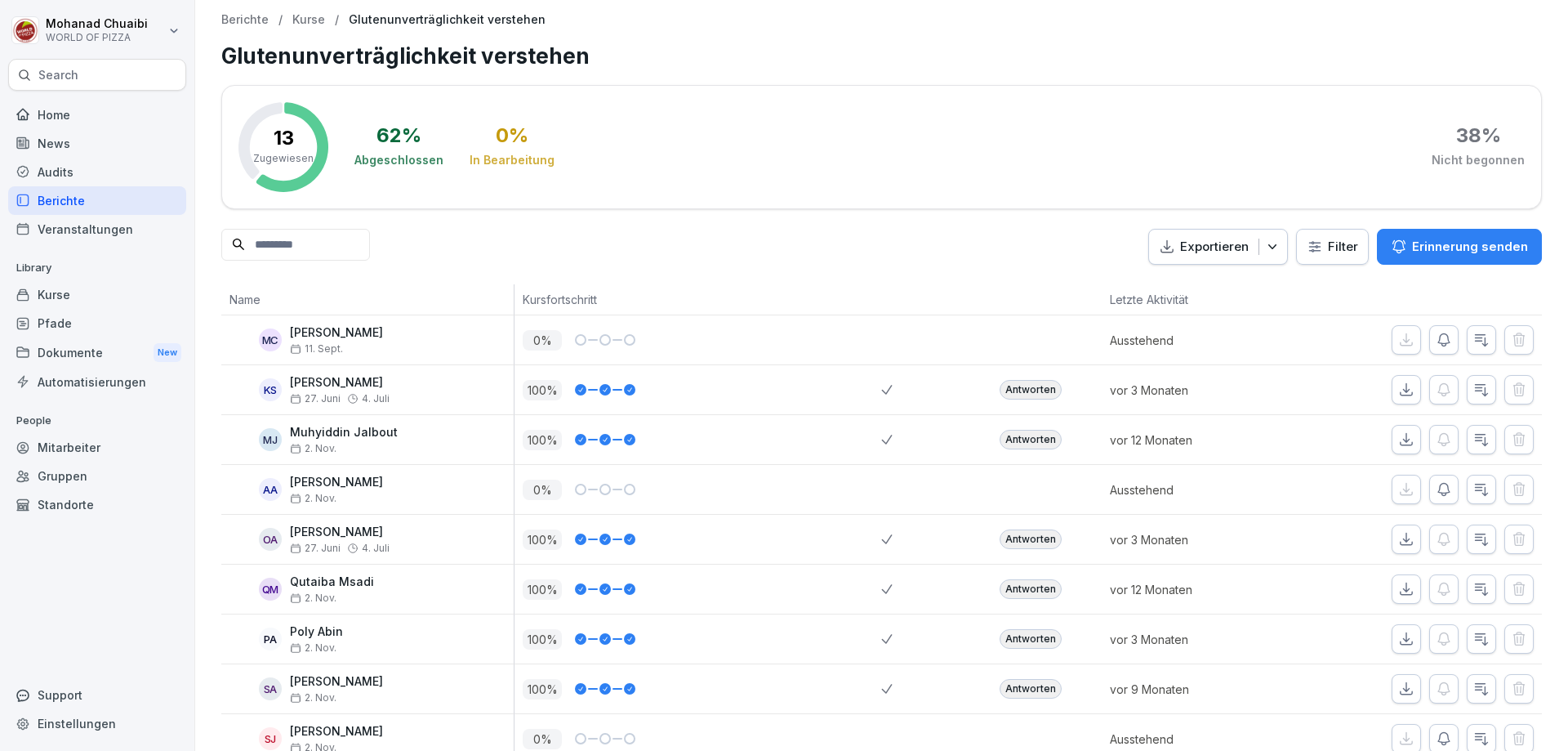
click at [1402, 250] on div "Erinnerung senden" at bounding box center [1459, 247] width 137 height 18
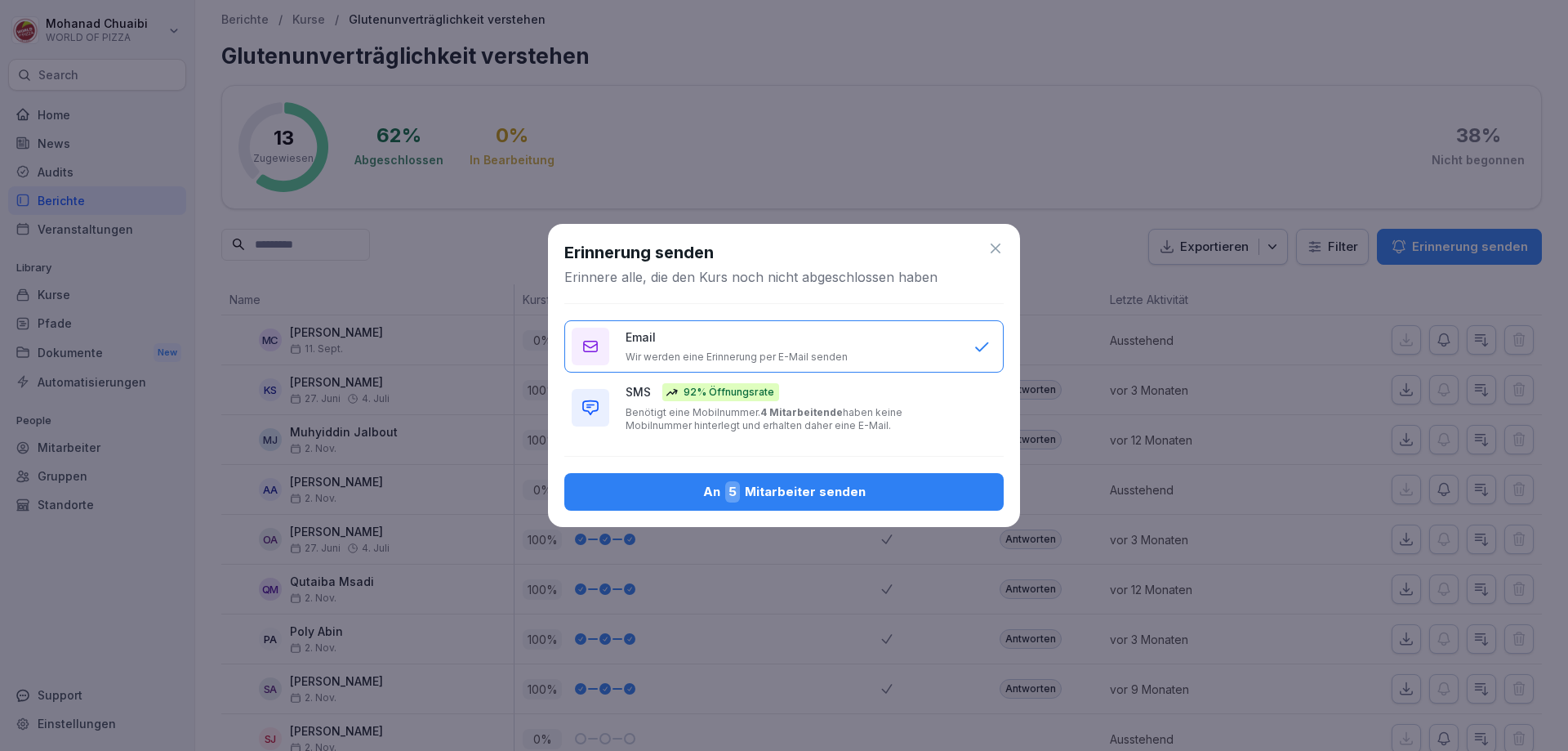
click at [832, 491] on div "An 5 Mitarbeiter senden" at bounding box center [784, 491] width 413 height 22
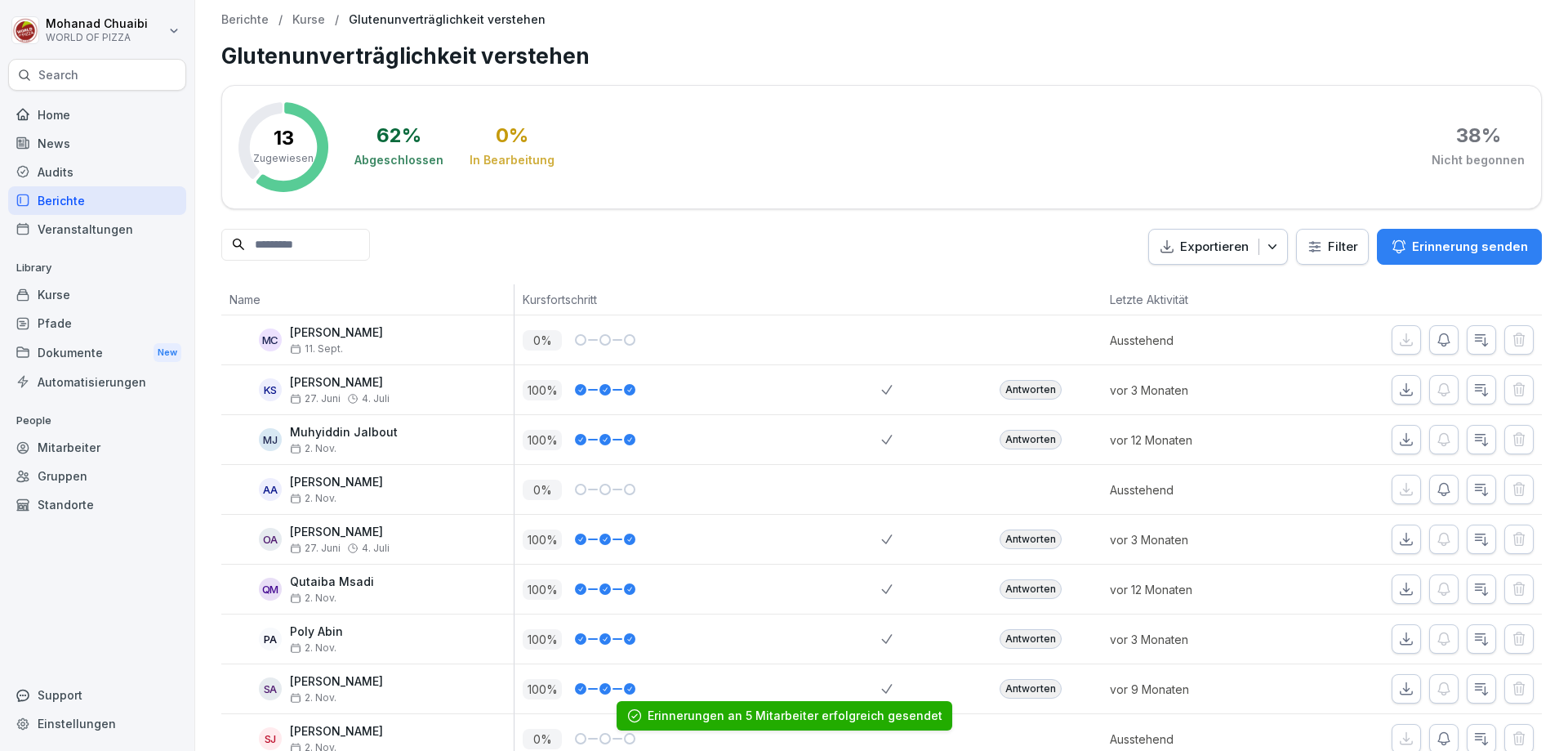
click at [301, 22] on p "Kurse" at bounding box center [309, 20] width 33 height 14
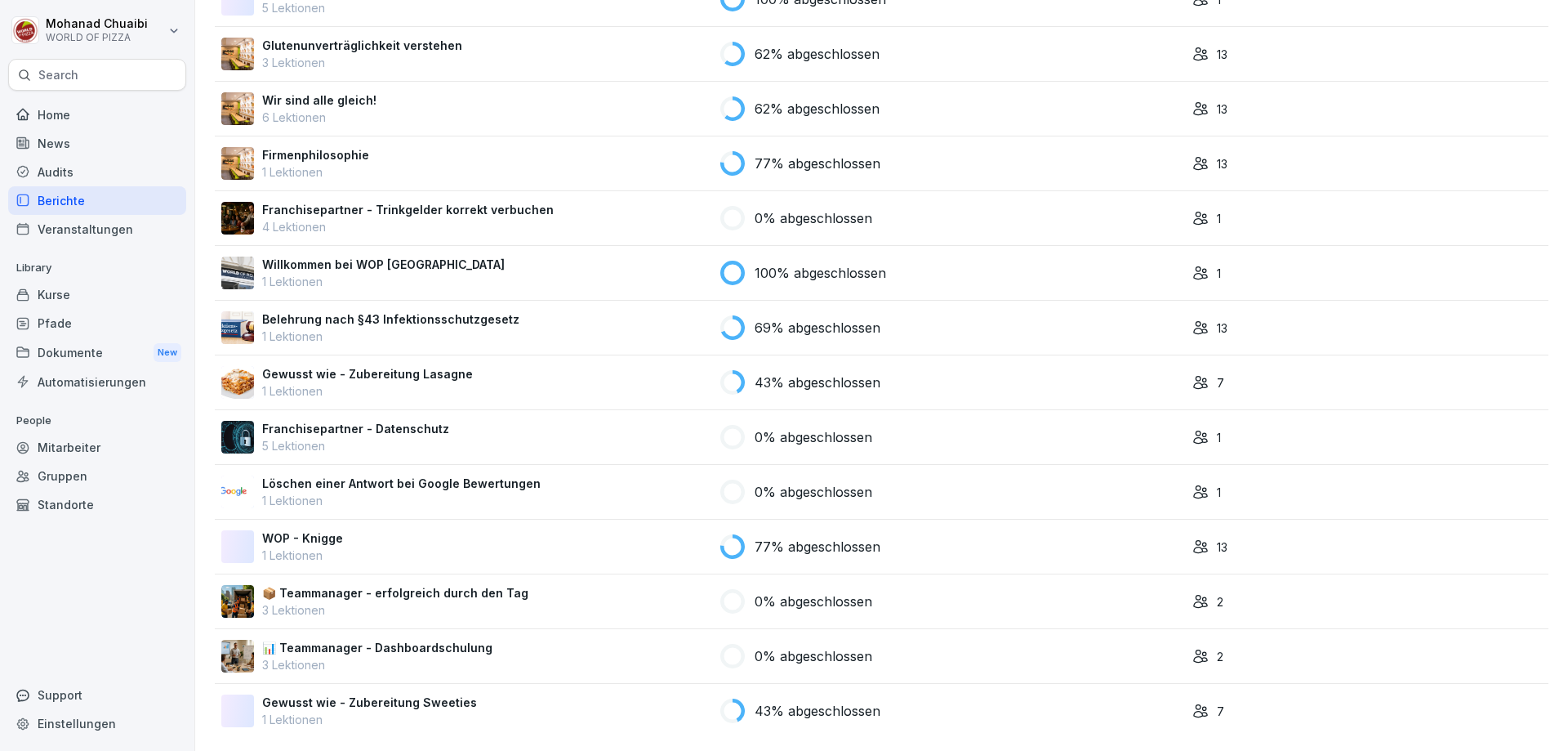
scroll to position [2170, 0]
click at [115, 450] on div "Mitarbeiter" at bounding box center [97, 447] width 178 height 28
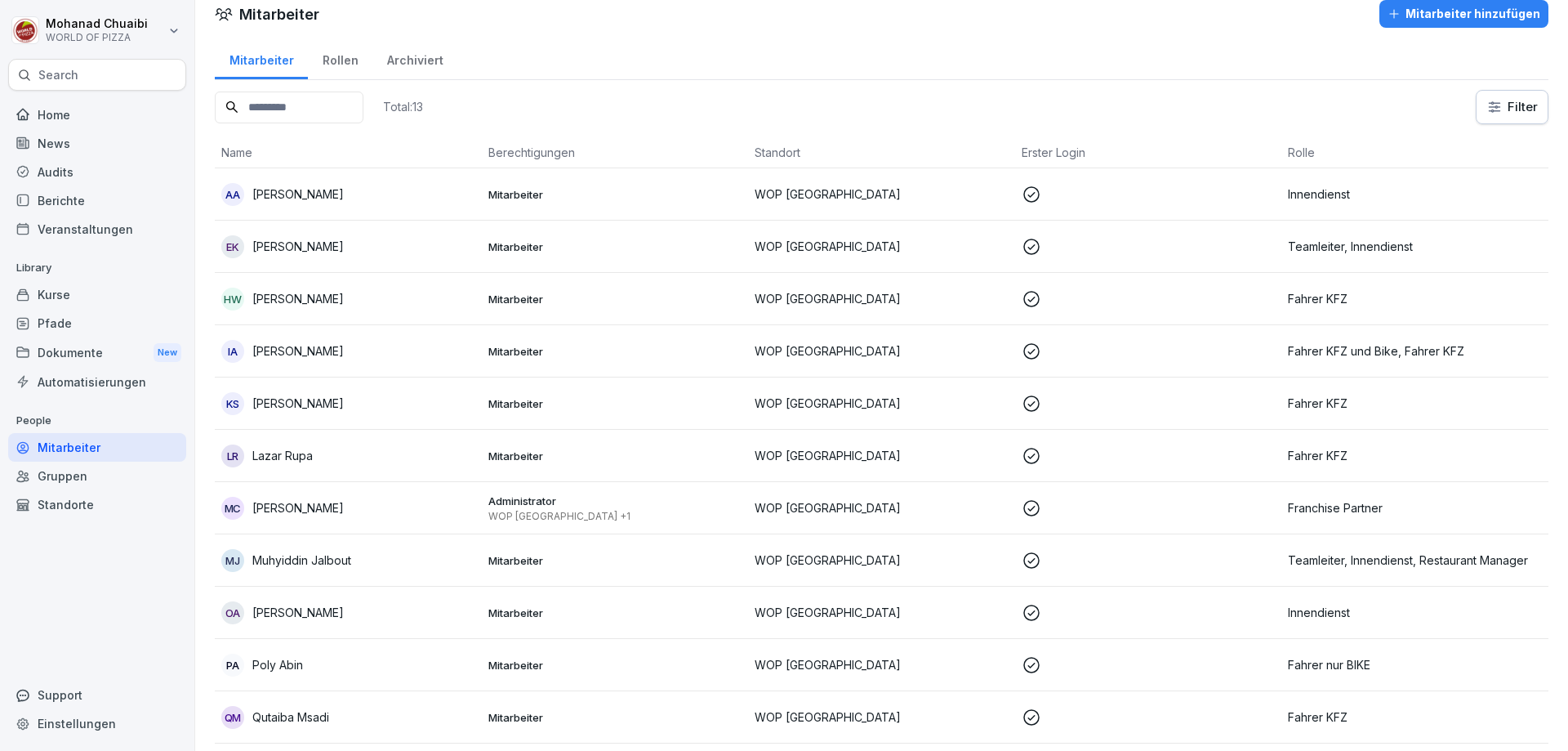
click at [1185, 199] on p at bounding box center [1148, 194] width 254 height 20
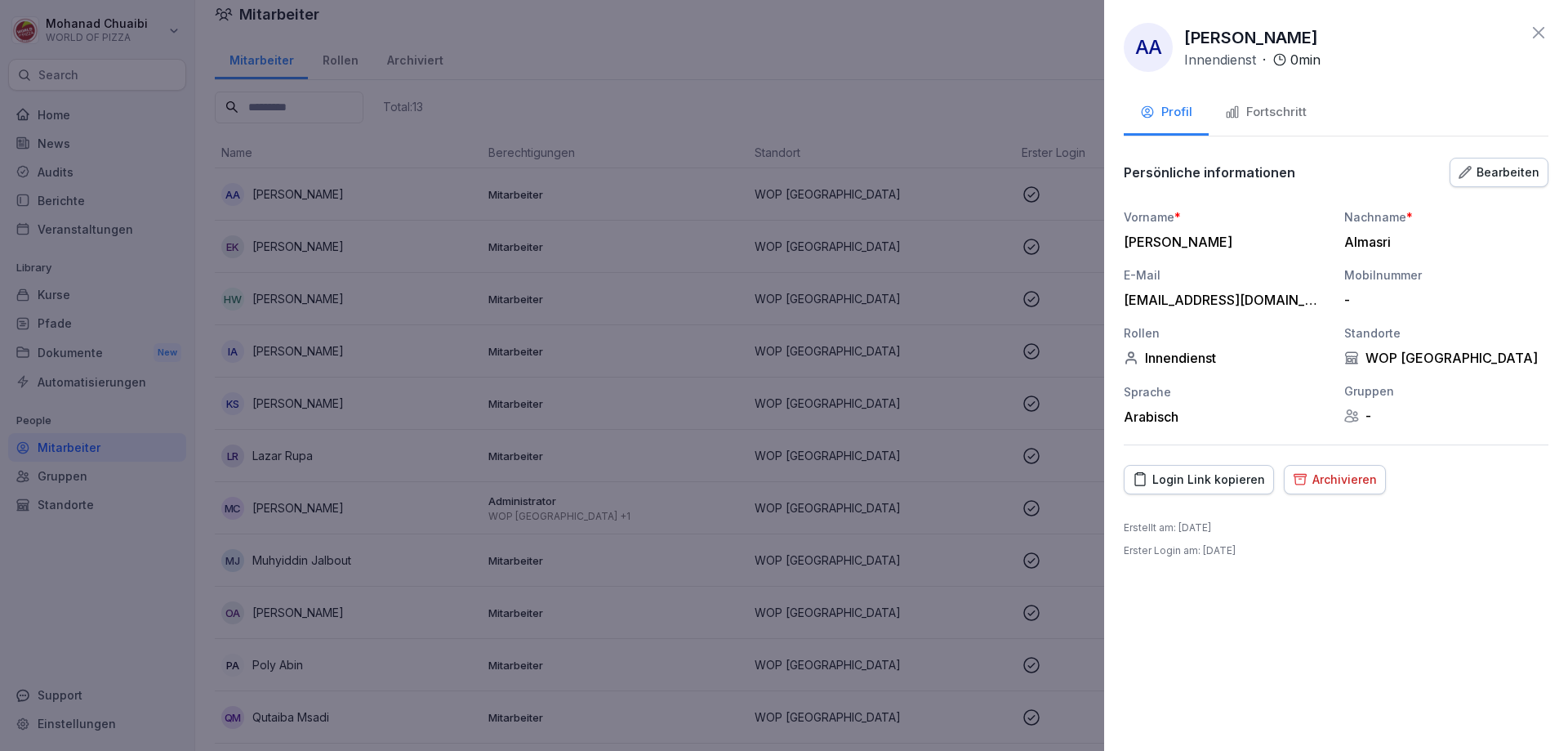
click at [1347, 491] on button "Archivieren" at bounding box center [1335, 479] width 103 height 29
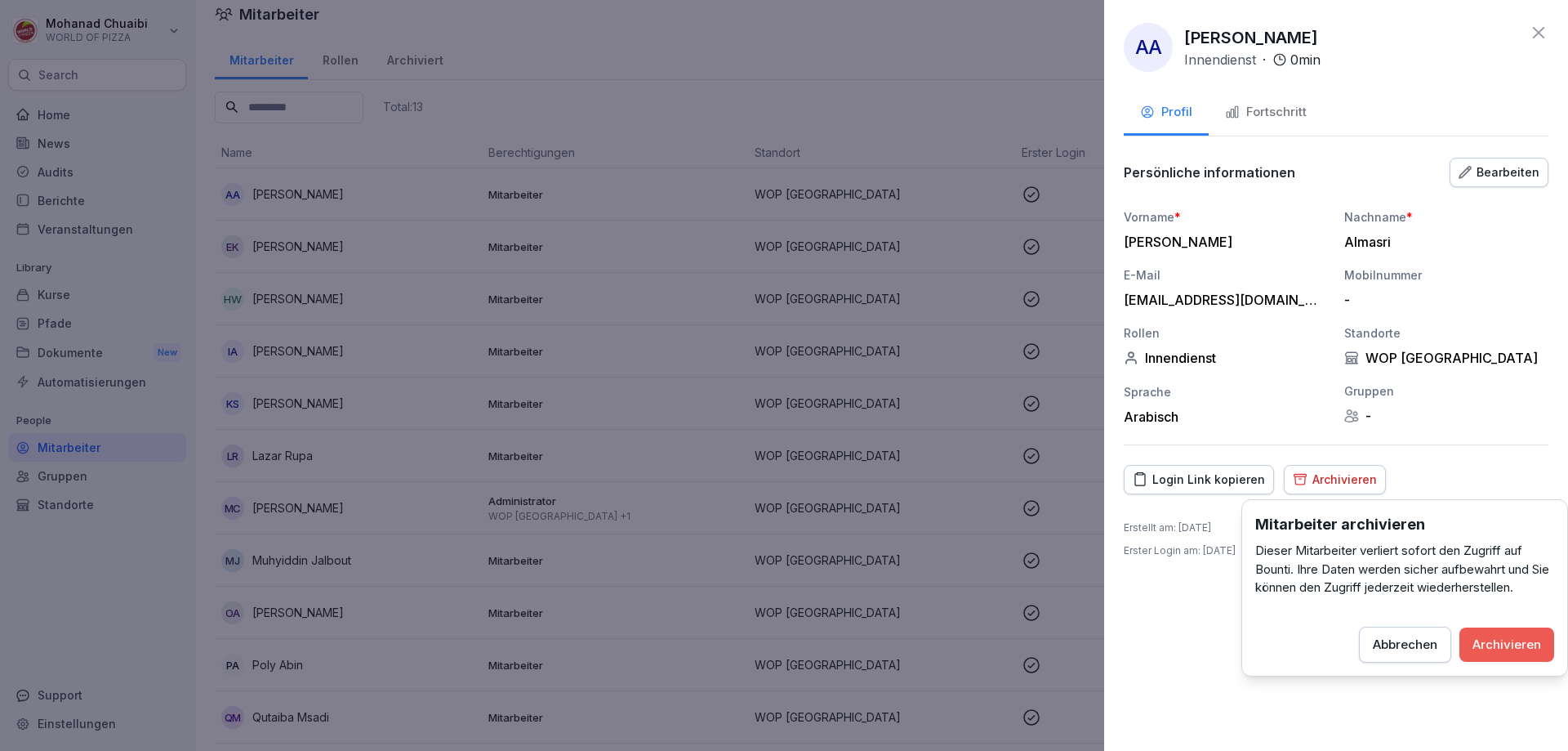
click at [1502, 644] on div "Archivieren" at bounding box center [1506, 644] width 69 height 18
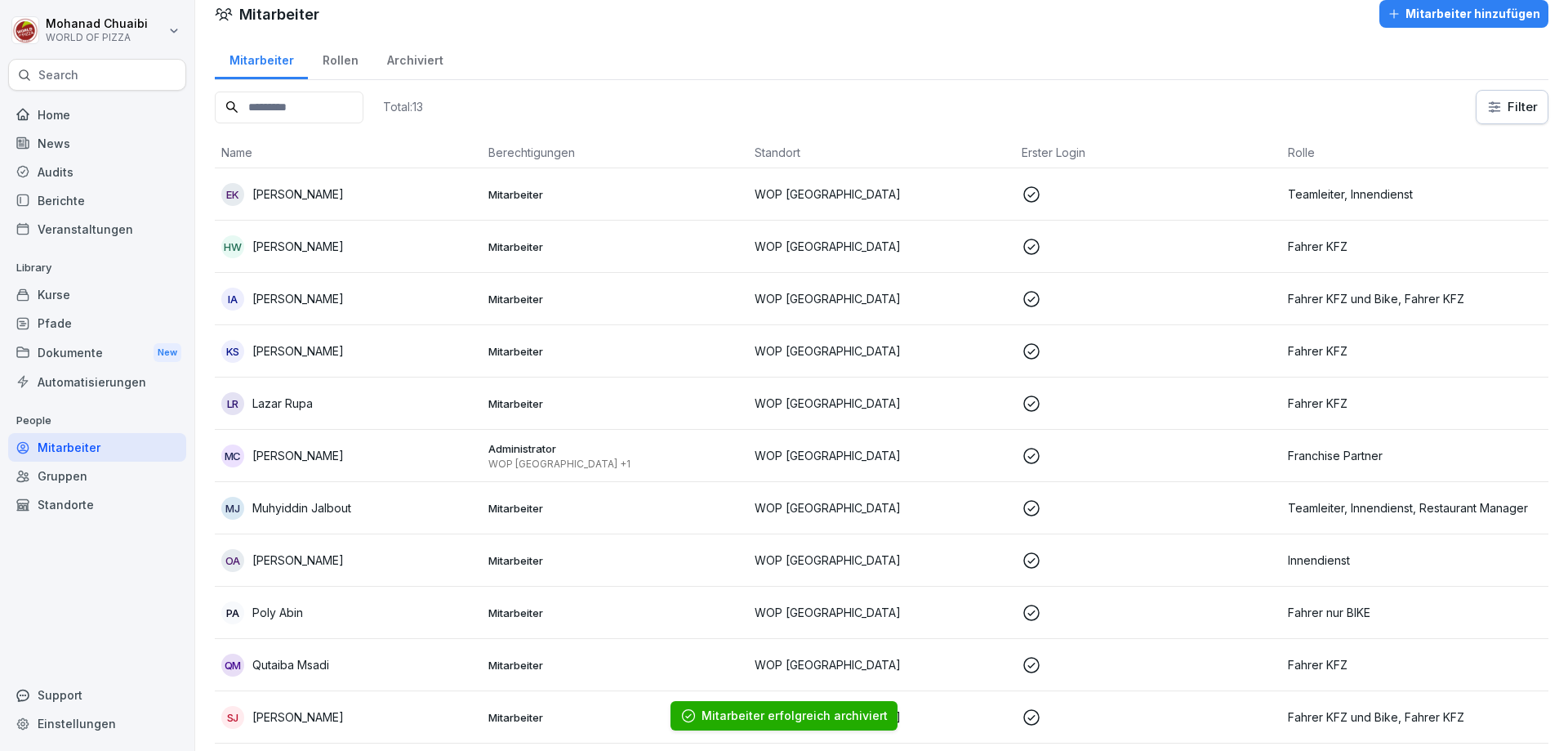
scroll to position [87, 0]
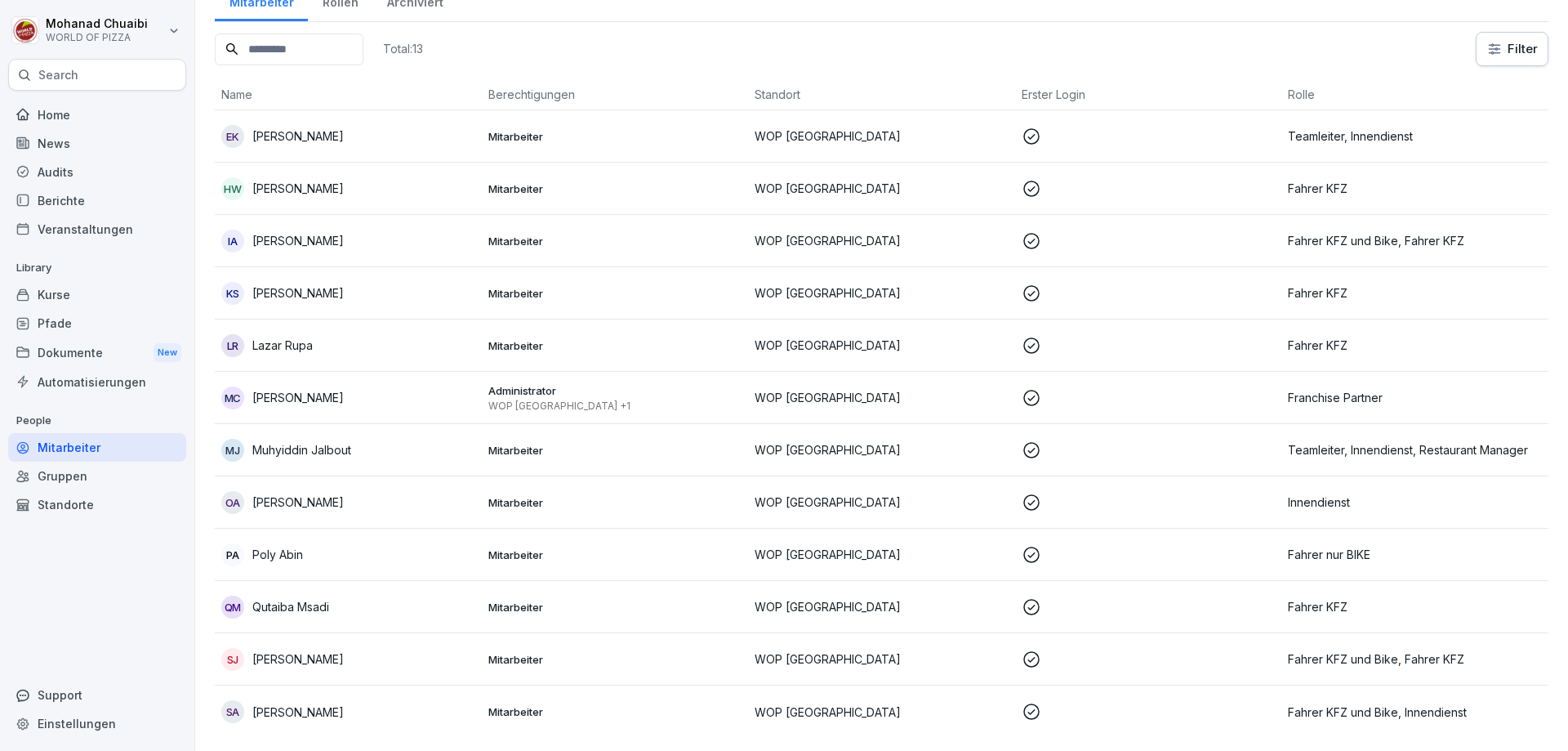
click at [1140, 649] on p at bounding box center [1148, 659] width 254 height 20
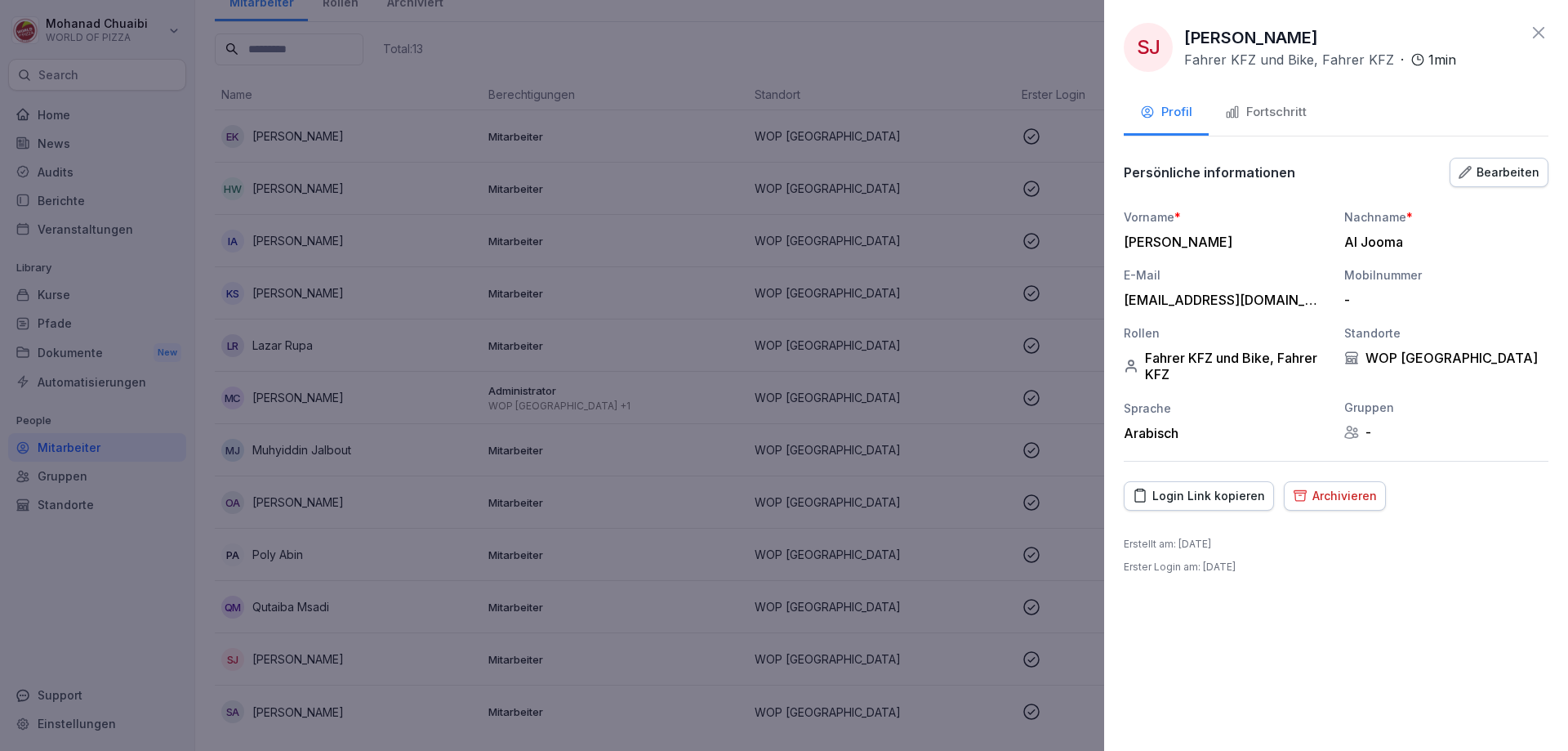
click at [1279, 114] on div "Fortschritt" at bounding box center [1265, 112] width 82 height 19
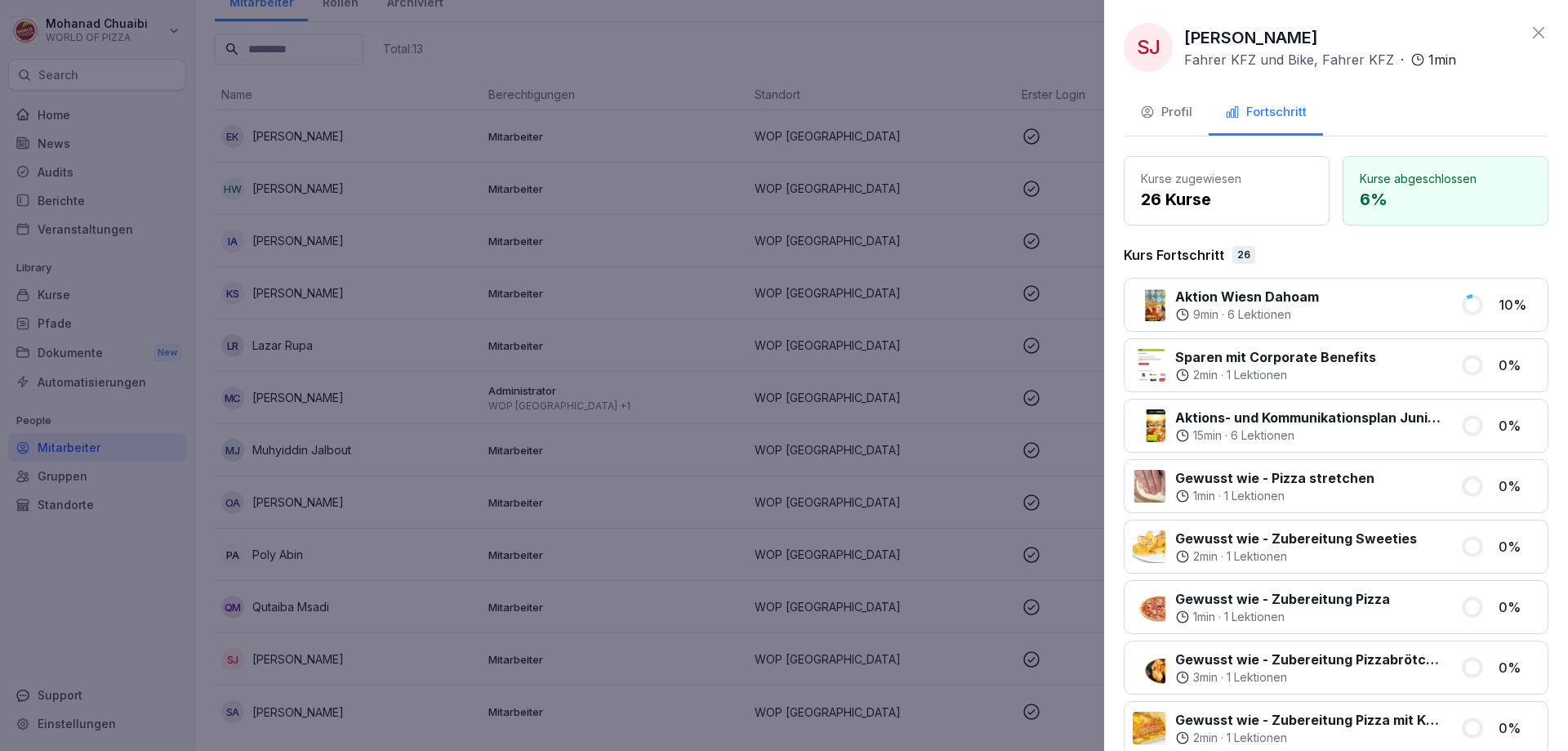
click at [1374, 170] on p "Kurse abgeschlossen" at bounding box center [1445, 179] width 171 height 17
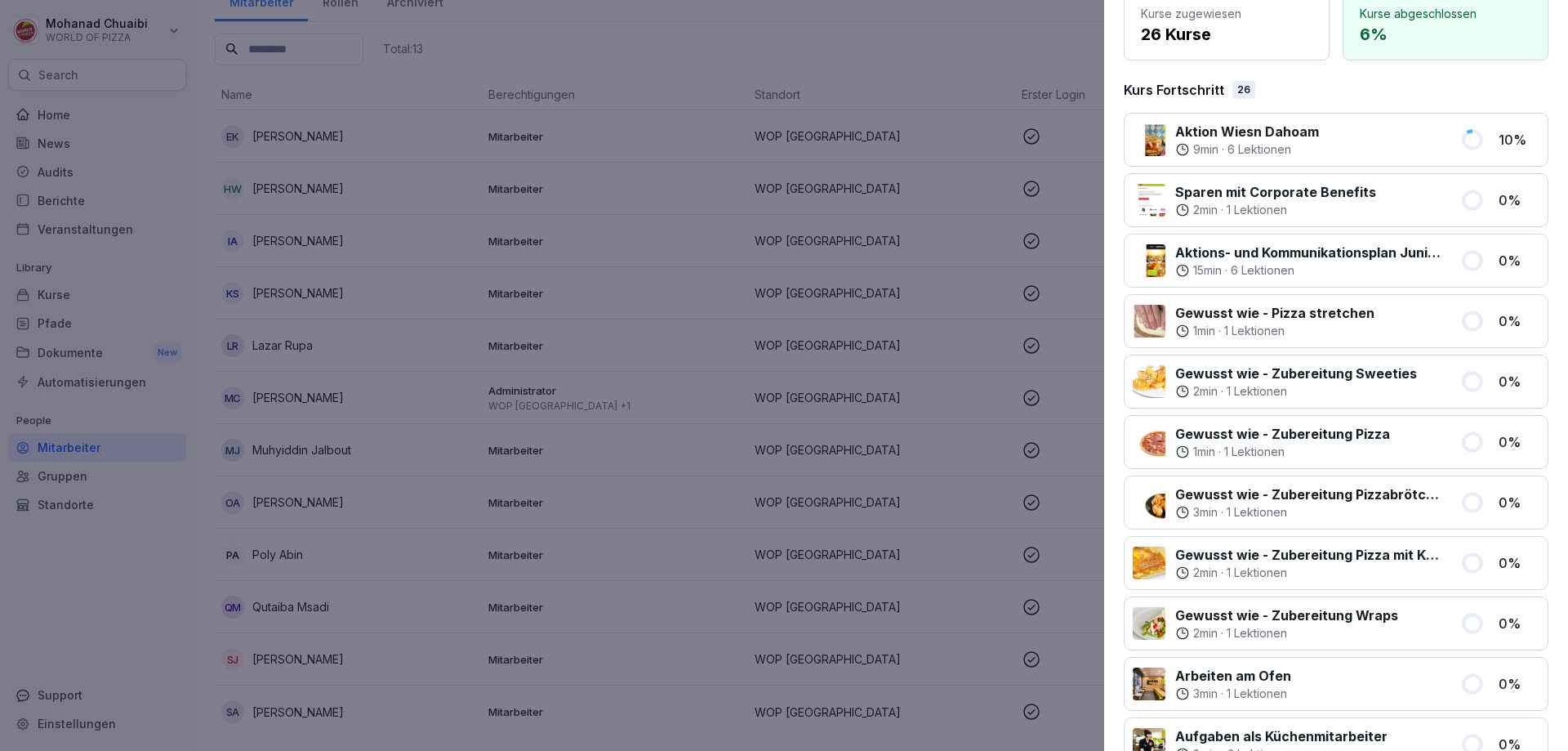
scroll to position [164, 0]
click at [1250, 139] on p "Aktion Wiesn Dahoam" at bounding box center [1246, 133] width 144 height 20
click at [1340, 138] on div at bounding box center [1388, 141] width 121 height 36
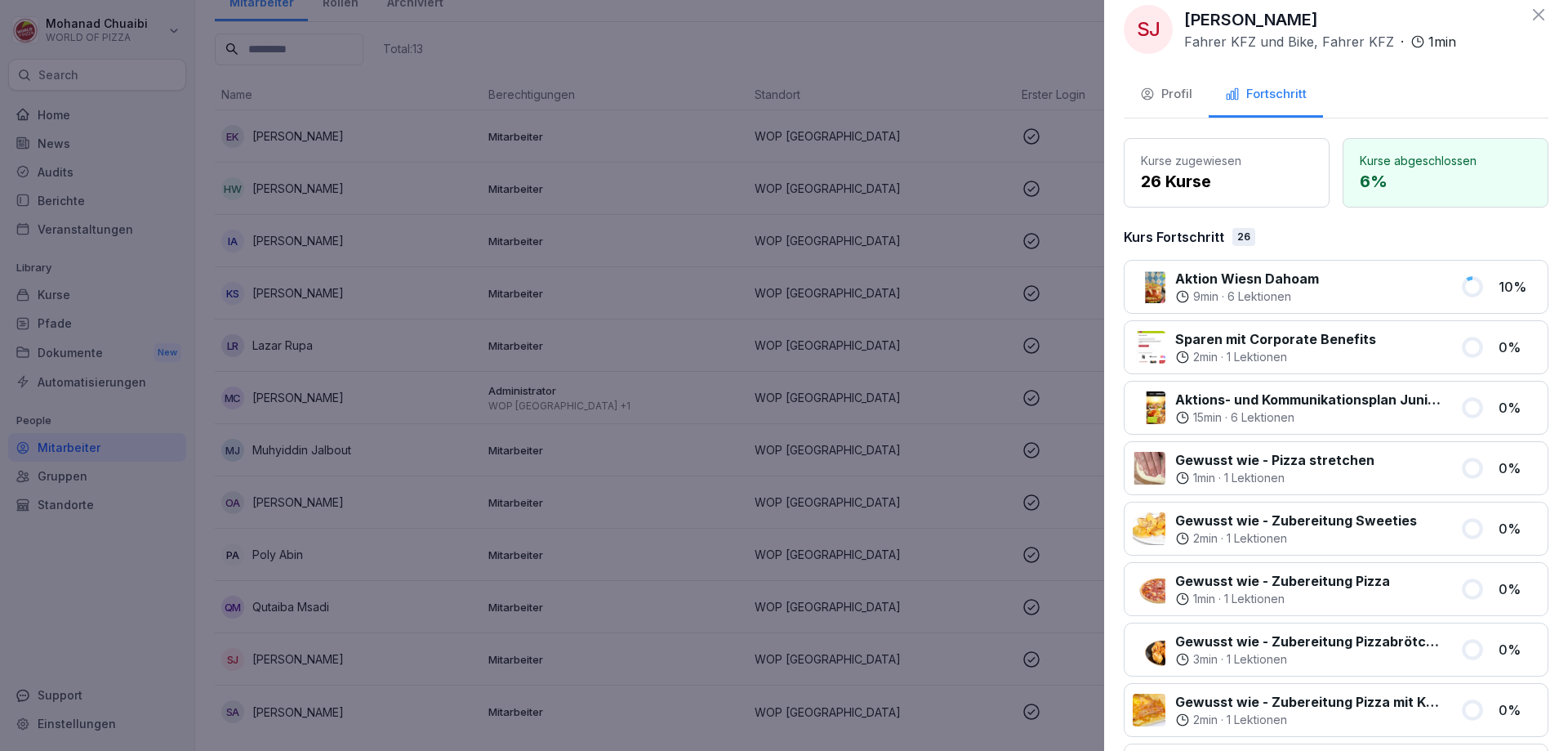
scroll to position [0, 0]
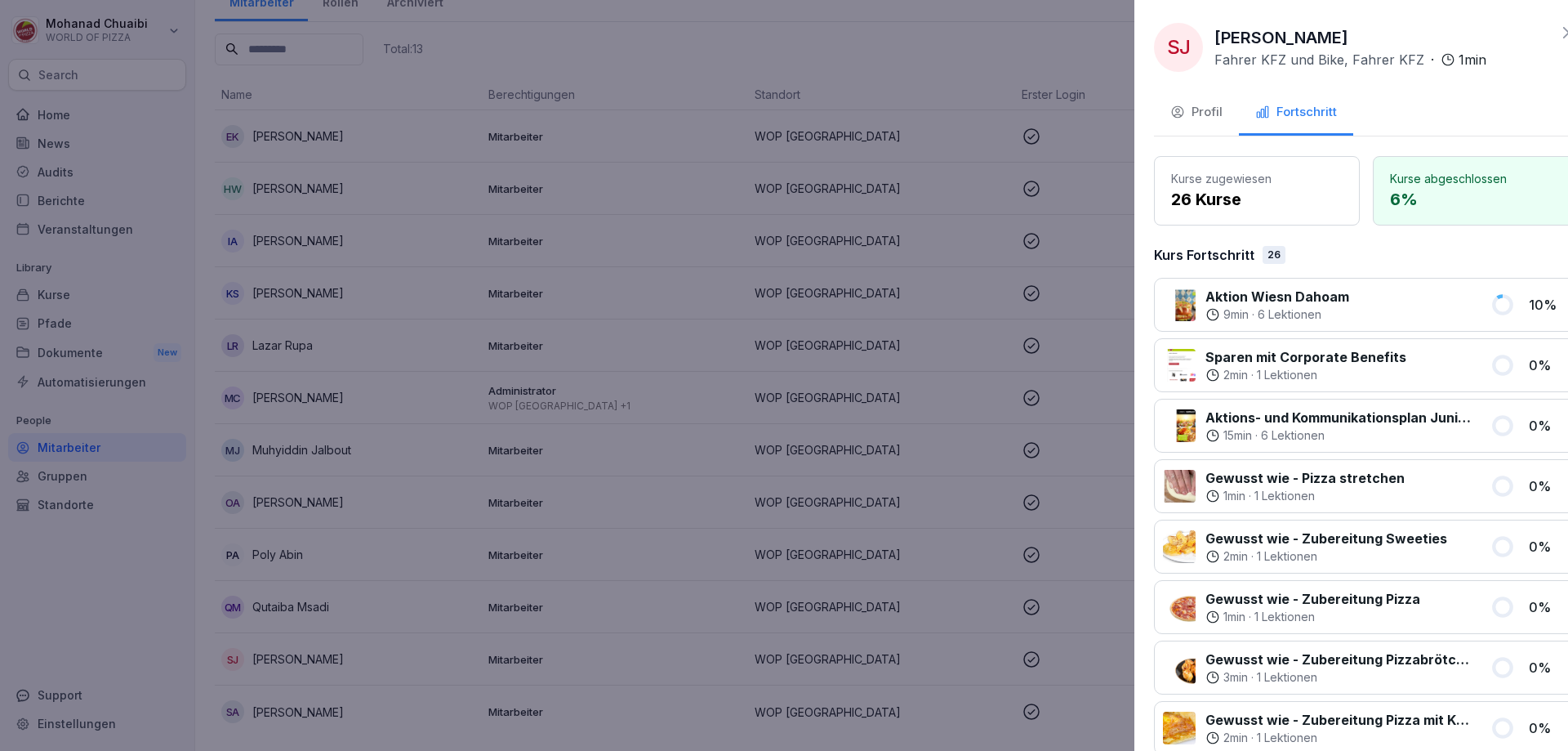
click at [220, 278] on div at bounding box center [784, 376] width 1568 height 751
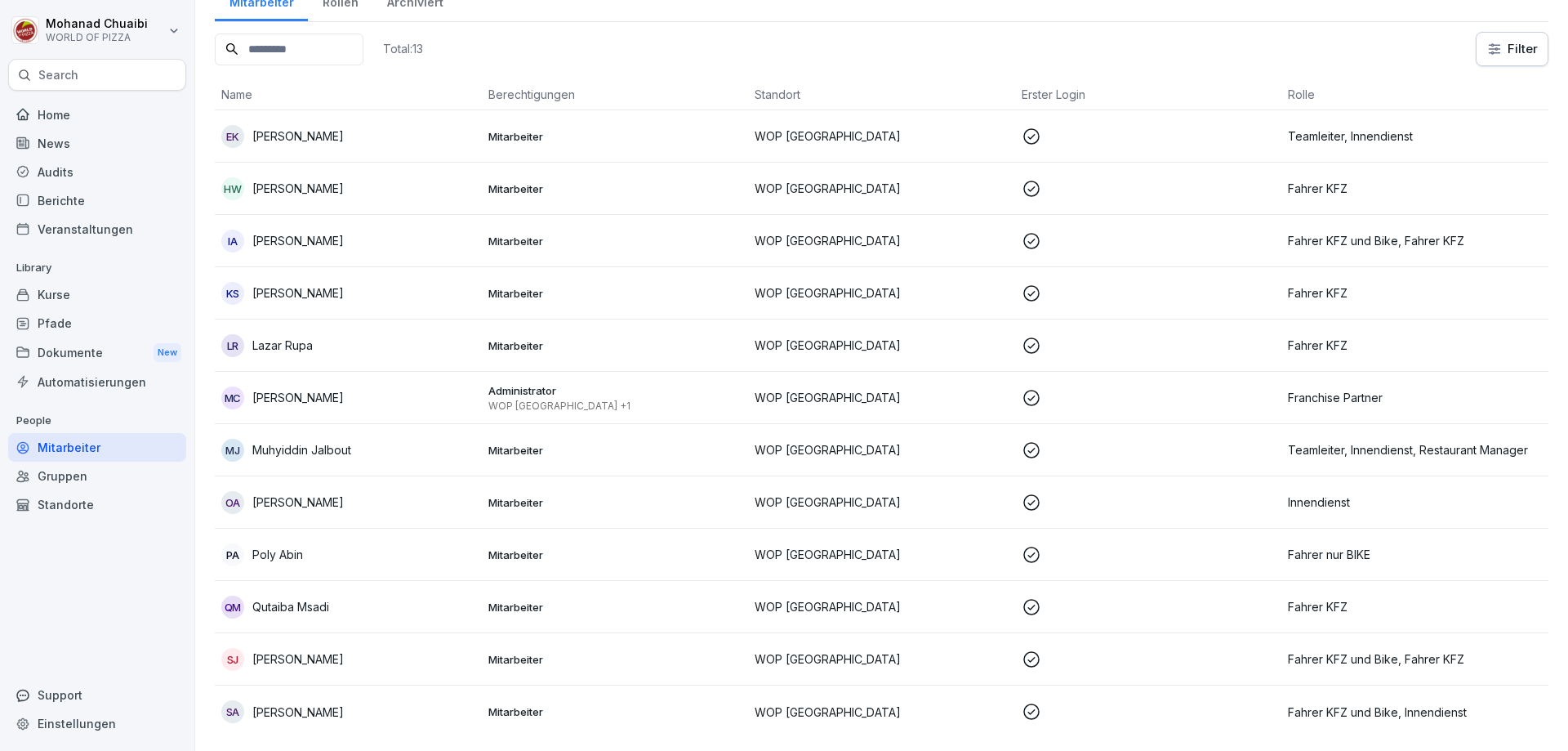
click at [56, 197] on div "Berichte" at bounding box center [97, 200] width 178 height 28
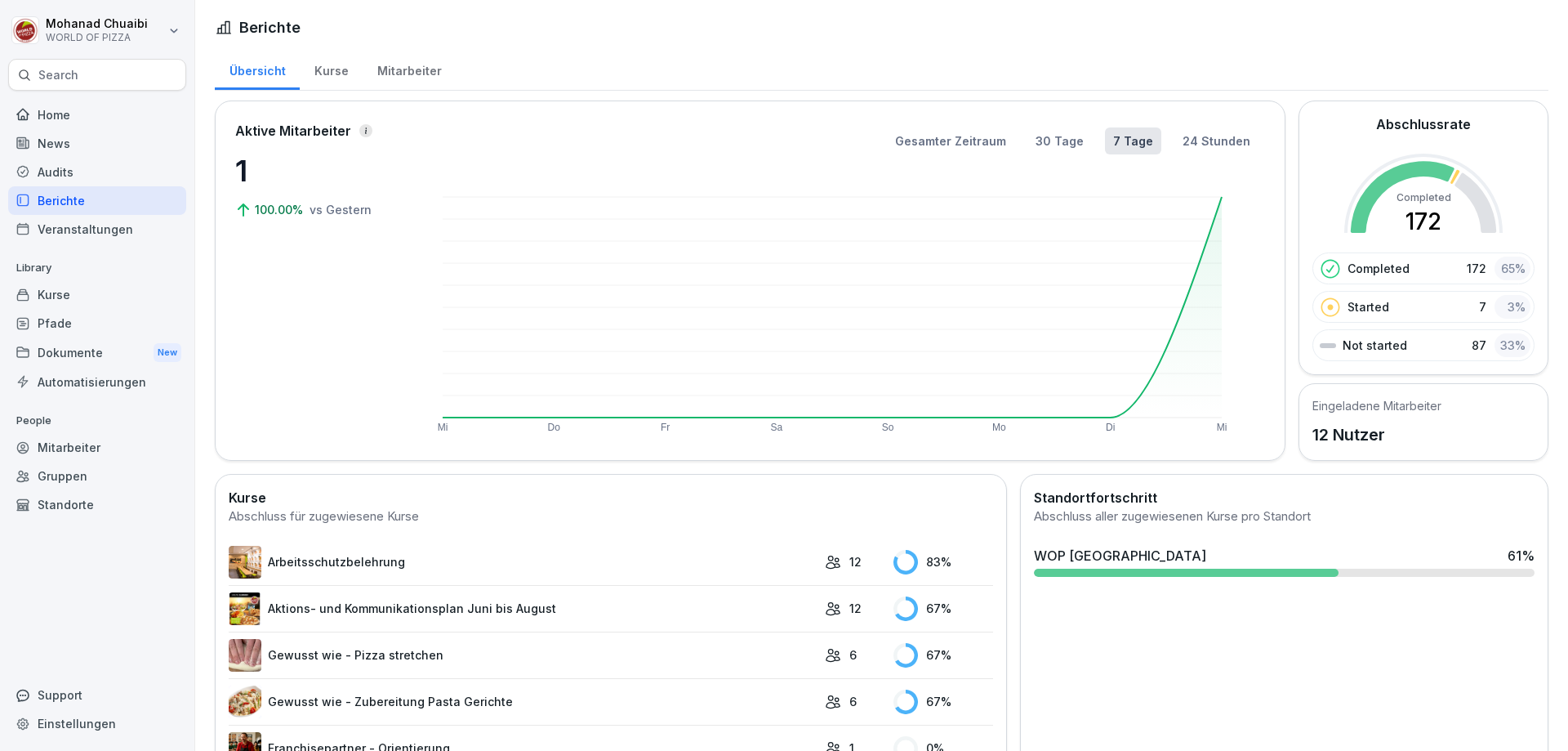
click at [393, 75] on div "Mitarbeiter" at bounding box center [408, 69] width 93 height 41
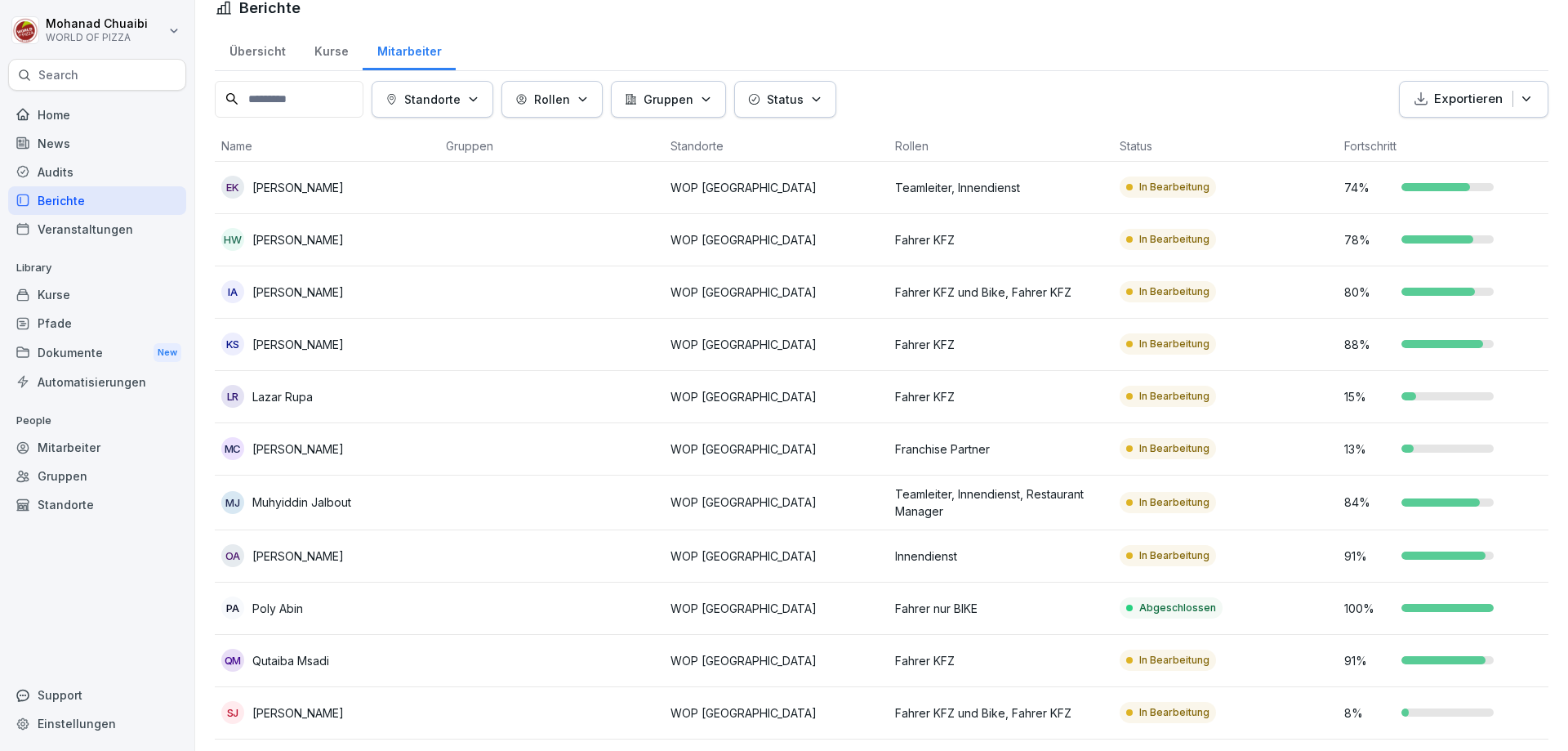
scroll to position [98, 0]
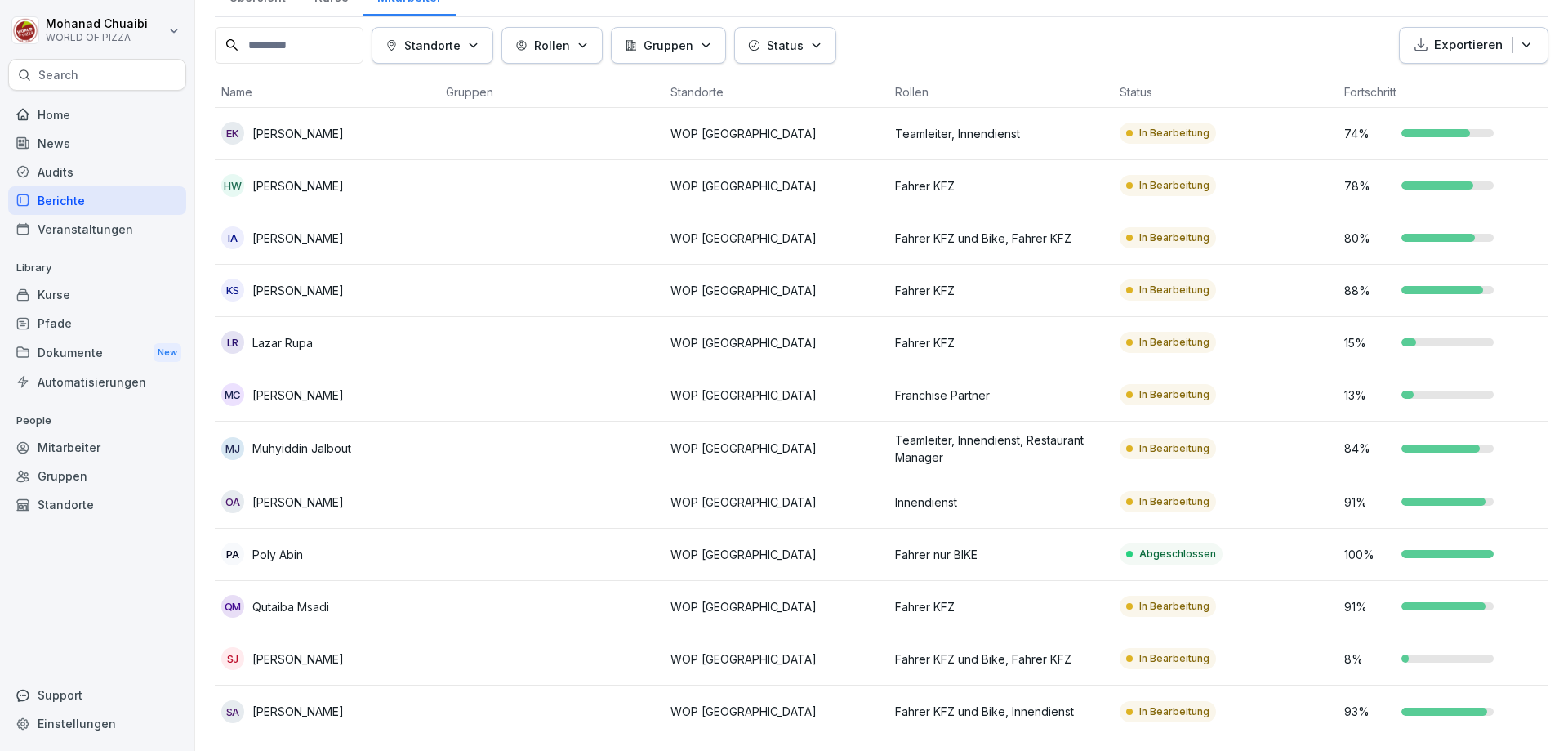
click at [772, 650] on p "WOP [GEOGRAPHIC_DATA]" at bounding box center [776, 659] width 212 height 17
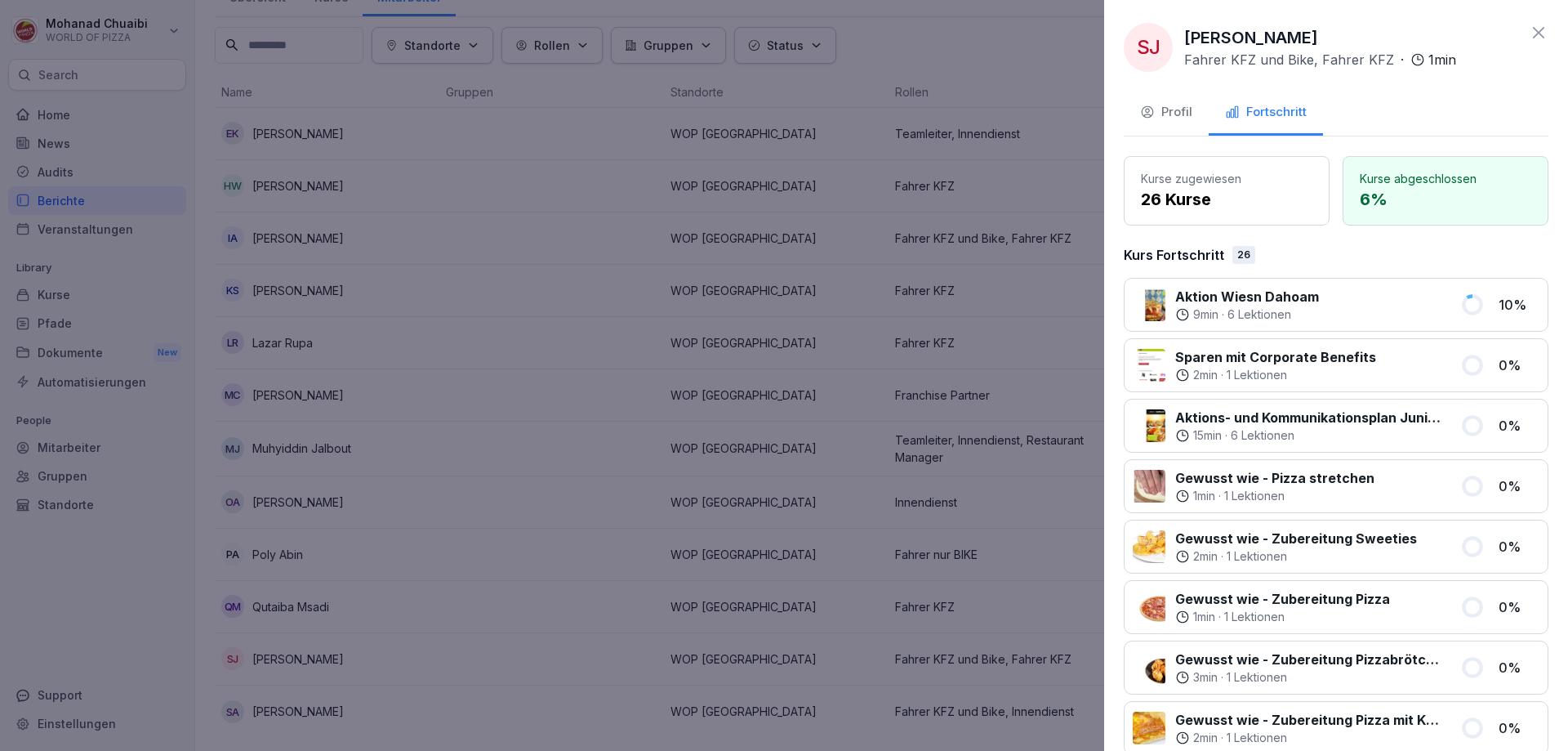
click at [1233, 301] on p "Aktion Wiesn Dahoam" at bounding box center [1246, 296] width 144 height 20
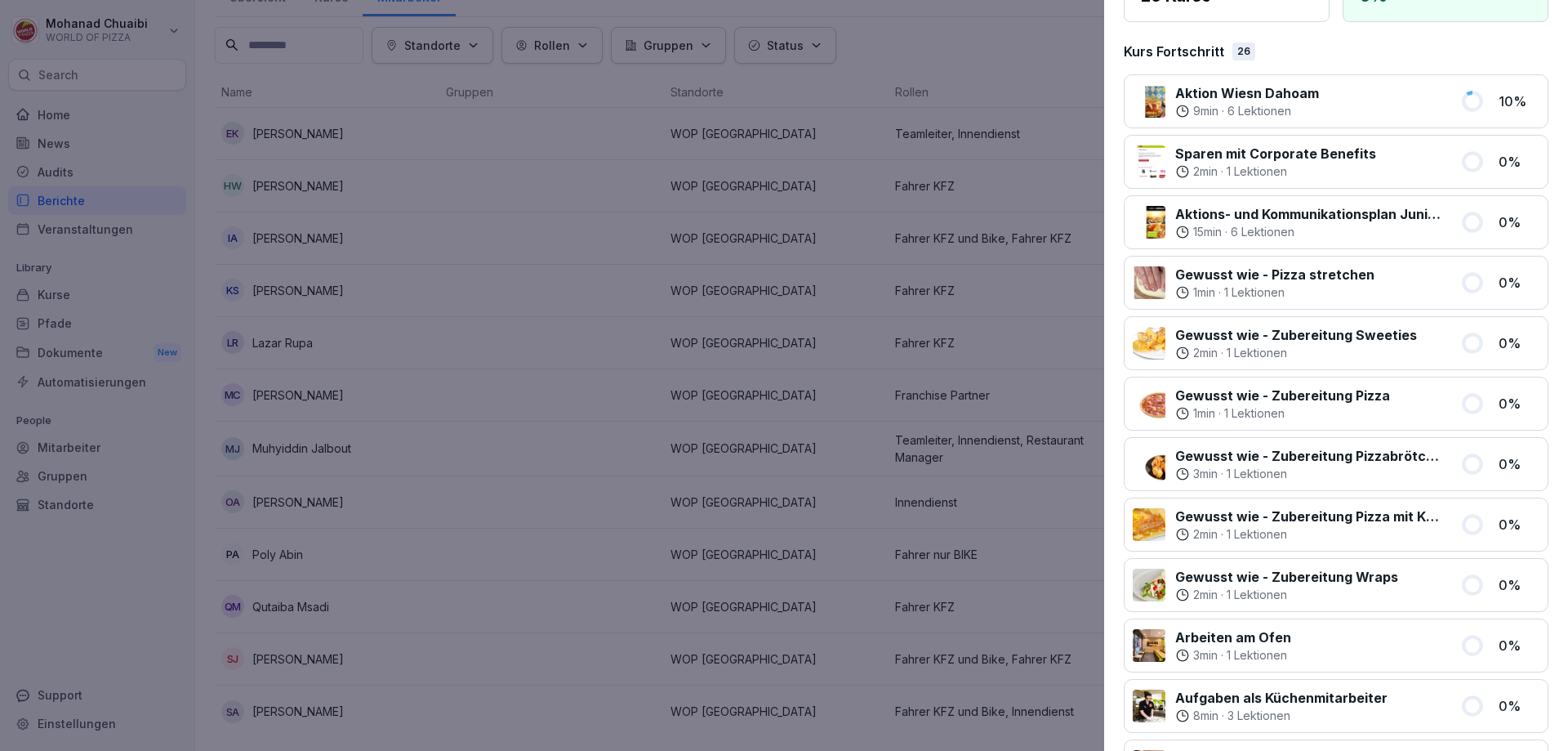
scroll to position [0, 0]
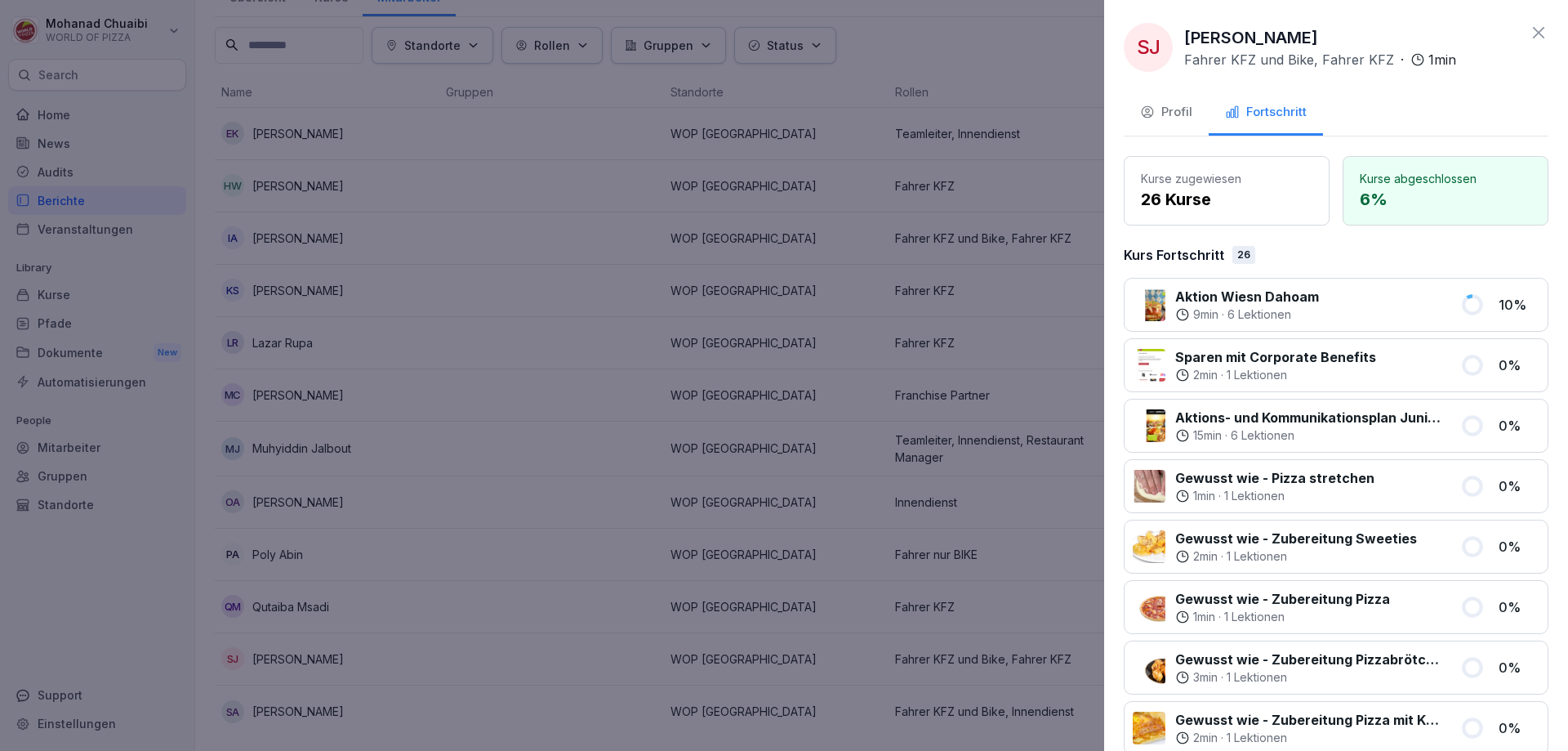
click at [1187, 108] on div "Profil" at bounding box center [1166, 112] width 53 height 19
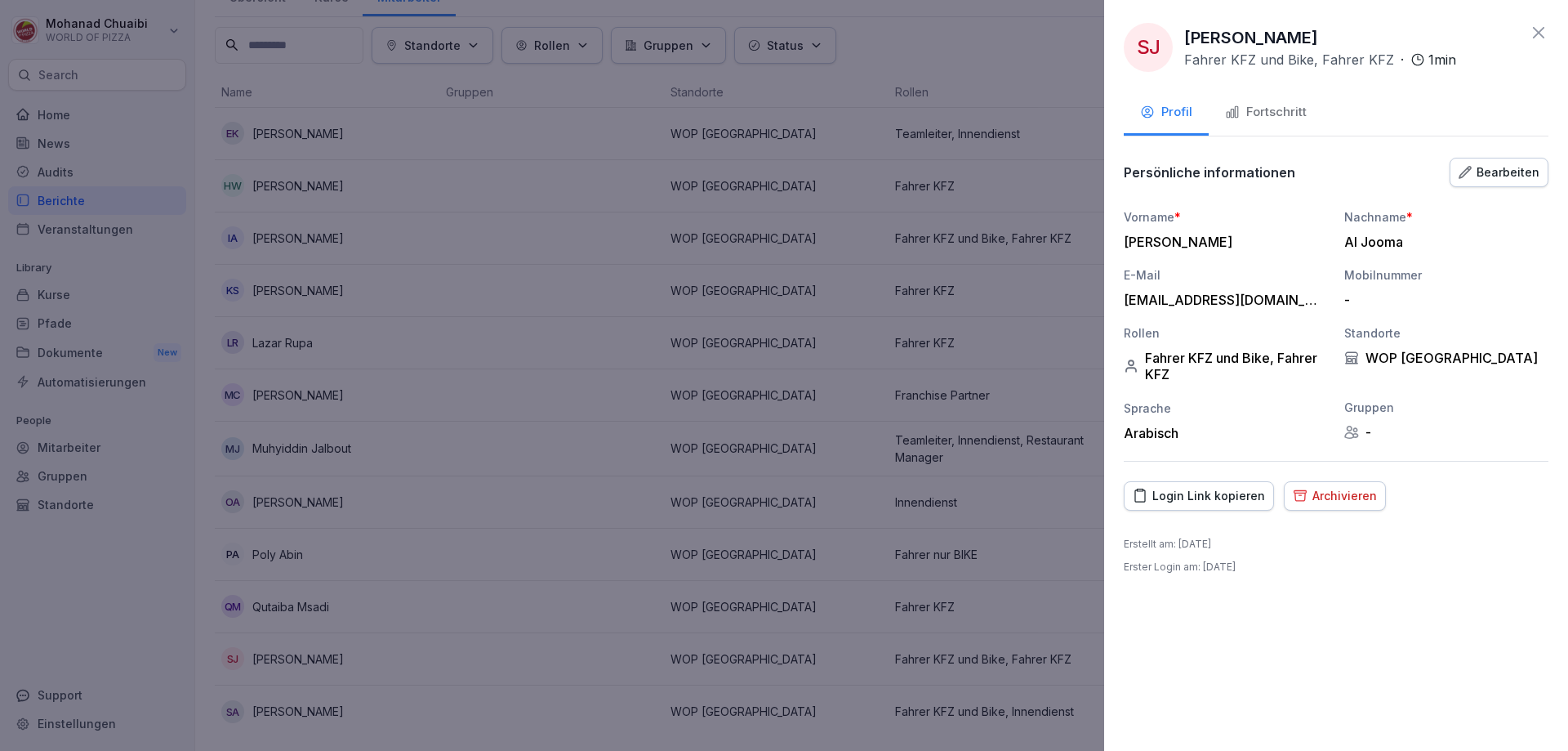
click at [1236, 504] on button "Login Link kopieren" at bounding box center [1199, 495] width 150 height 29
click at [508, 273] on div at bounding box center [784, 376] width 1568 height 751
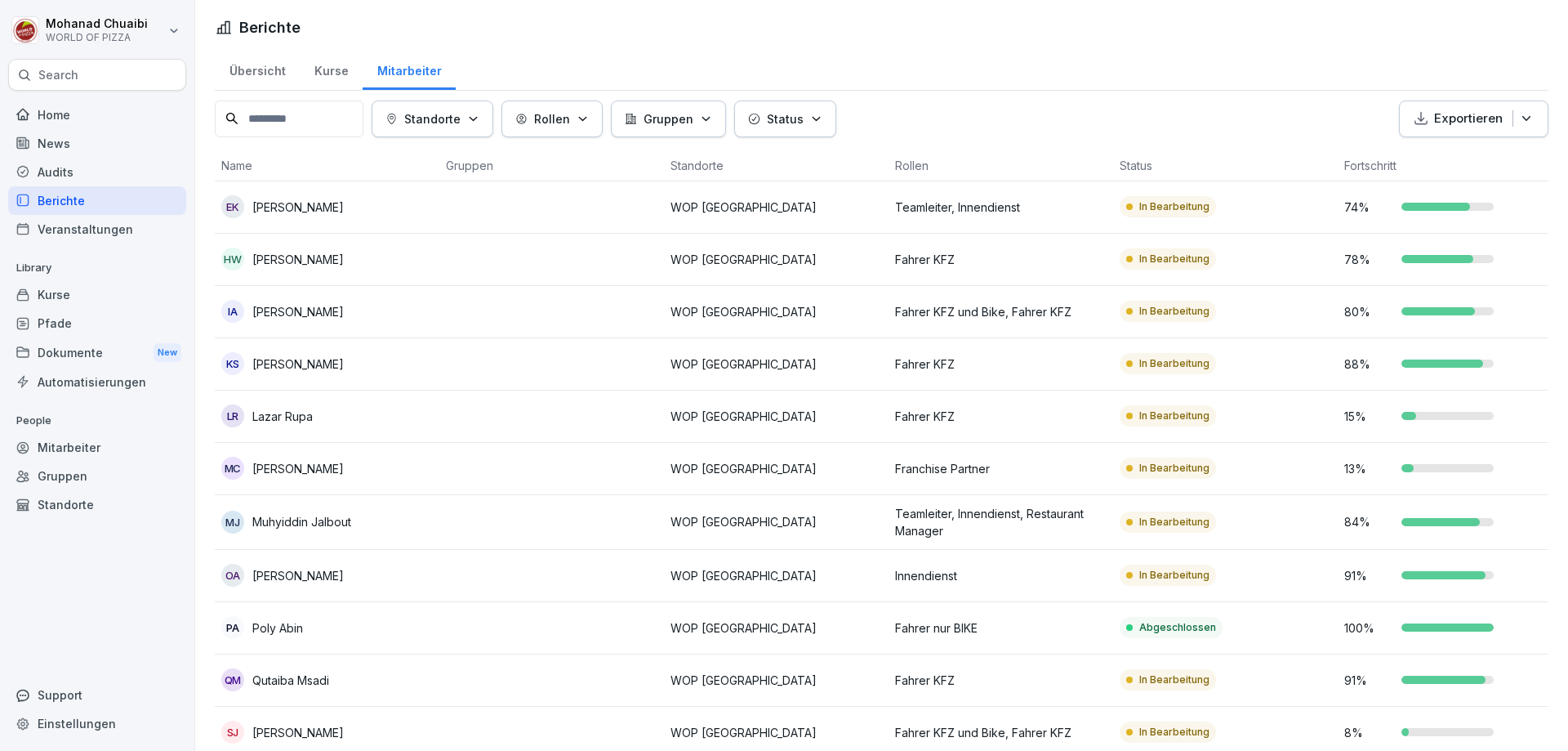
click at [284, 70] on div "Übersicht" at bounding box center [257, 69] width 85 height 41
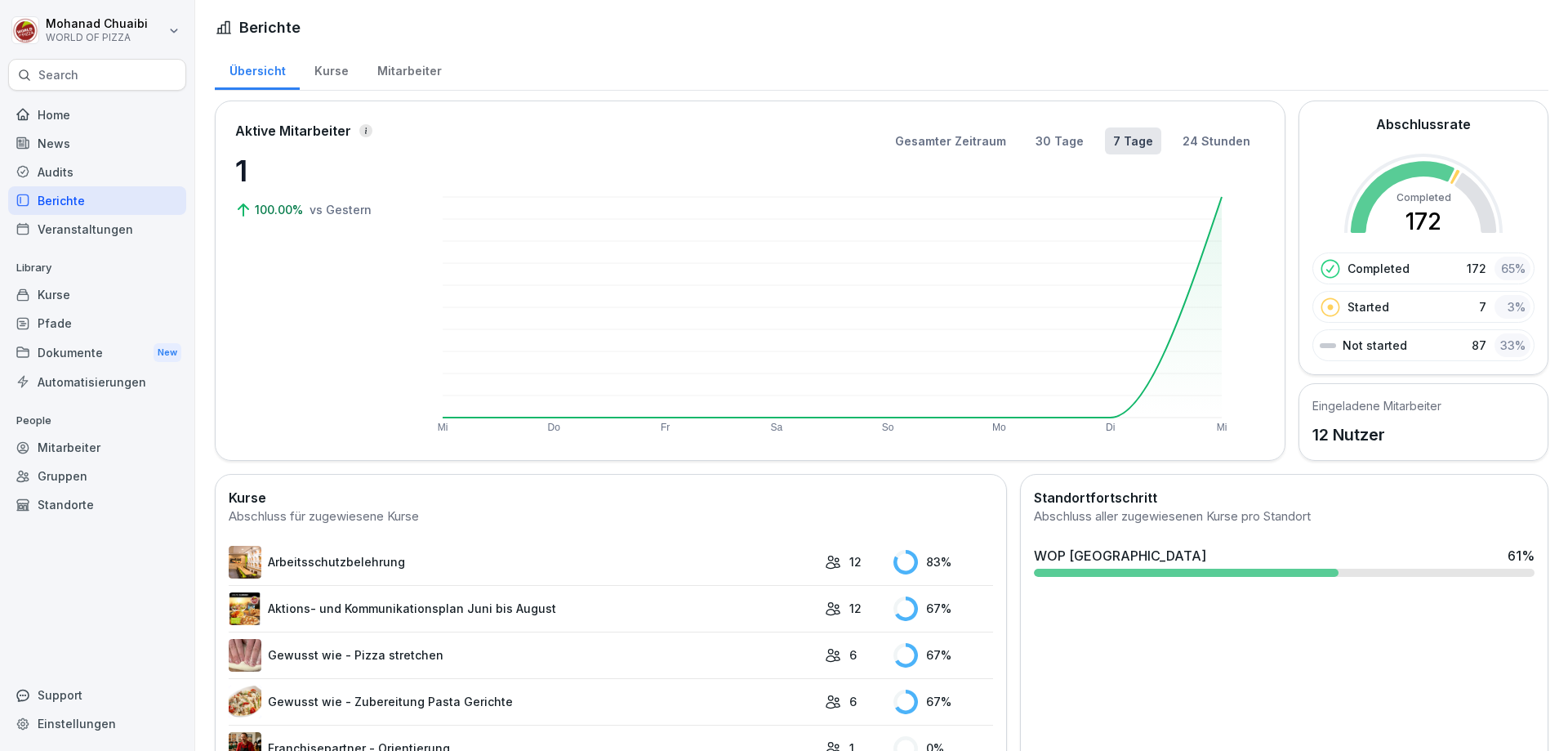
click at [85, 297] on div "Kurse" at bounding box center [97, 295] width 178 height 28
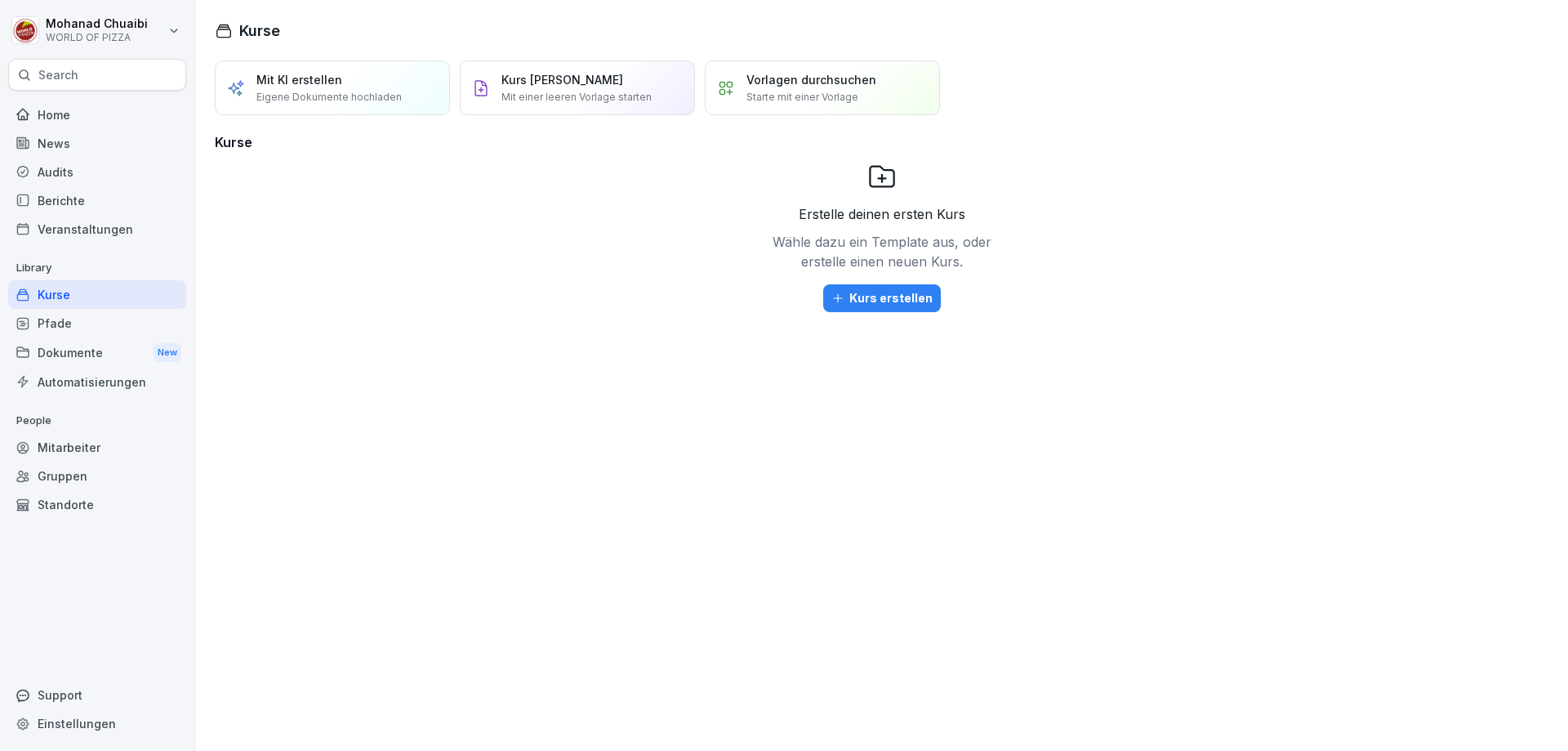
click at [84, 331] on div "Pfade" at bounding box center [97, 323] width 178 height 28
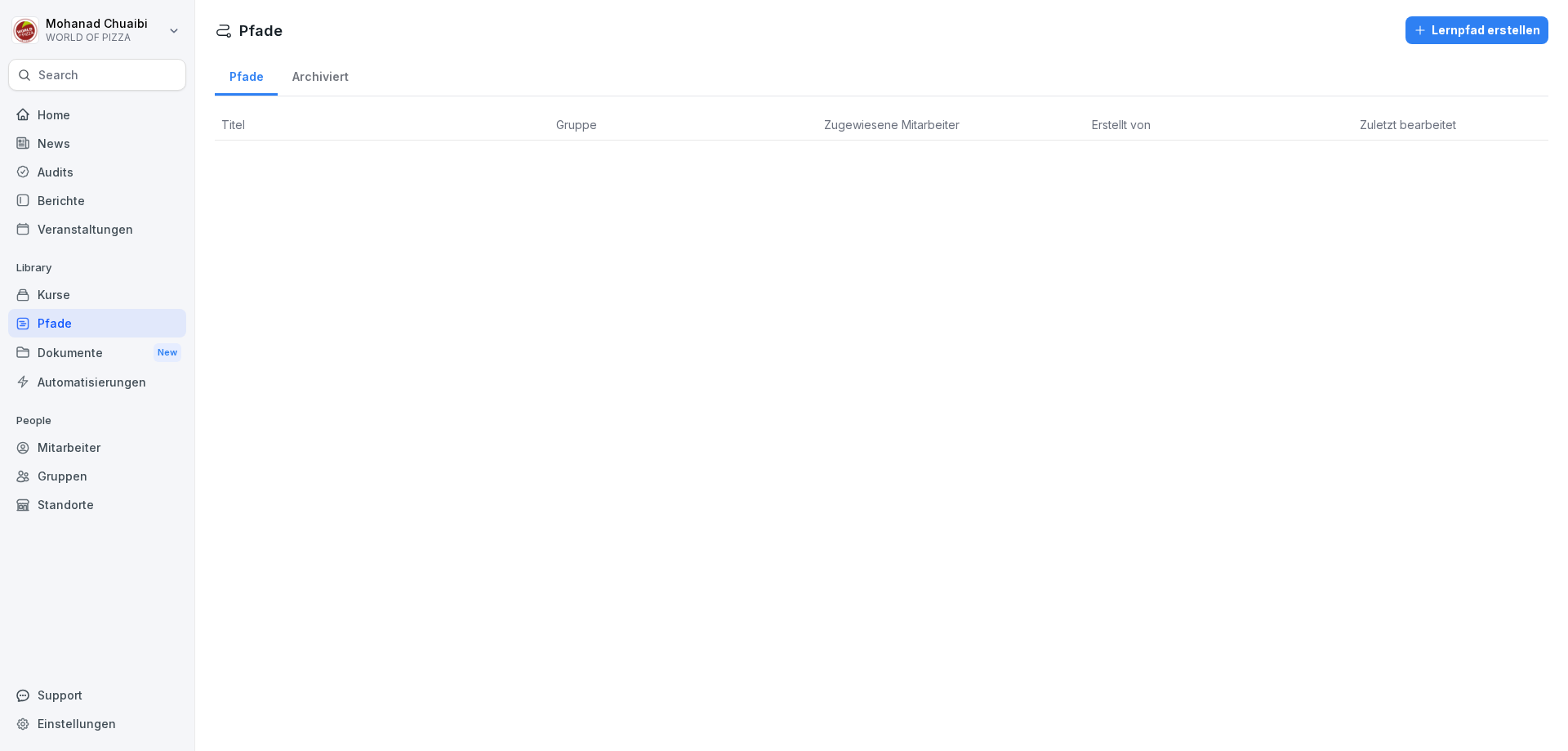
click at [85, 388] on div "Automatisierungen" at bounding box center [97, 382] width 178 height 28
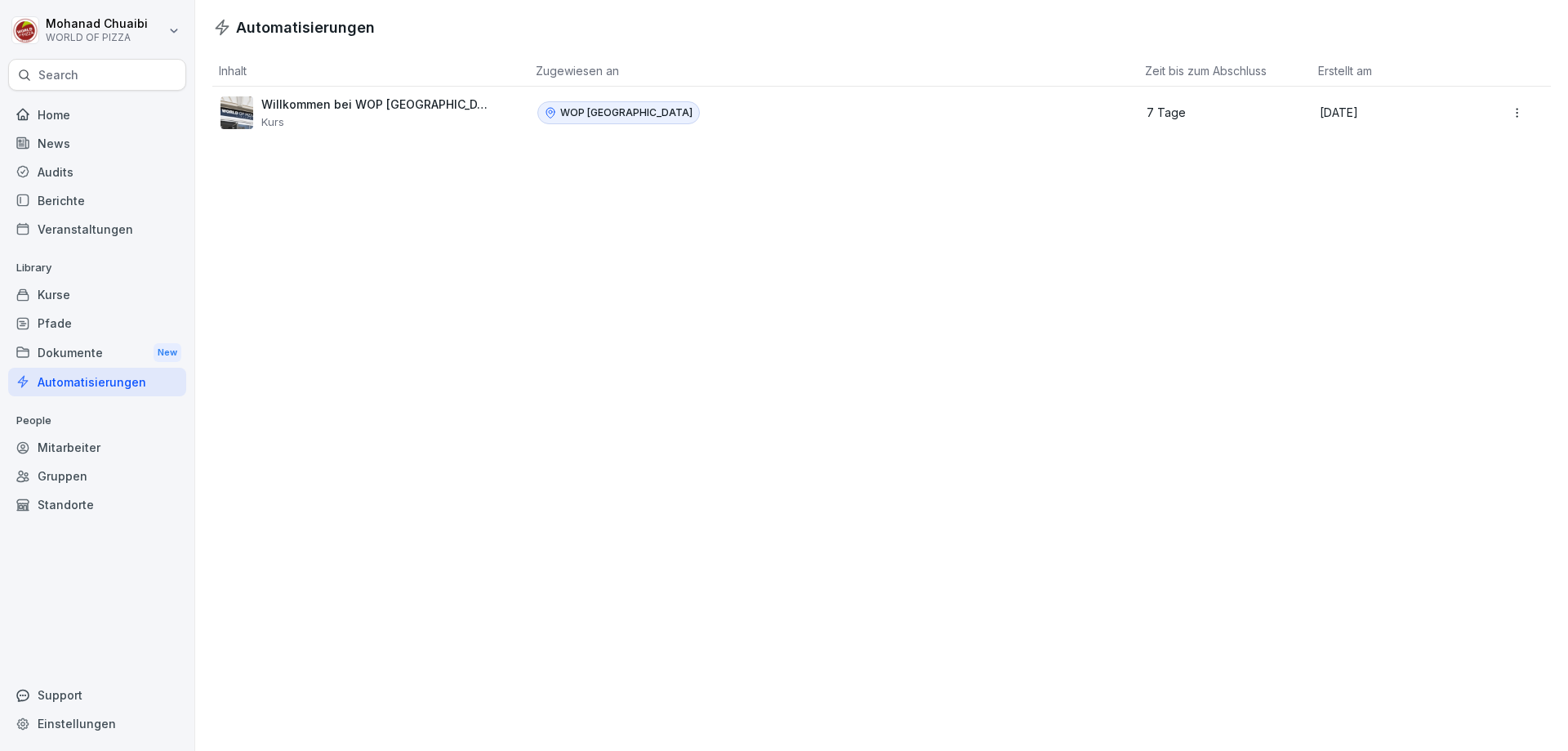
click at [82, 115] on div "Home" at bounding box center [97, 115] width 178 height 28
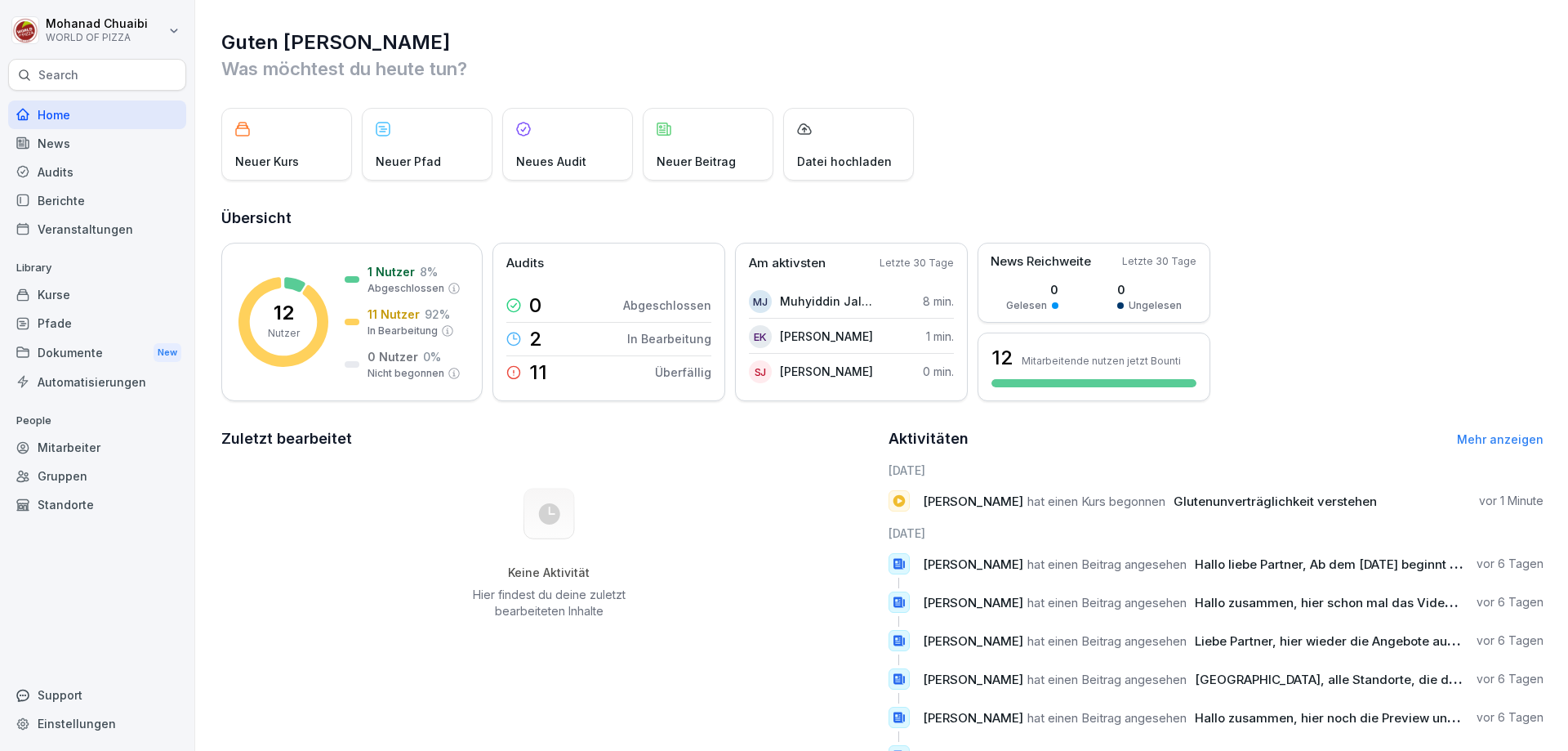
click at [1002, 566] on span "[PERSON_NAME]" at bounding box center [973, 564] width 101 height 15
click at [1004, 518] on div "[DATE] Salah Al Jooma hat einen Kurs begonnen Glutenunverträglichkeit verstehen…" at bounding box center [1215, 639] width 656 height 356
click at [1006, 495] on p "[PERSON_NAME] hat einen Kurs begonnen Glutenunverträglichkeit verstehen" at bounding box center [1151, 501] width 458 height 17
click at [159, 24] on html "Mohanad Chuaibi WORLD OF PIZZA Search Home News Audits Berichte Veranstaltungen…" at bounding box center [784, 376] width 1568 height 751
